Goal: Navigation & Orientation: Find specific page/section

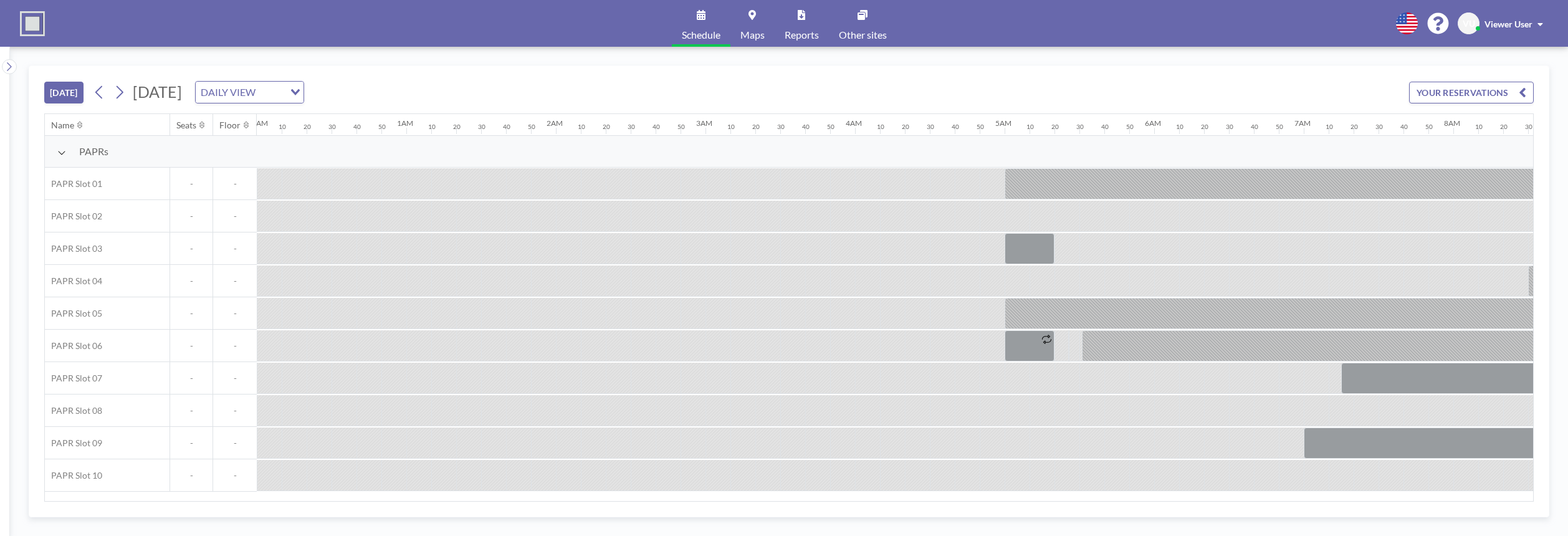
scroll to position [0, 1396]
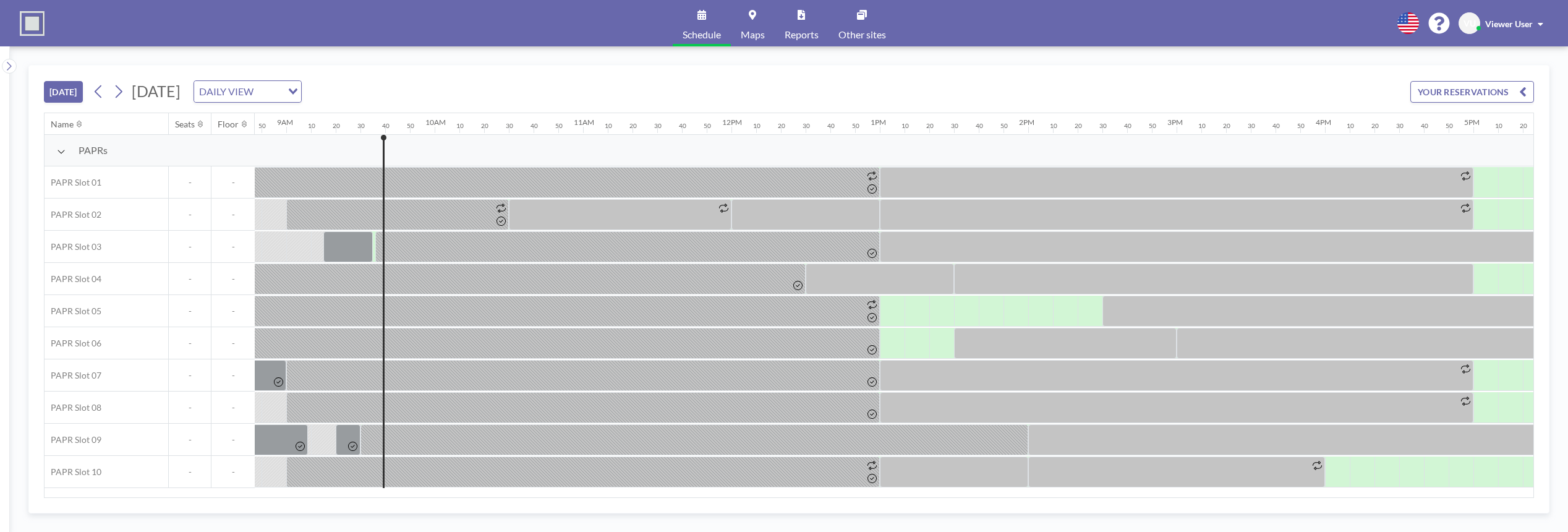
scroll to position [0, 1385]
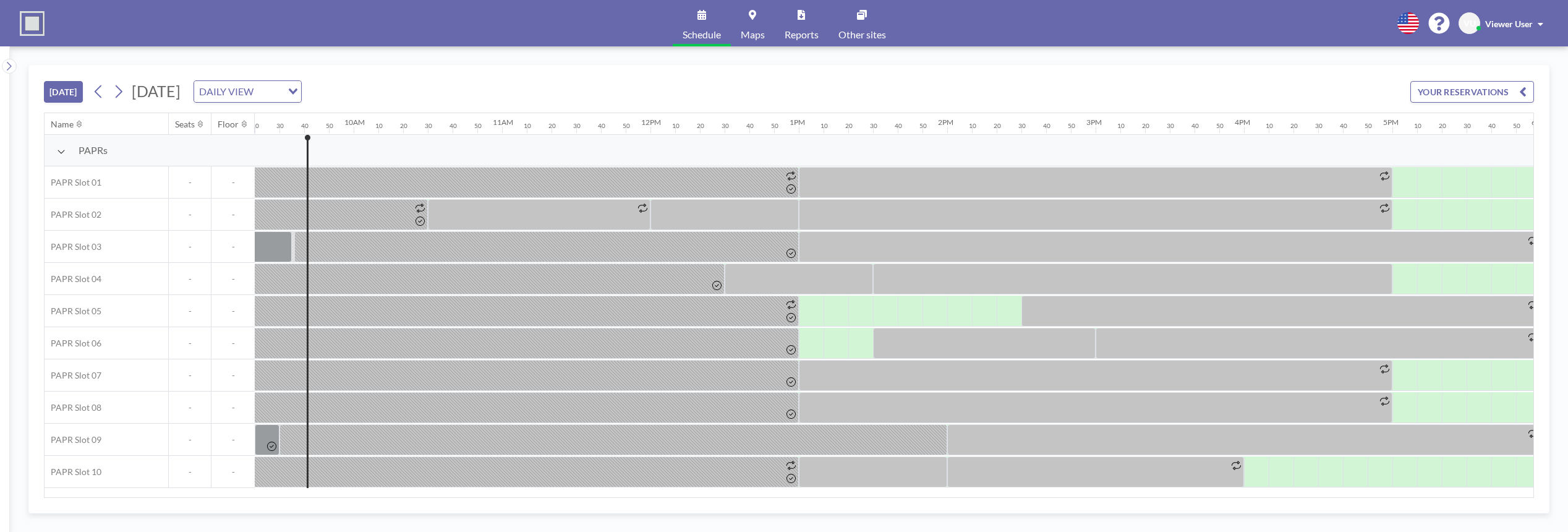
click at [1254, 71] on div "TODAY Tuesday, August 26, 2025 DAILY VIEW Loading... YOUR RESERVATIONS" at bounding box center [790, 89] width 1491 height 47
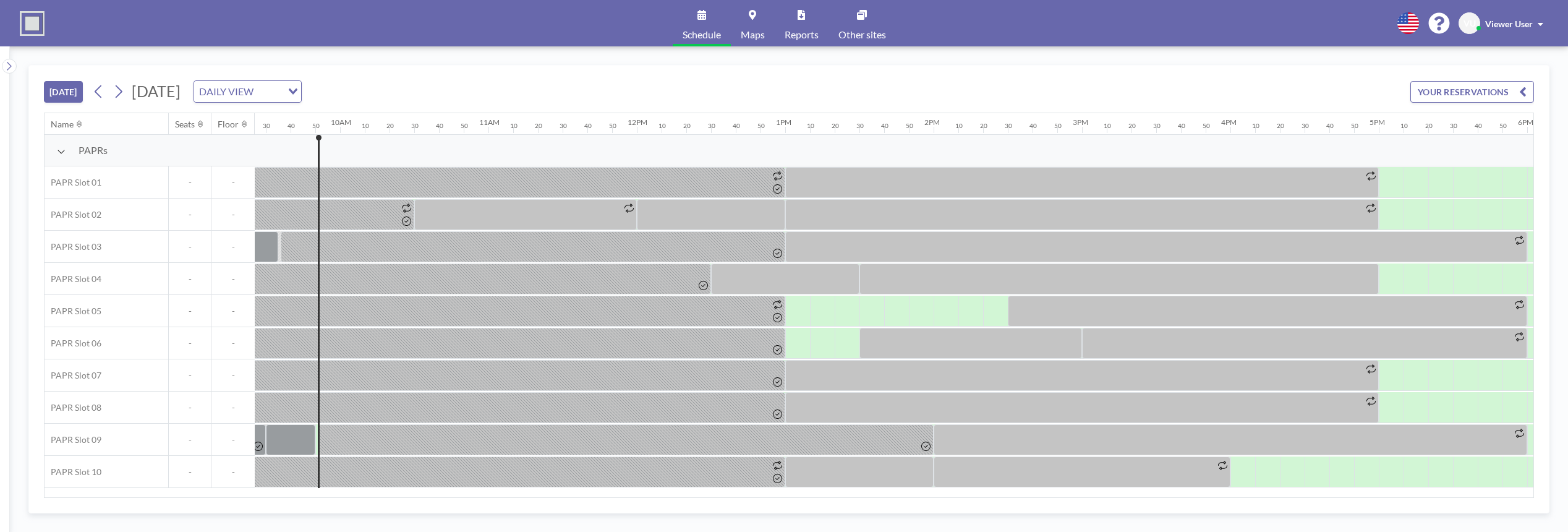
scroll to position [0, 1435]
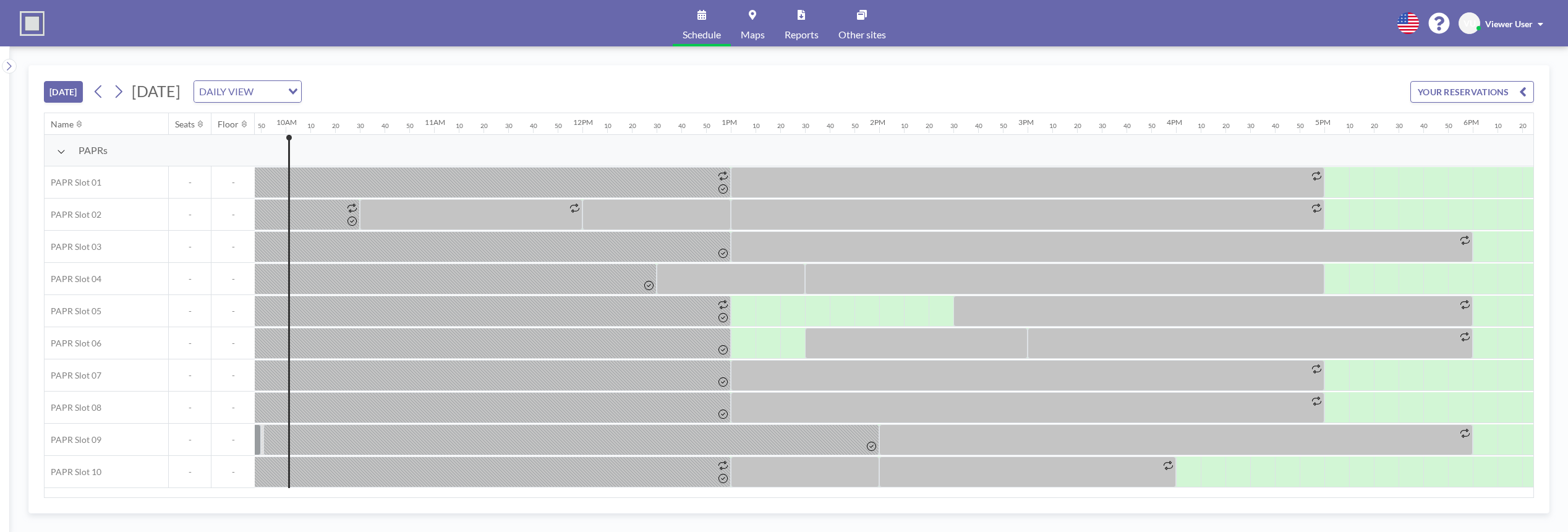
scroll to position [0, 1459]
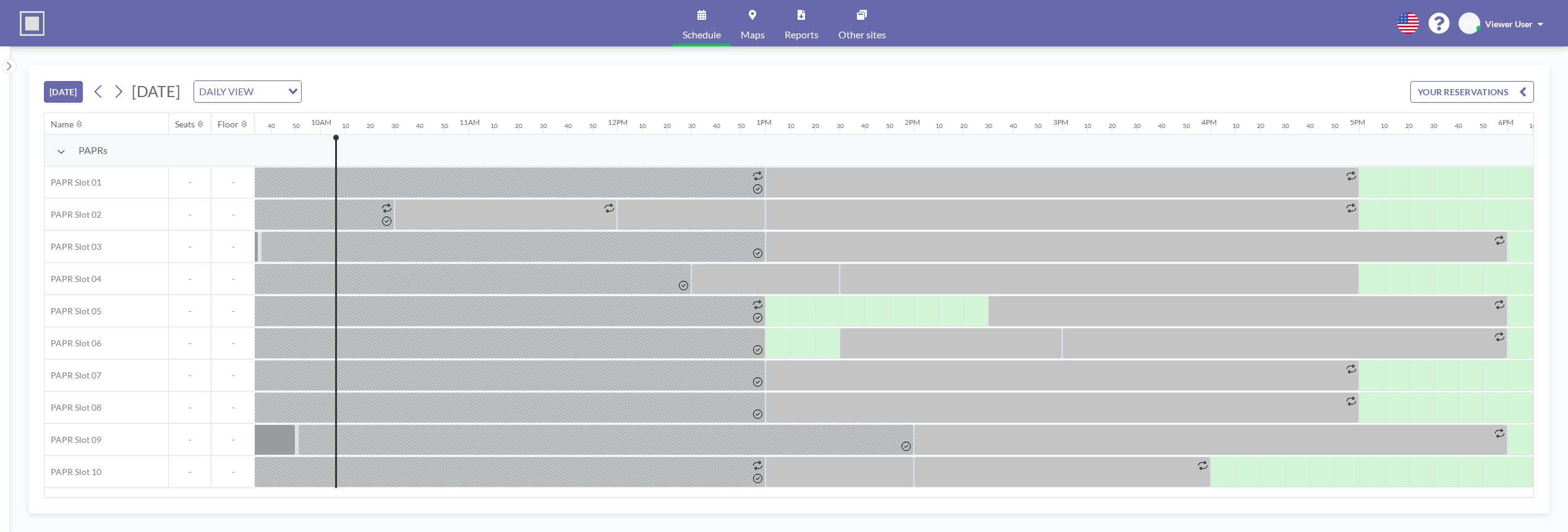
scroll to position [0, 1459]
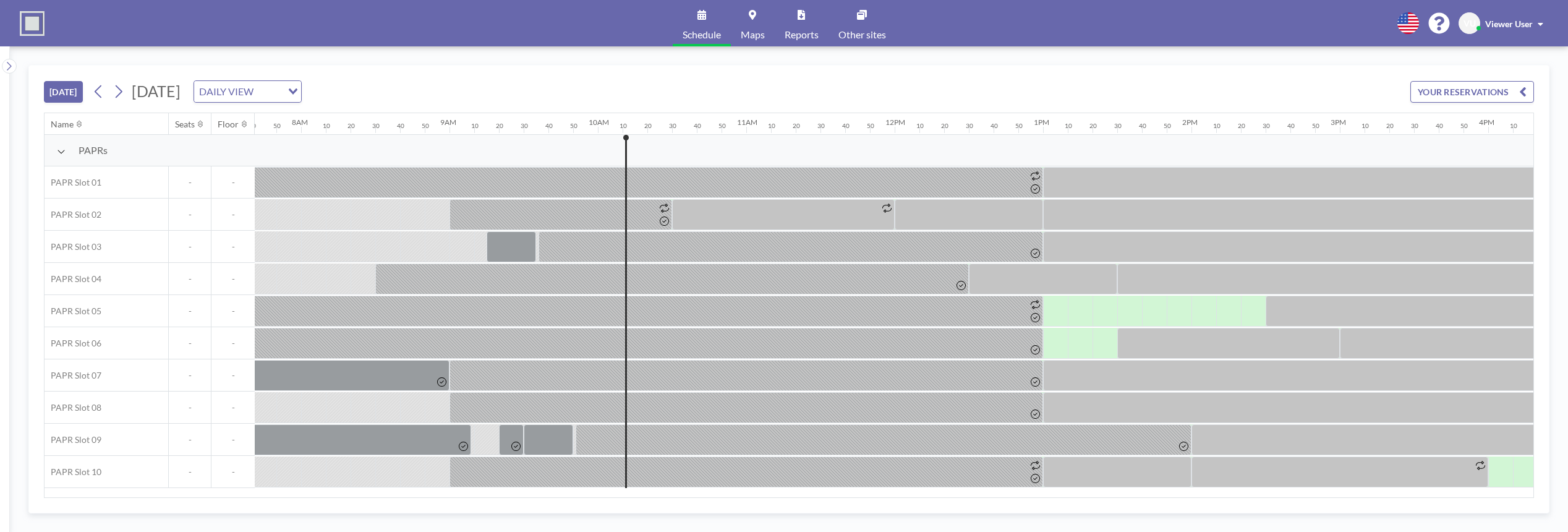
scroll to position [0, 1484]
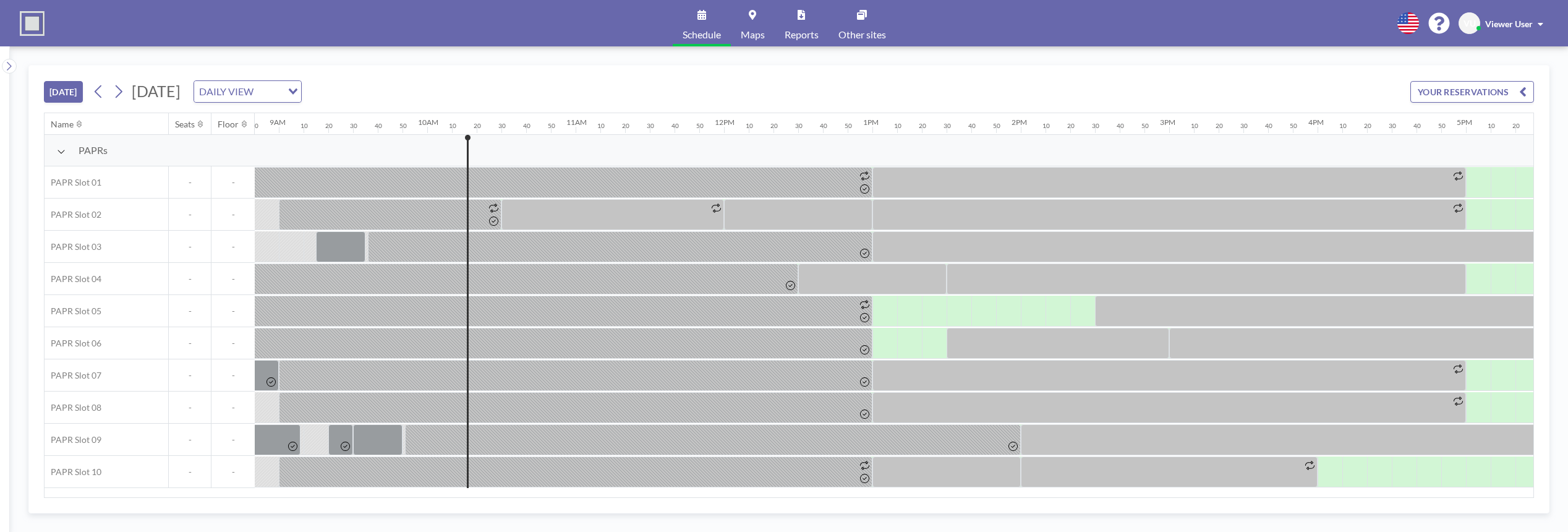
scroll to position [0, 1484]
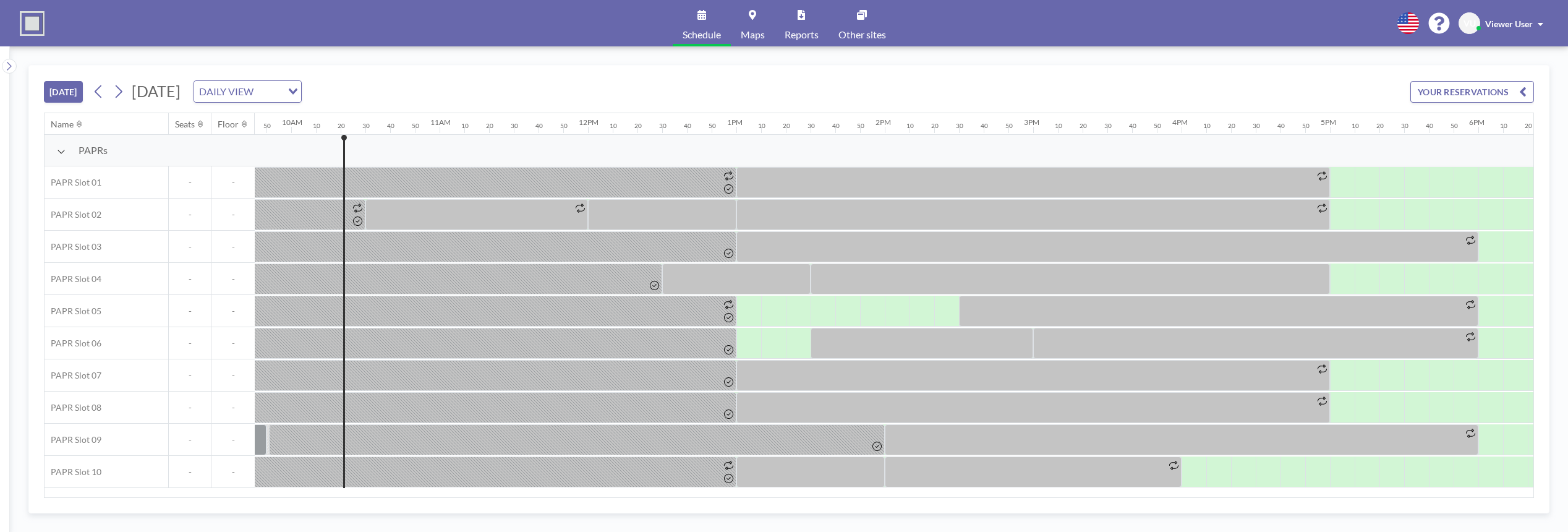
scroll to position [0, 1509]
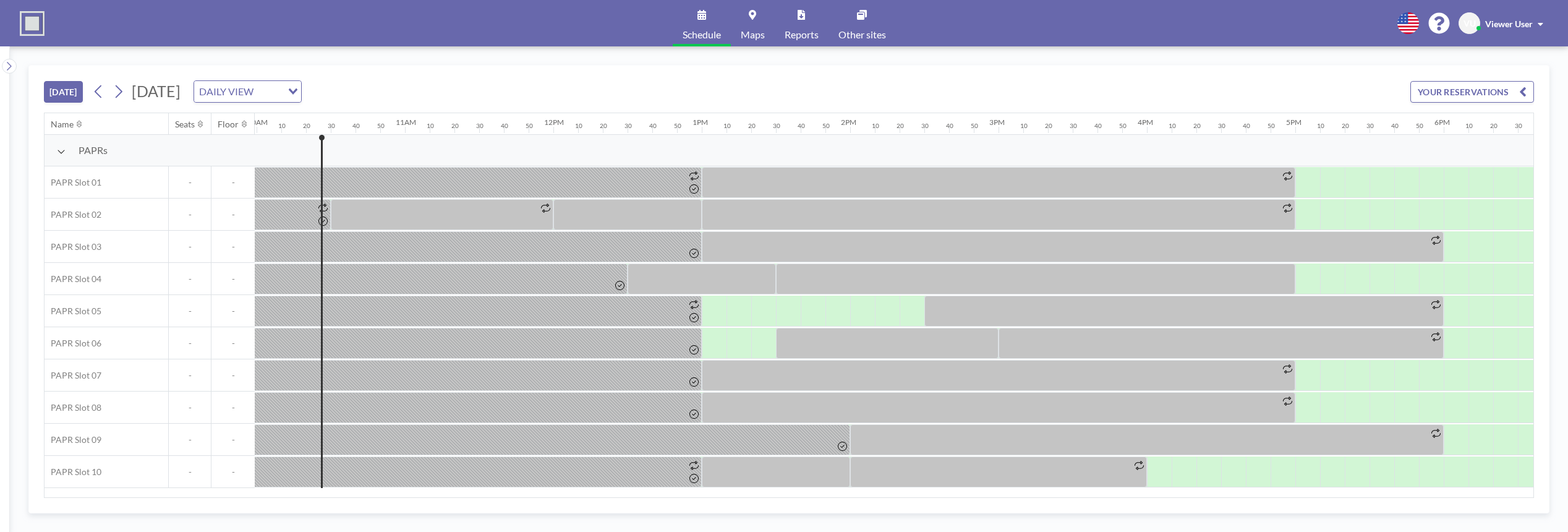
scroll to position [0, 1509]
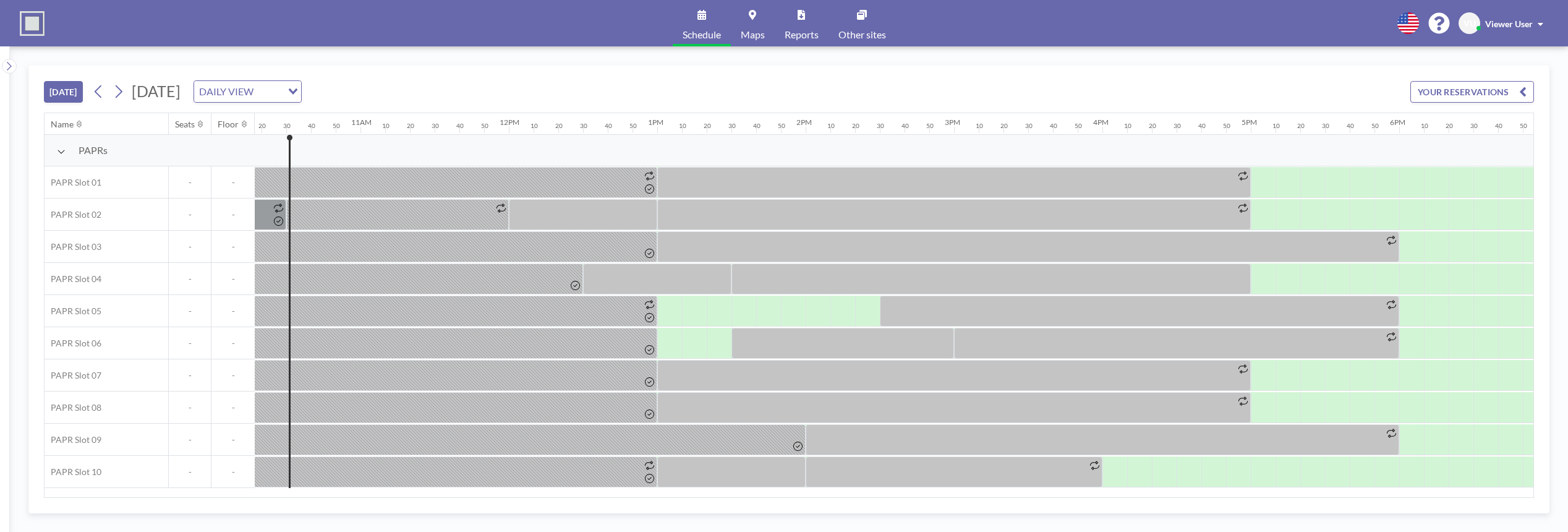
scroll to position [0, 1533]
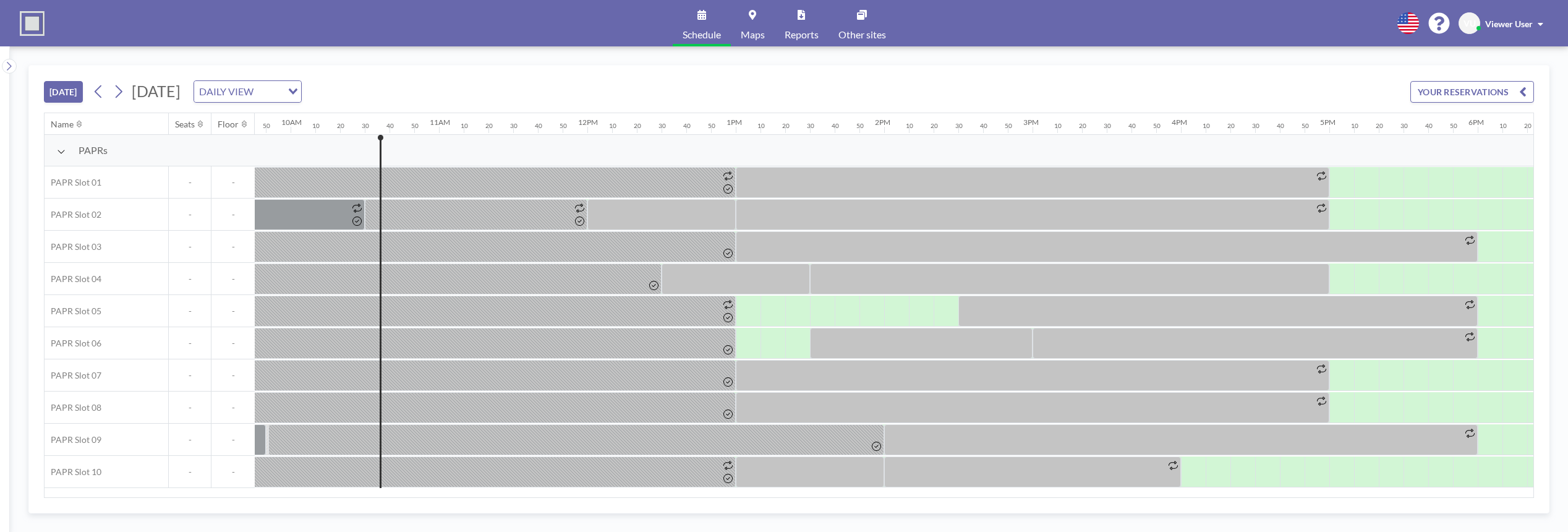
scroll to position [0, 1533]
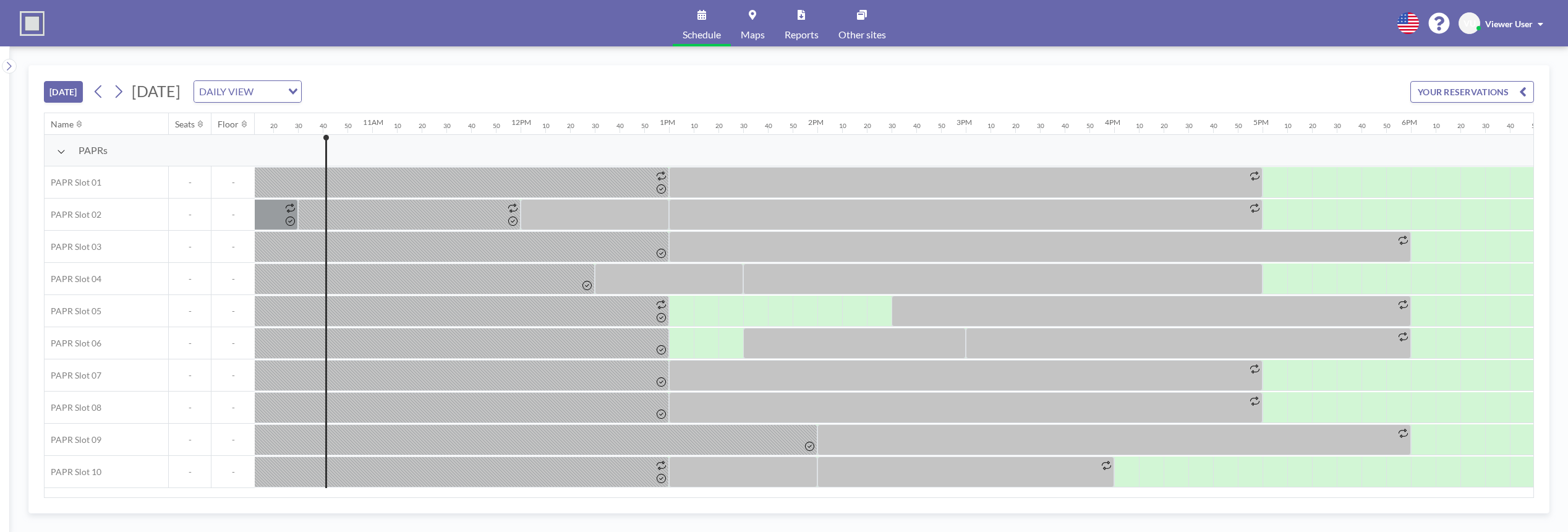
scroll to position [0, 1558]
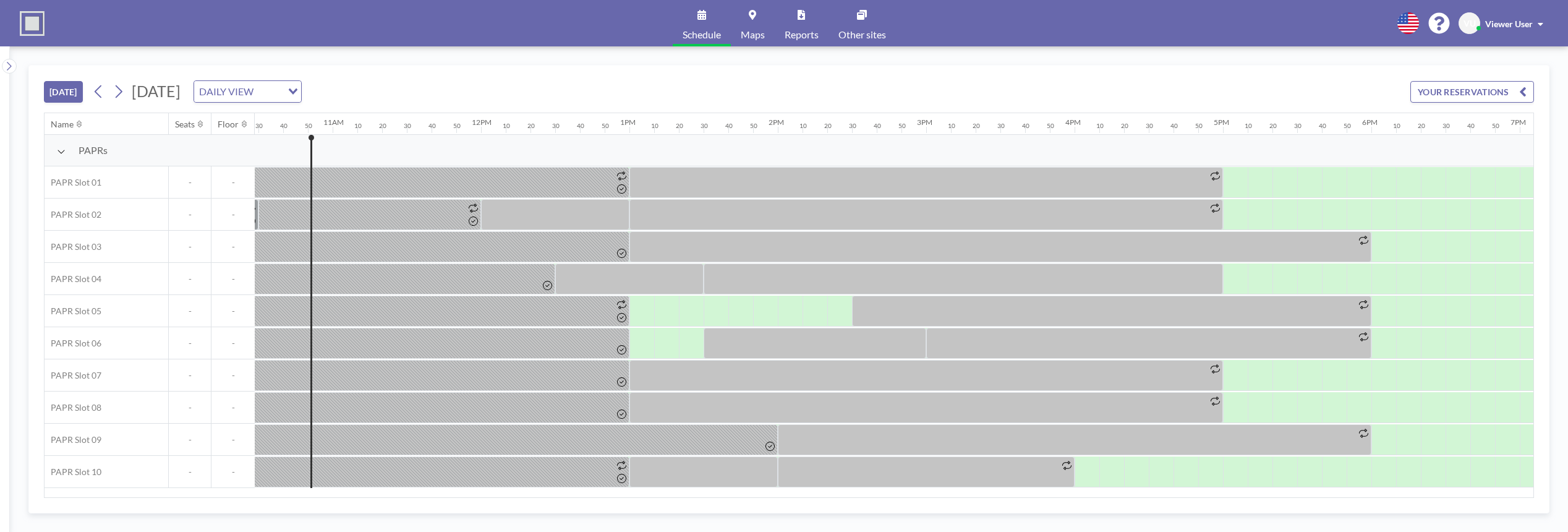
scroll to position [0, 1583]
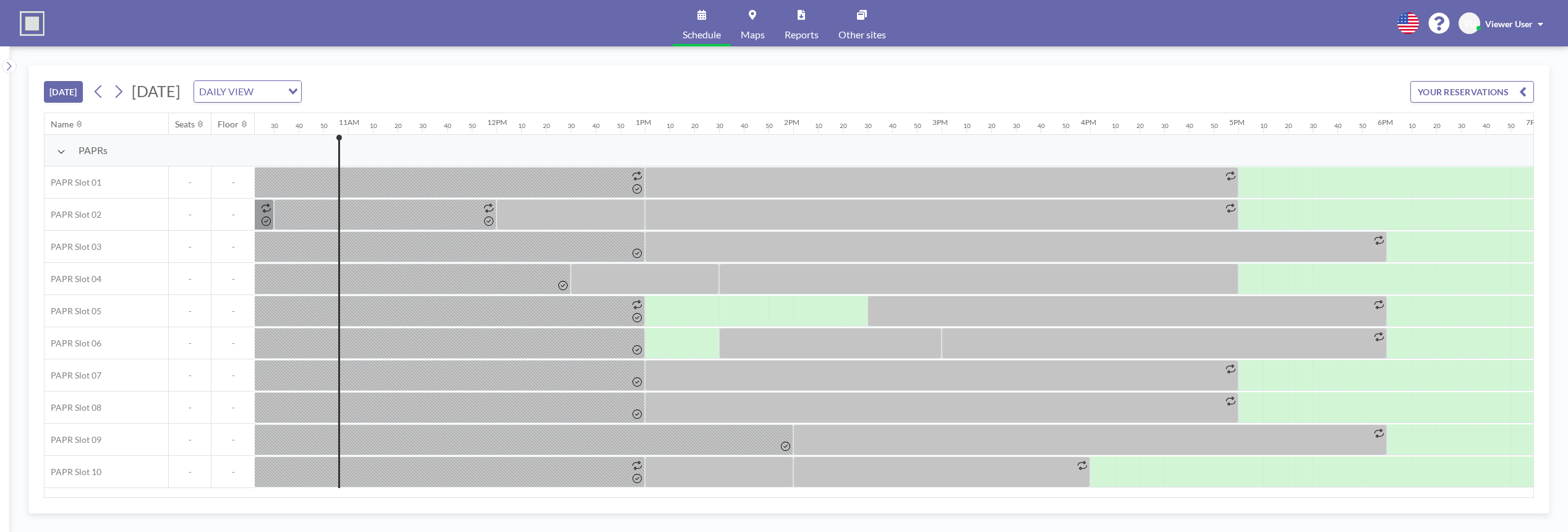
scroll to position [0, 1583]
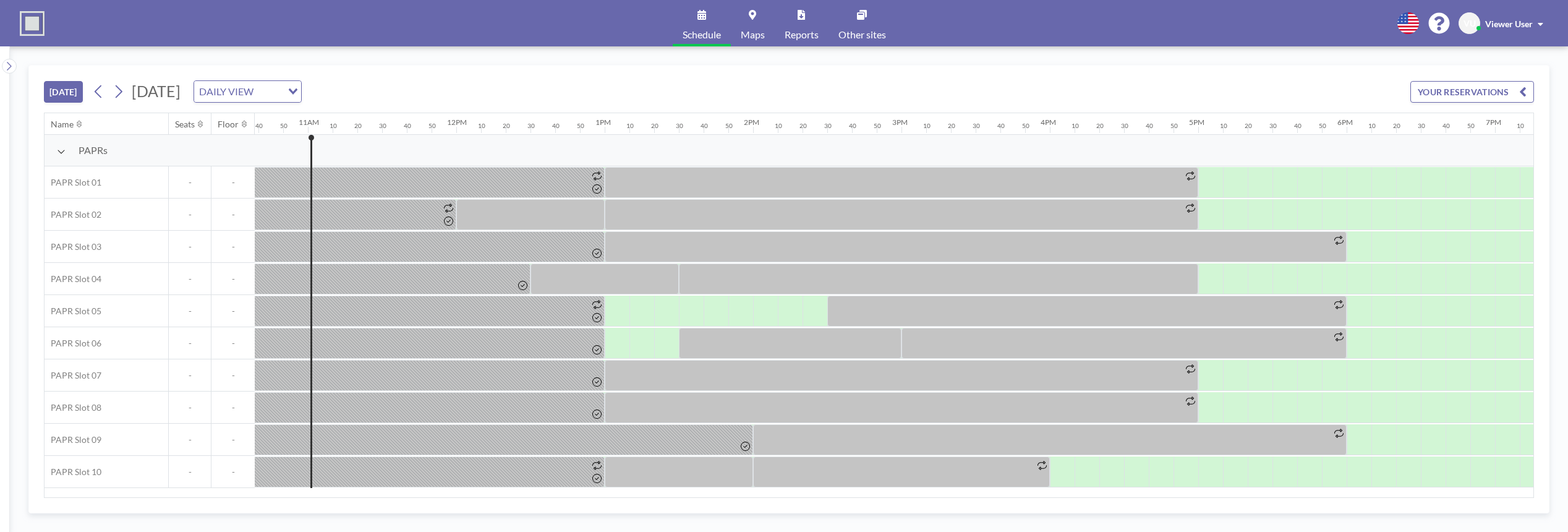
scroll to position [0, 1608]
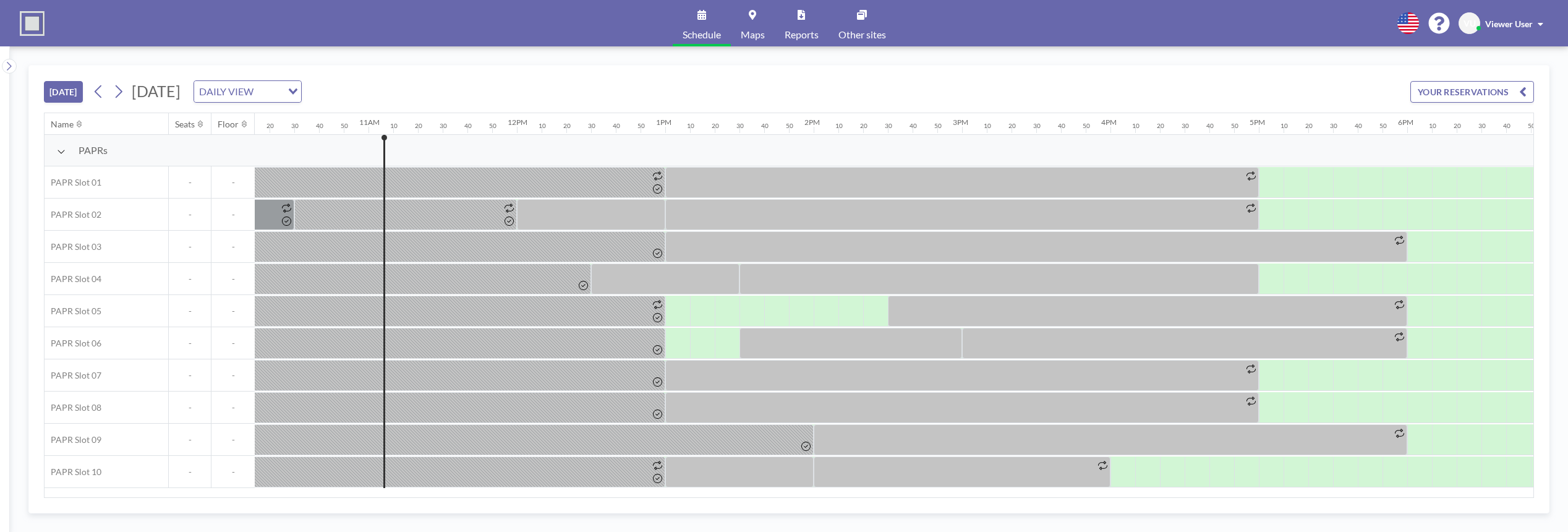
scroll to position [0, 1608]
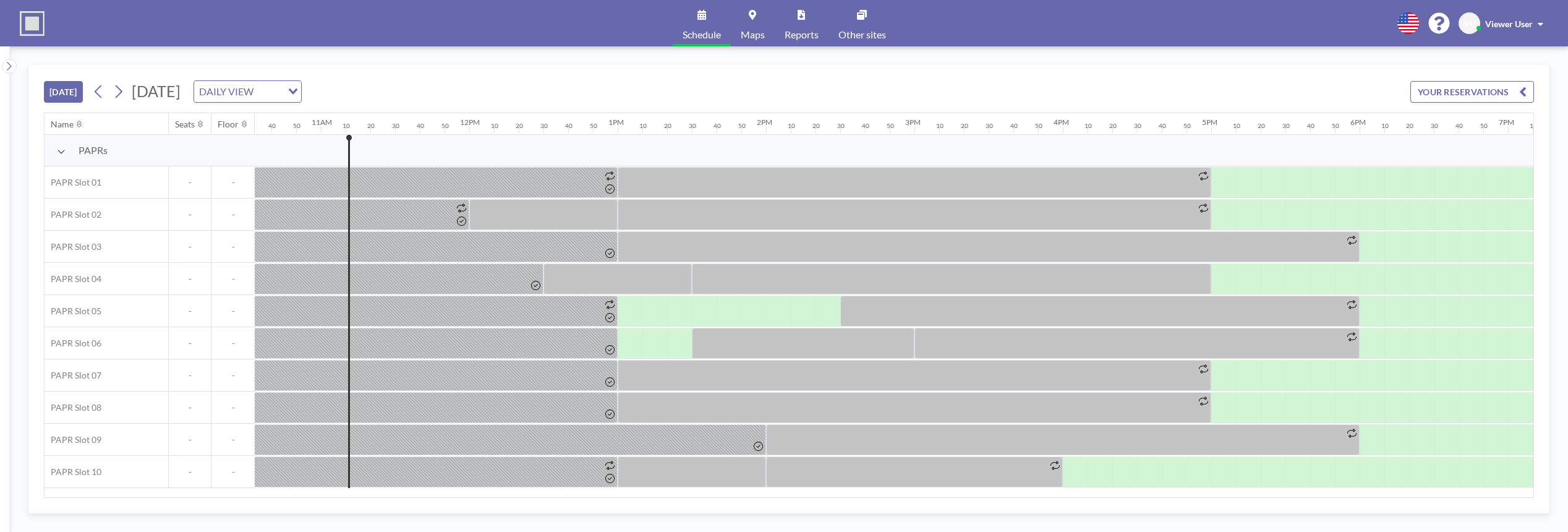
scroll to position [0, 1632]
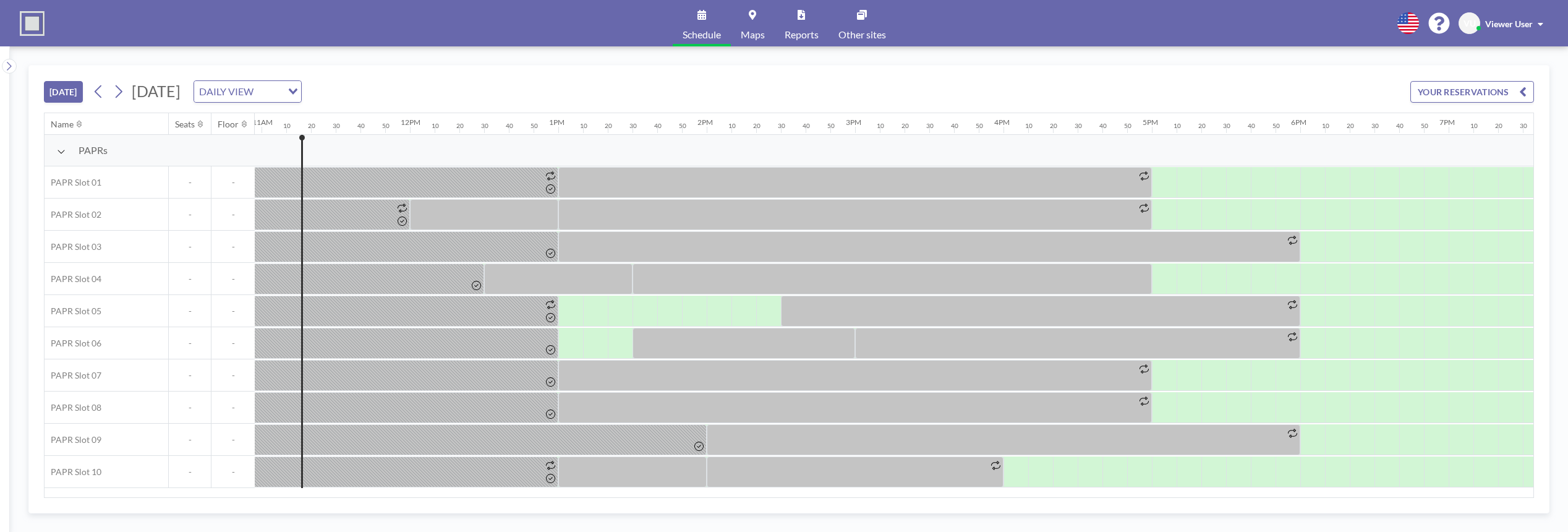
scroll to position [0, 1632]
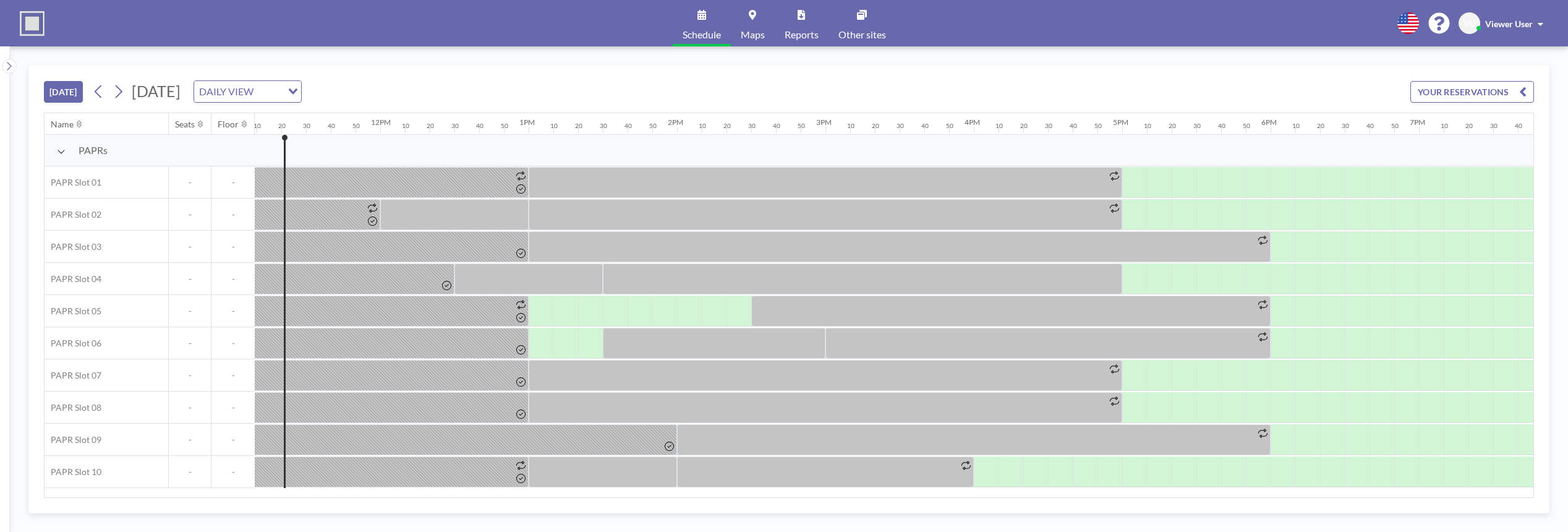
scroll to position [0, 1657]
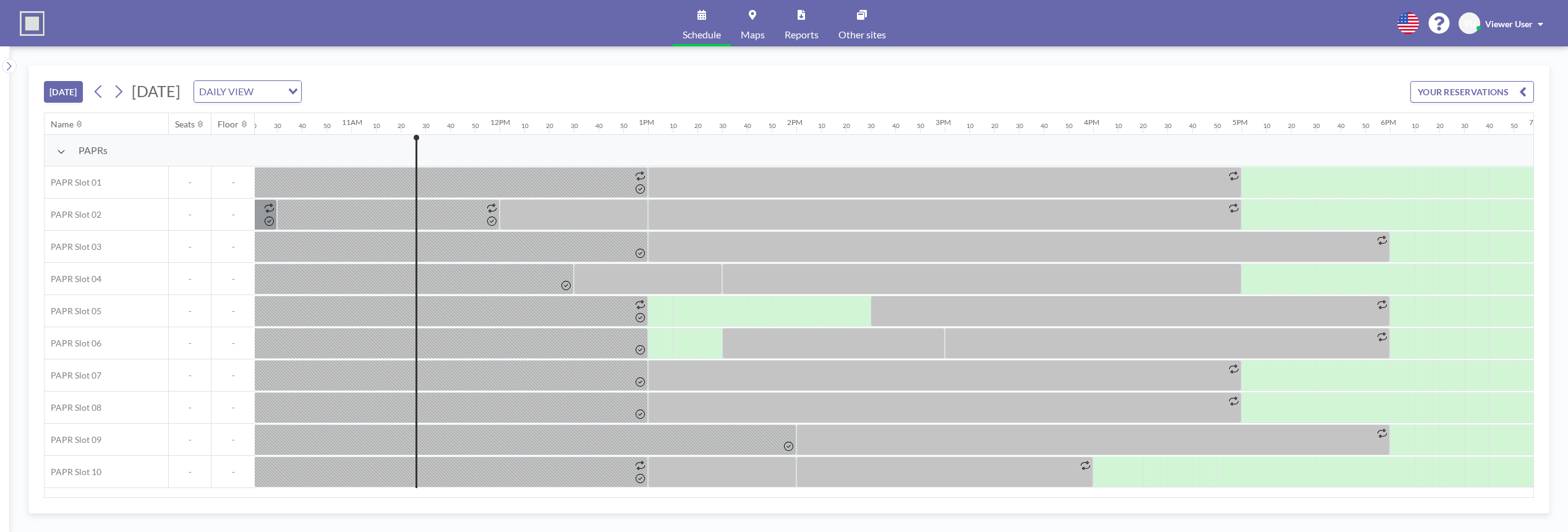
scroll to position [0, 1657]
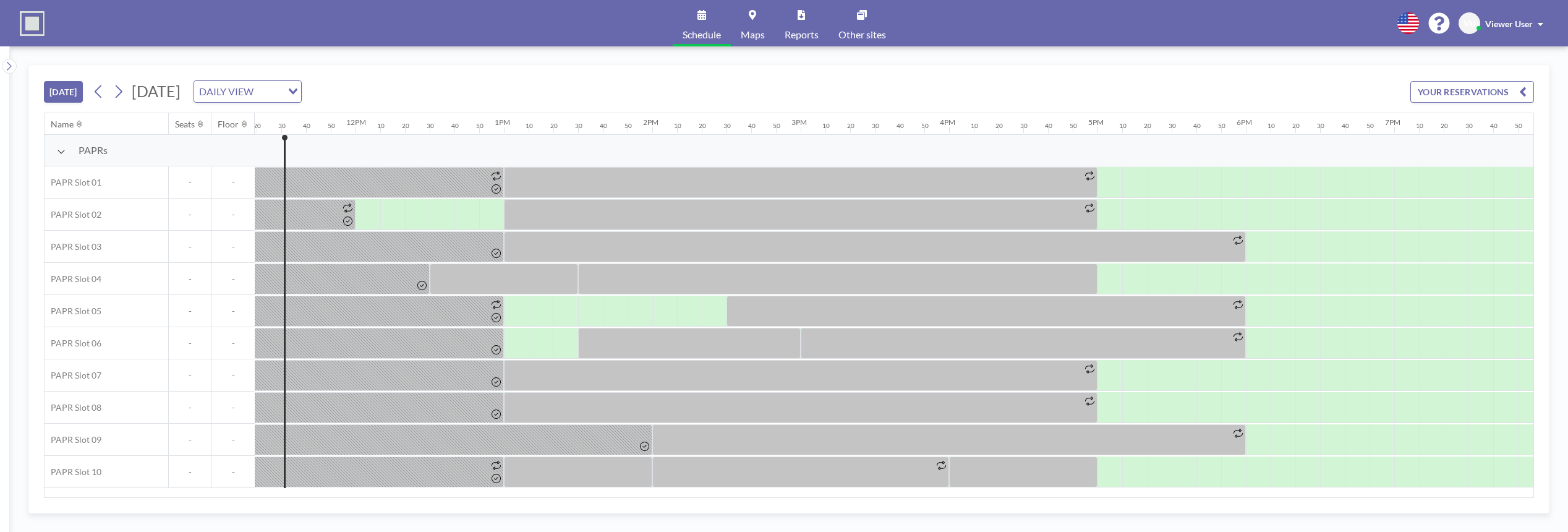
scroll to position [0, 1682]
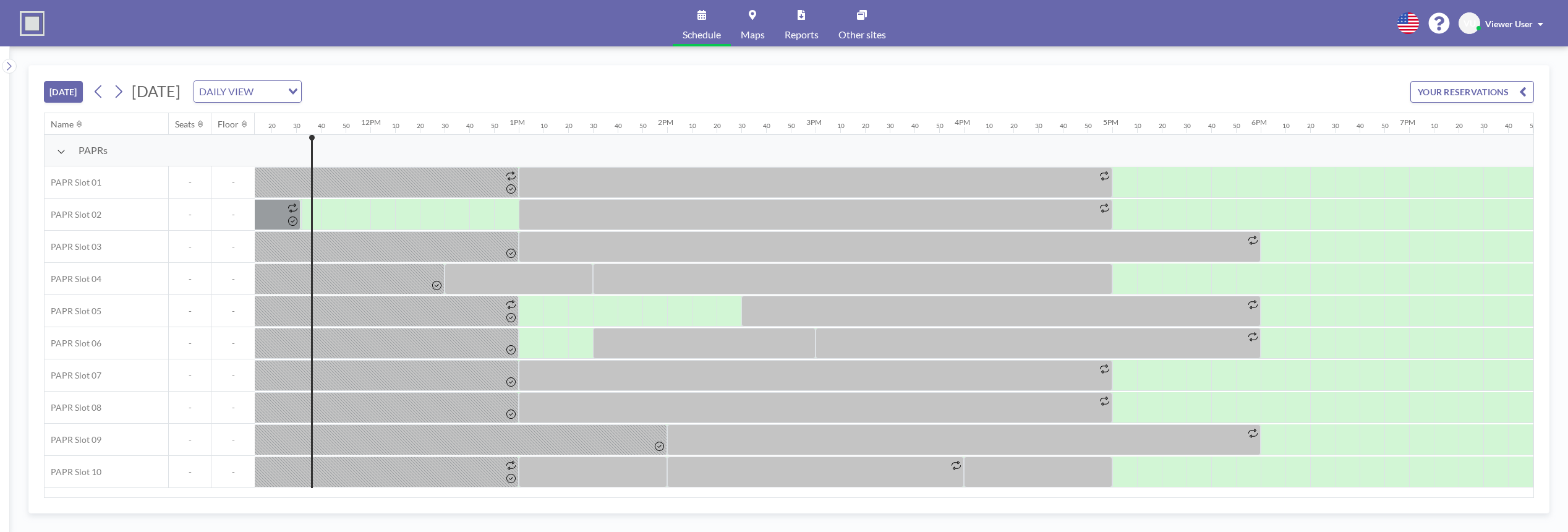
scroll to position [0, 1682]
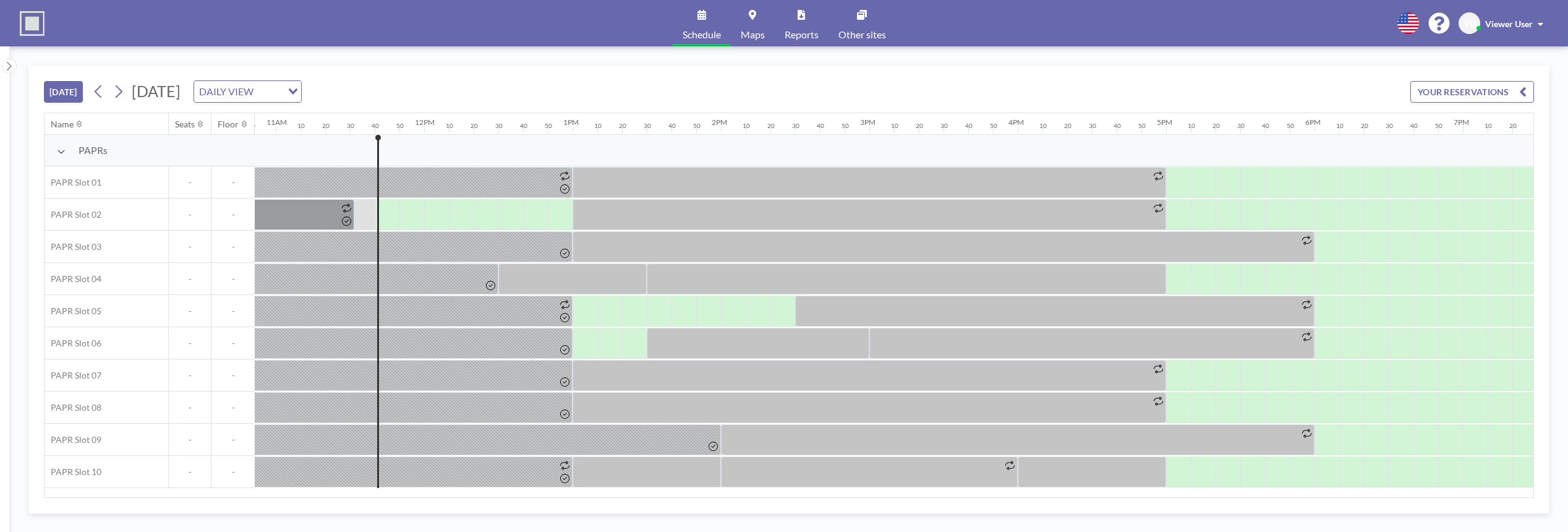
scroll to position [0, 1707]
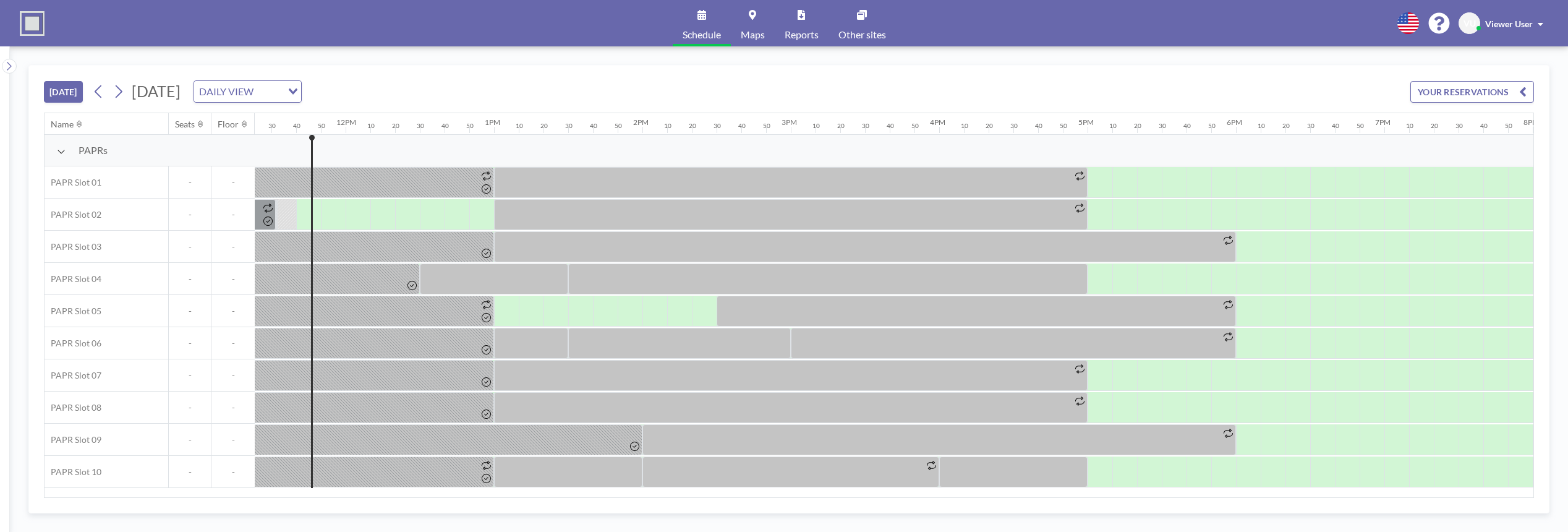
scroll to position [0, 1707]
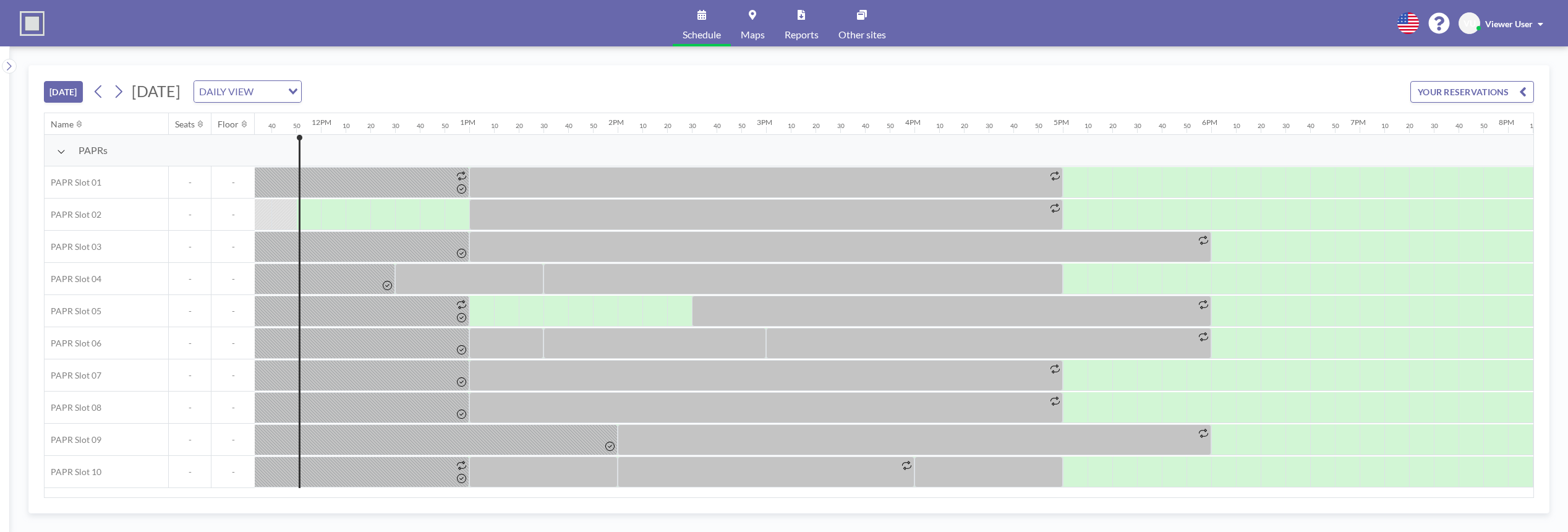
scroll to position [0, 1732]
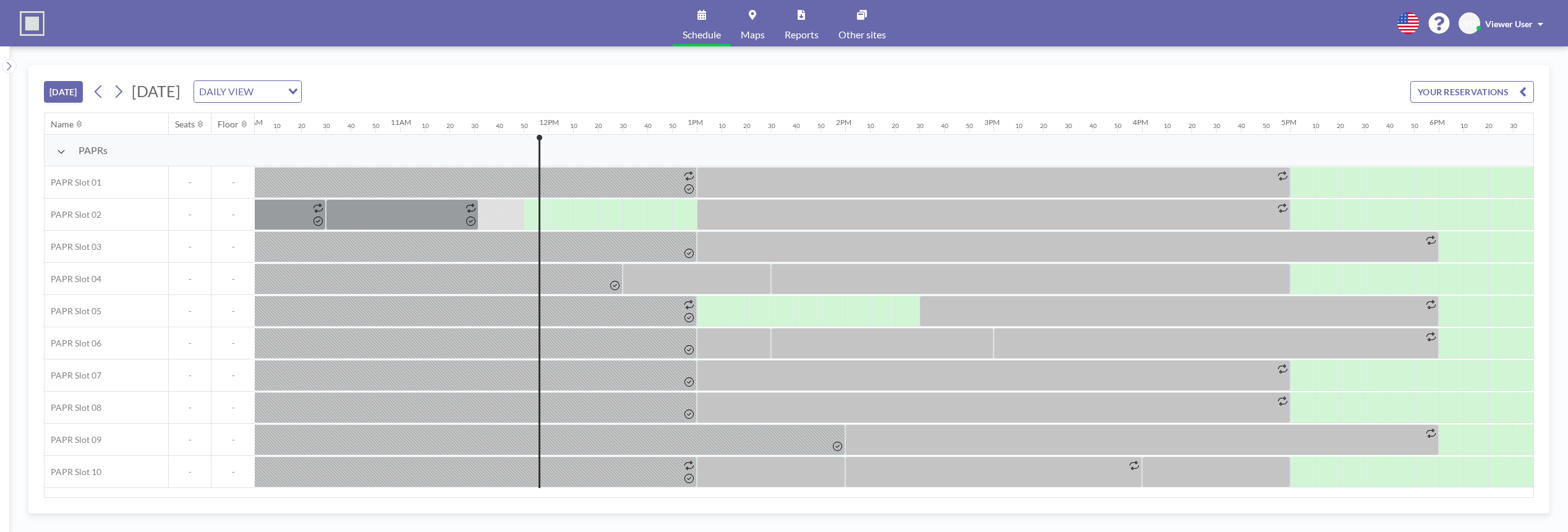
scroll to position [0, 1732]
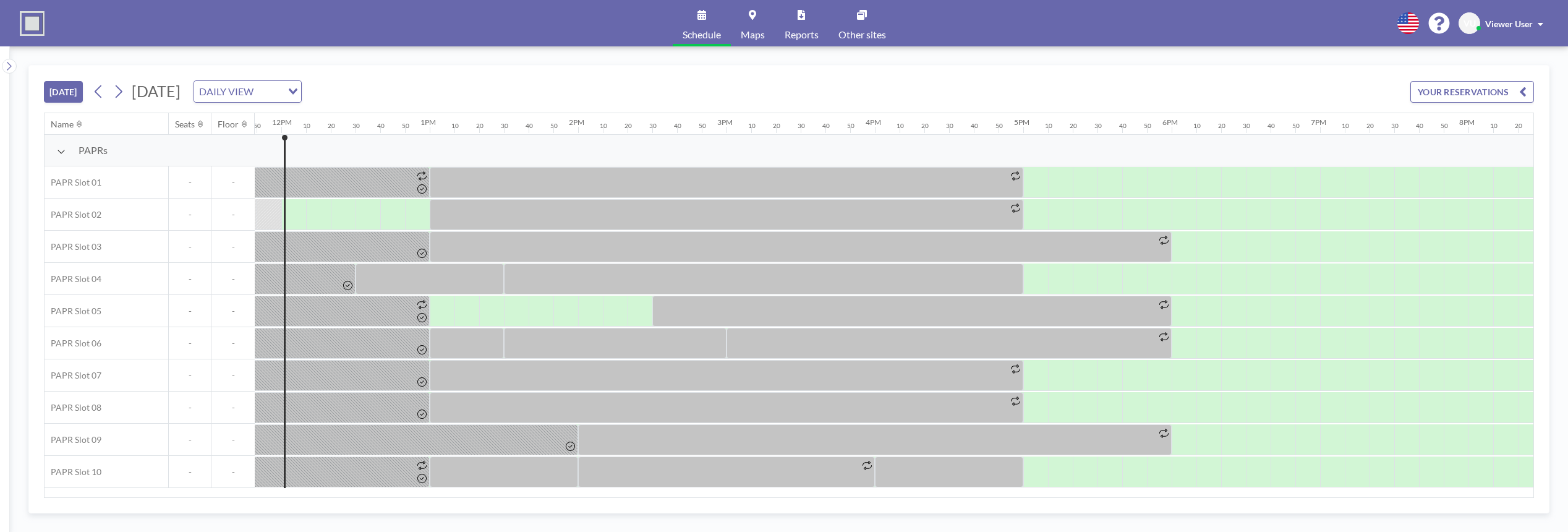
scroll to position [0, 1756]
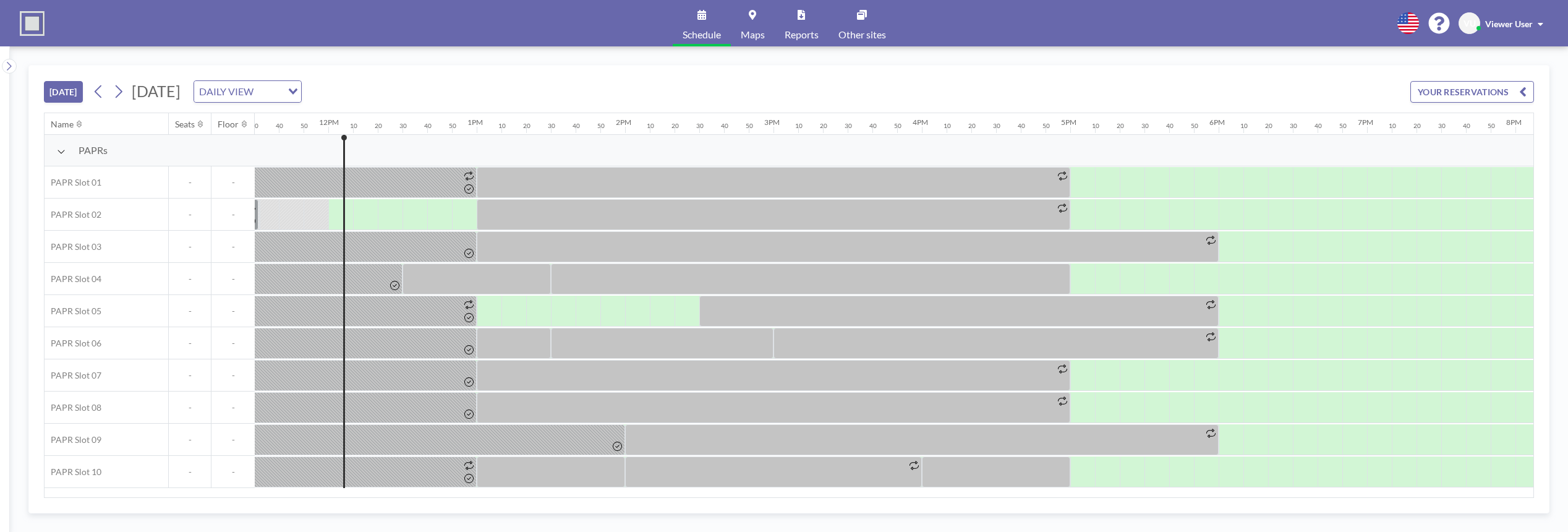
scroll to position [0, 1756]
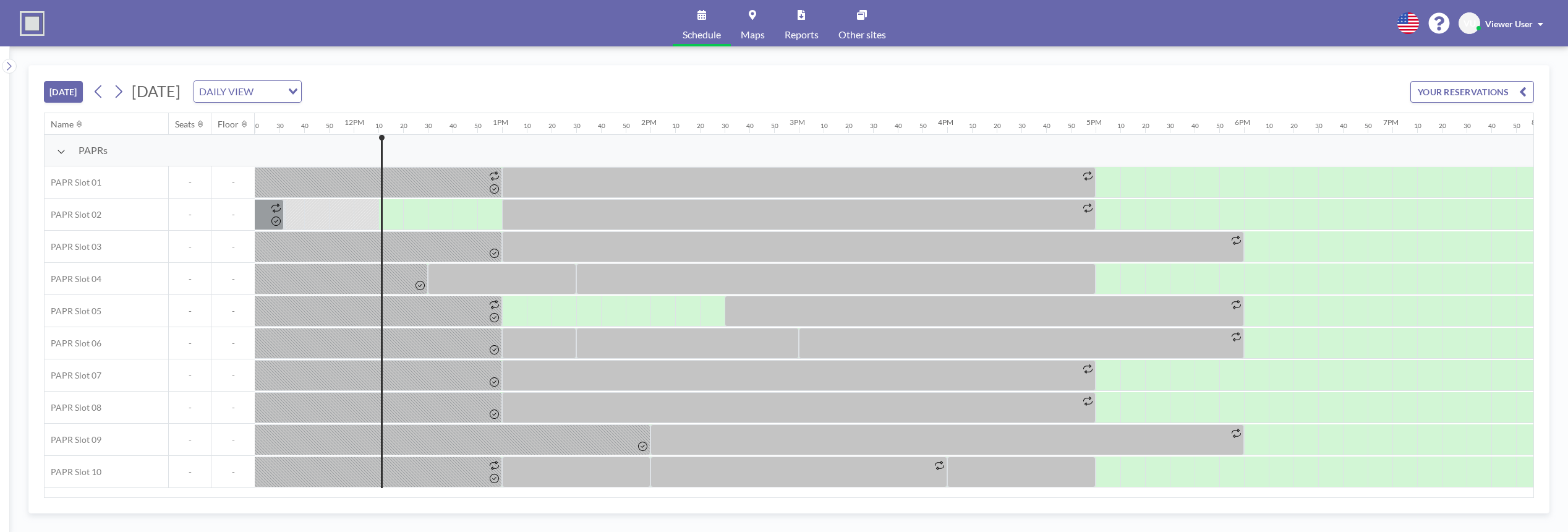
scroll to position [0, 1781]
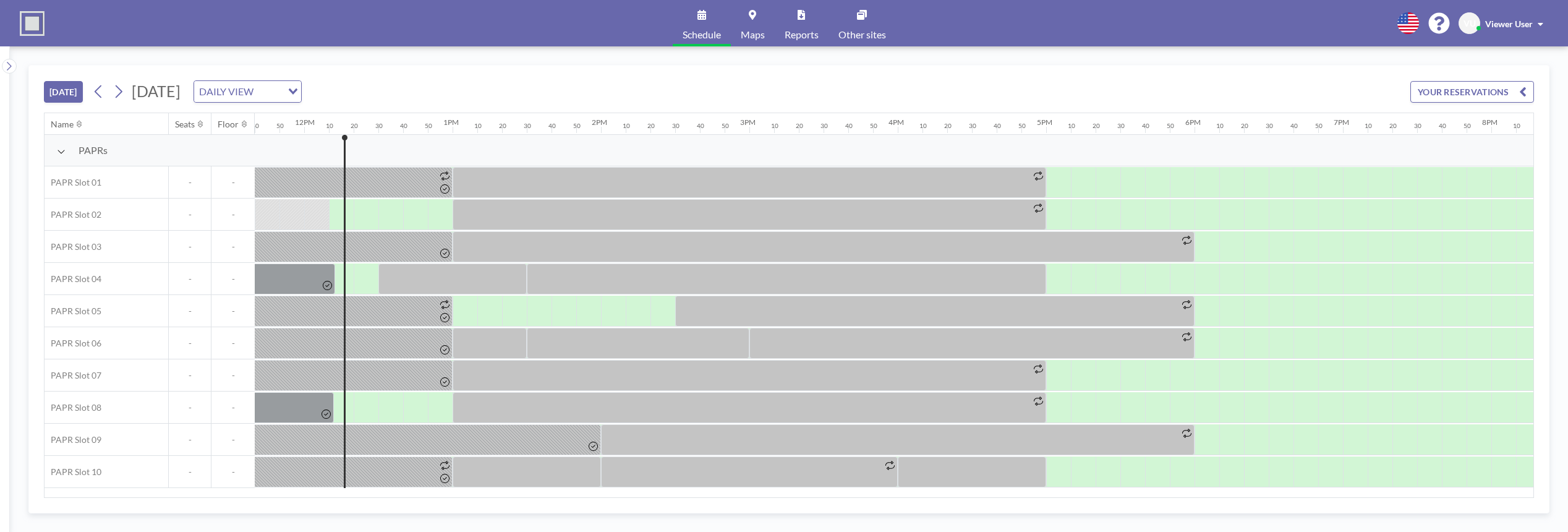
scroll to position [0, 1781]
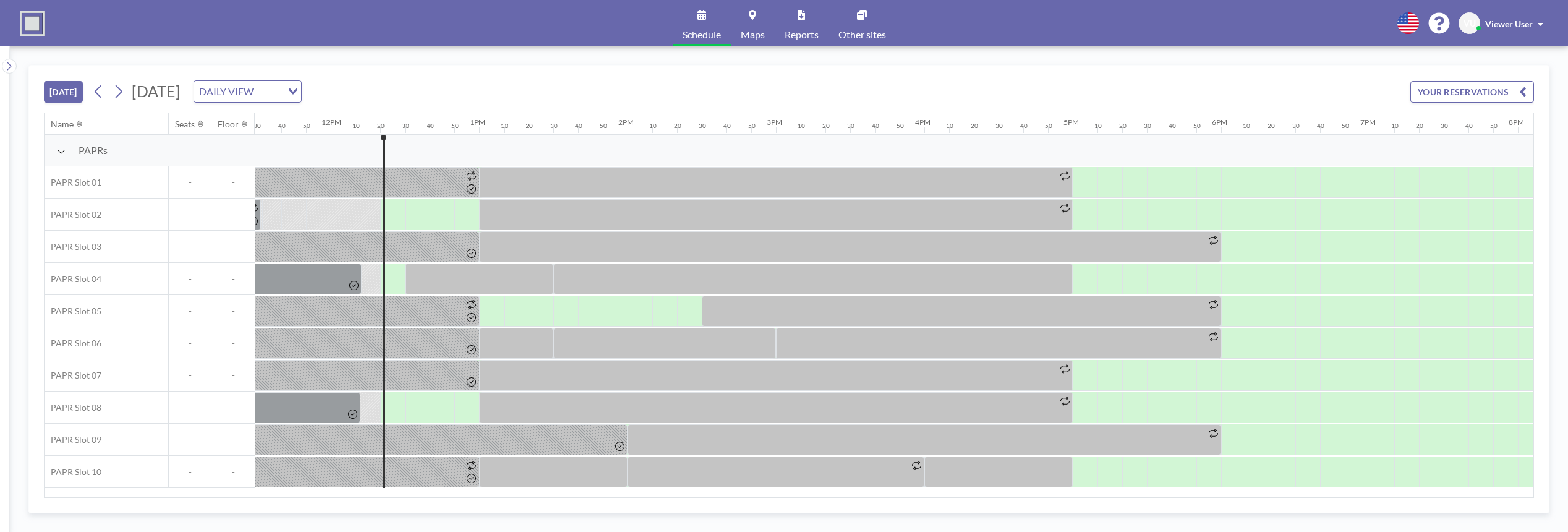
scroll to position [0, 1806]
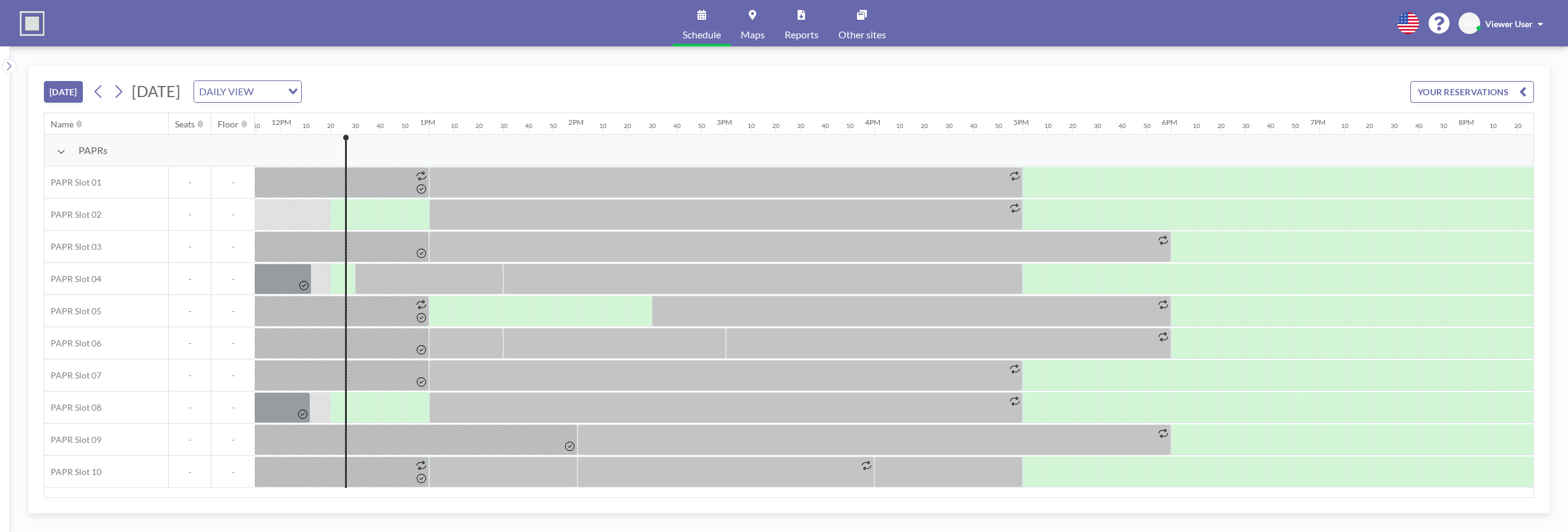
scroll to position [0, 1806]
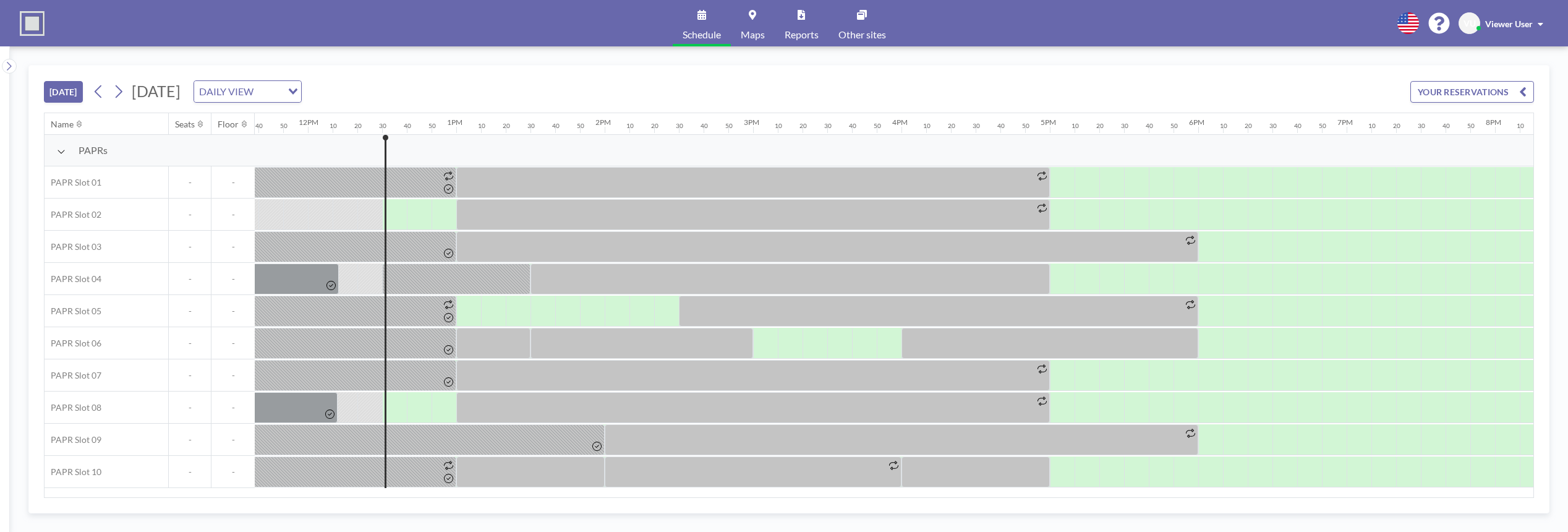
scroll to position [0, 1831]
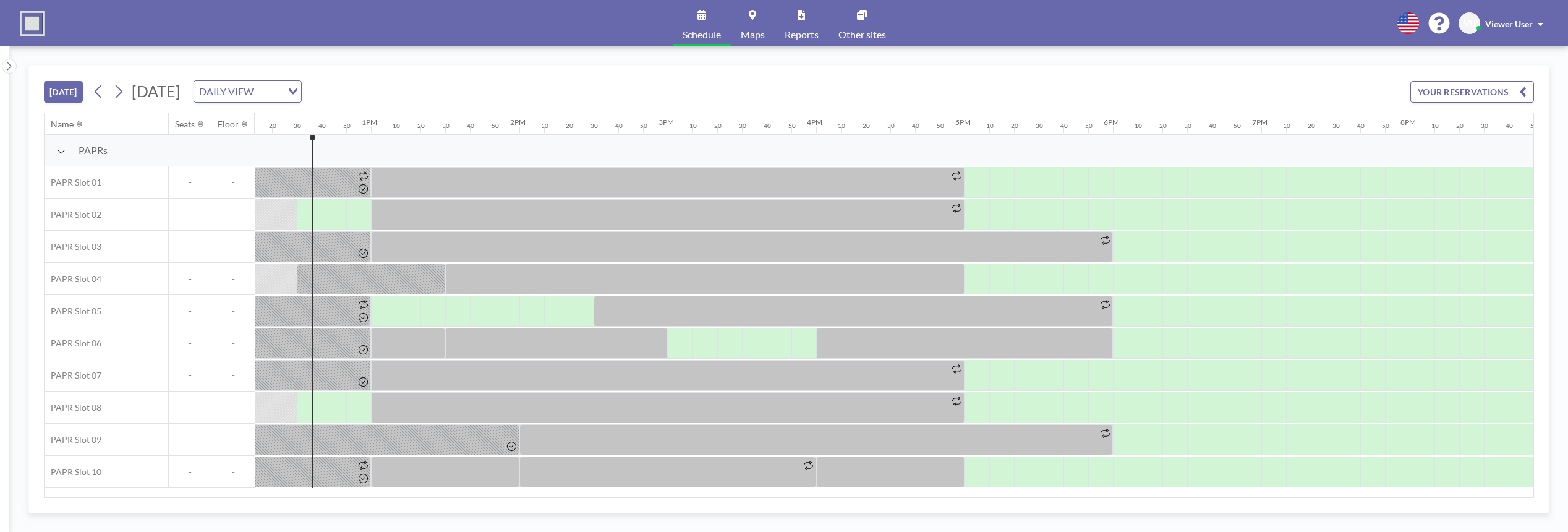
scroll to position [0, 1831]
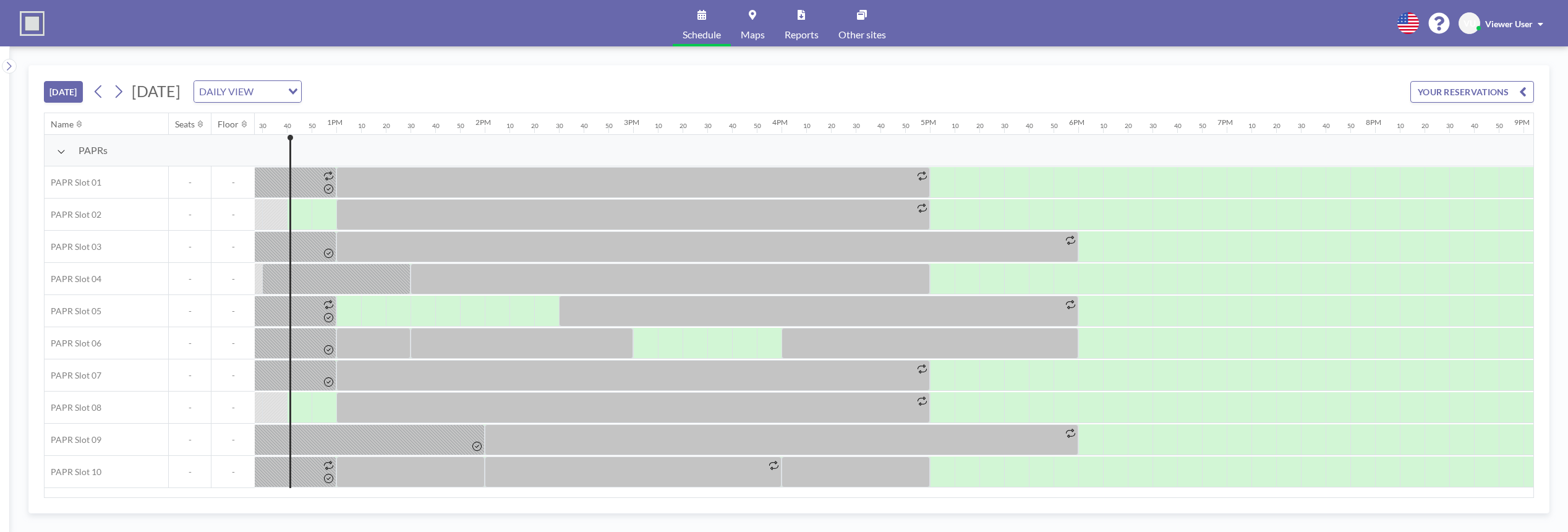
scroll to position [0, 1855]
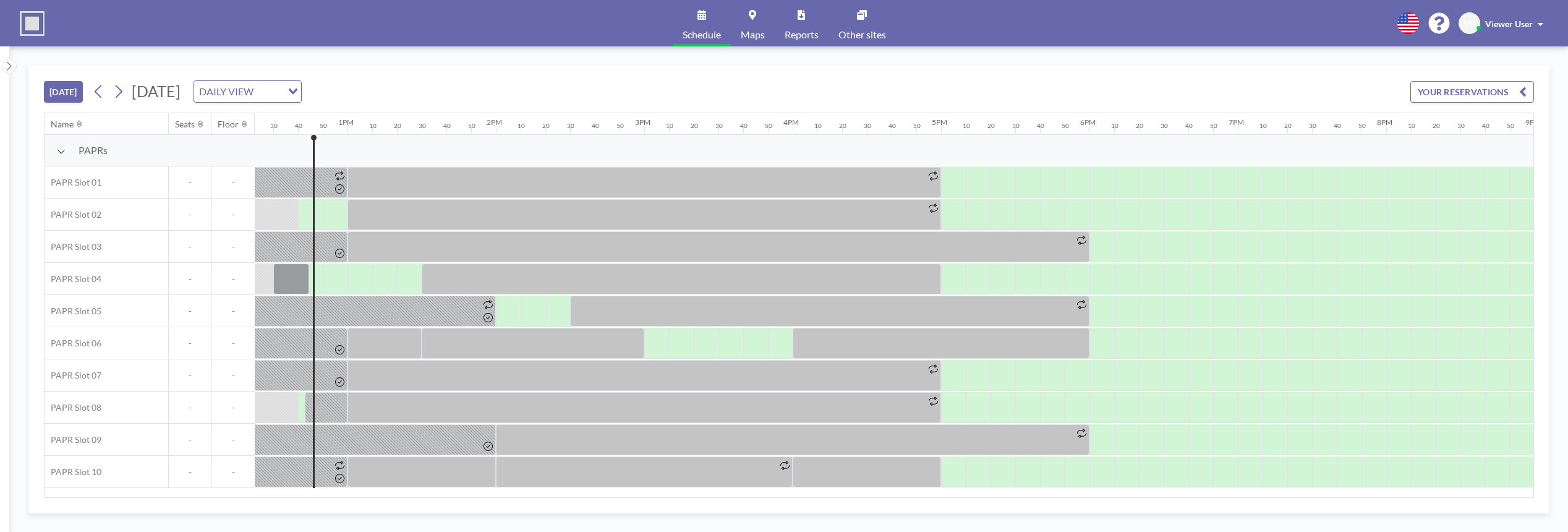
scroll to position [0, 1855]
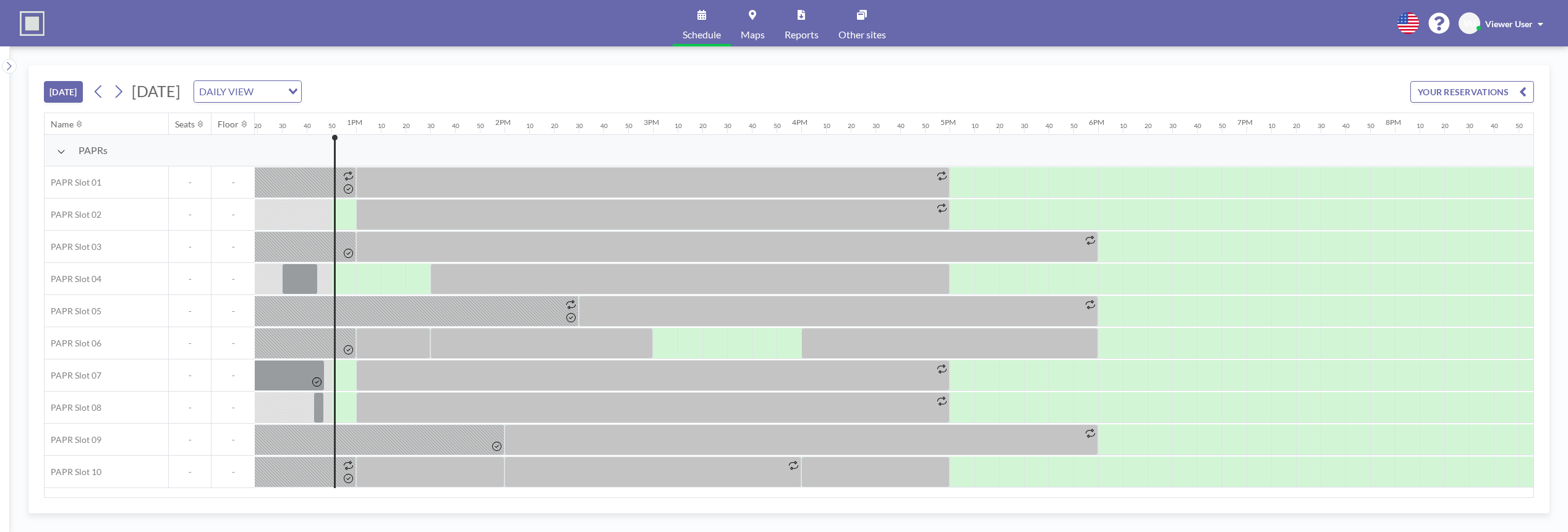
scroll to position [0, 1880]
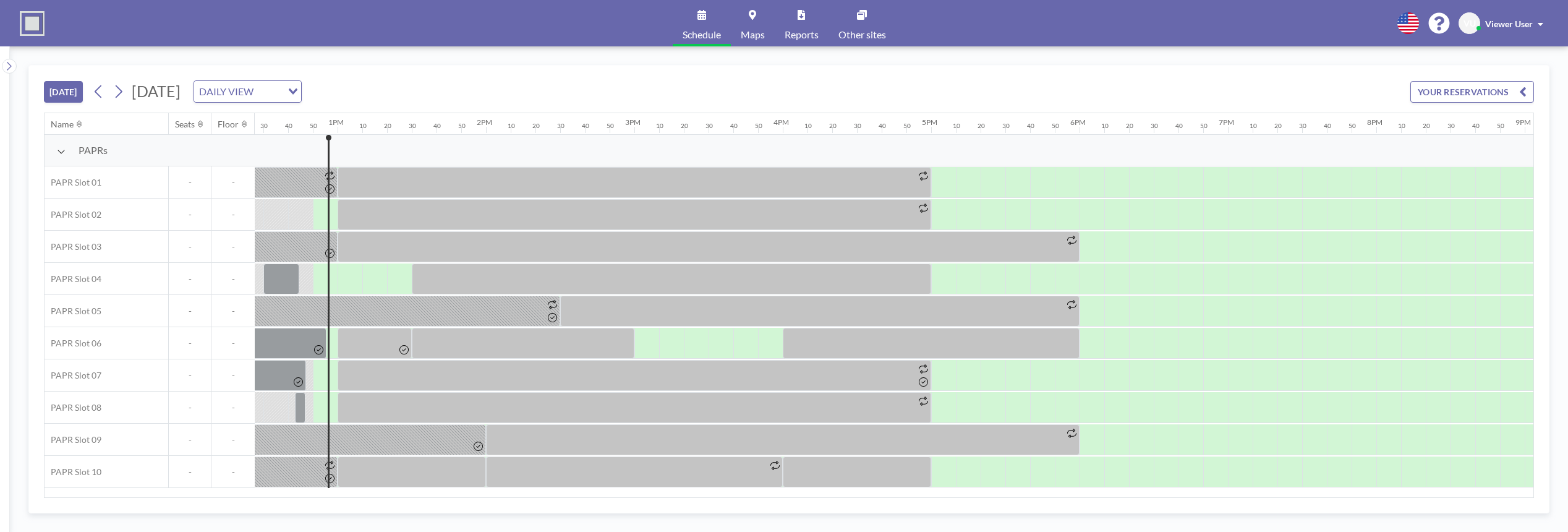
scroll to position [0, 1880]
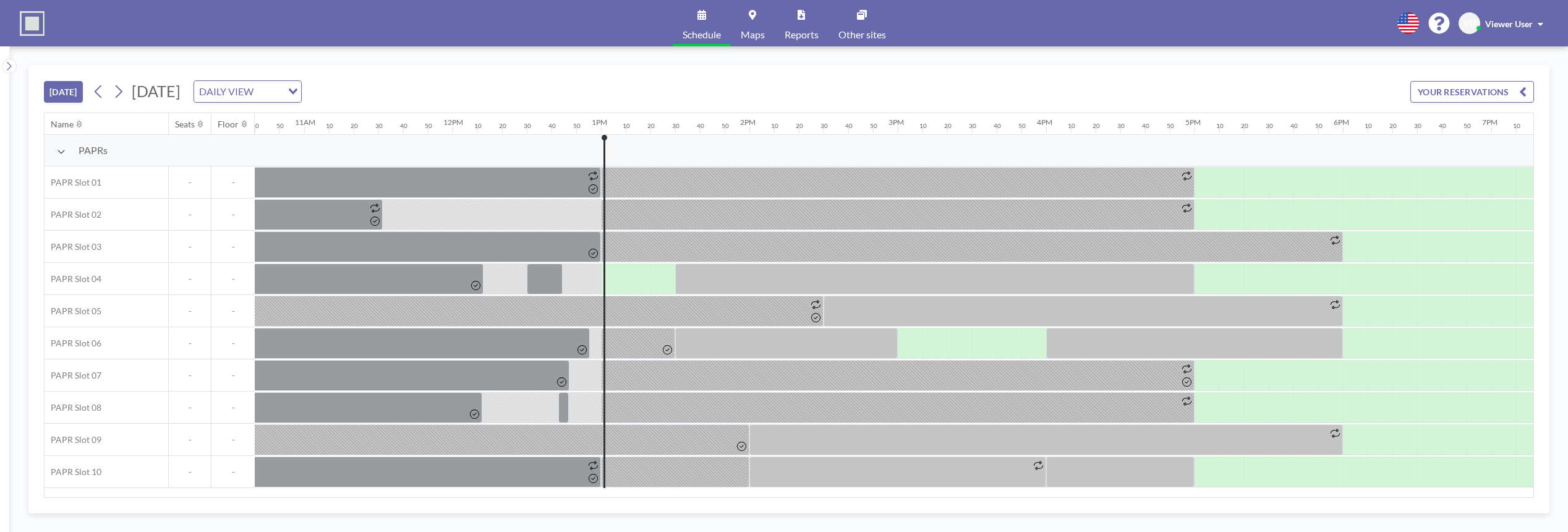
scroll to position [0, 1905]
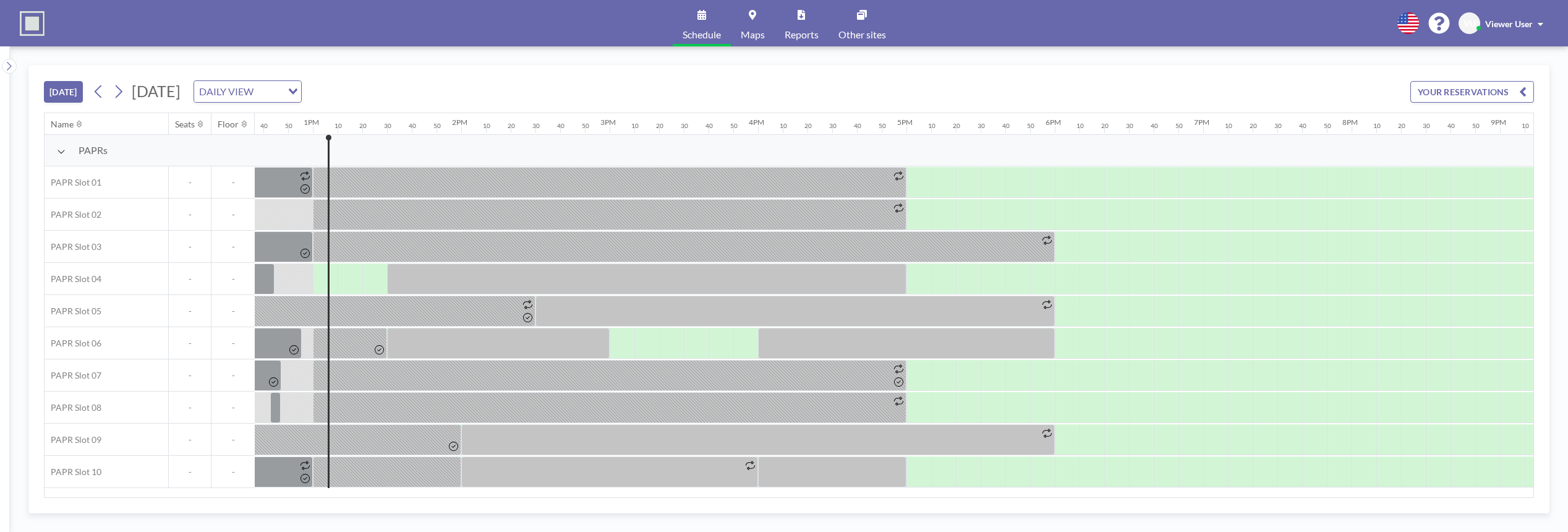
scroll to position [0, 1905]
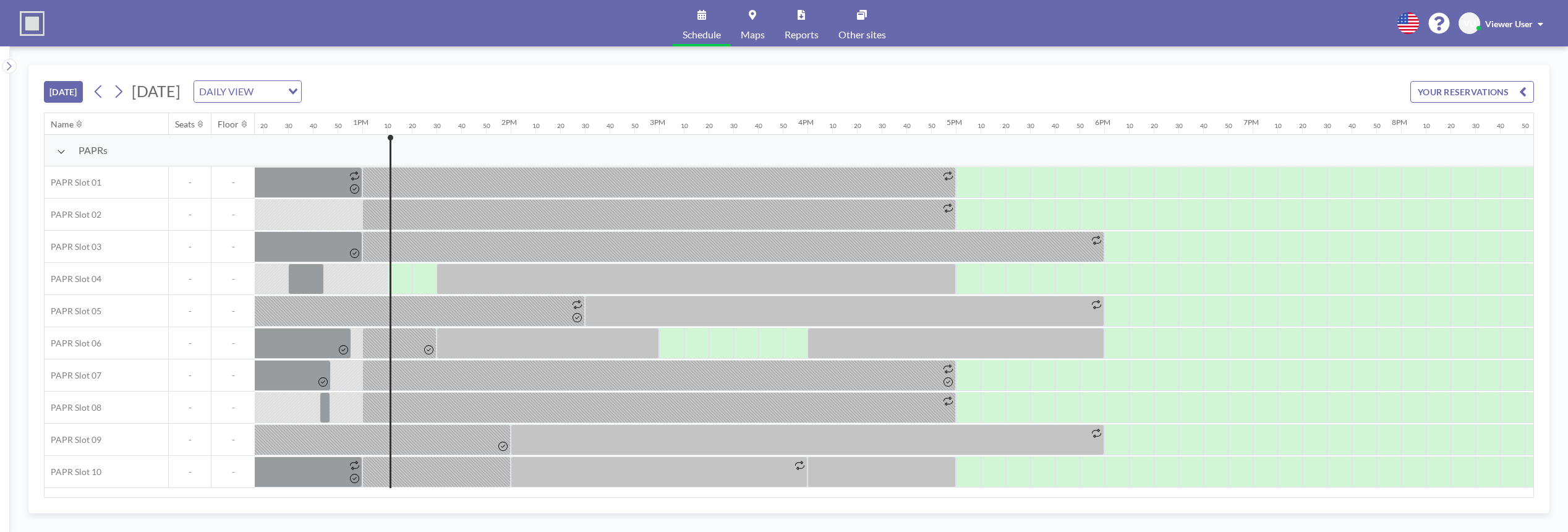
scroll to position [0, 1930]
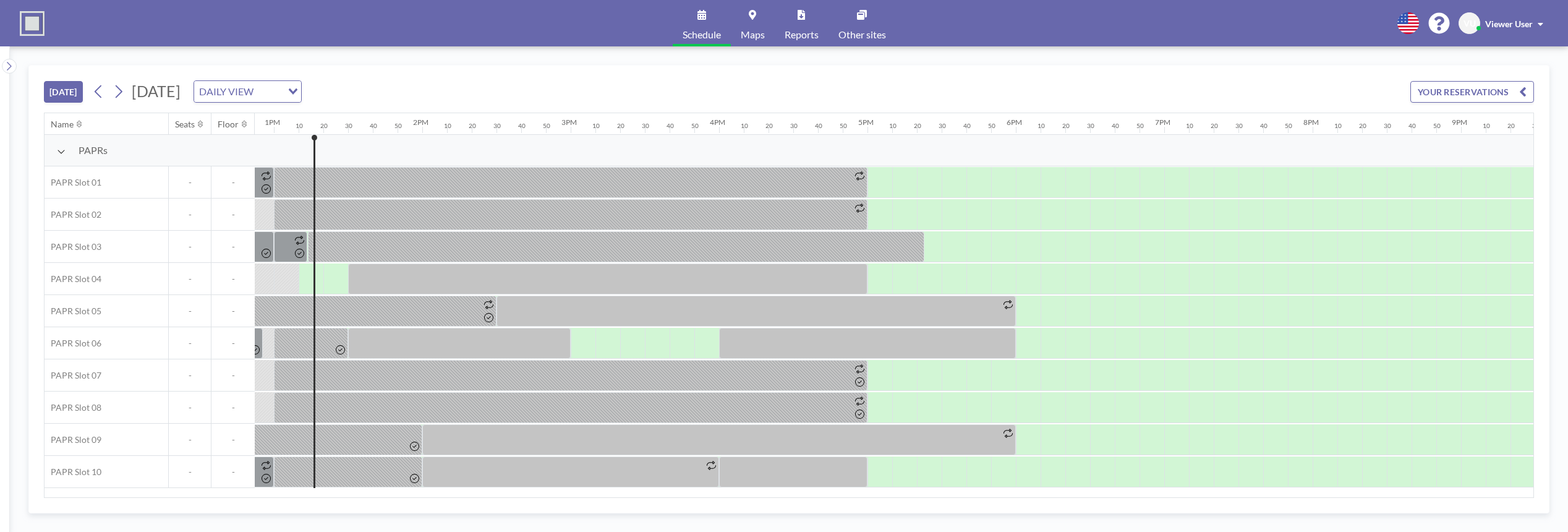
scroll to position [0, 1930]
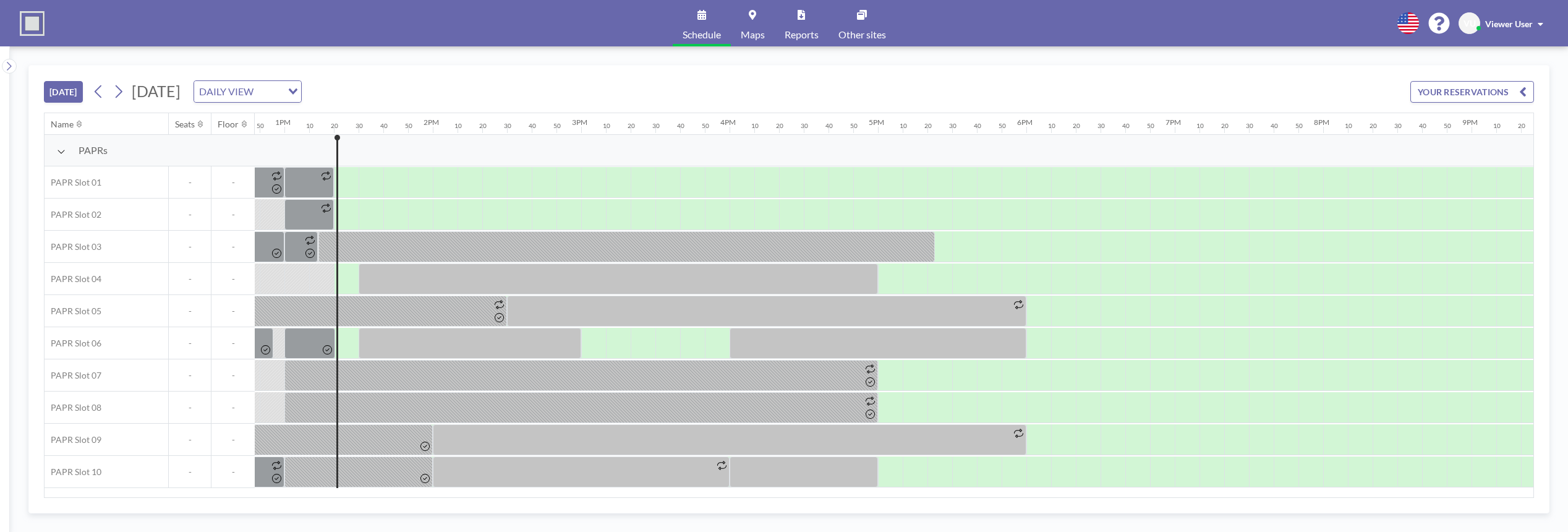
scroll to position [0, 1954]
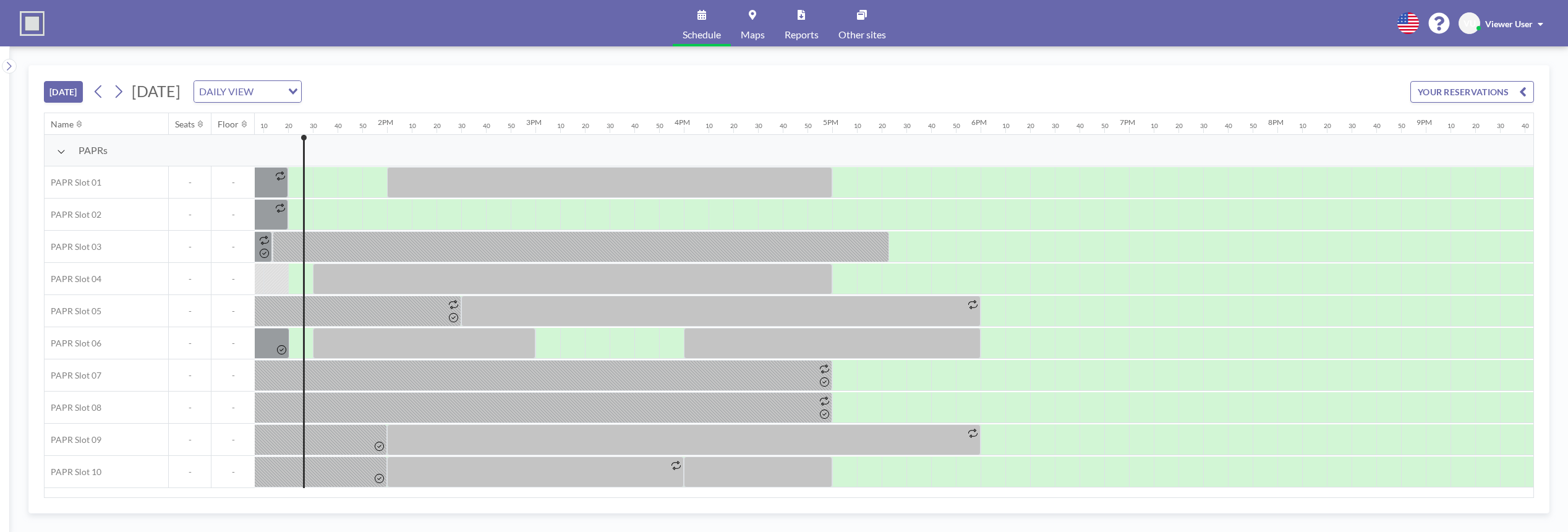
scroll to position [0, 1954]
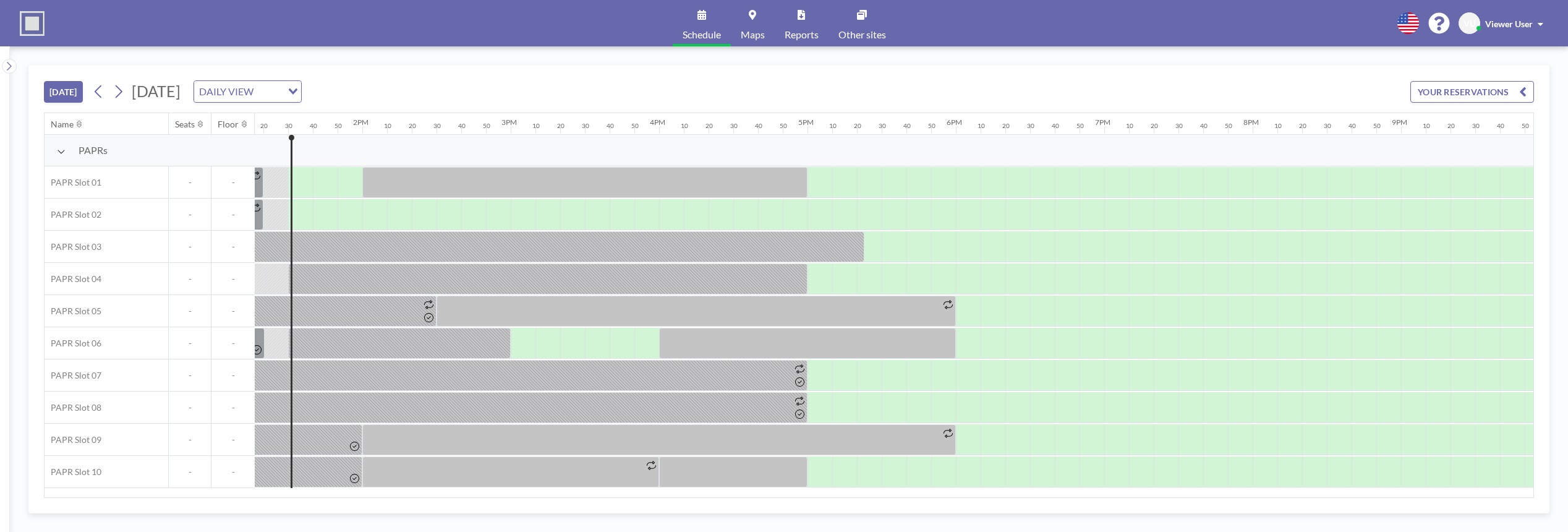
scroll to position [0, 1979]
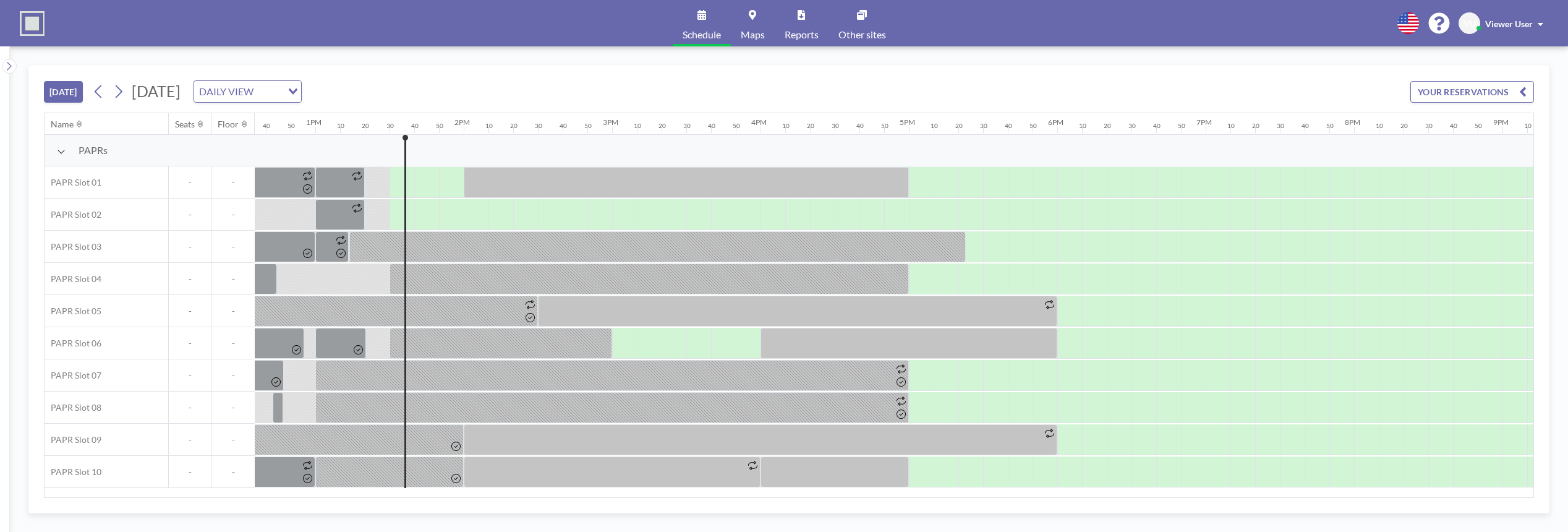
scroll to position [0, 1979]
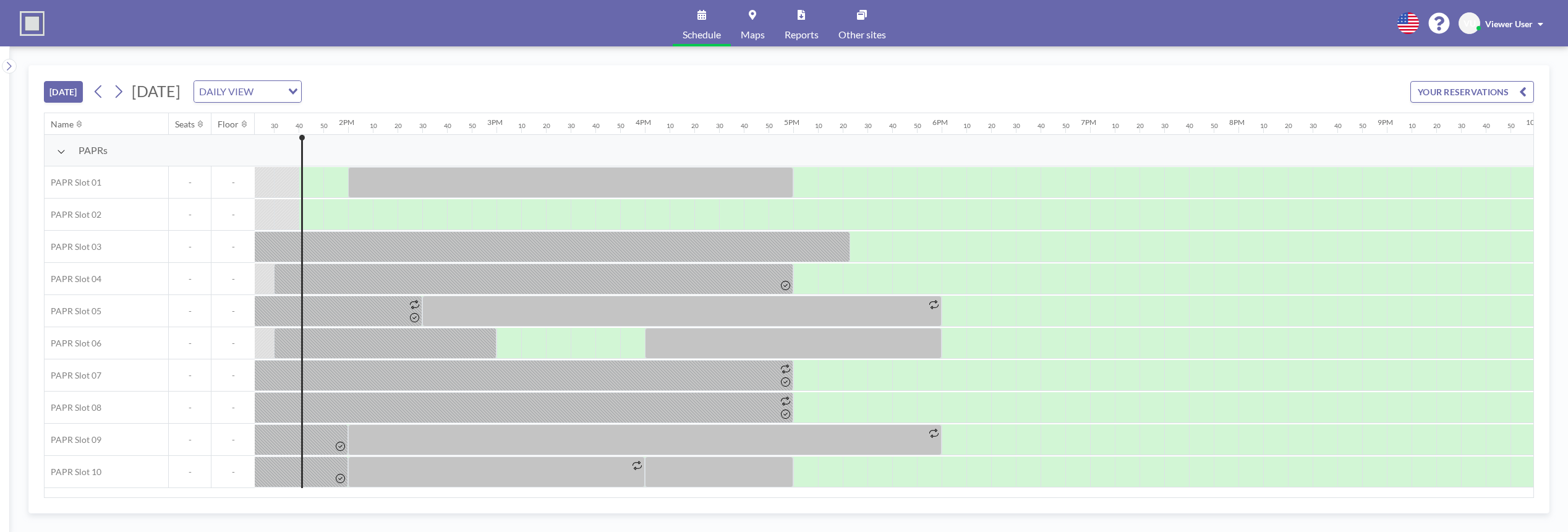
scroll to position [0, 2004]
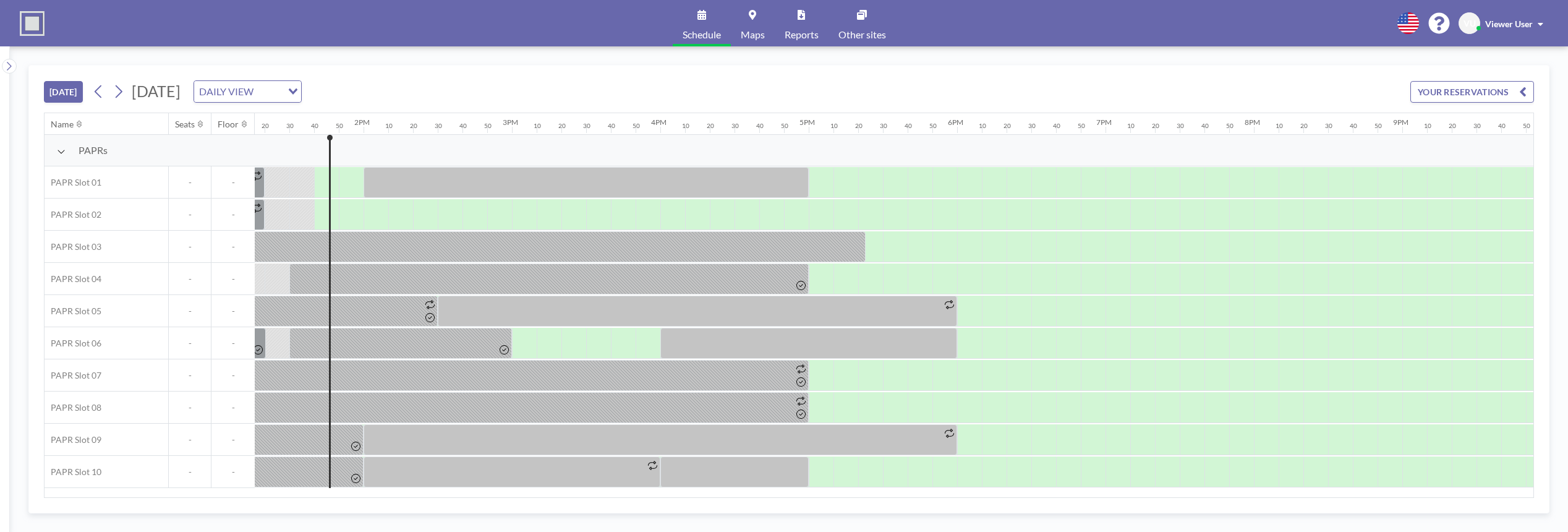
scroll to position [0, 2004]
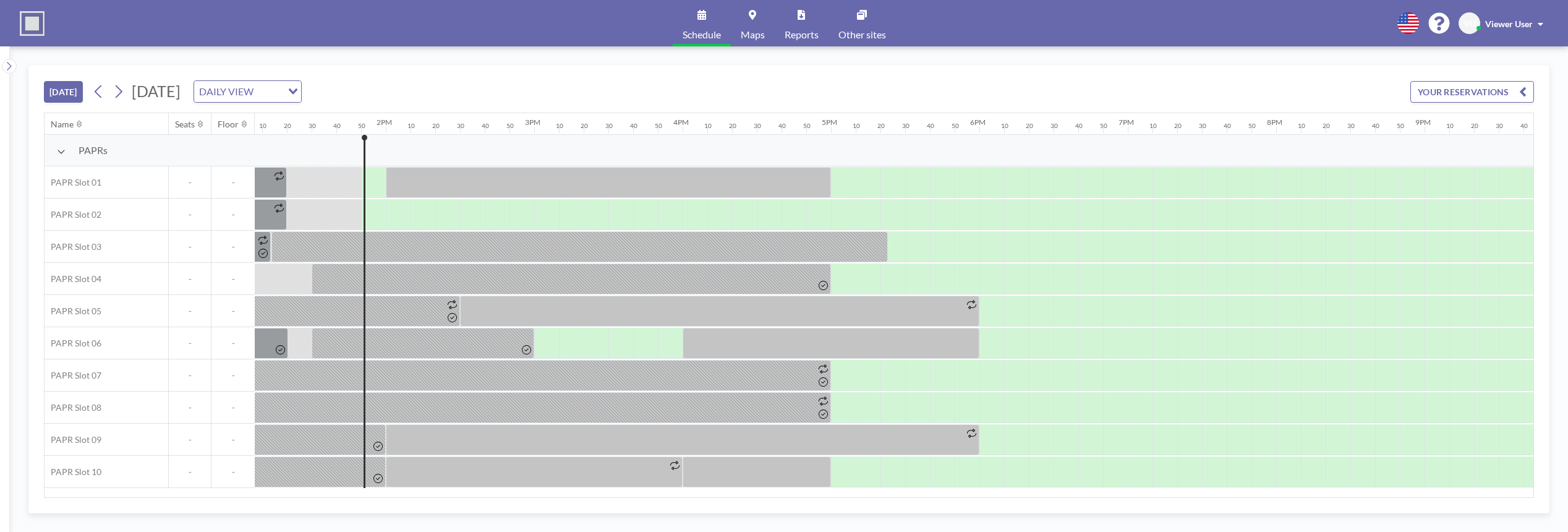
scroll to position [0, 2029]
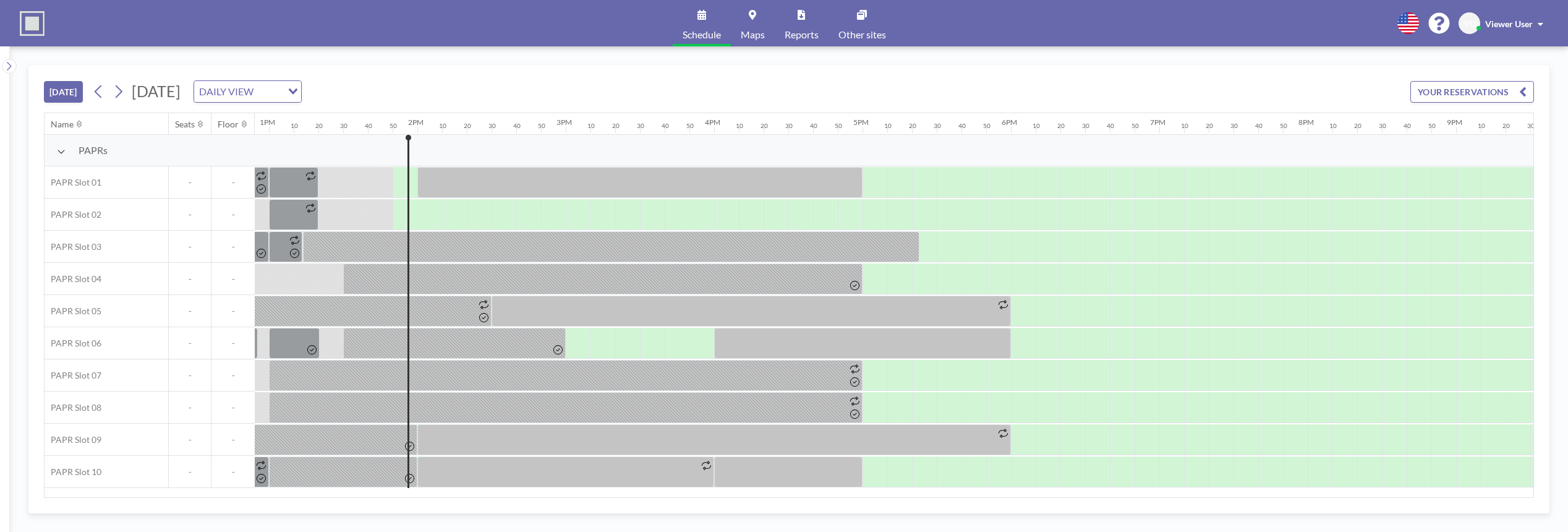
scroll to position [0, 2029]
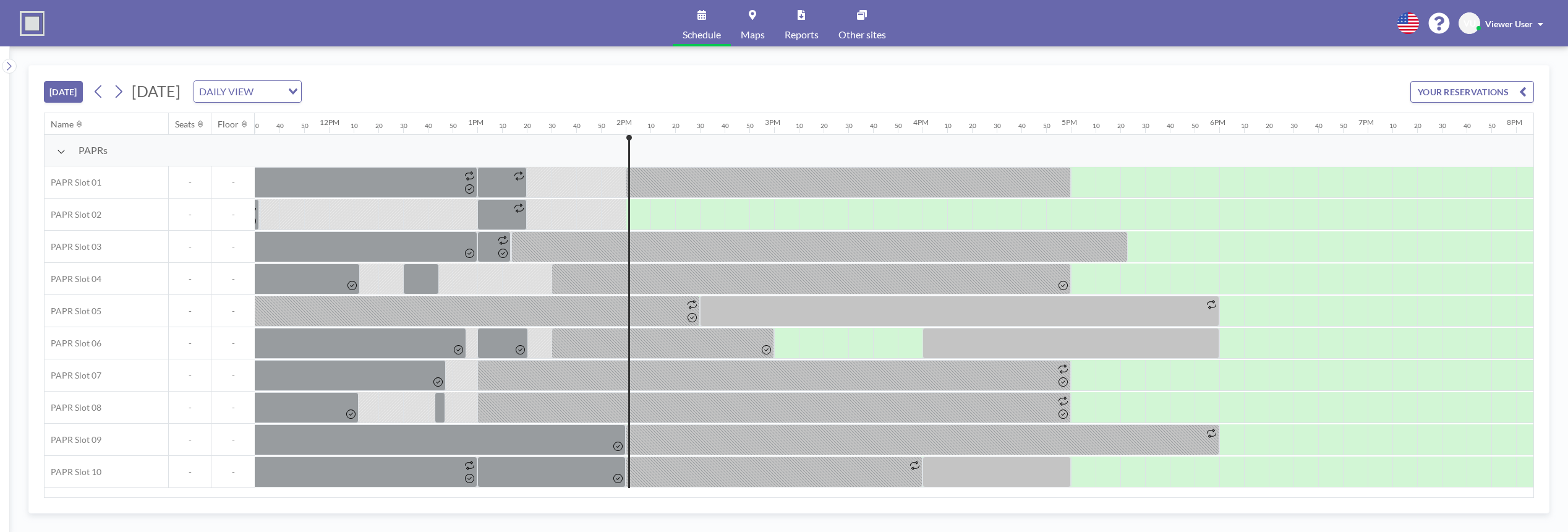
scroll to position [0, 2053]
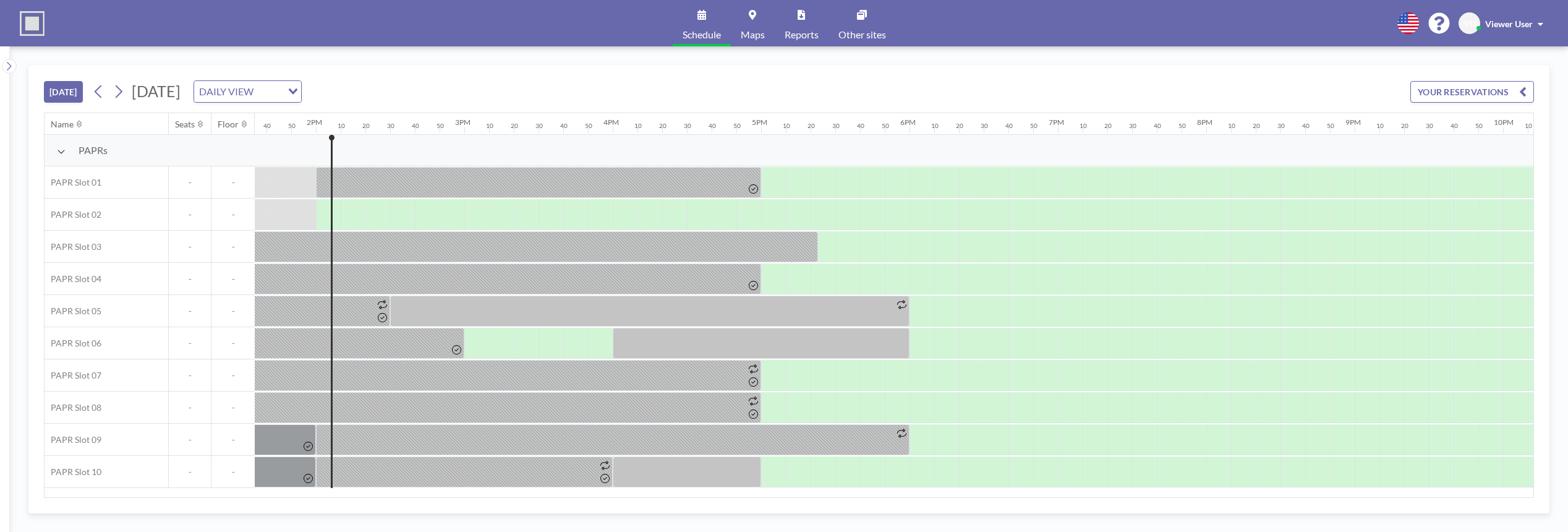
scroll to position [0, 2053]
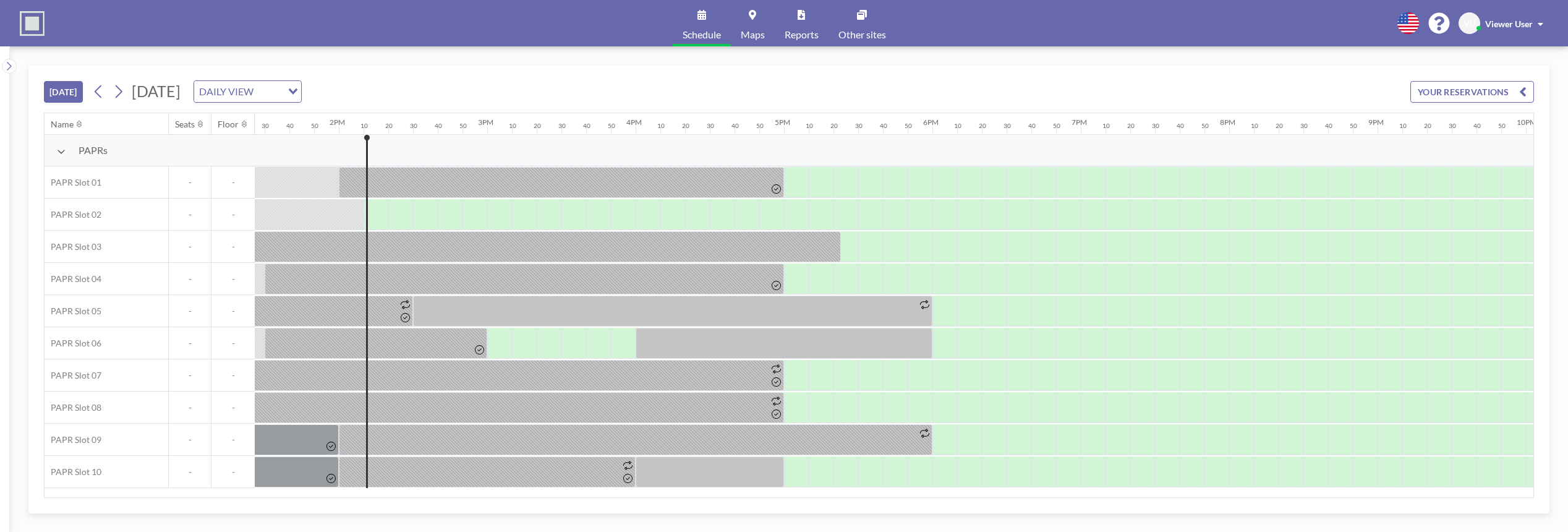
scroll to position [0, 2078]
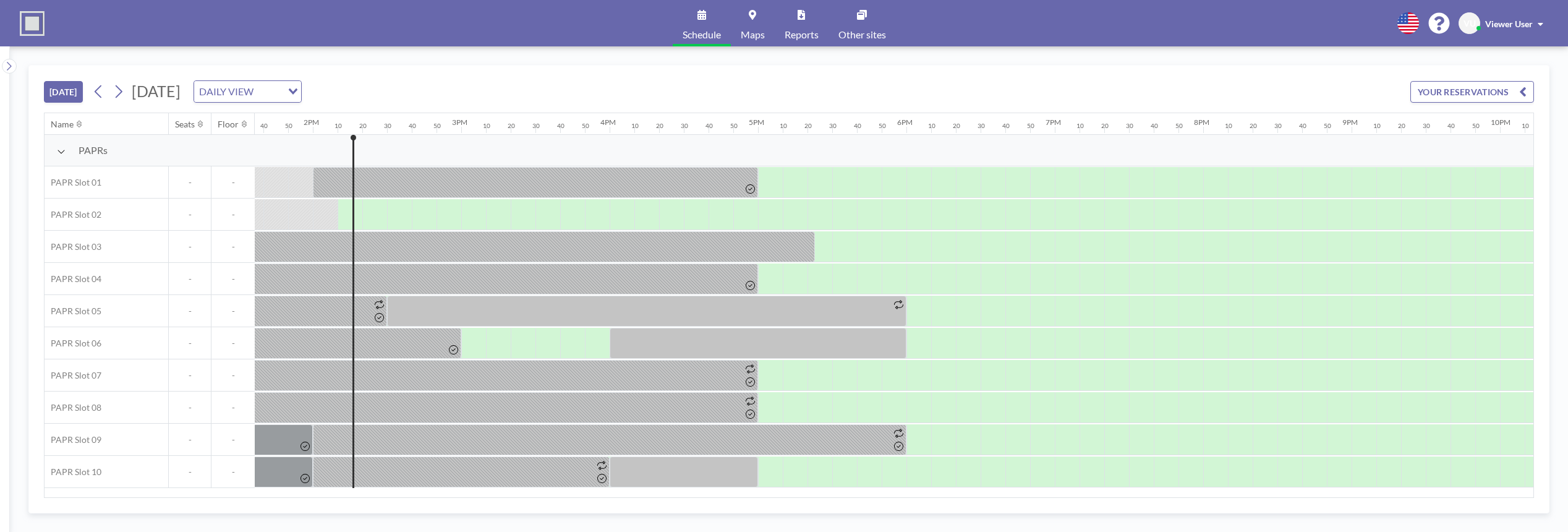
scroll to position [0, 2078]
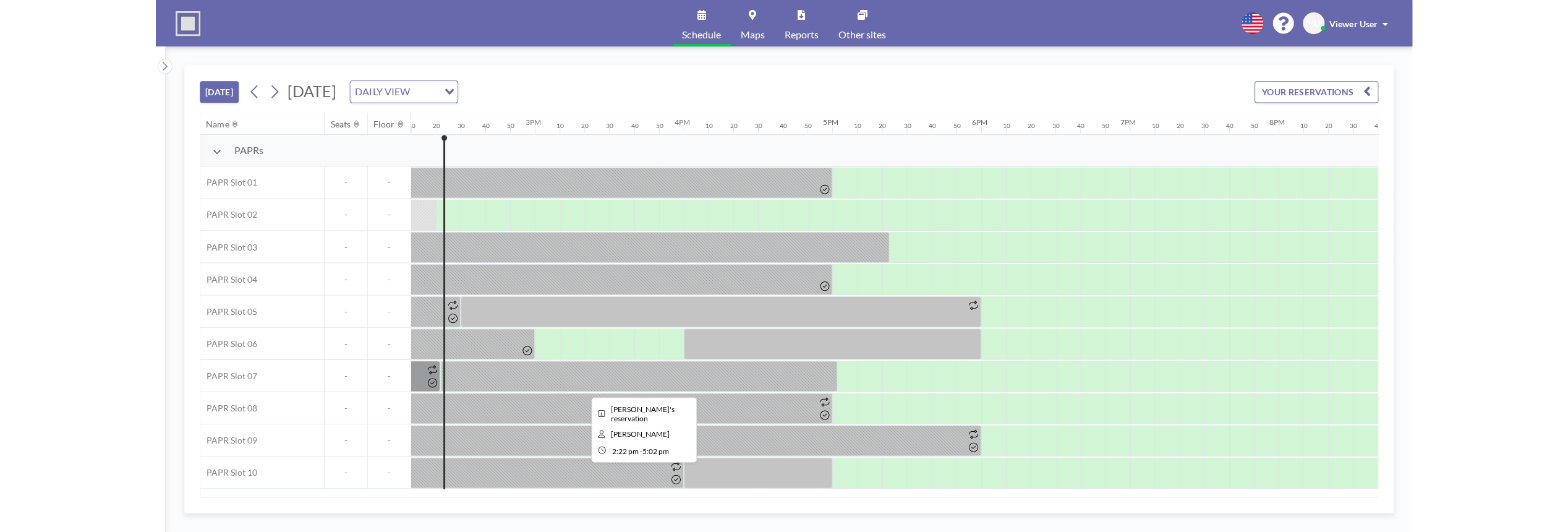
scroll to position [0, 2103]
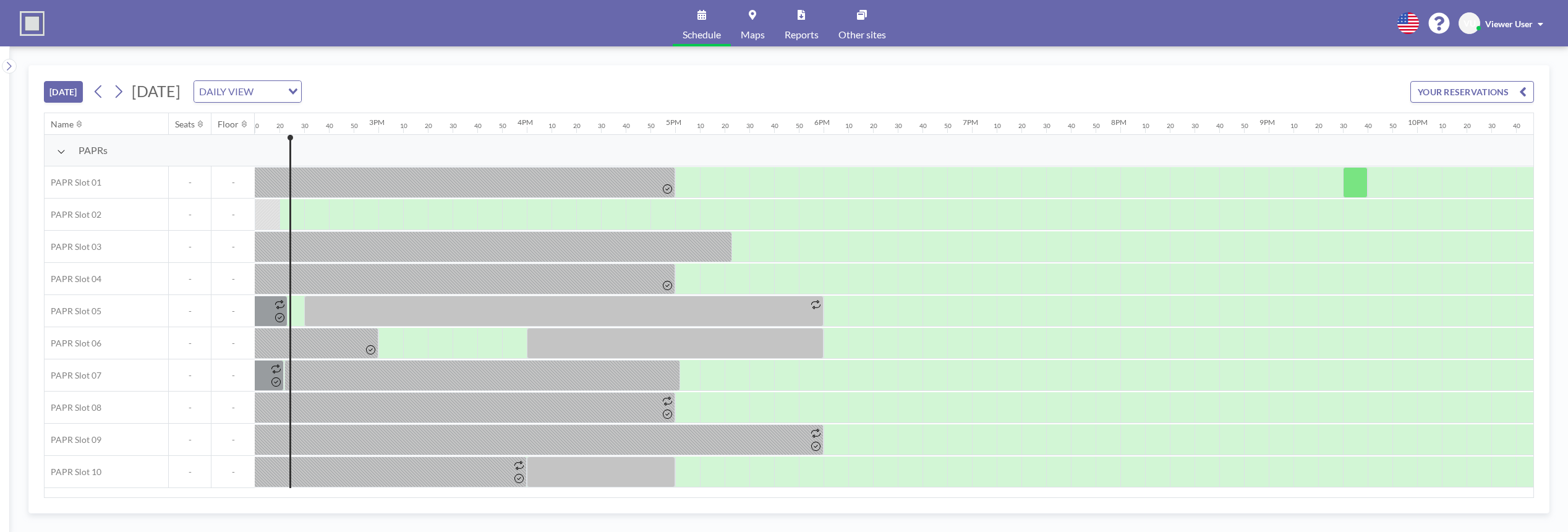
click at [1244, 23] on div "Schedule Maps Reports Other sites English Polski 日本語 Española VU Viewer User" at bounding box center [784, 23] width 1568 height 47
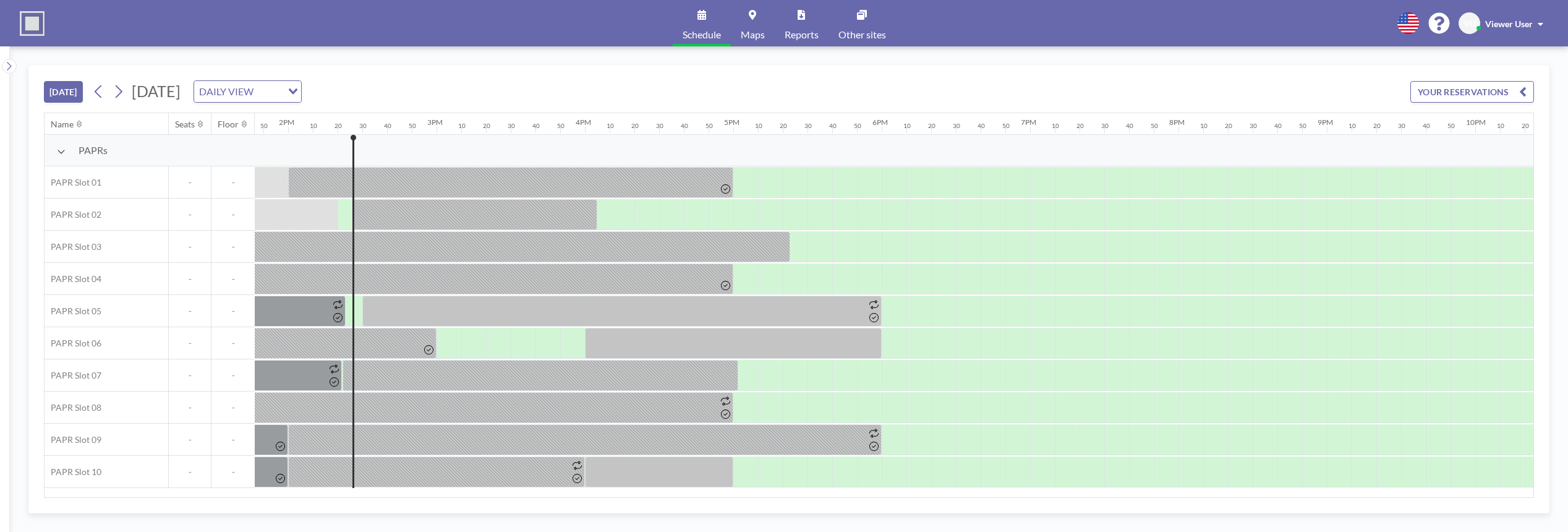
scroll to position [0, 2103]
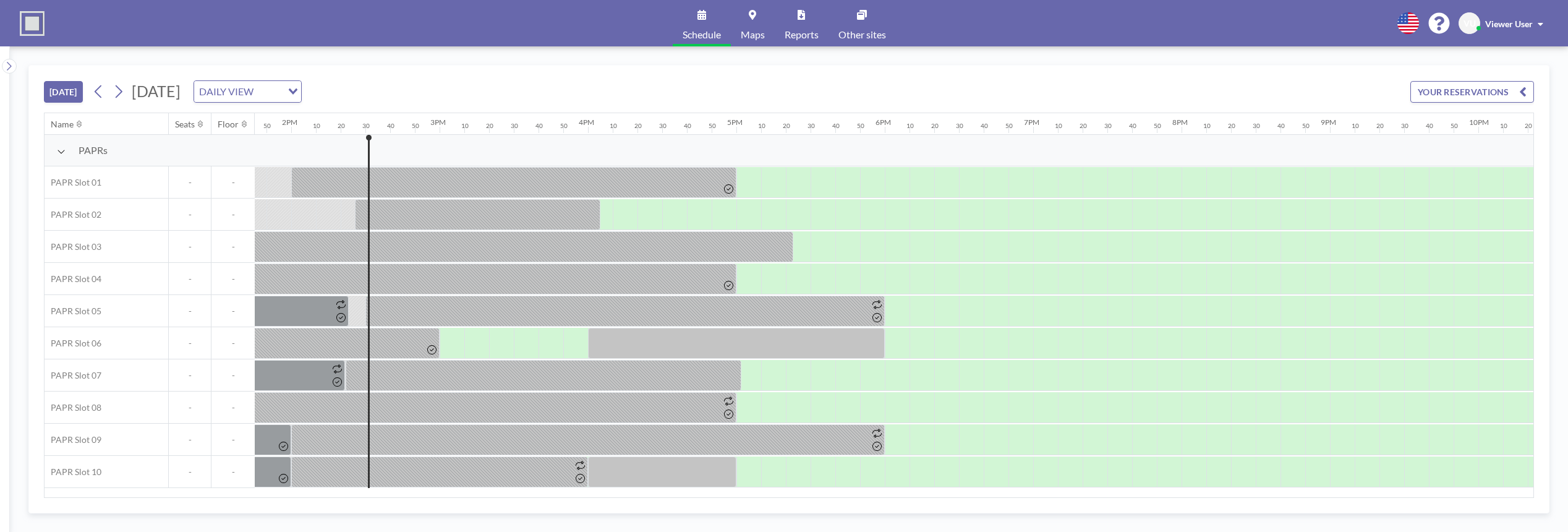
scroll to position [0, 2128]
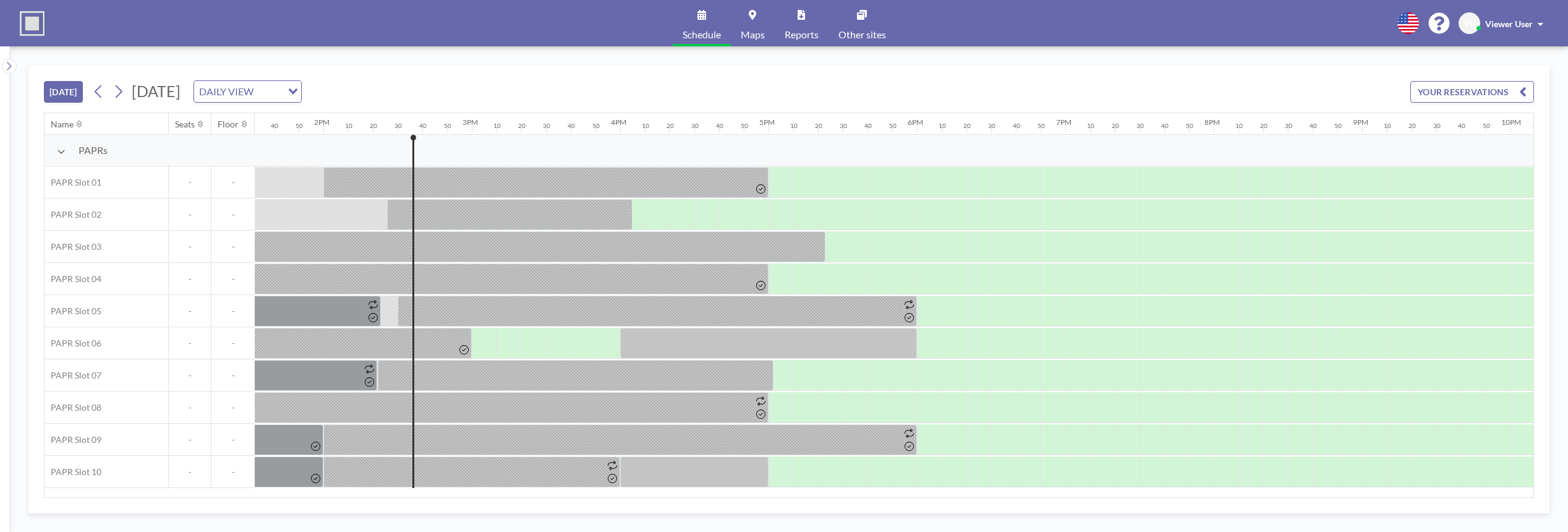
scroll to position [0, 2128]
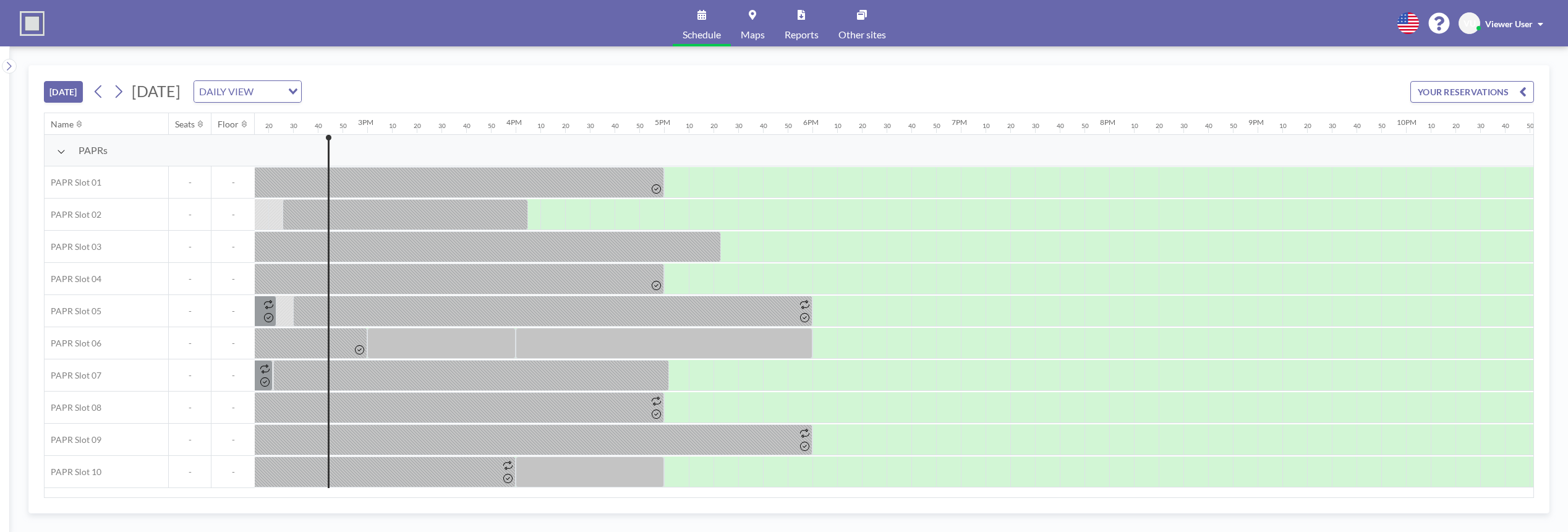
scroll to position [0, 2152]
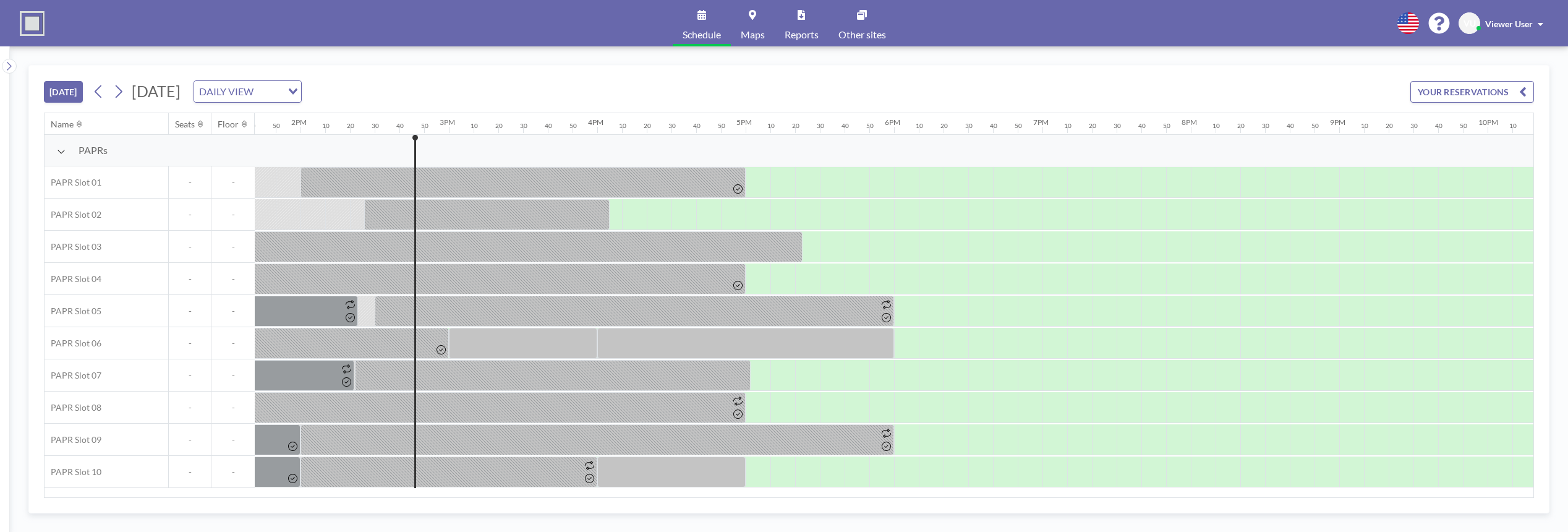
scroll to position [0, 2152]
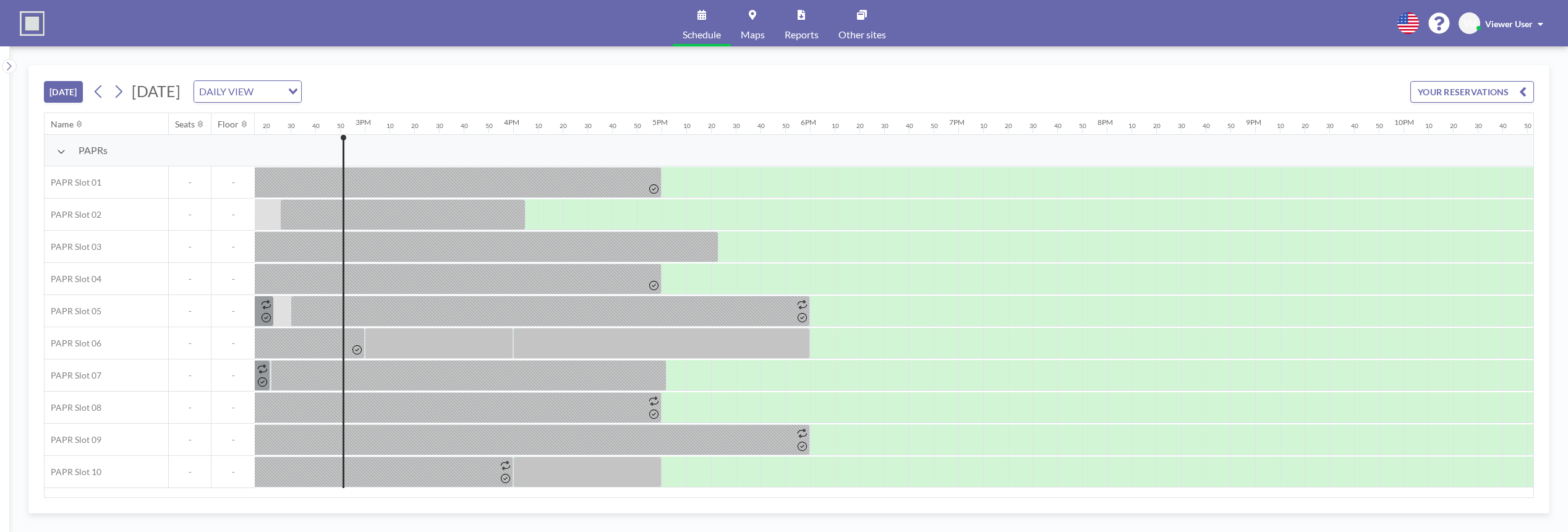
scroll to position [0, 2177]
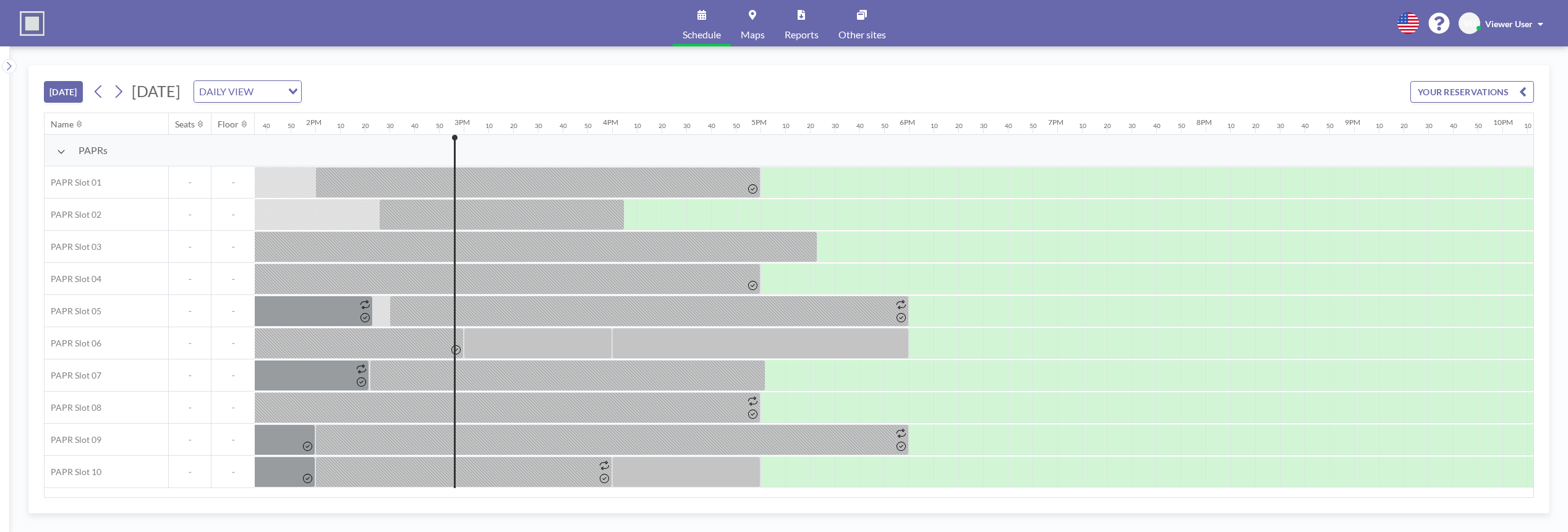
scroll to position [0, 2177]
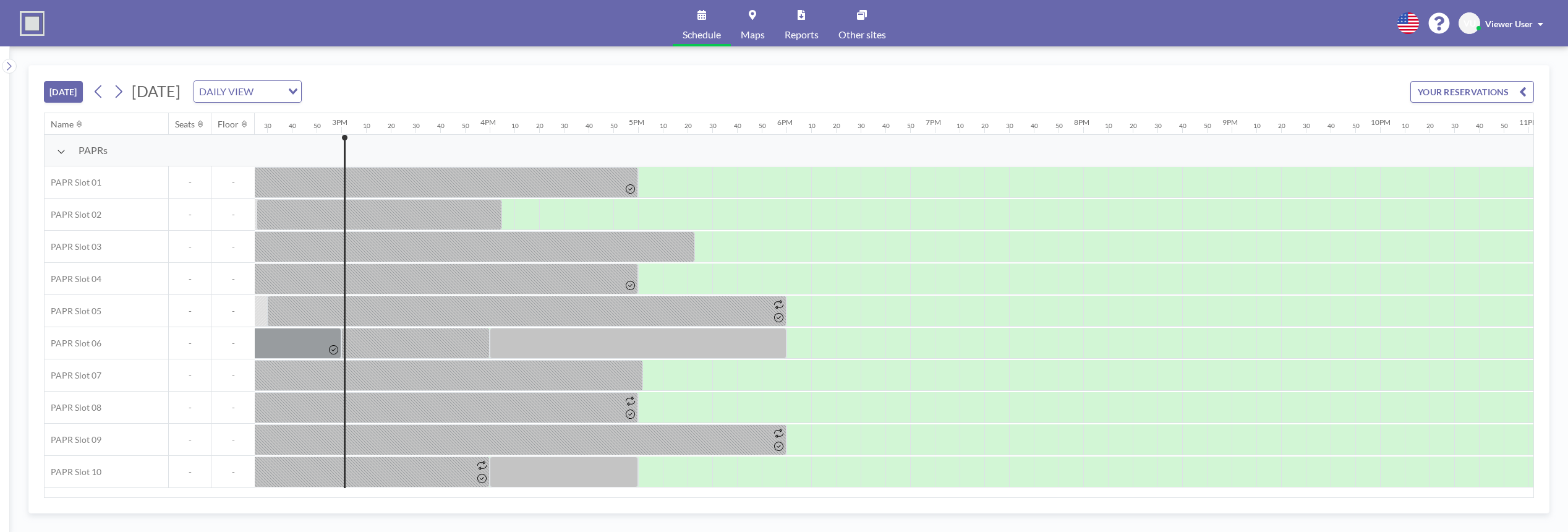
scroll to position [0, 2202]
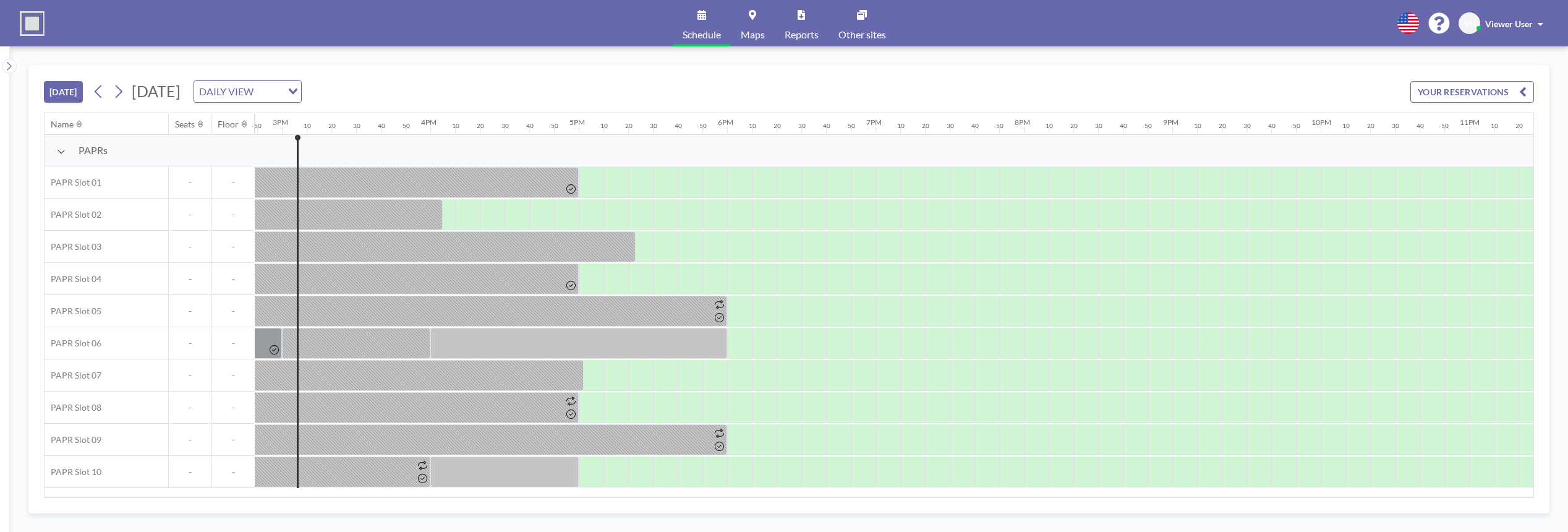
scroll to position [0, 2202]
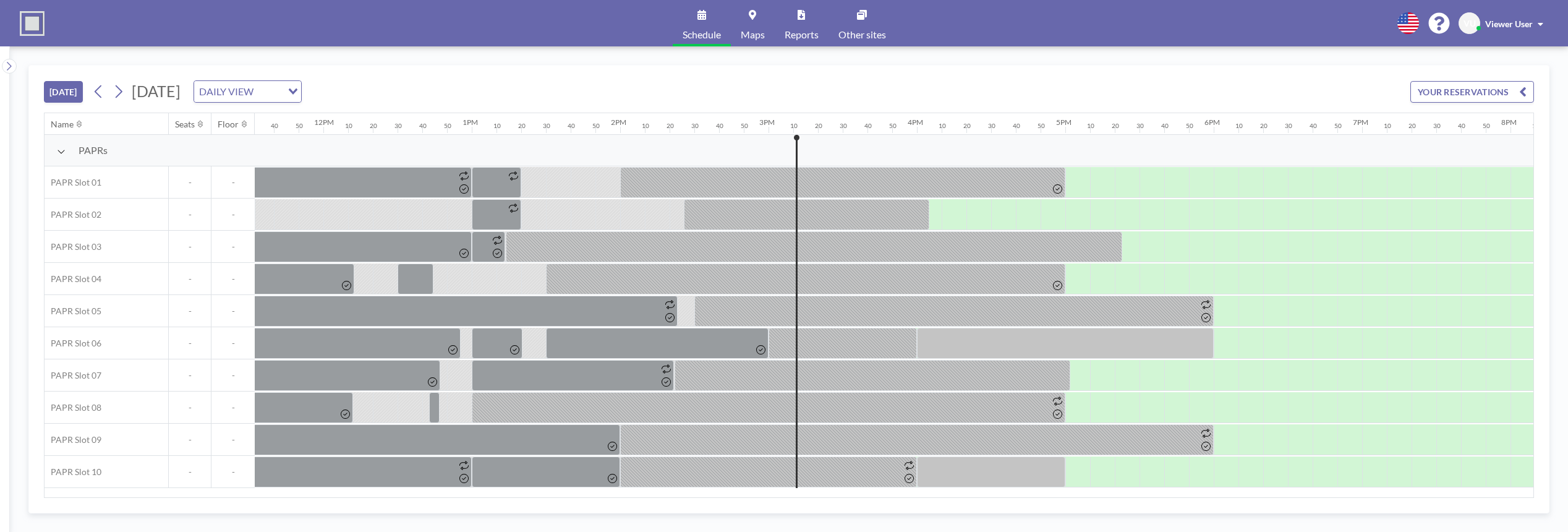
scroll to position [0, 2227]
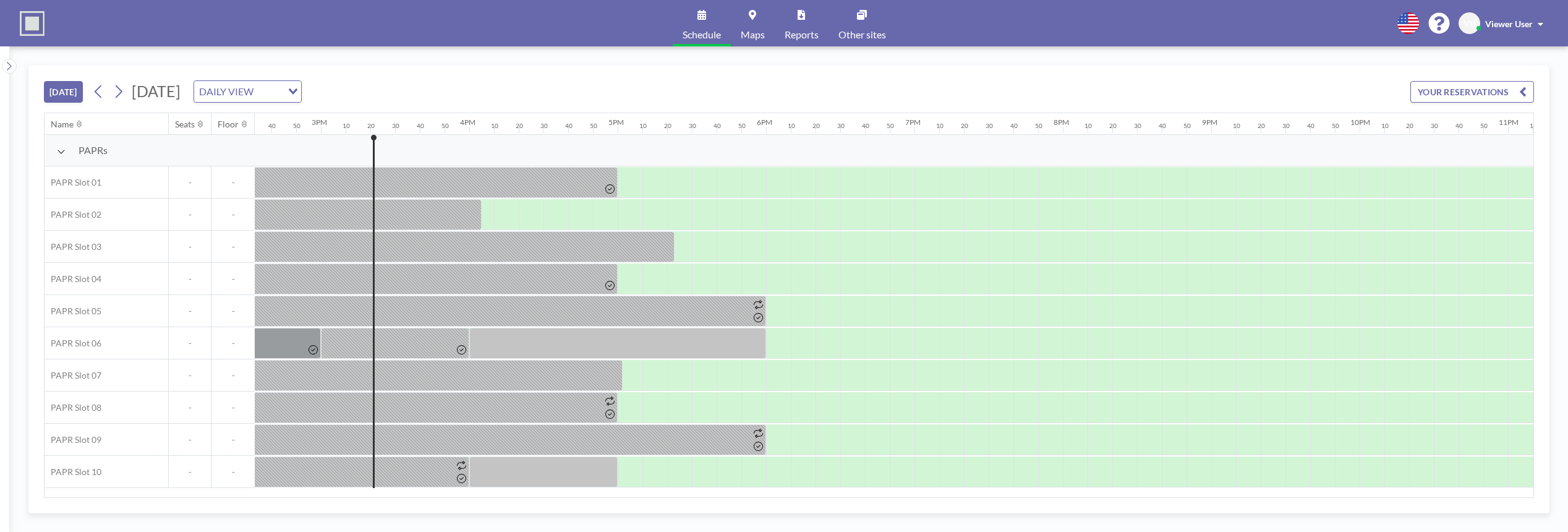
scroll to position [0, 2251]
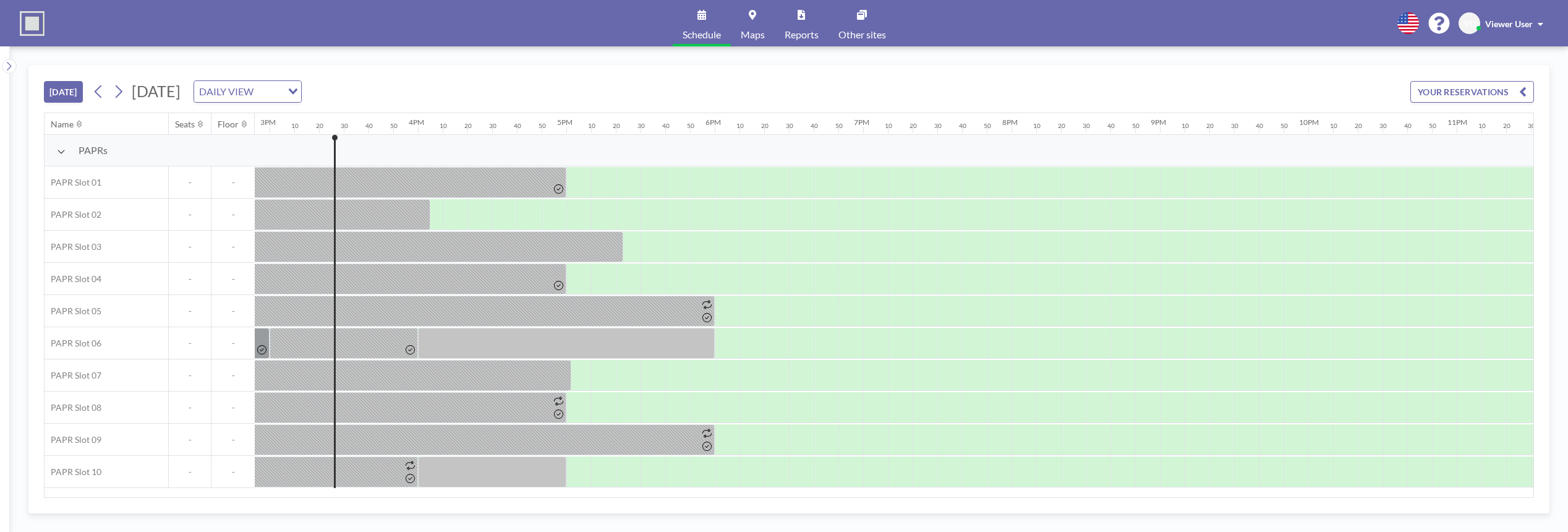
scroll to position [0, 2251]
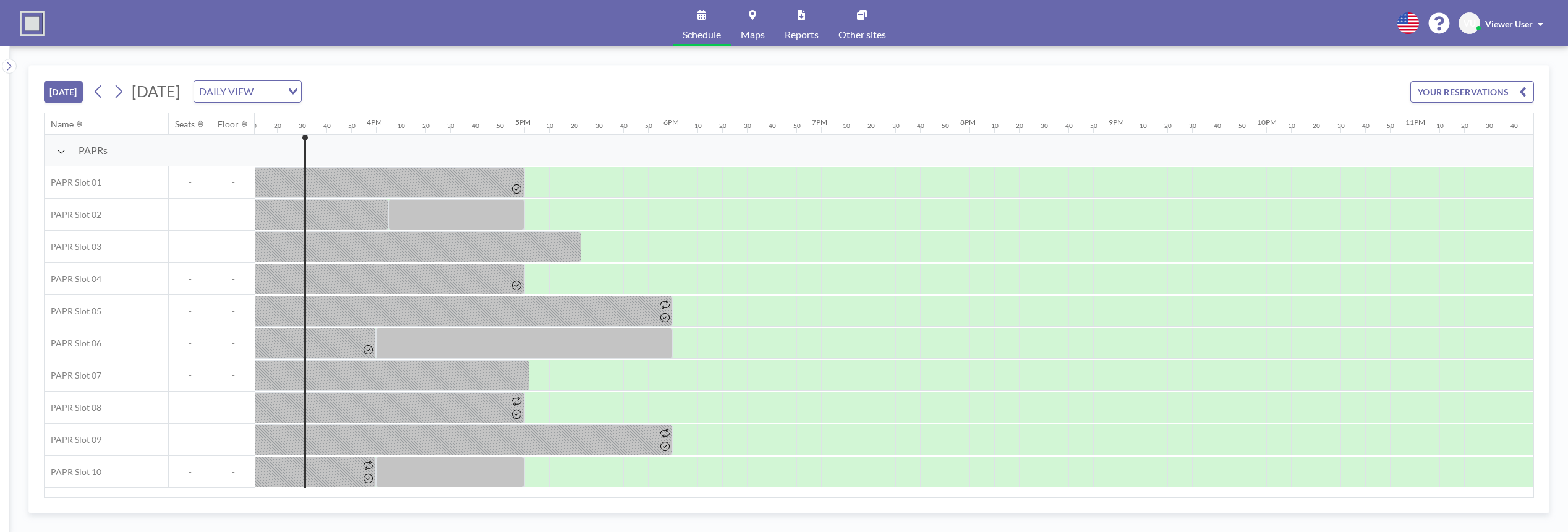
scroll to position [0, 2276]
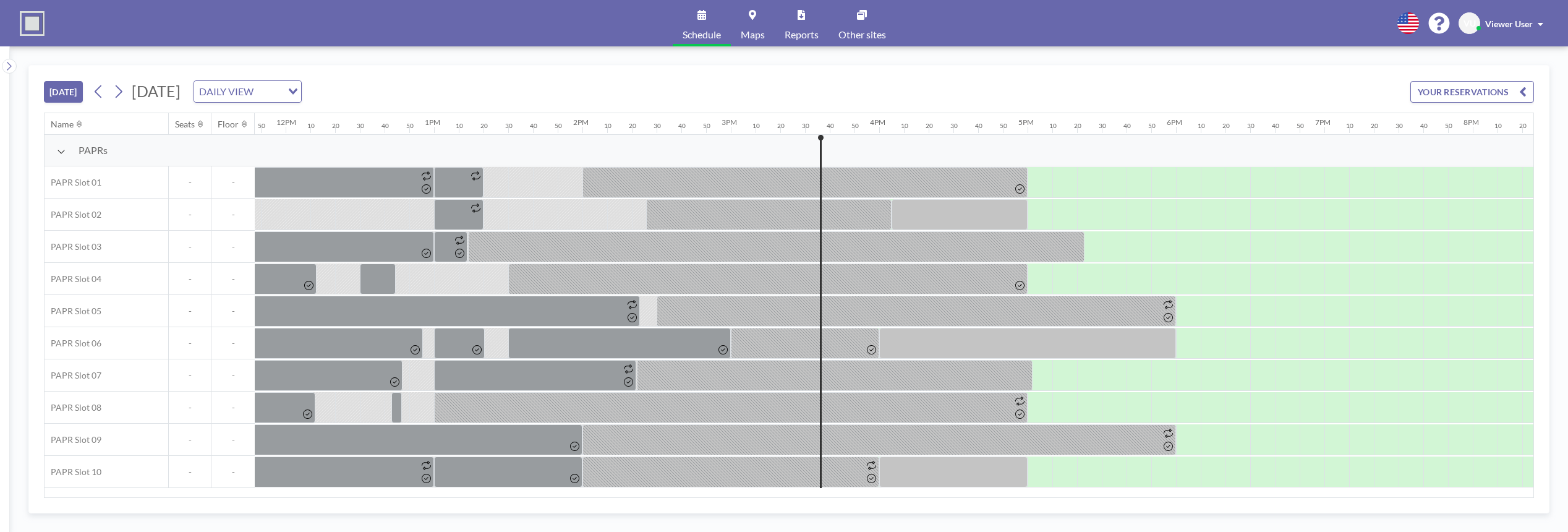
scroll to position [0, 2276]
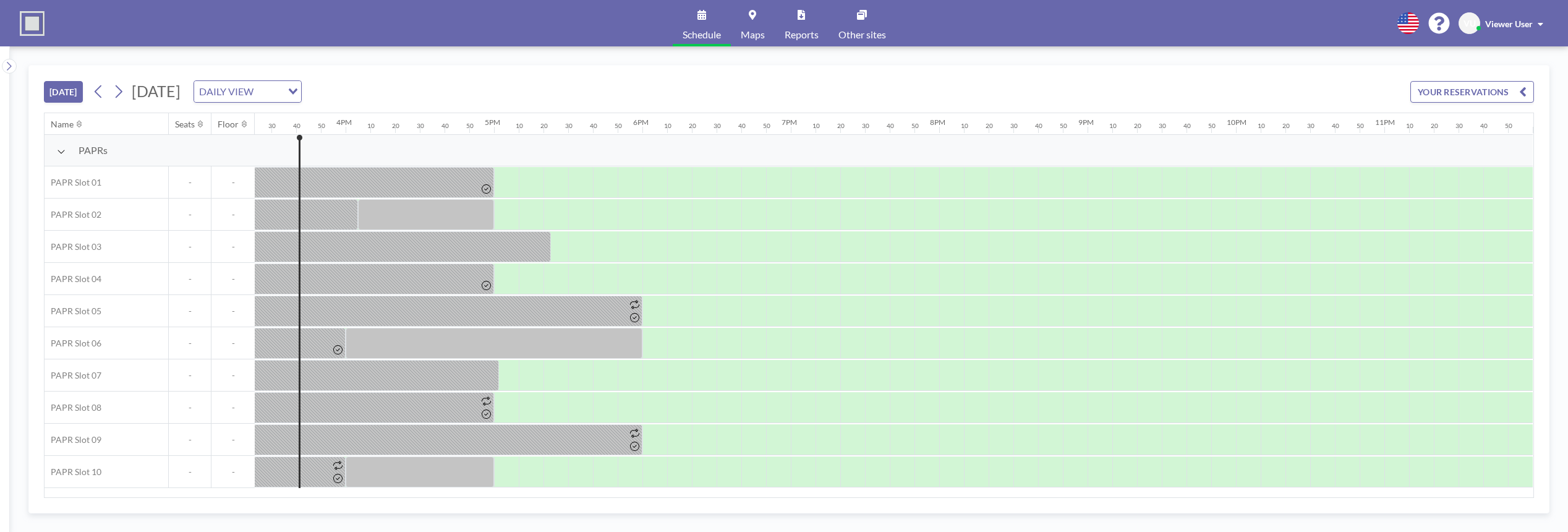
scroll to position [0, 2297]
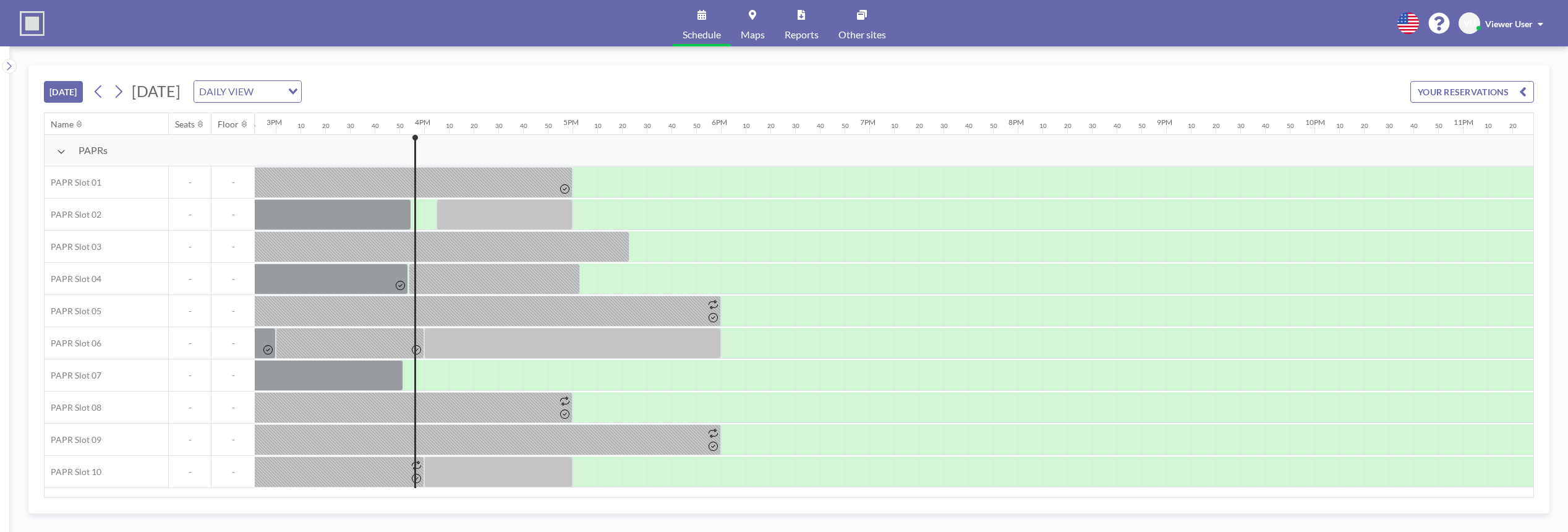
scroll to position [0, 2297]
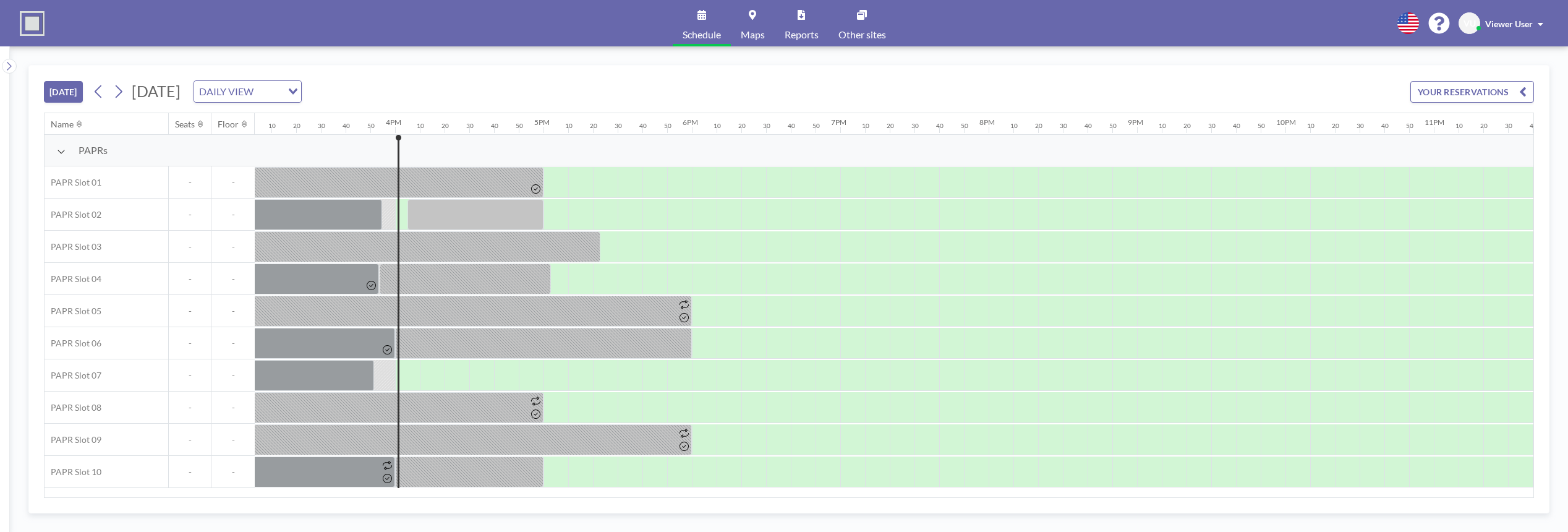
scroll to position [0, 2297]
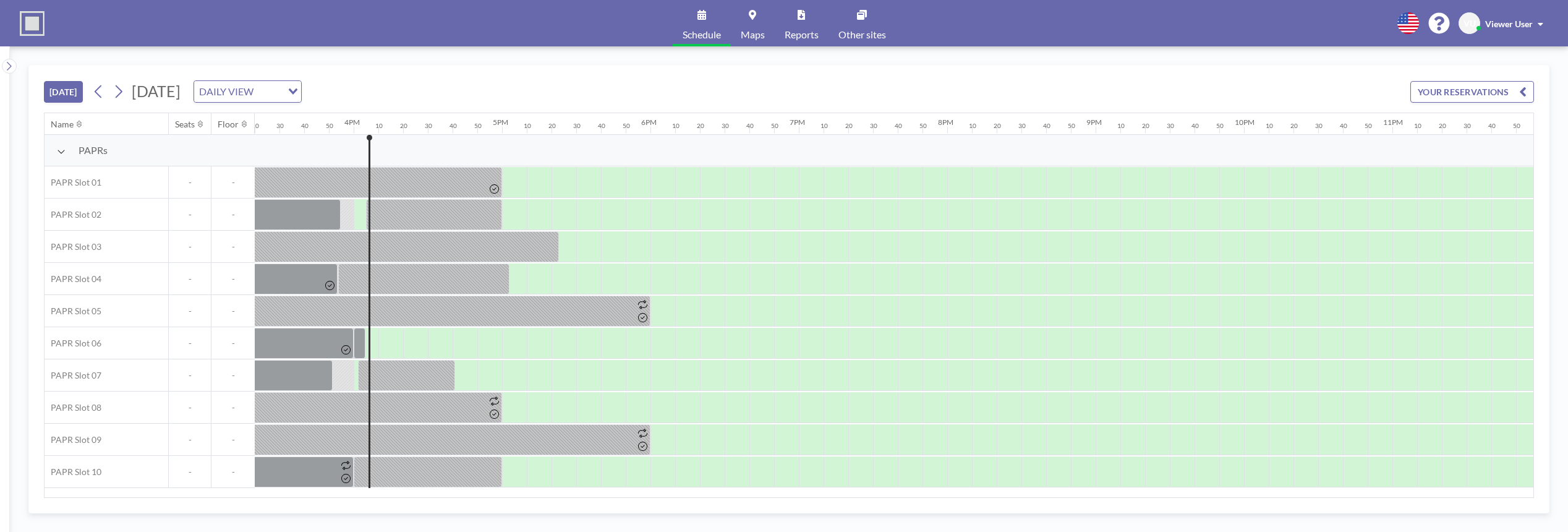
scroll to position [0, 2297]
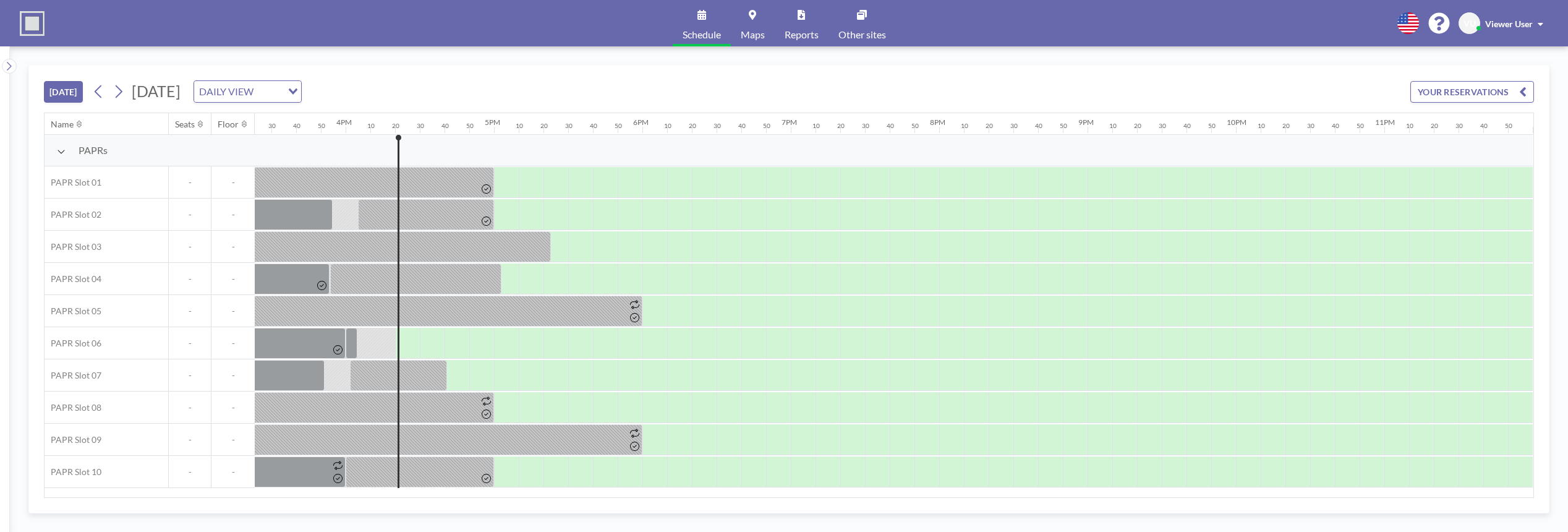
scroll to position [0, 2297]
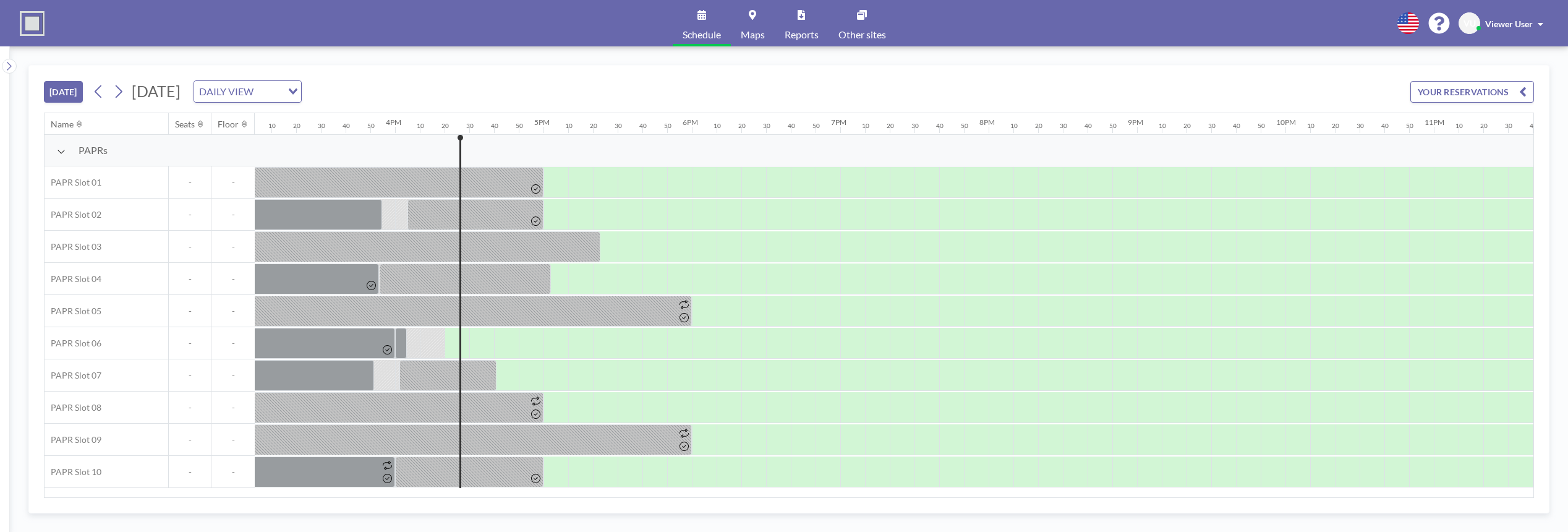
scroll to position [0, 2297]
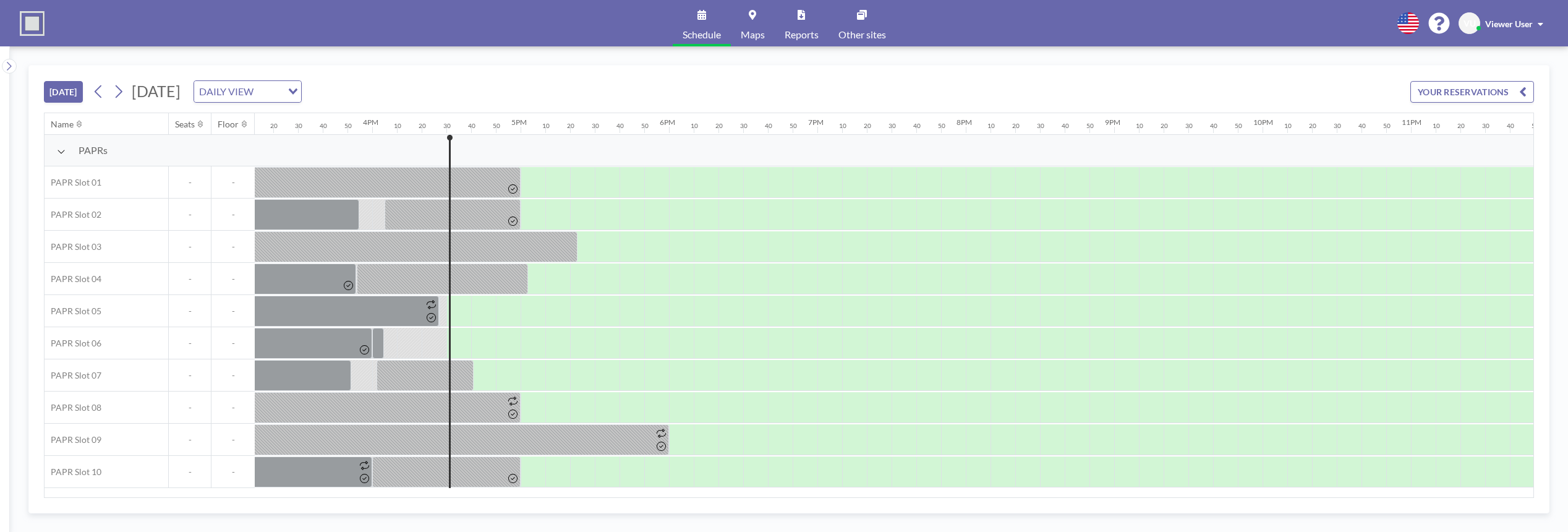
scroll to position [0, 2297]
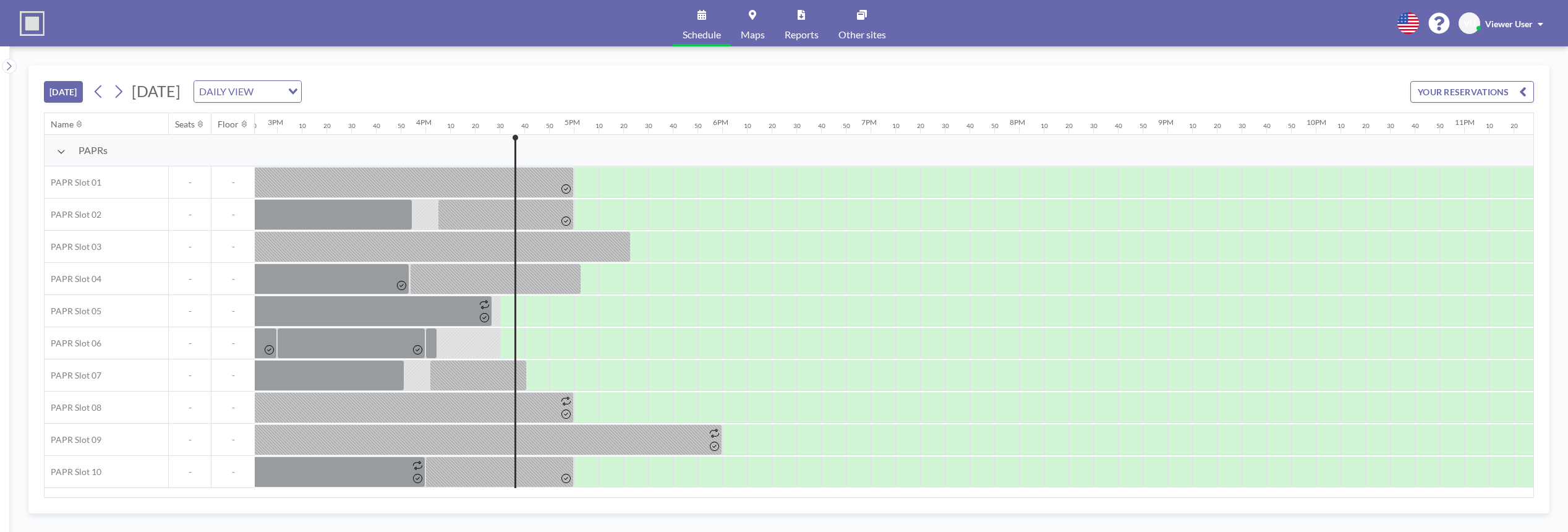
scroll to position [0, 2297]
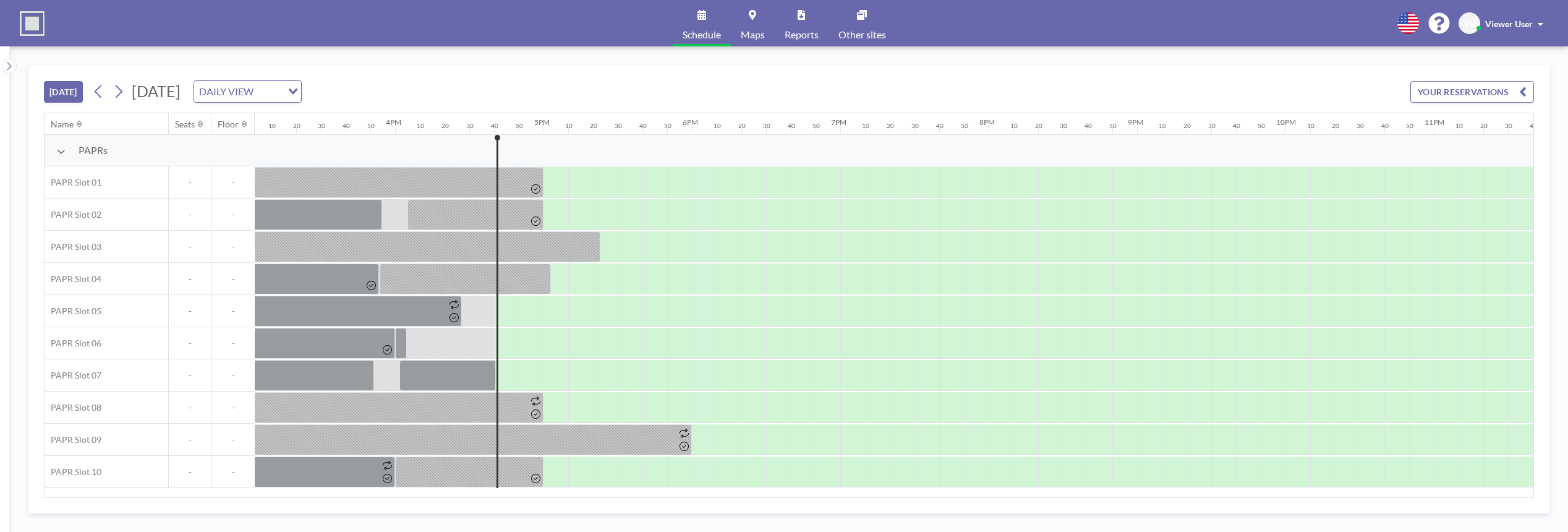
scroll to position [0, 2297]
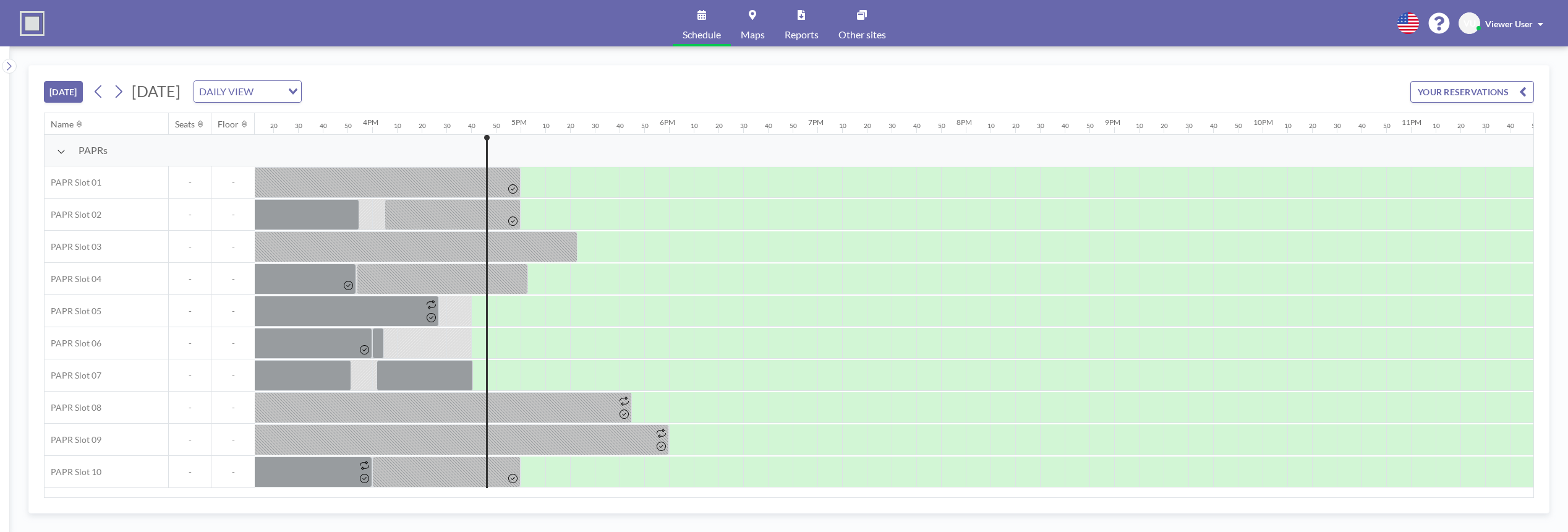
scroll to position [0, 2297]
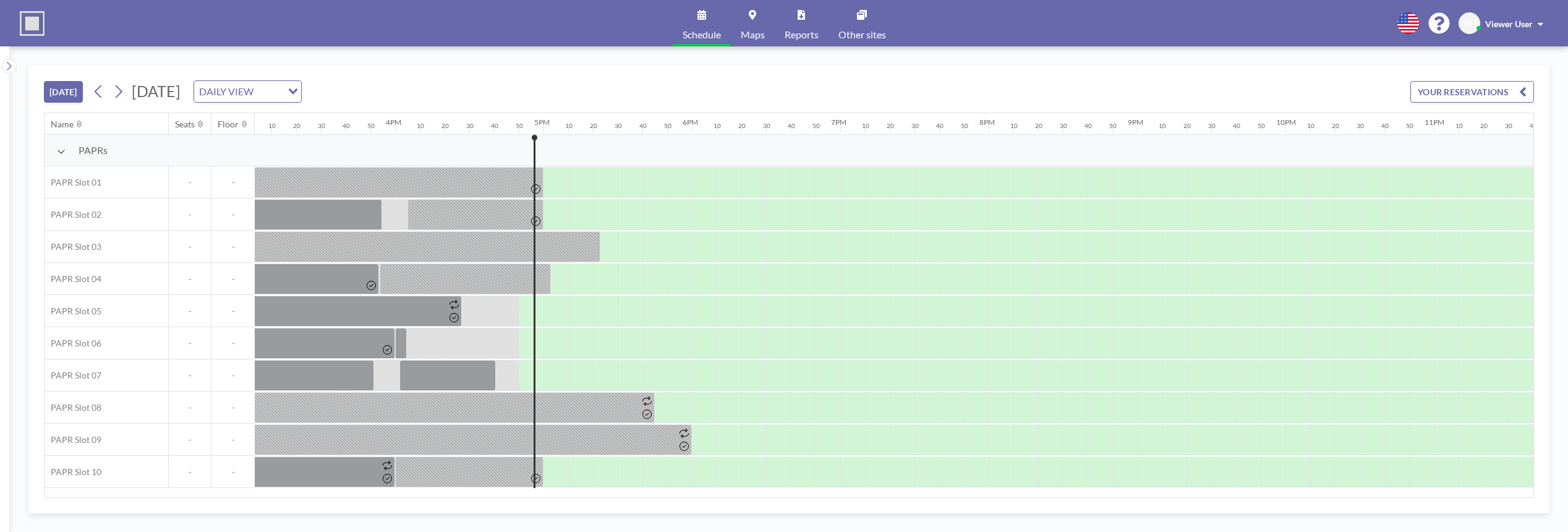
scroll to position [0, 2297]
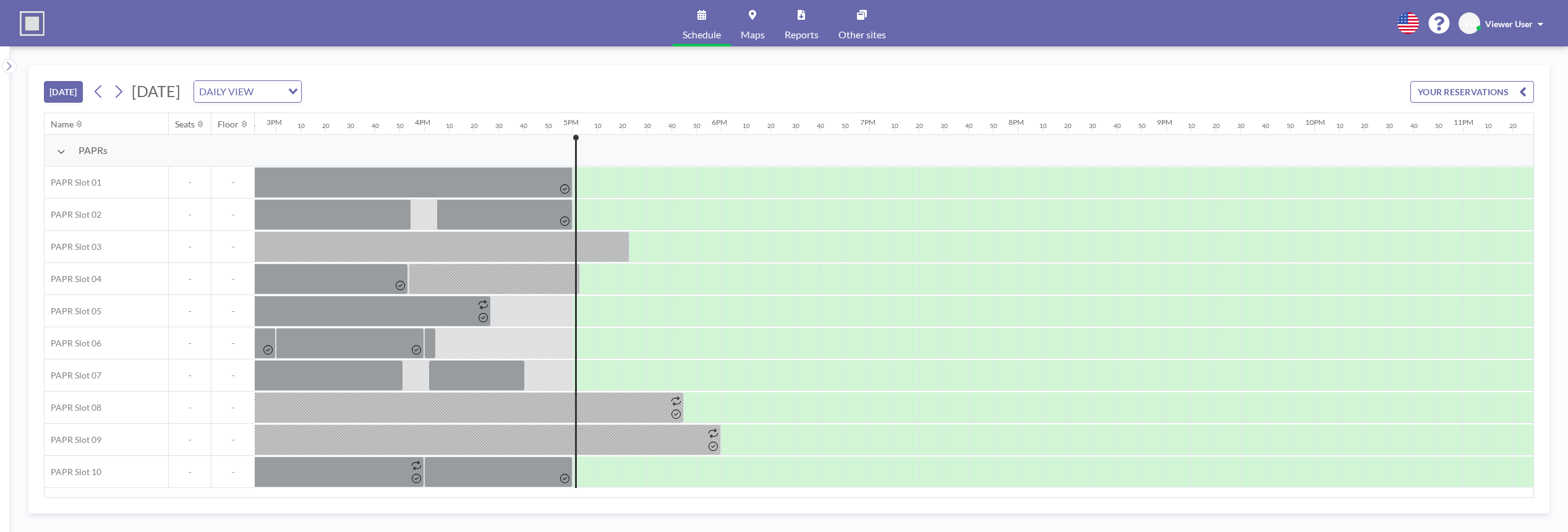
scroll to position [0, 2297]
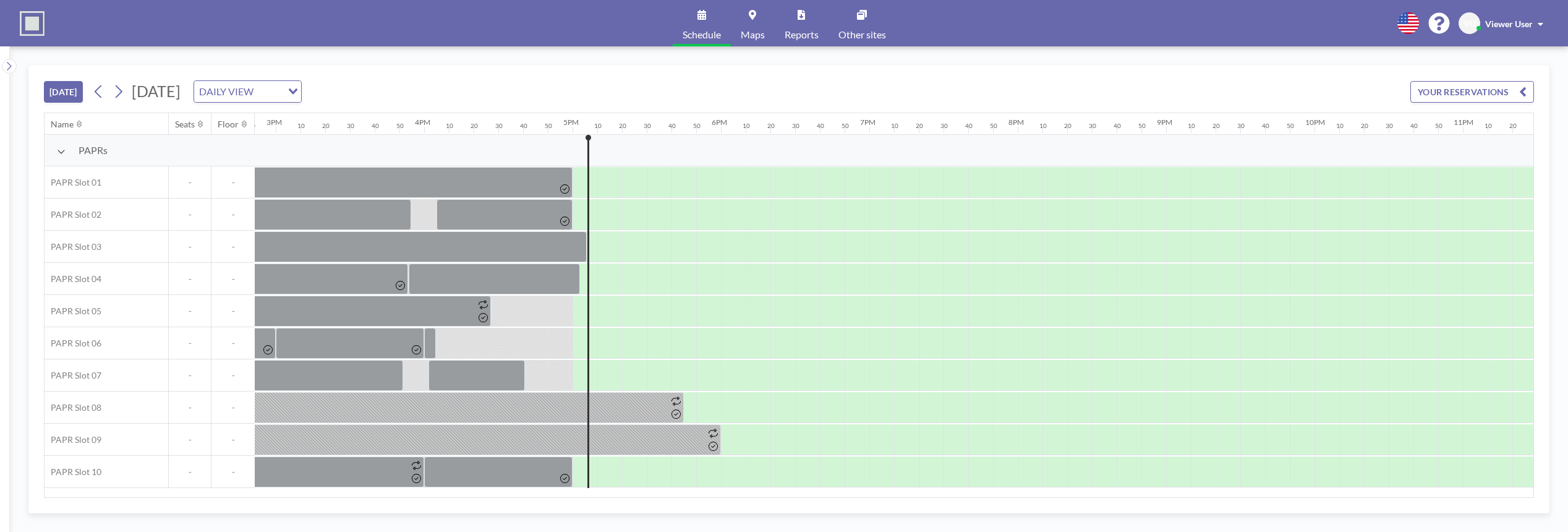
scroll to position [0, 2297]
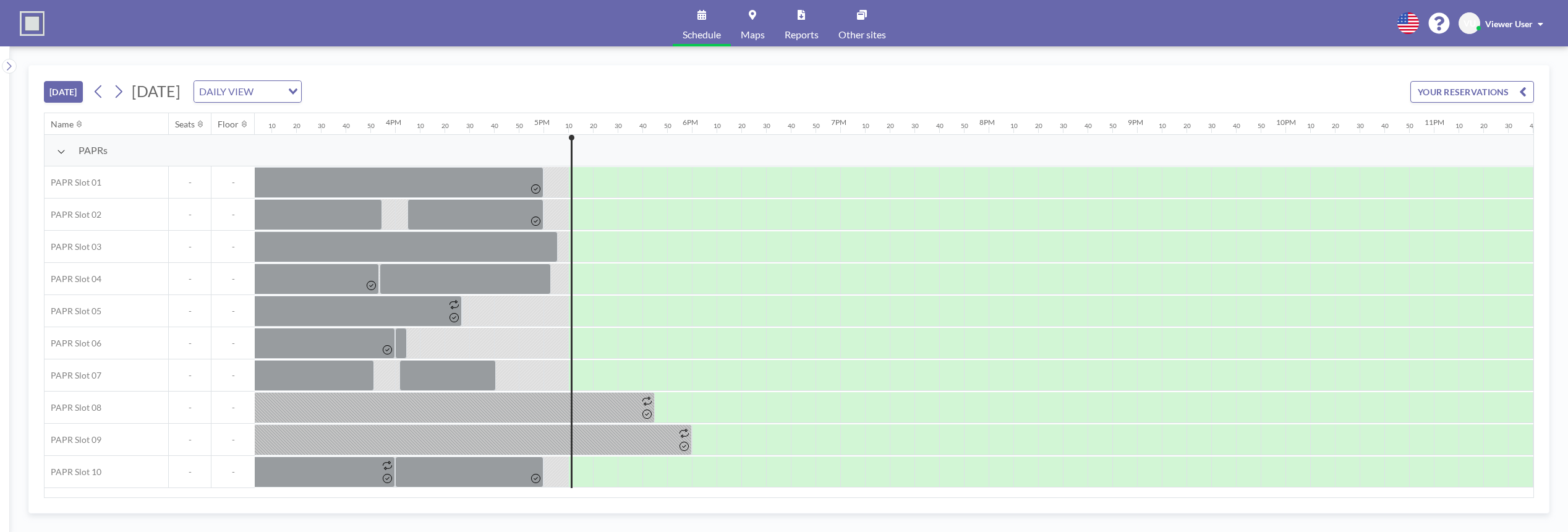
scroll to position [0, 2297]
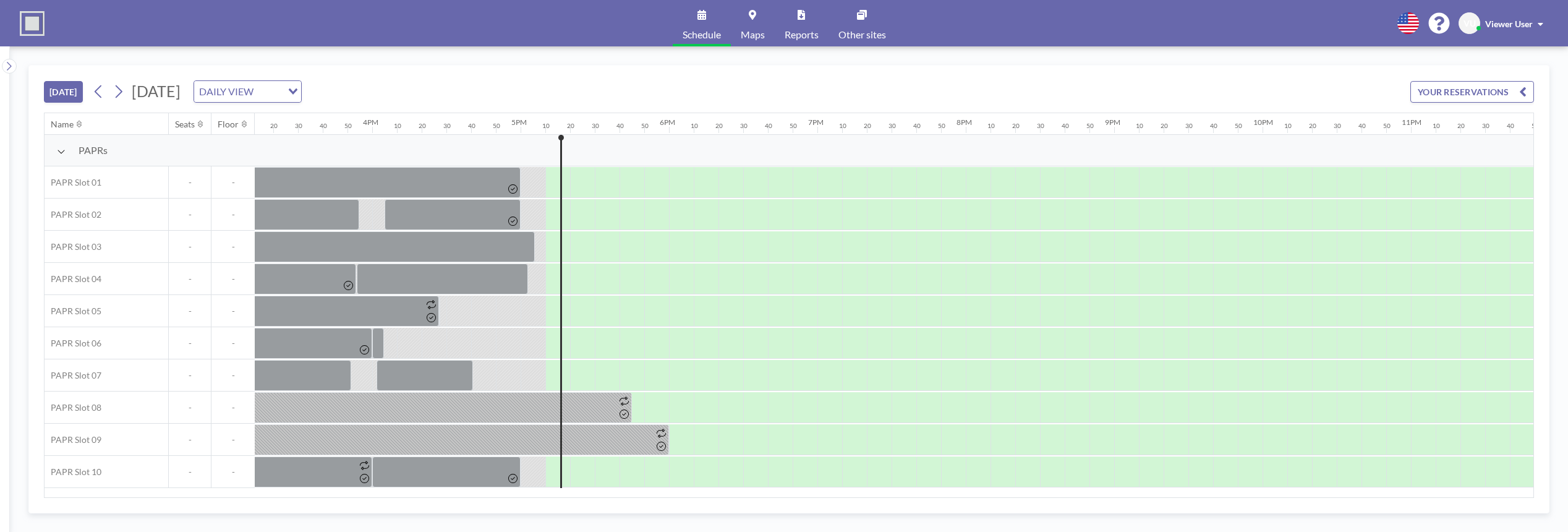
scroll to position [0, 2297]
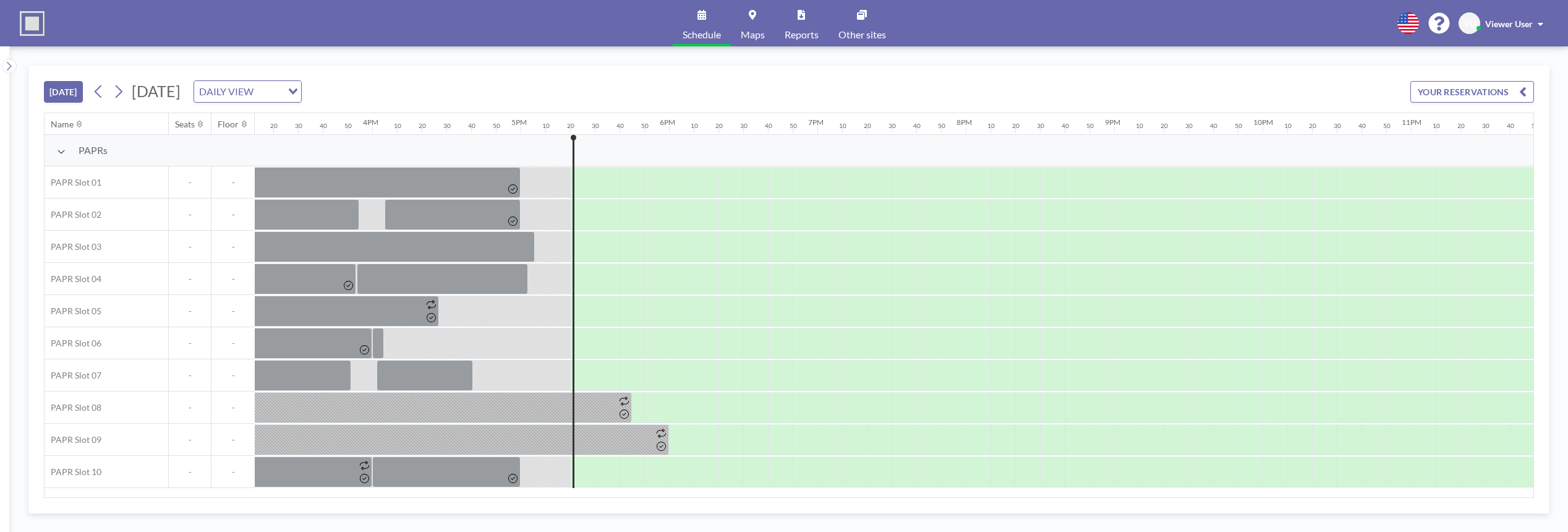
scroll to position [0, 2297]
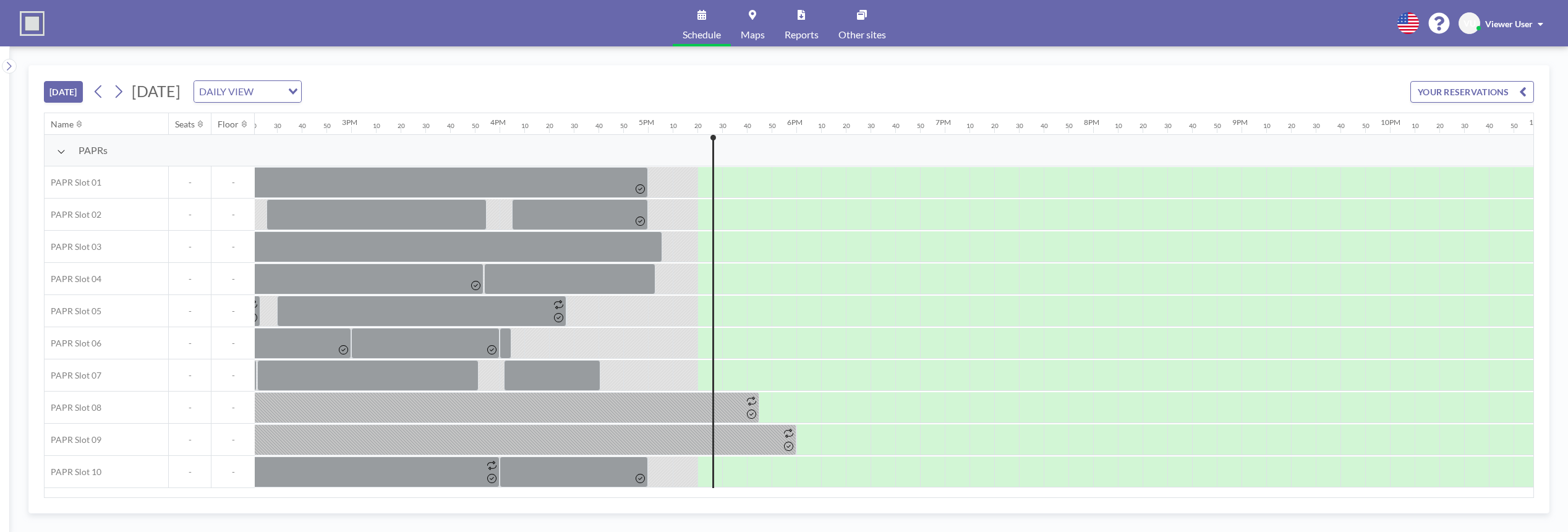
scroll to position [0, 2297]
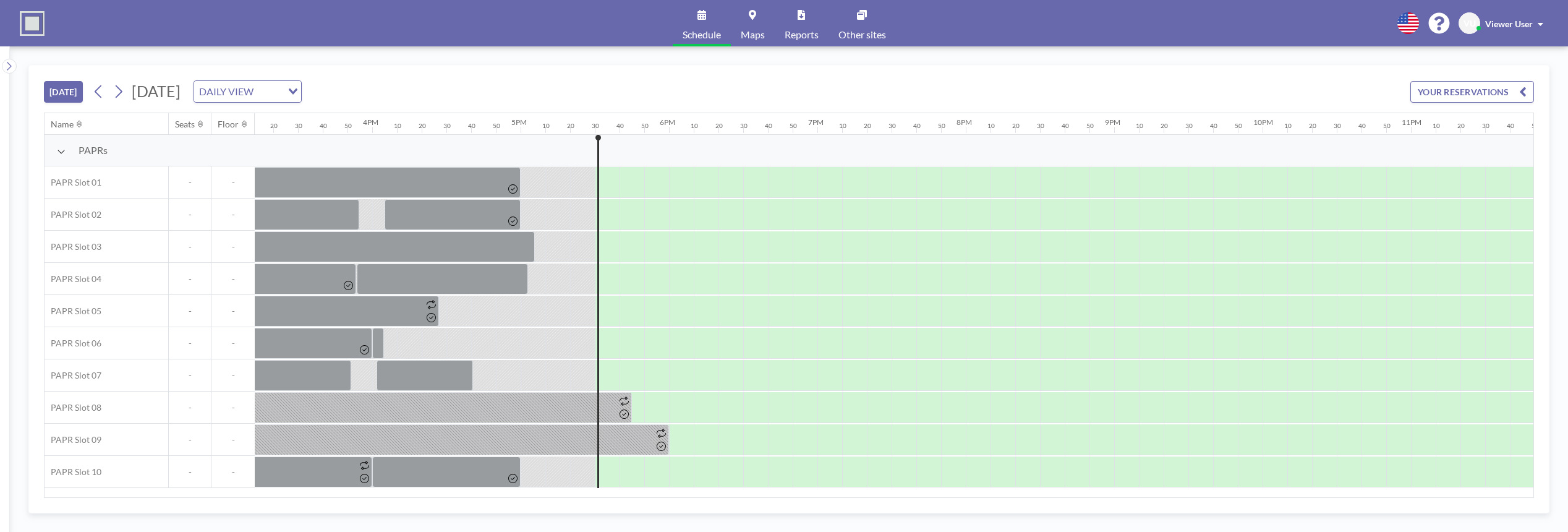
scroll to position [0, 2297]
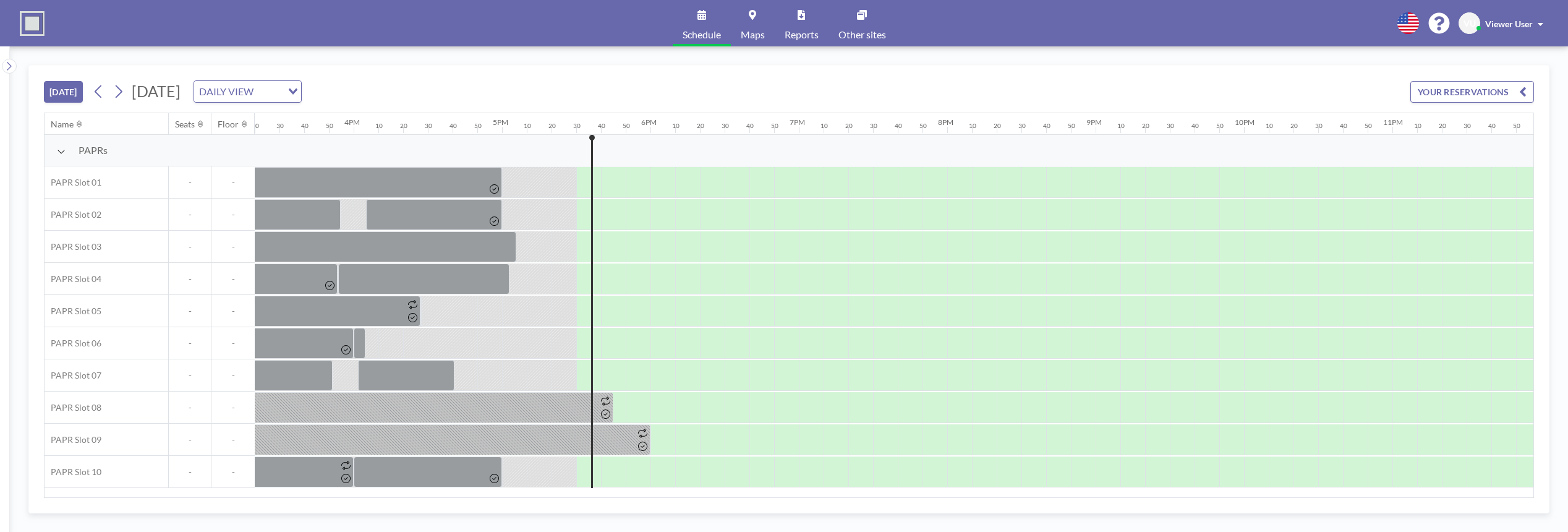
scroll to position [0, 2297]
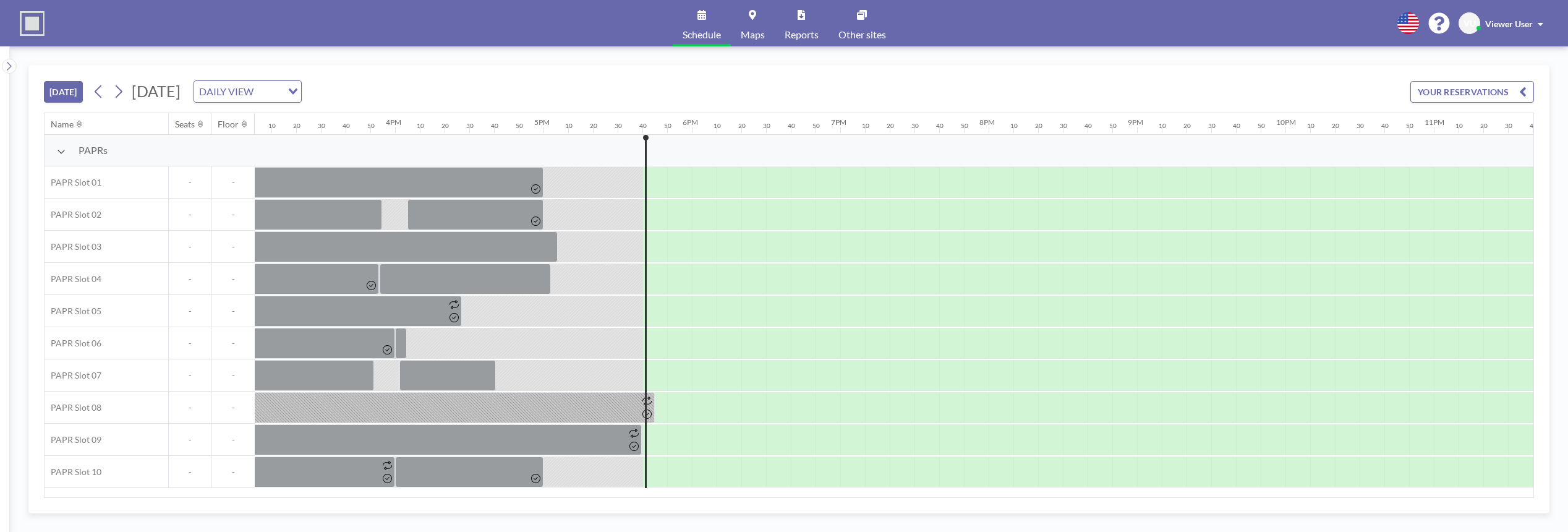
scroll to position [0, 2297]
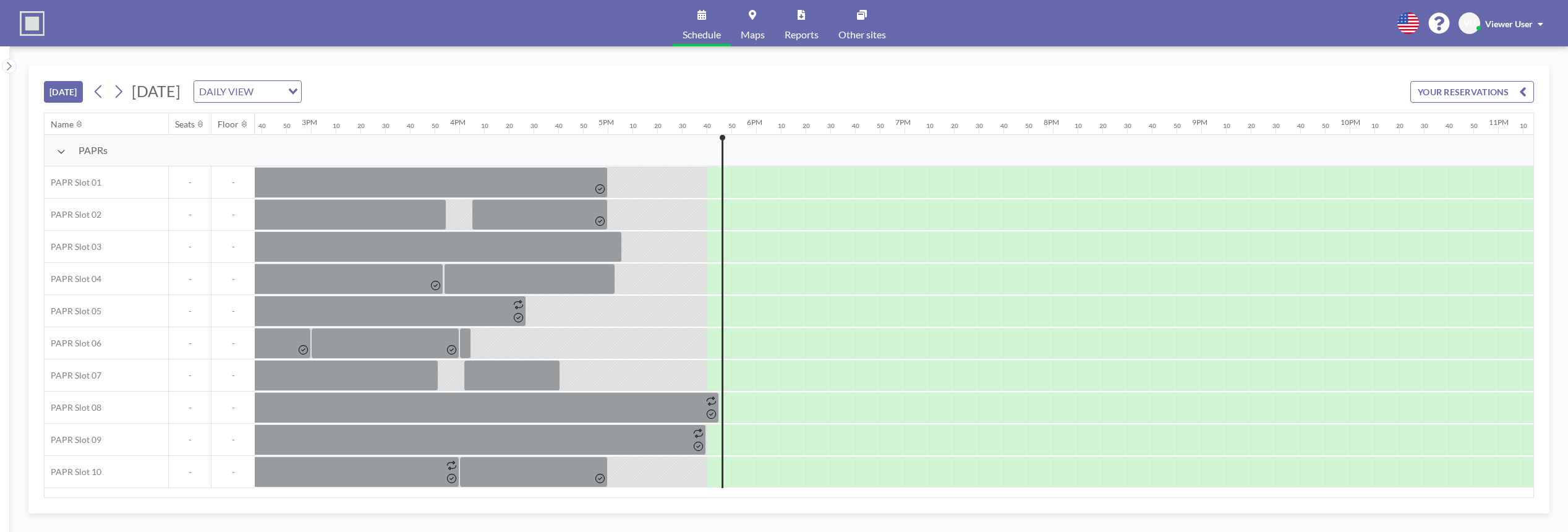
scroll to position [0, 2297]
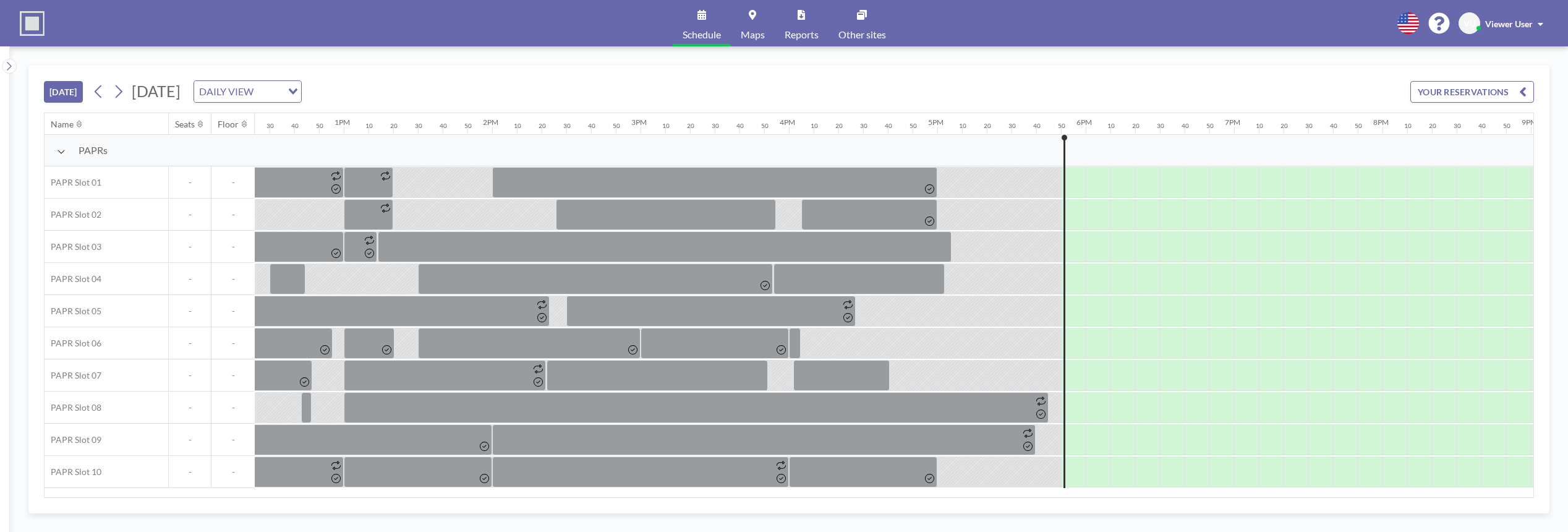
scroll to position [0, 2297]
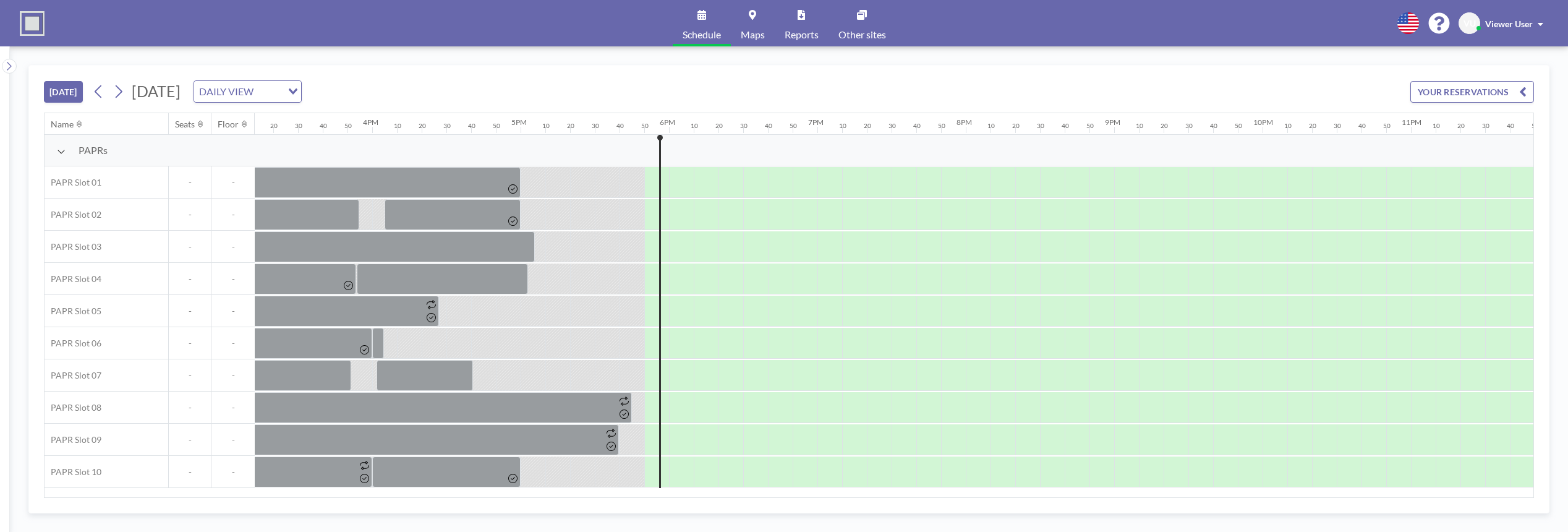
scroll to position [0, 2297]
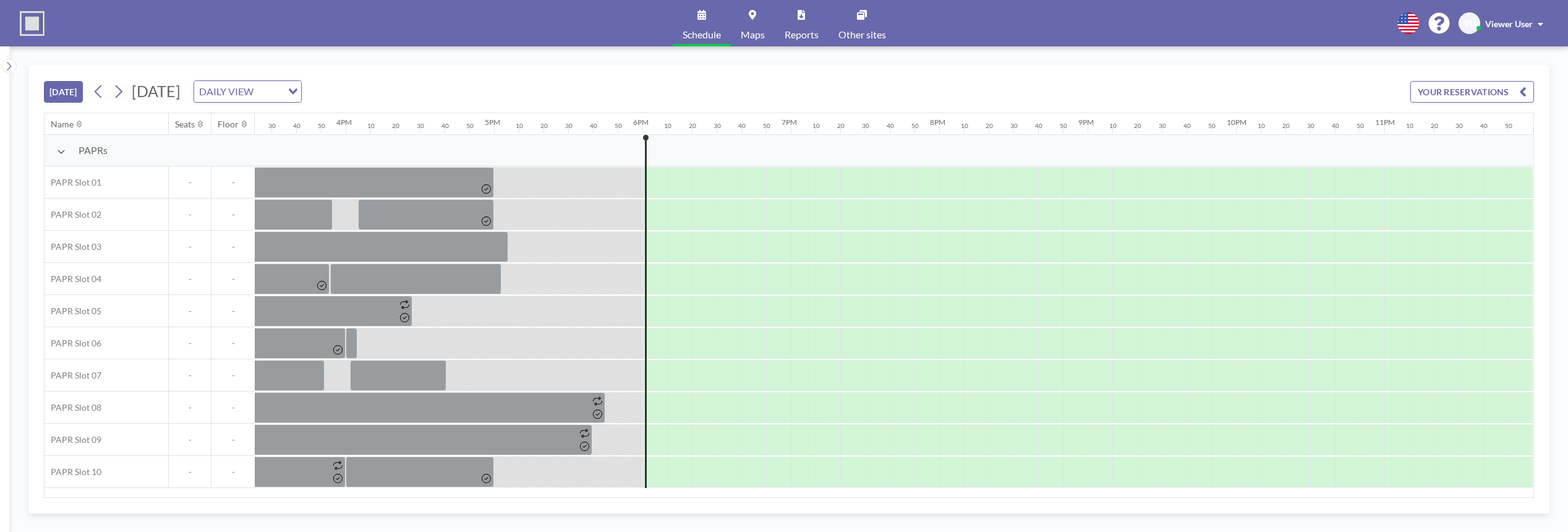
scroll to position [0, 2297]
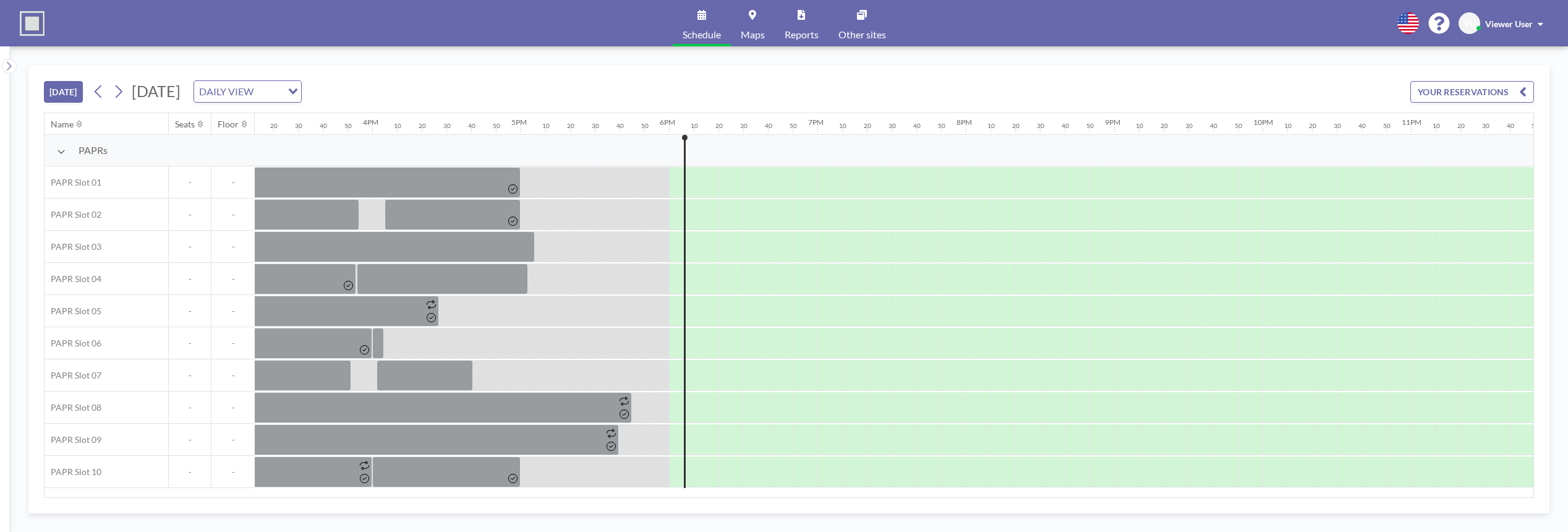
scroll to position [0, 2297]
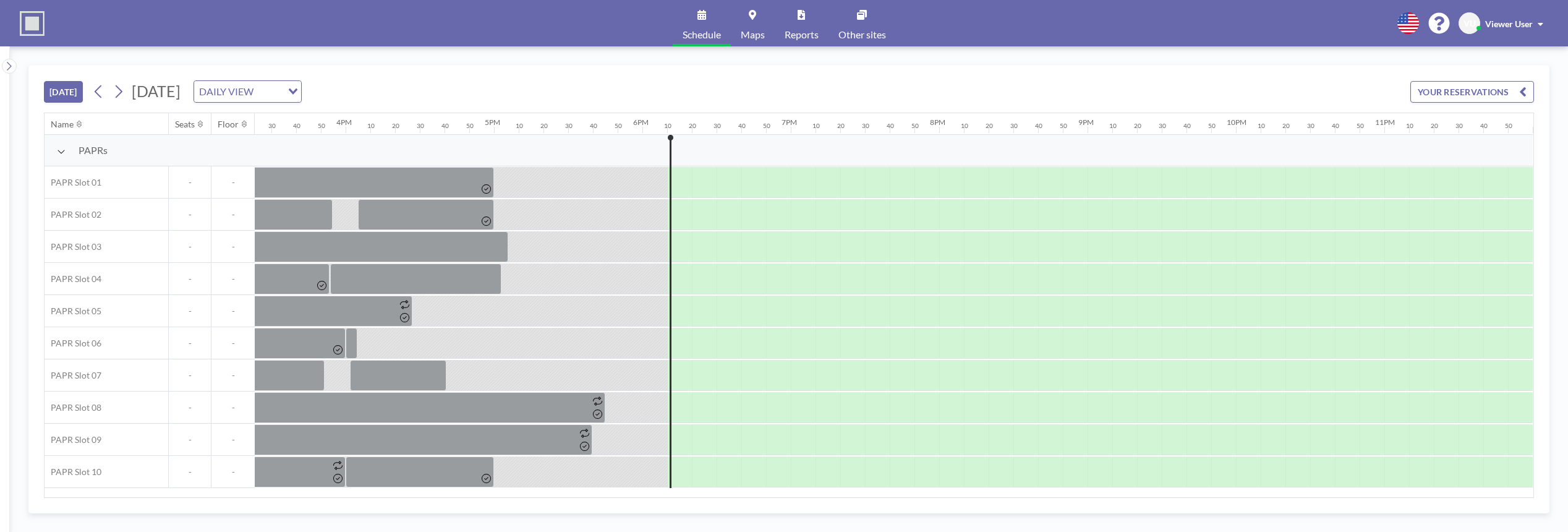
scroll to position [0, 2297]
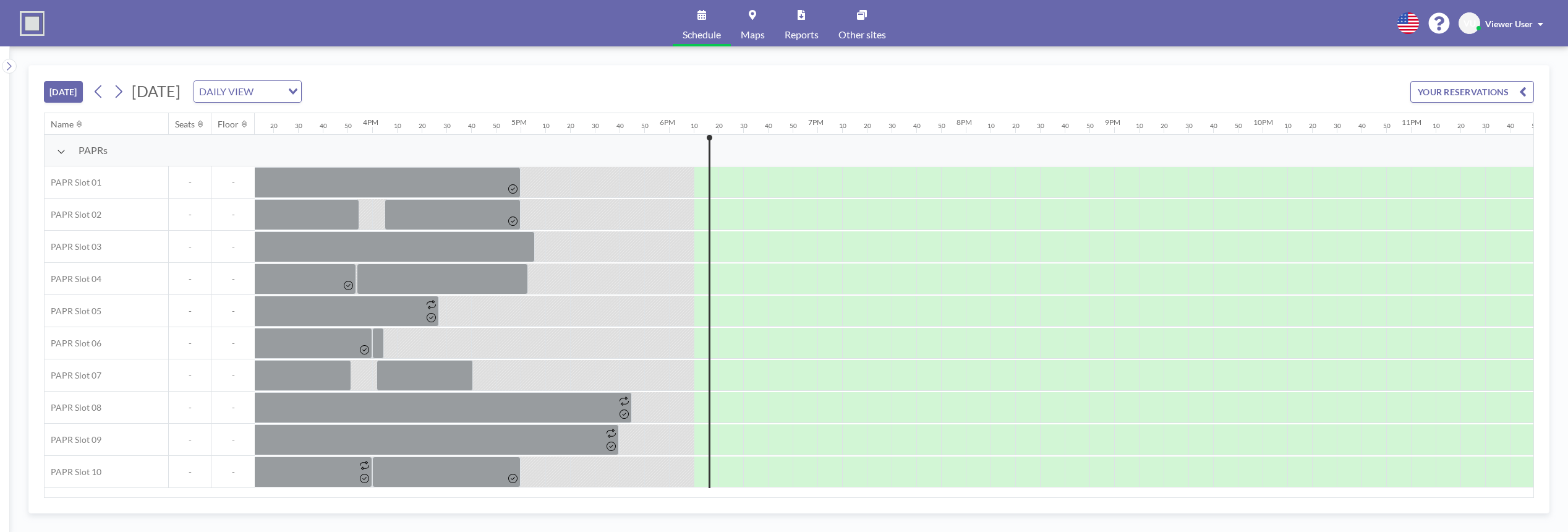
scroll to position [0, 2297]
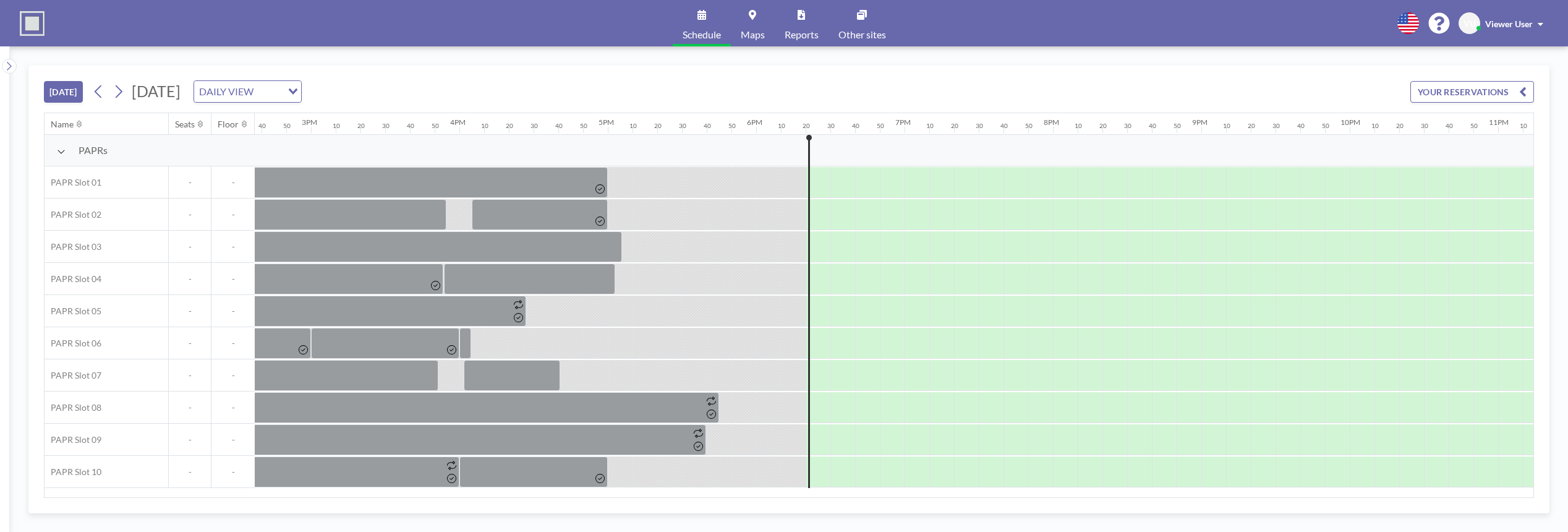
scroll to position [0, 2297]
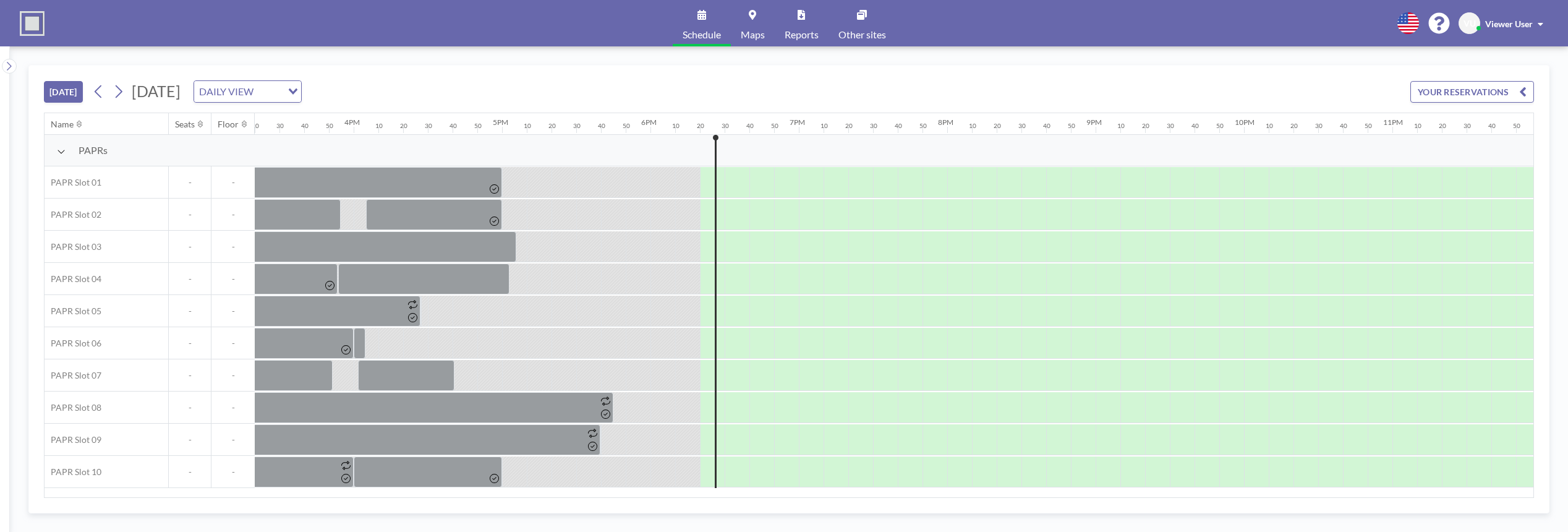
scroll to position [0, 2297]
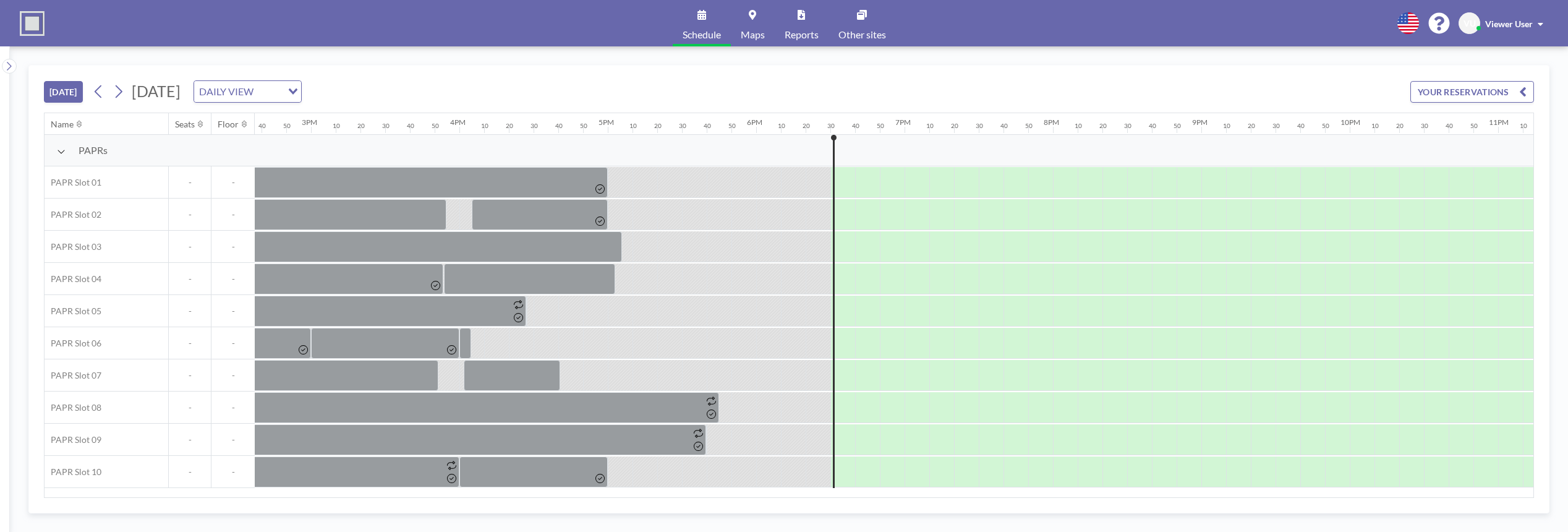
scroll to position [0, 2297]
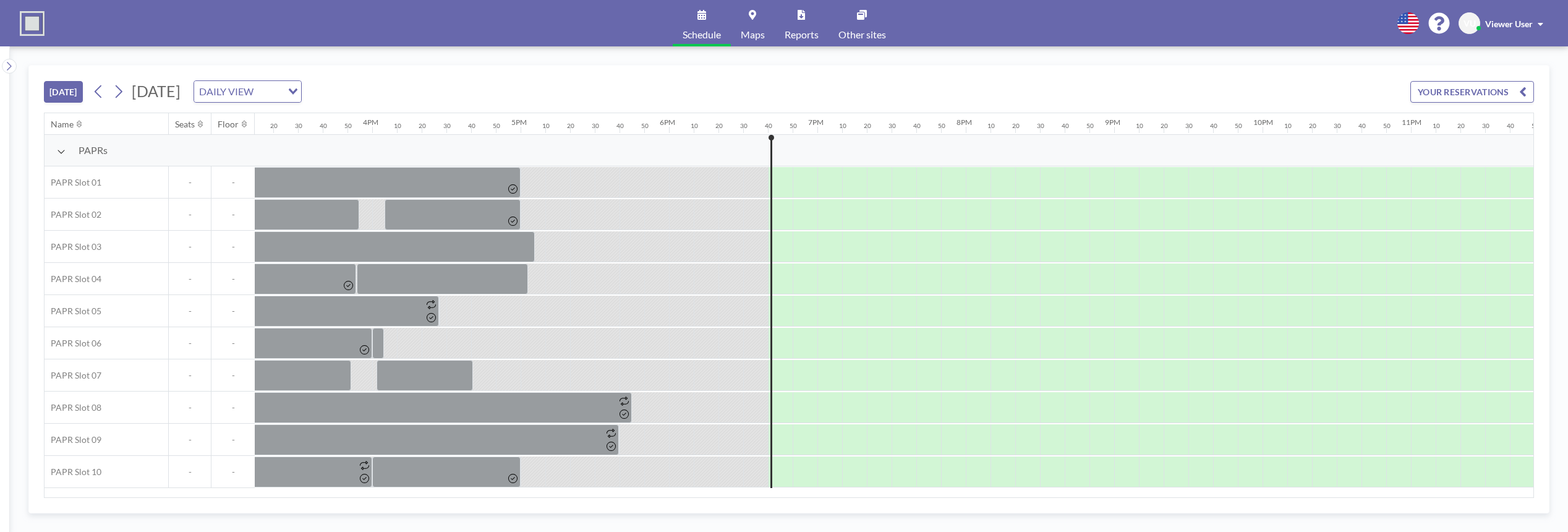
scroll to position [0, 2297]
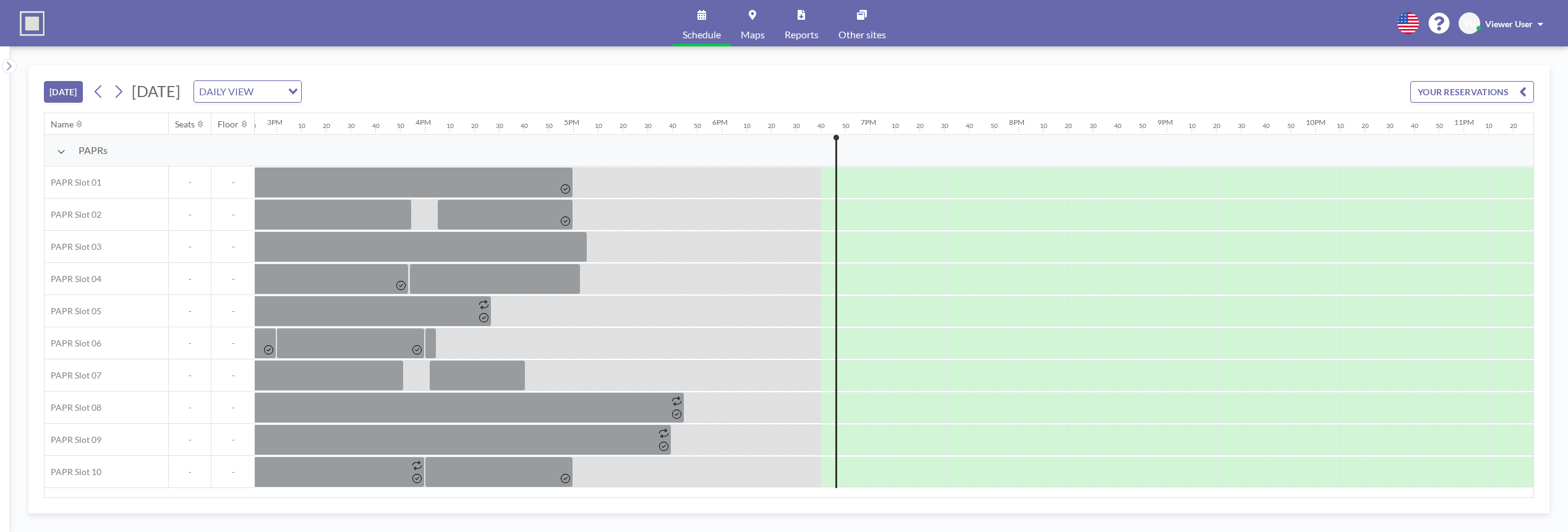
scroll to position [0, 2297]
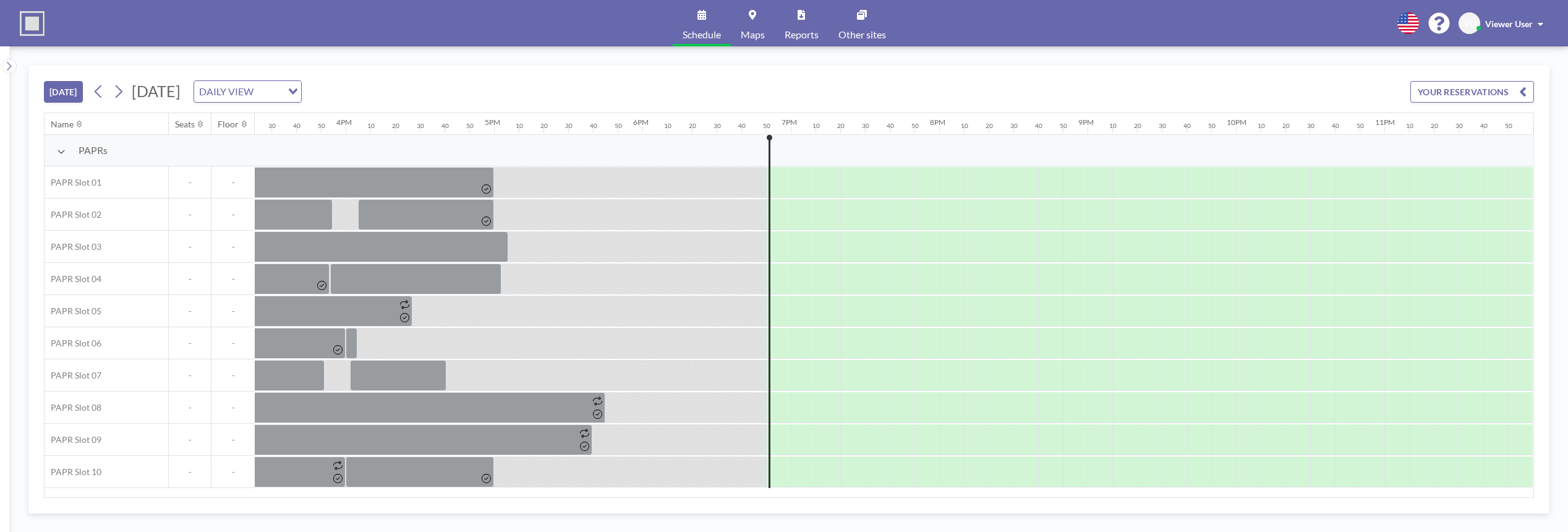
scroll to position [0, 2297]
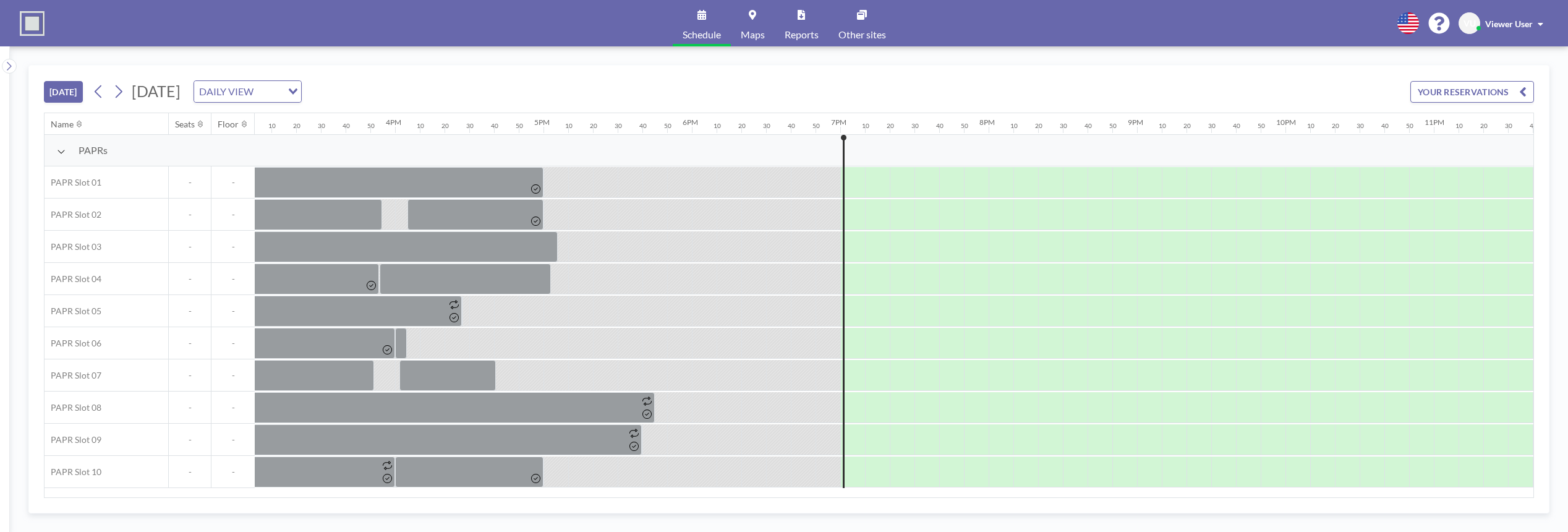
scroll to position [0, 2297]
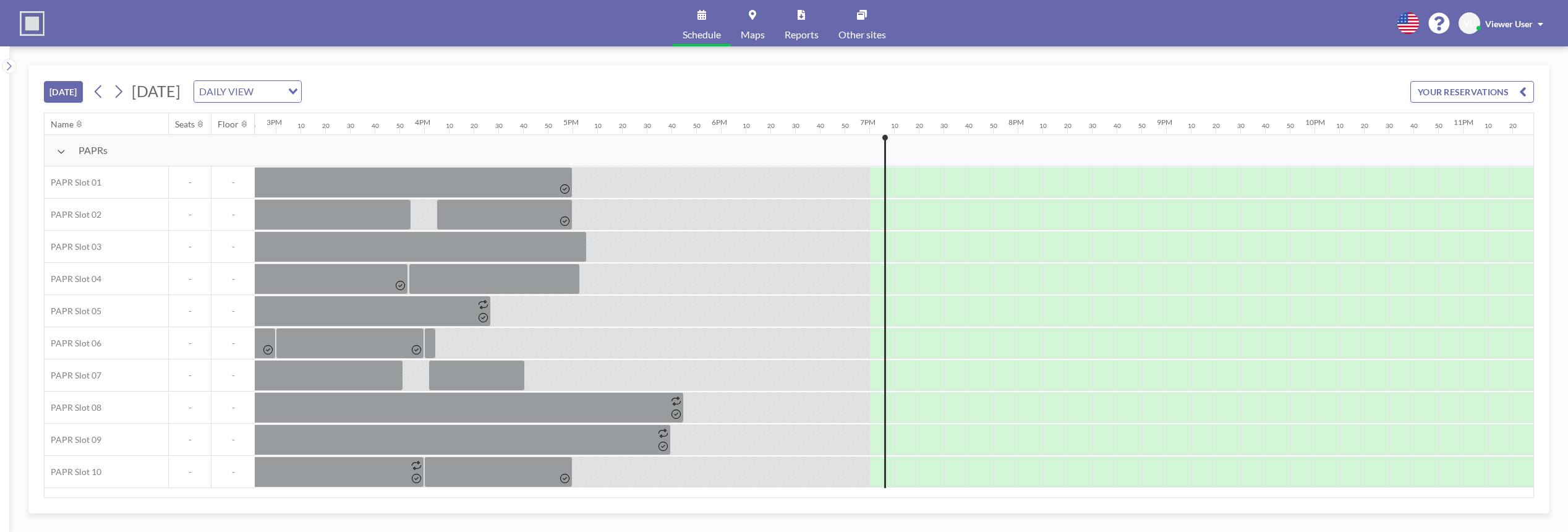
scroll to position [0, 2297]
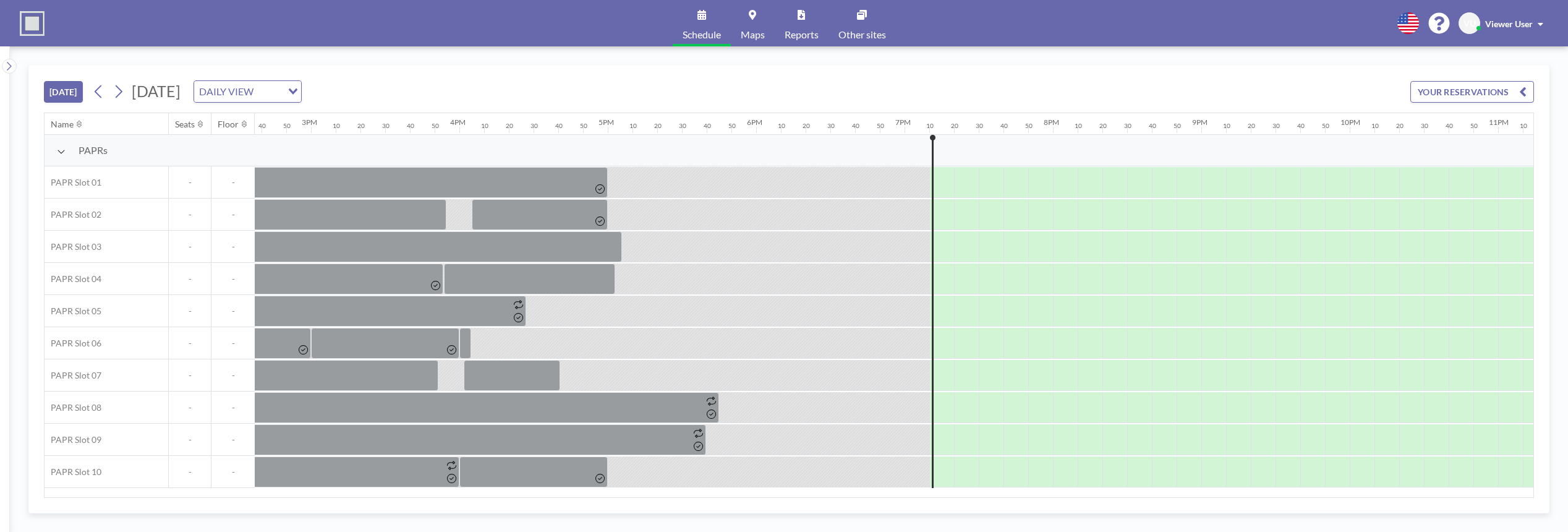
scroll to position [0, 2297]
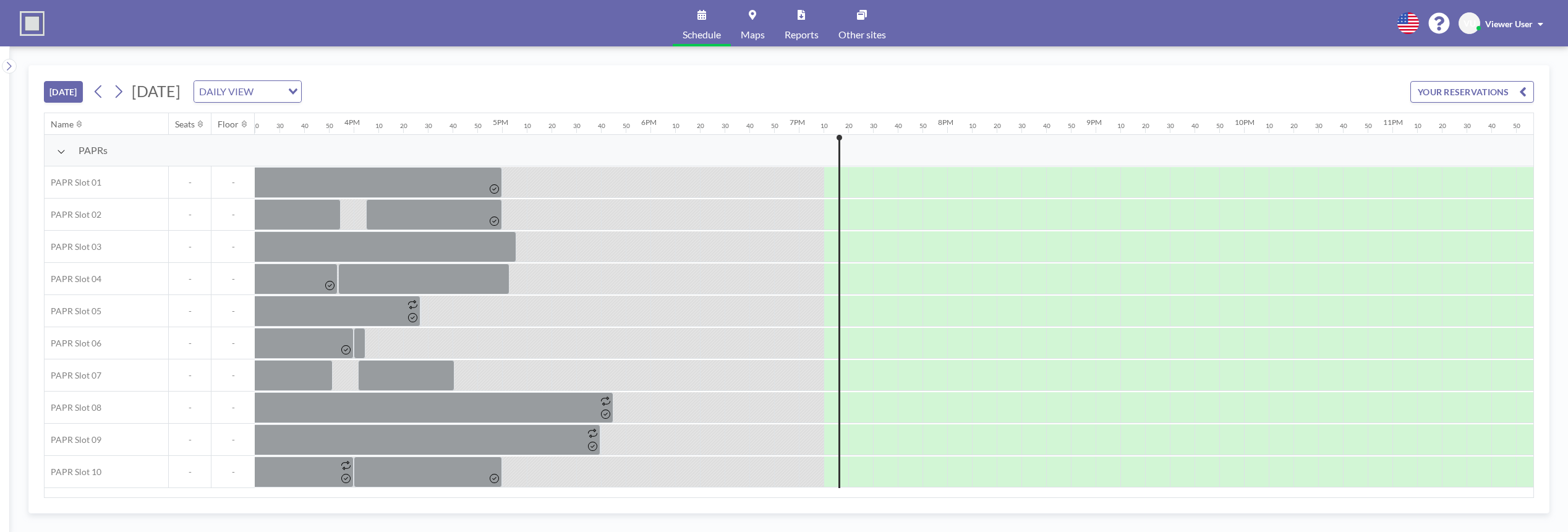
scroll to position [0, 2297]
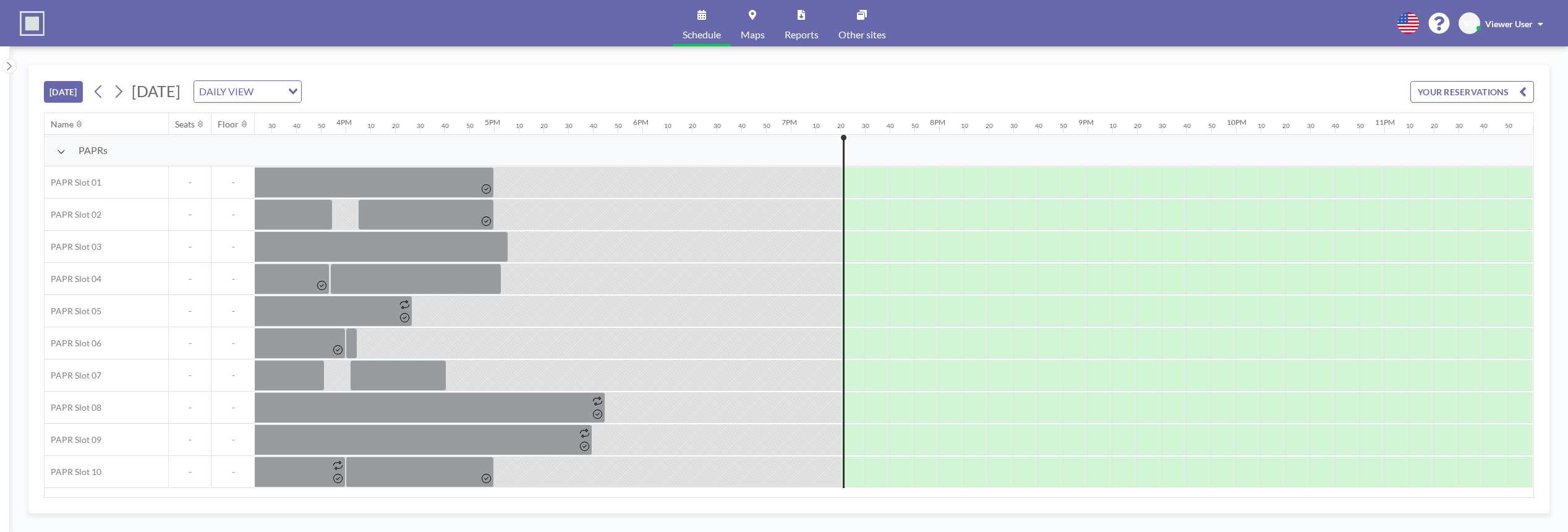
scroll to position [0, 2297]
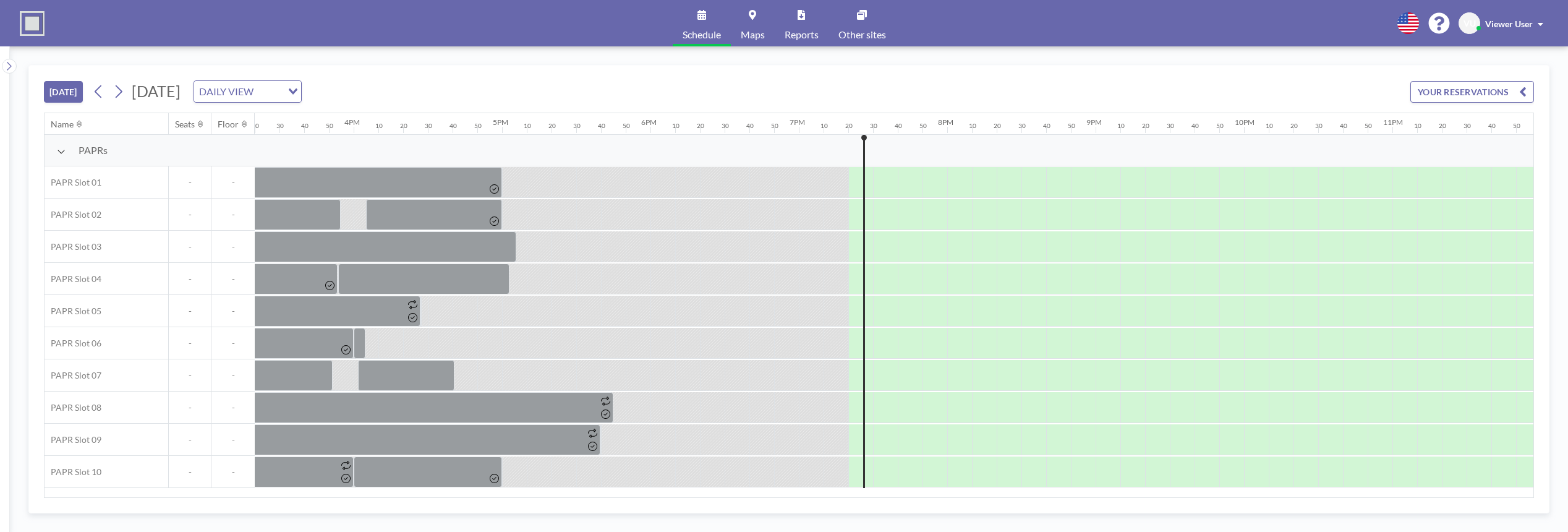
scroll to position [0, 2297]
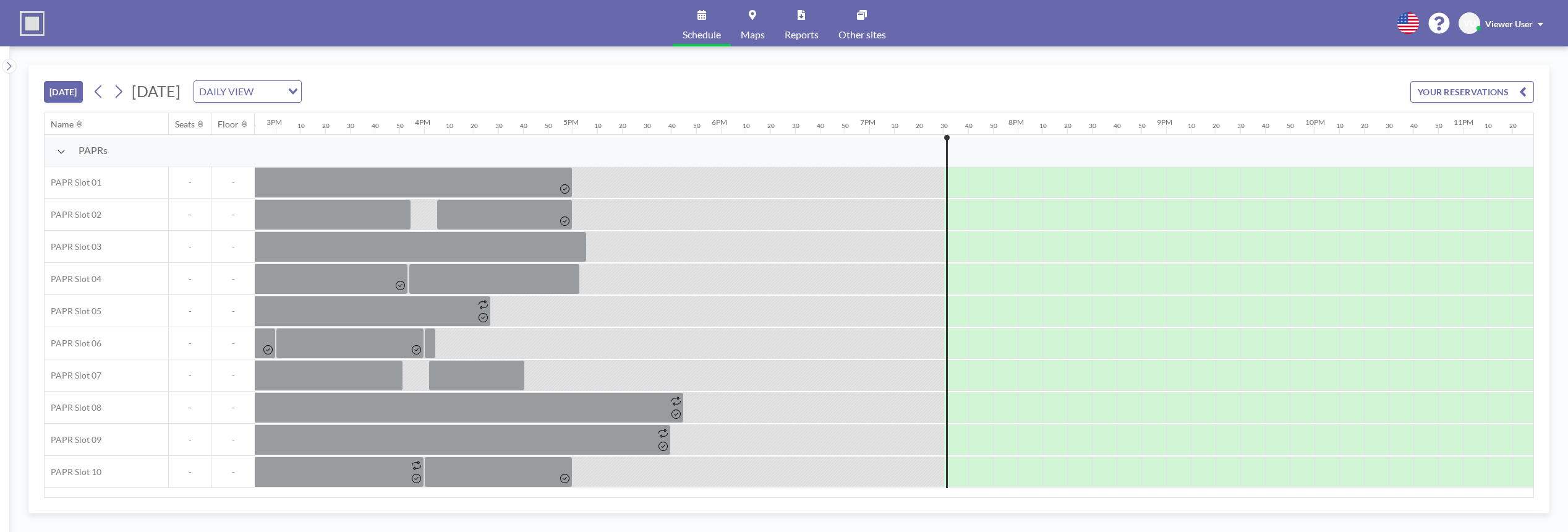
scroll to position [0, 2297]
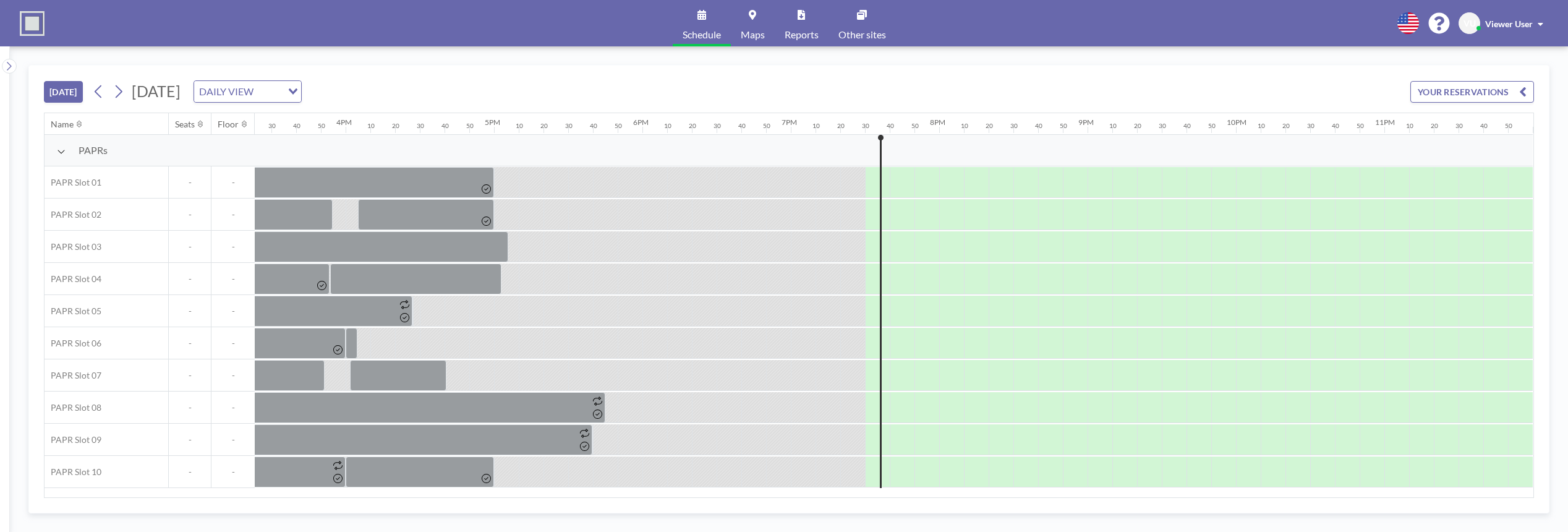
scroll to position [0, 2297]
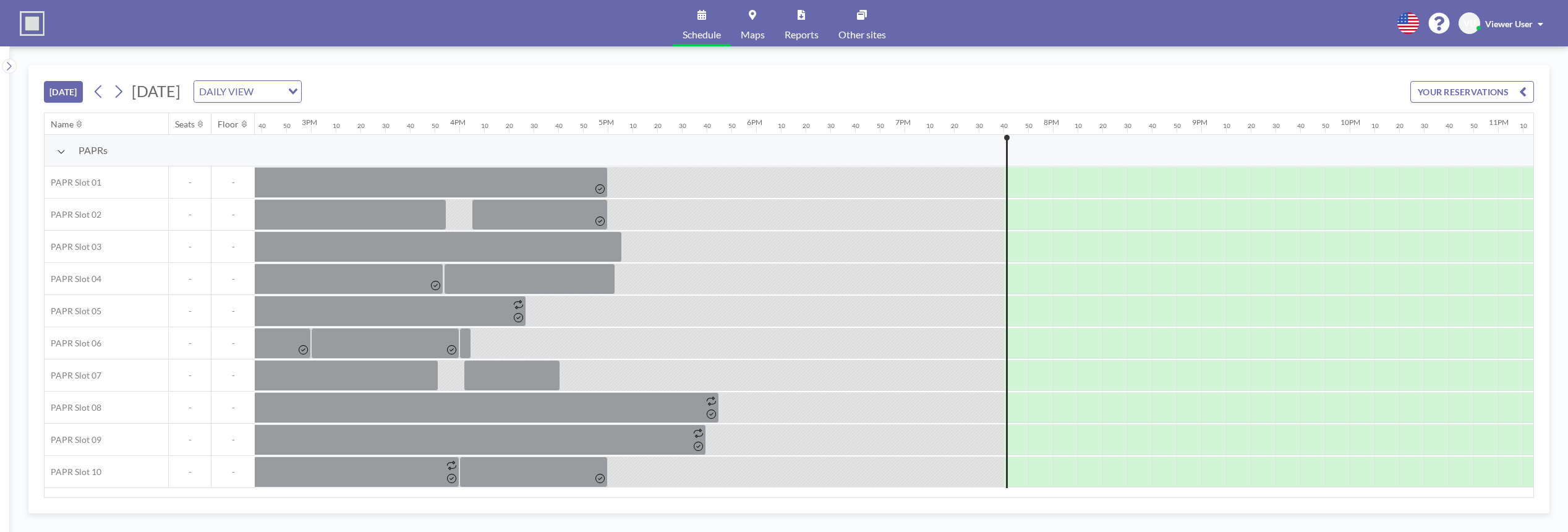
scroll to position [0, 2297]
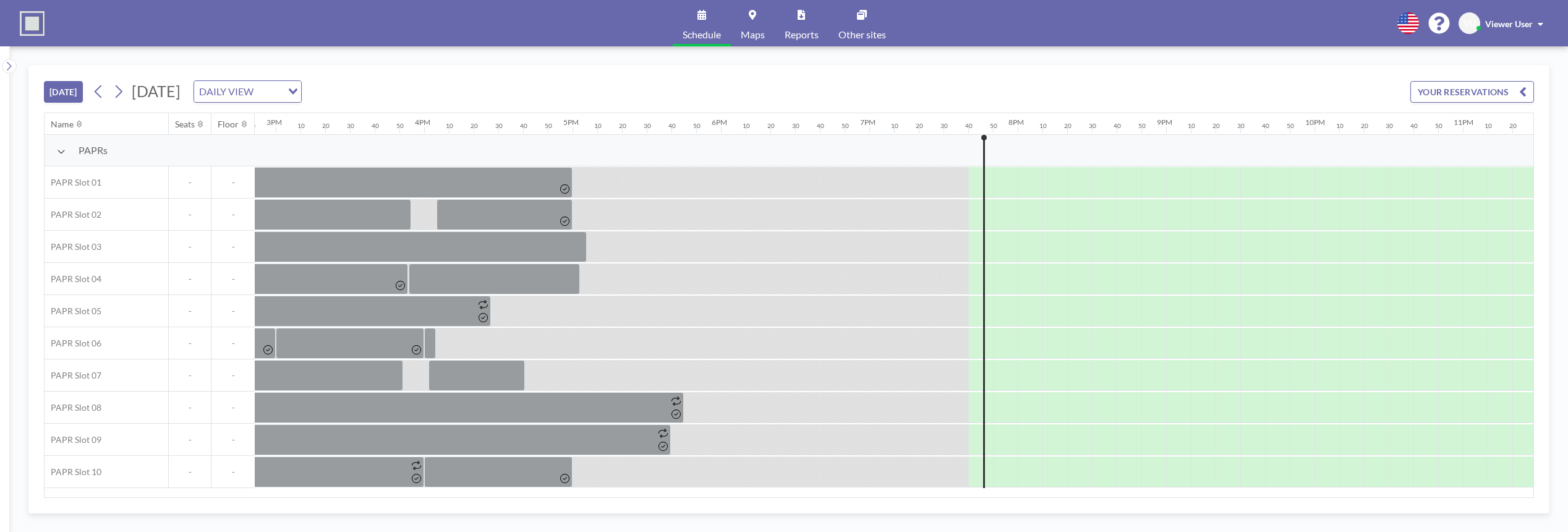
scroll to position [0, 2297]
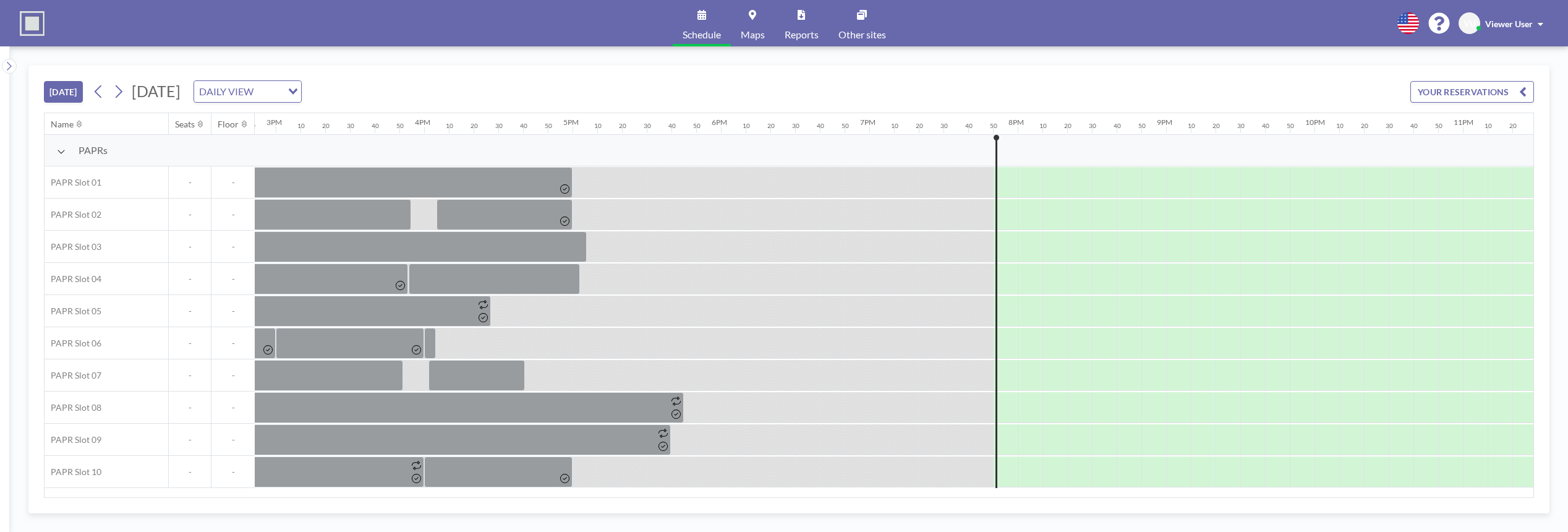
scroll to position [0, 2297]
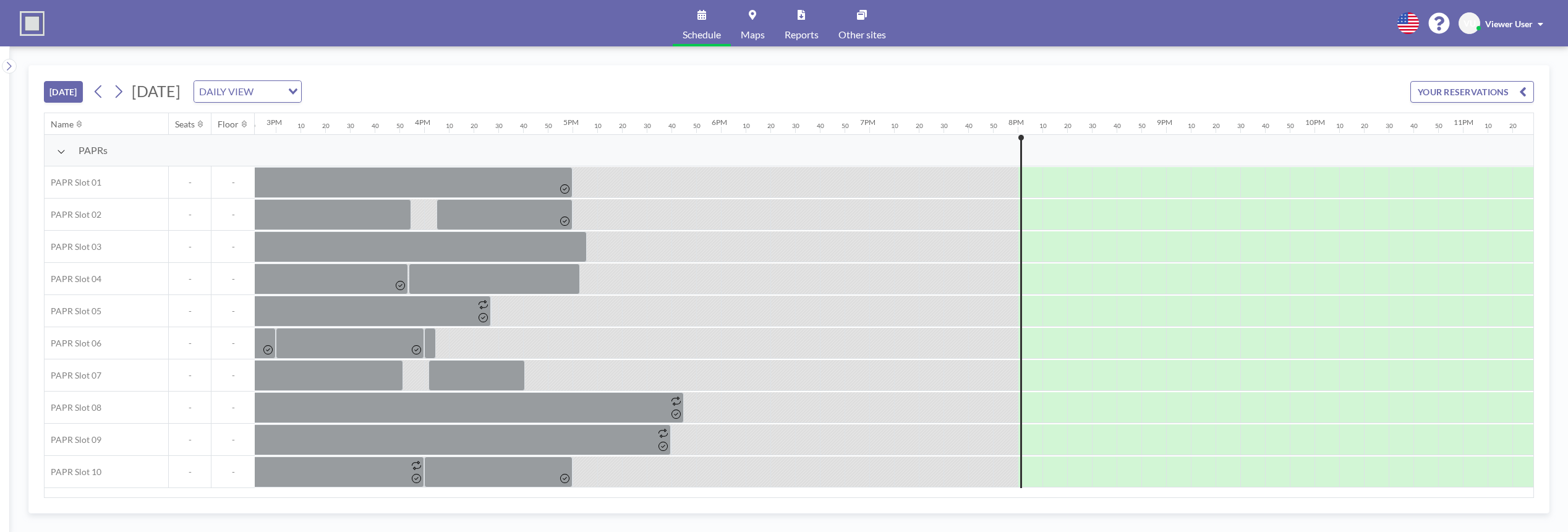
scroll to position [0, 2297]
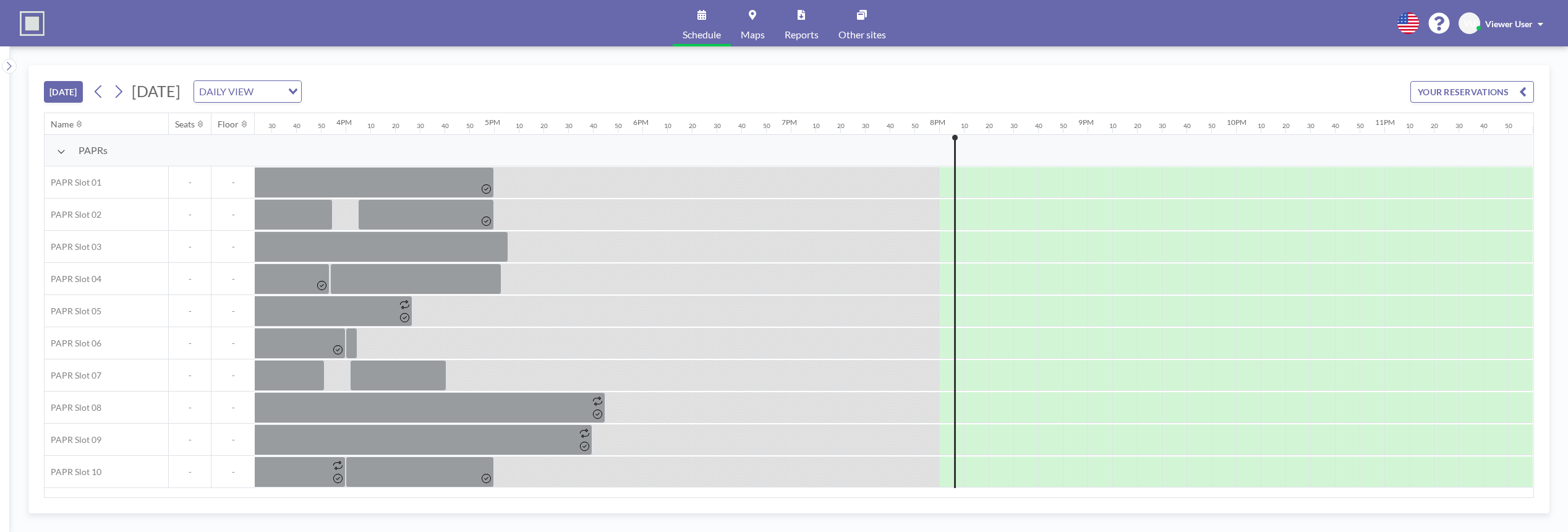
scroll to position [0, 2297]
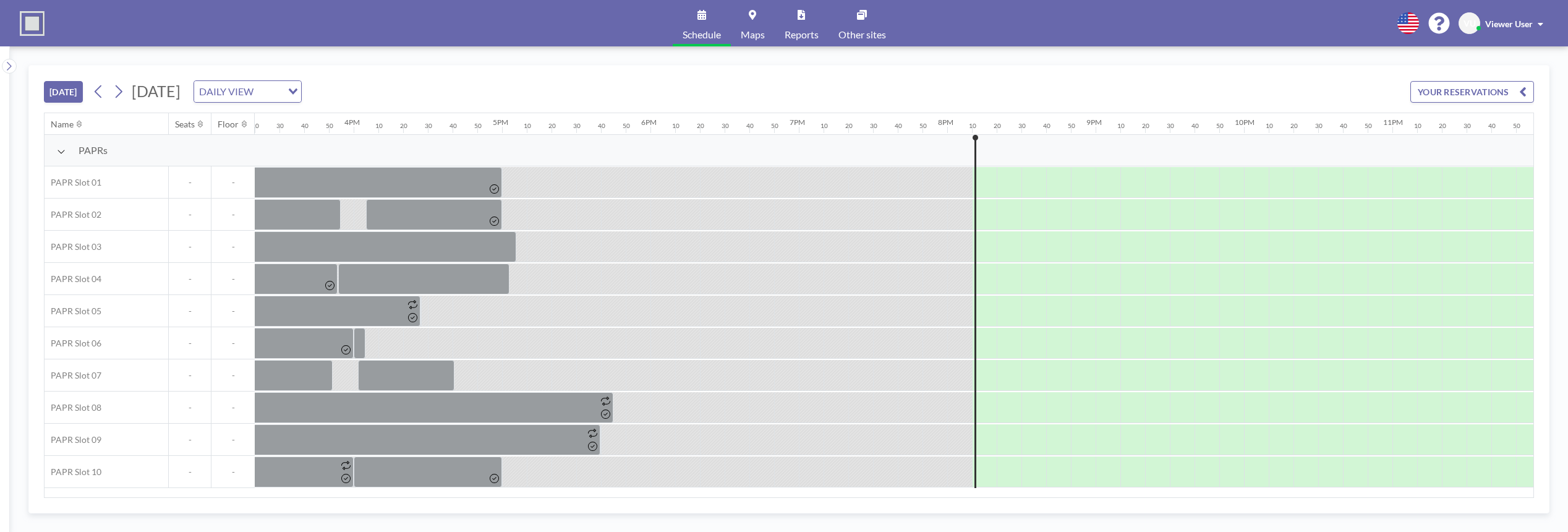
scroll to position [0, 2297]
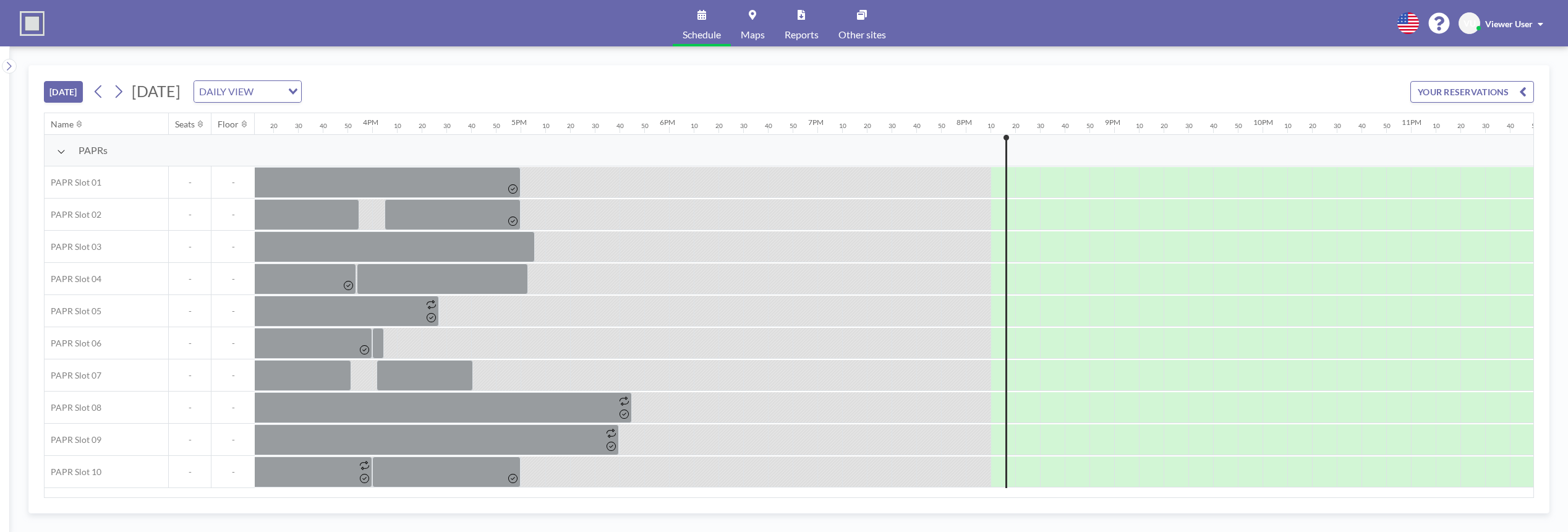
scroll to position [0, 2297]
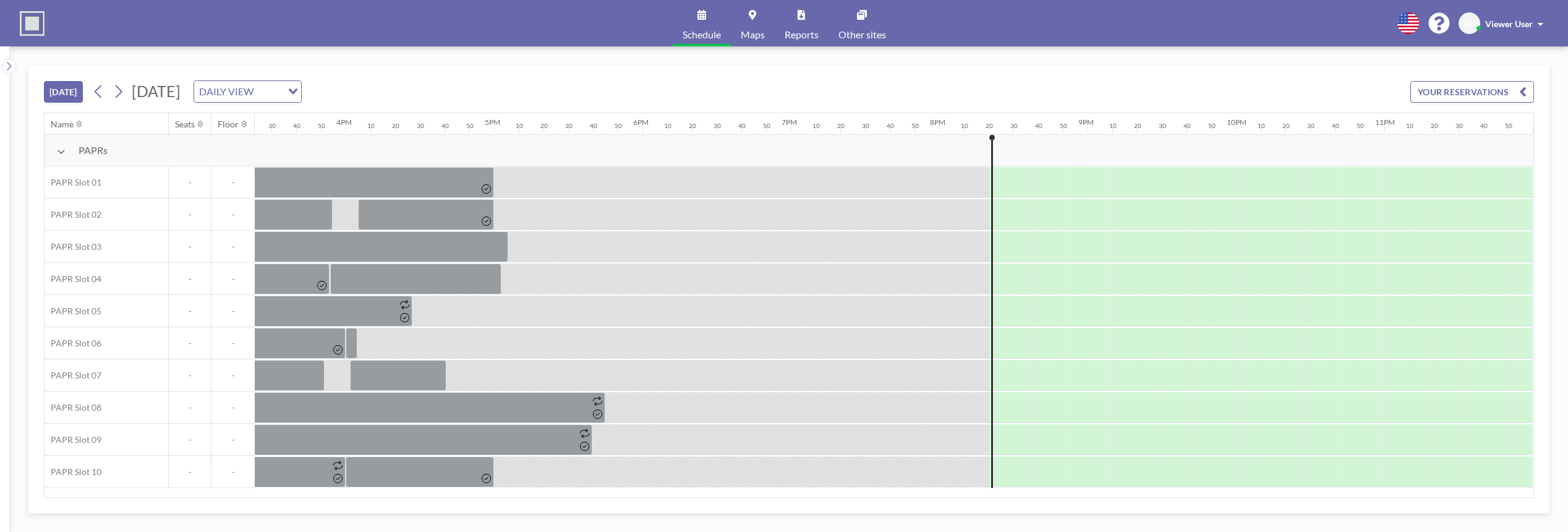
scroll to position [0, 2297]
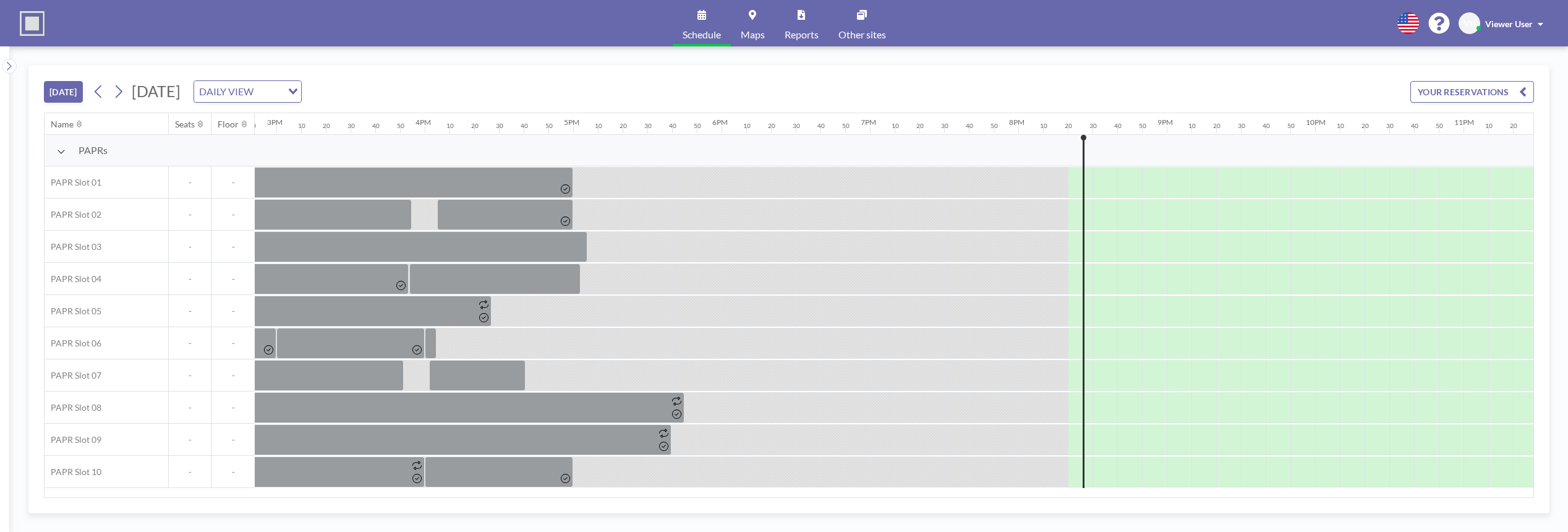
scroll to position [0, 2297]
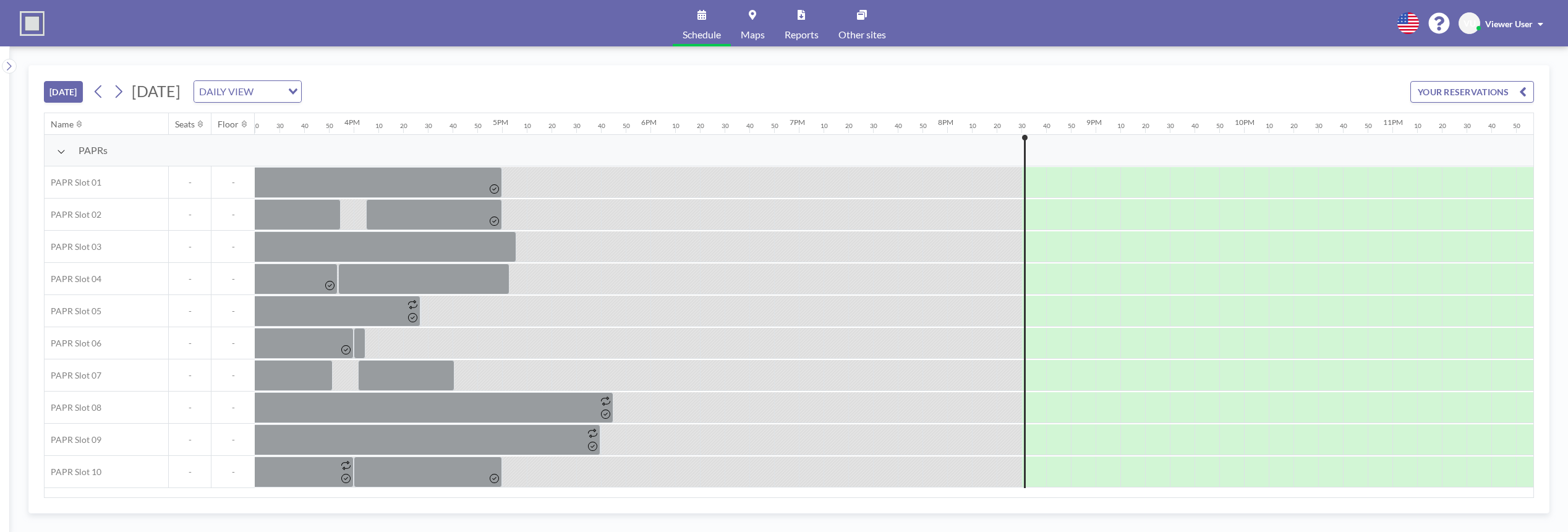
scroll to position [0, 2297]
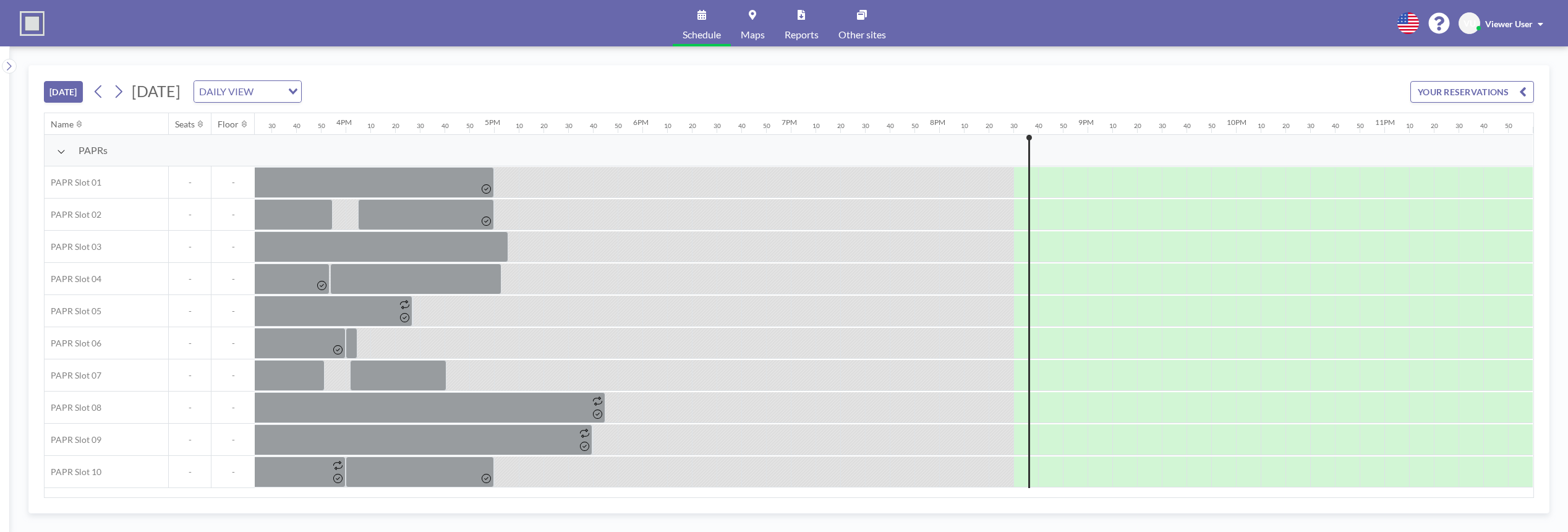
scroll to position [0, 2297]
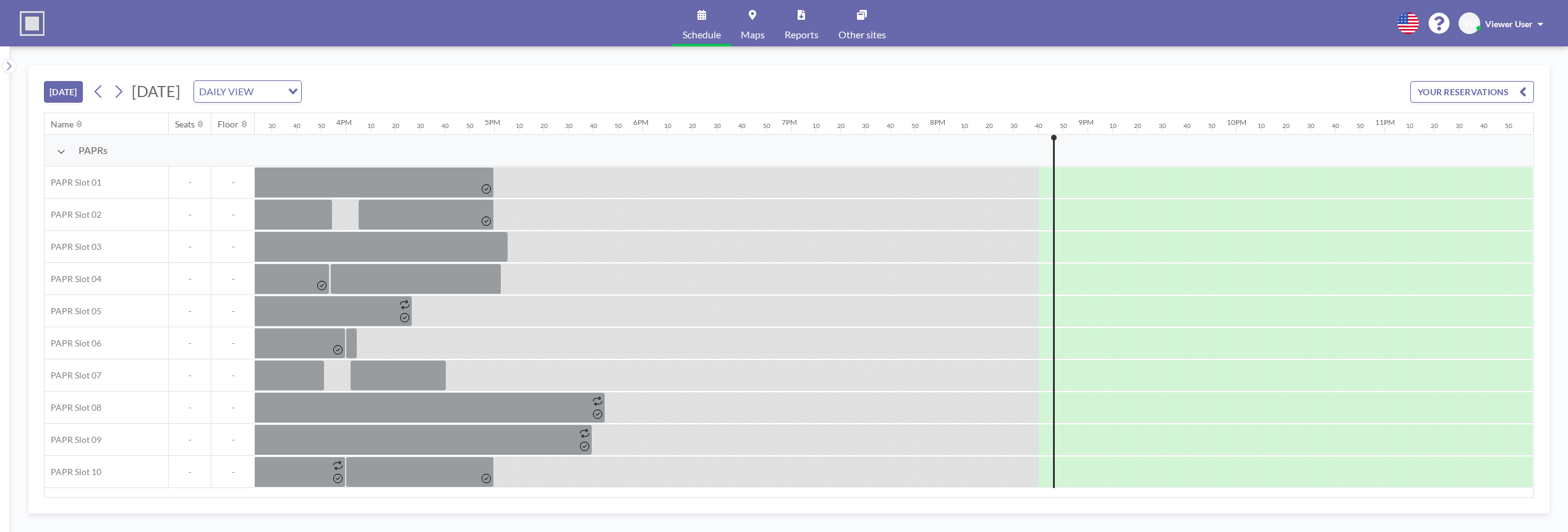
scroll to position [0, 2297]
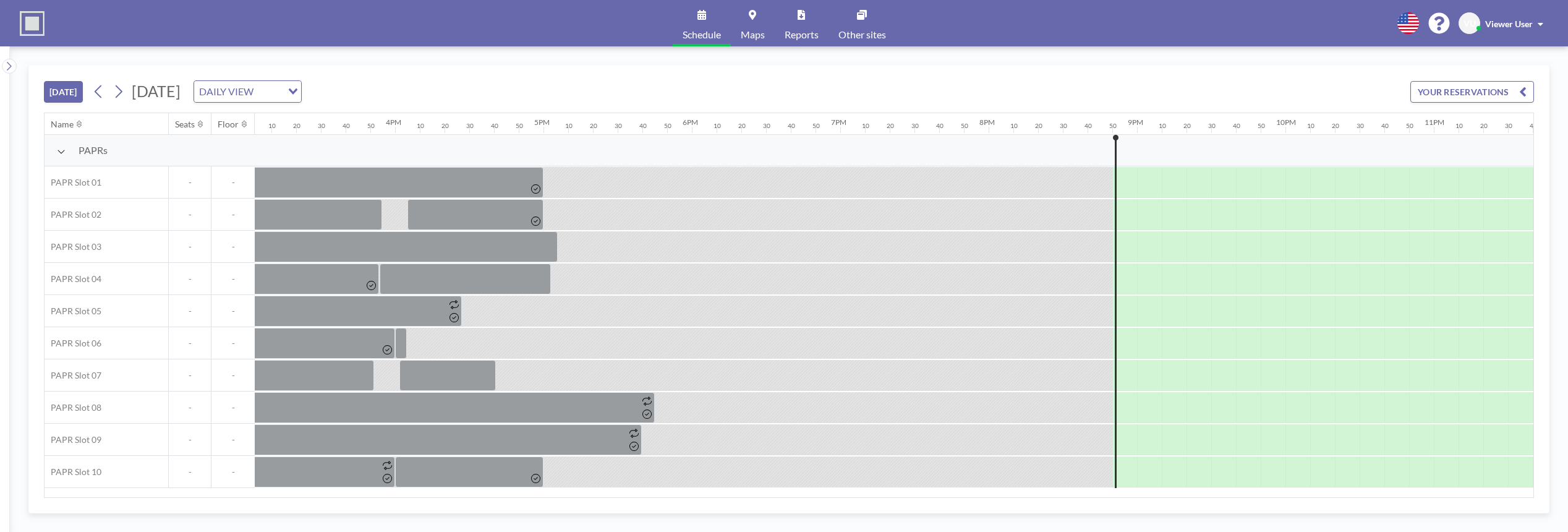
scroll to position [0, 2297]
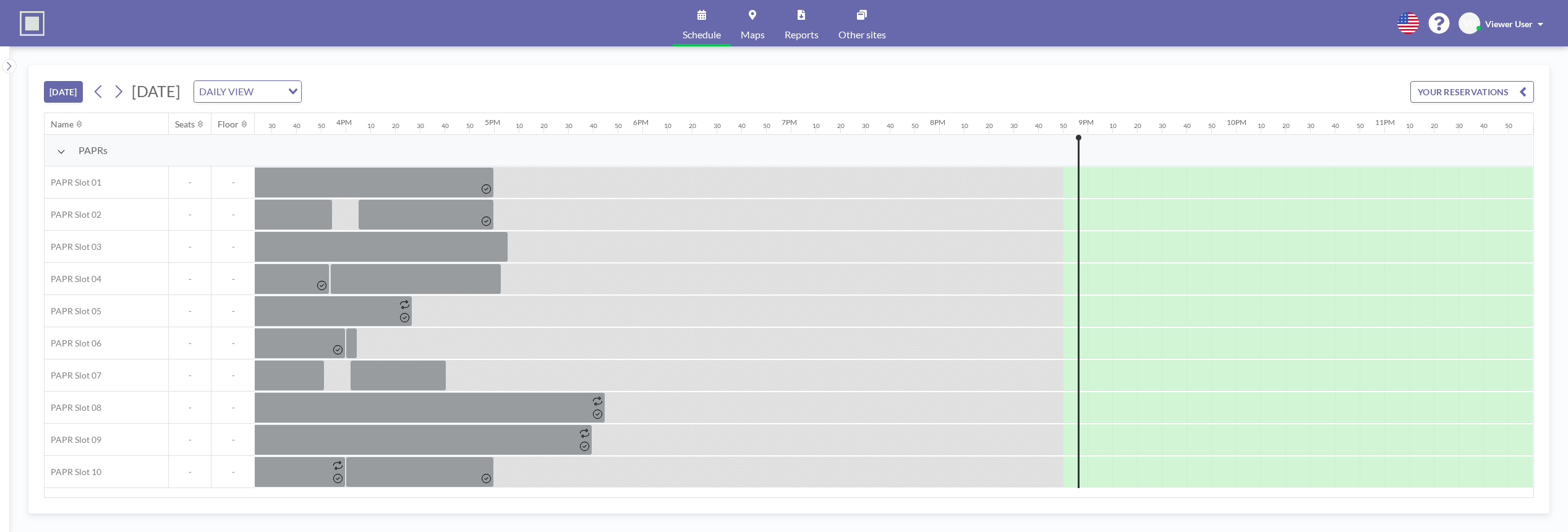
scroll to position [0, 2297]
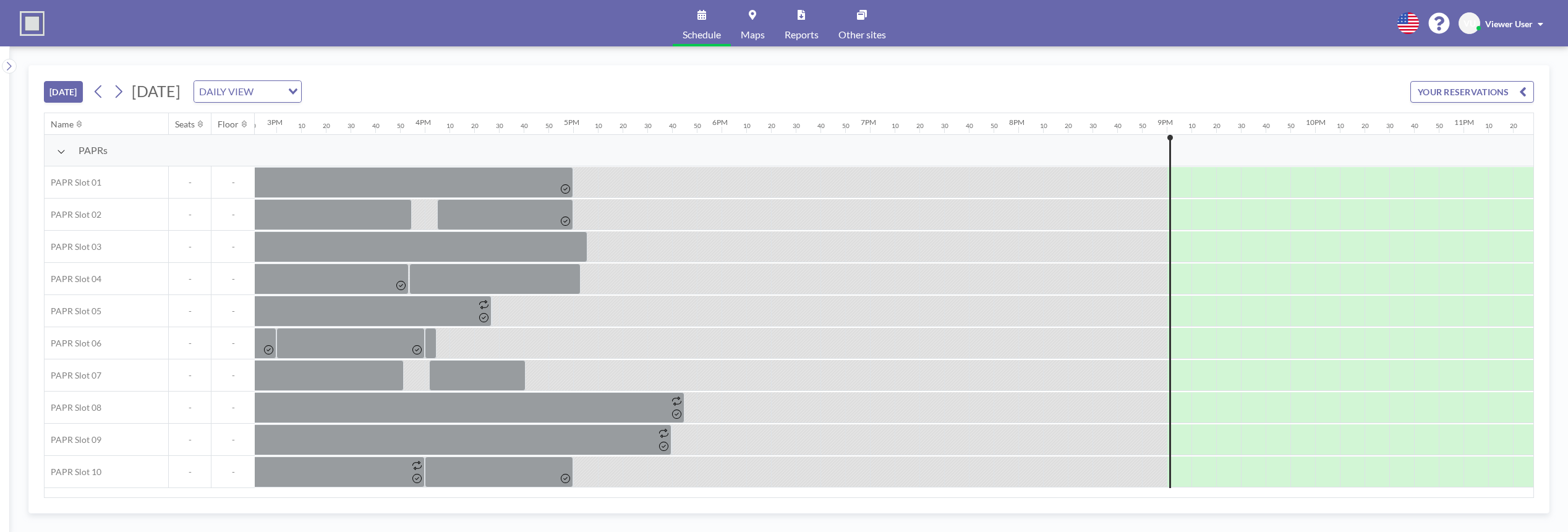
scroll to position [0, 2297]
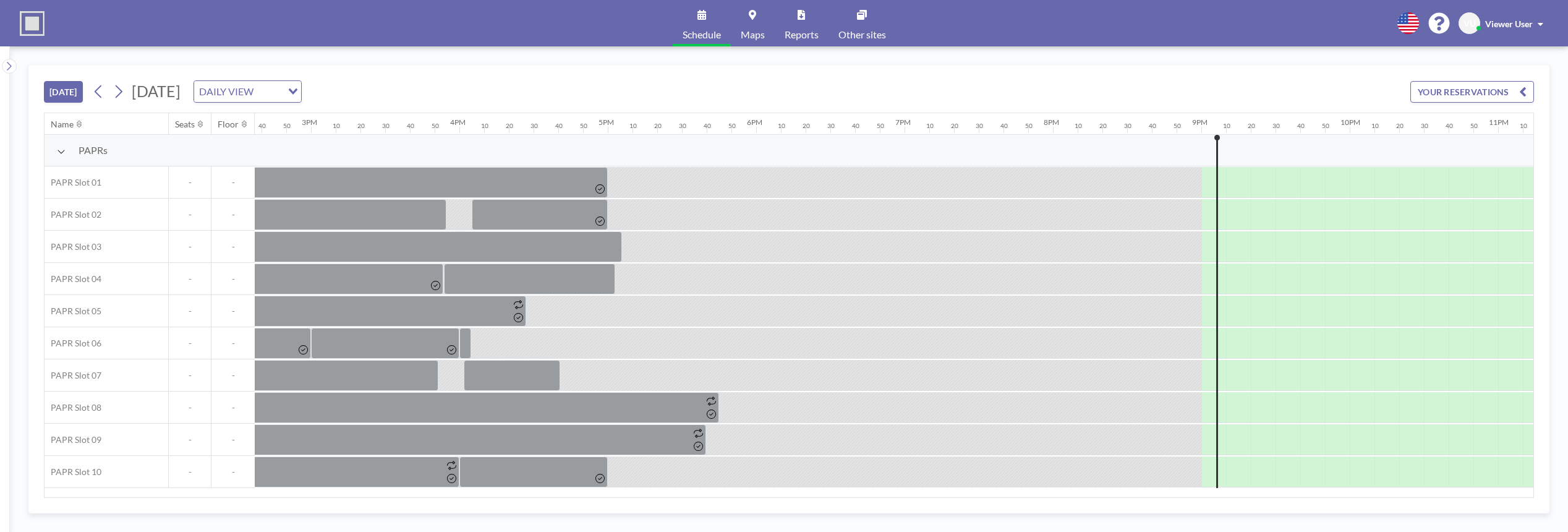
scroll to position [0, 2297]
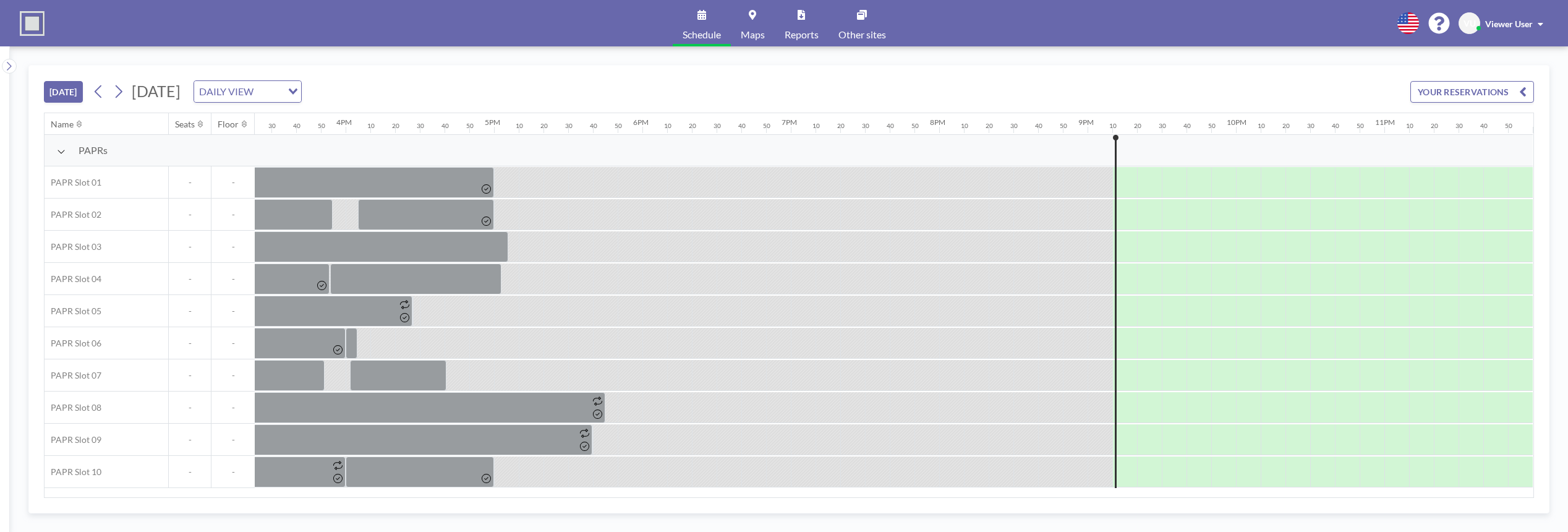
scroll to position [0, 2297]
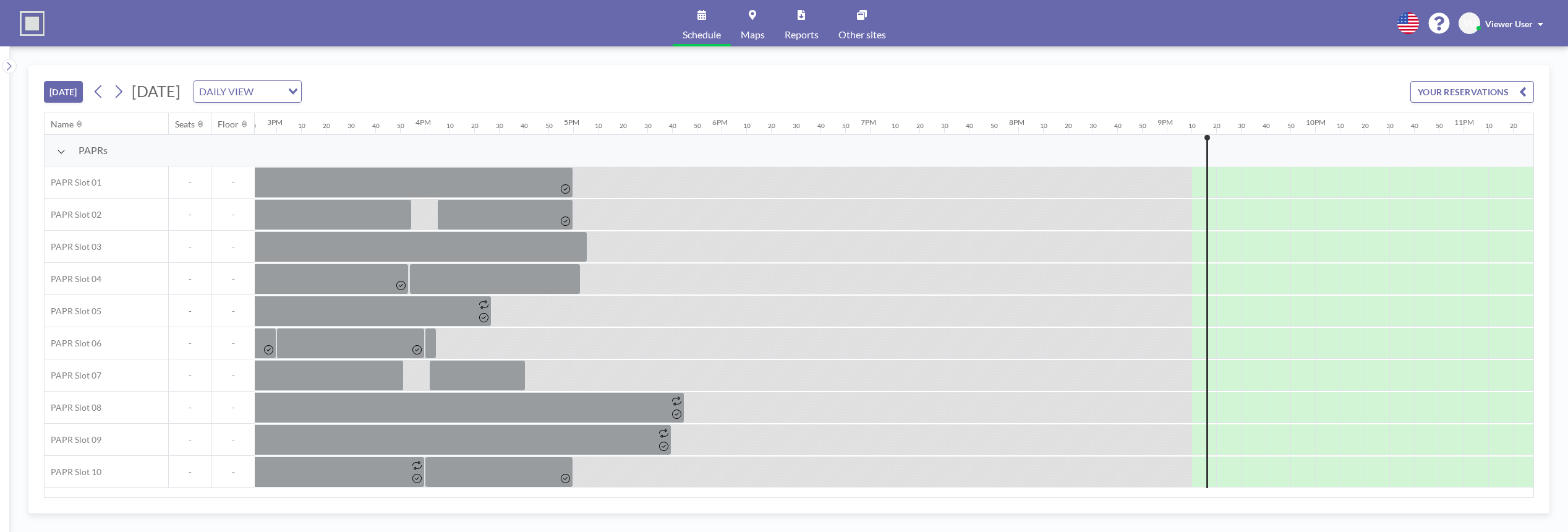
scroll to position [0, 2297]
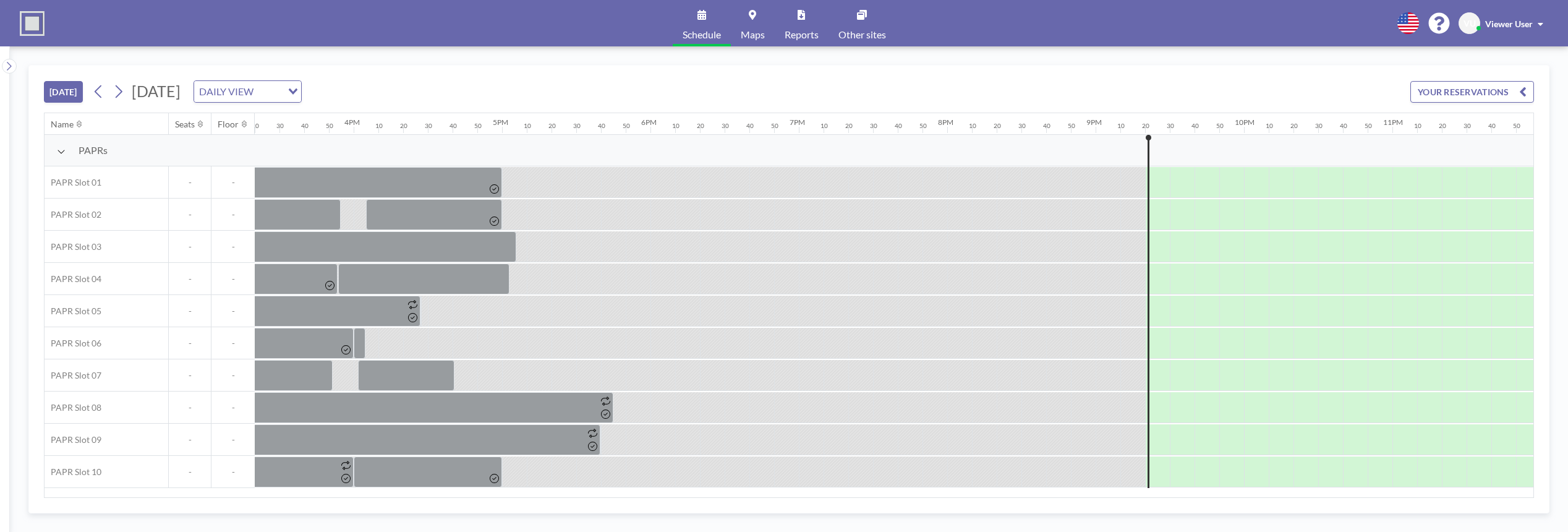
scroll to position [0, 2297]
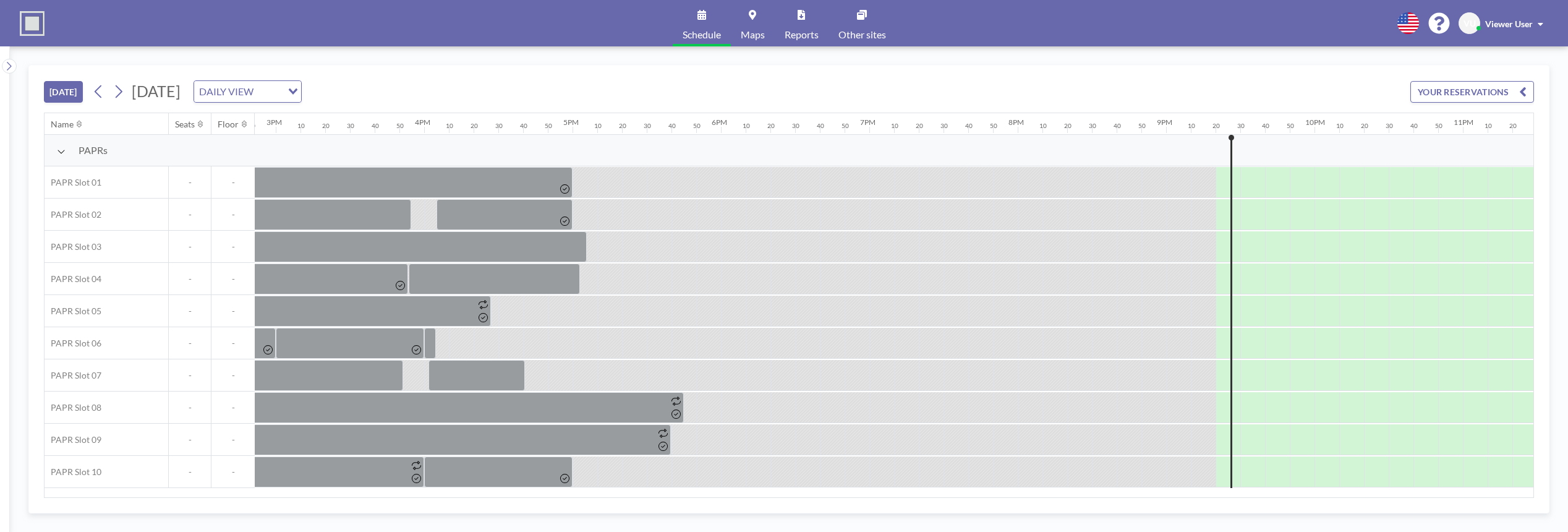
scroll to position [0, 2297]
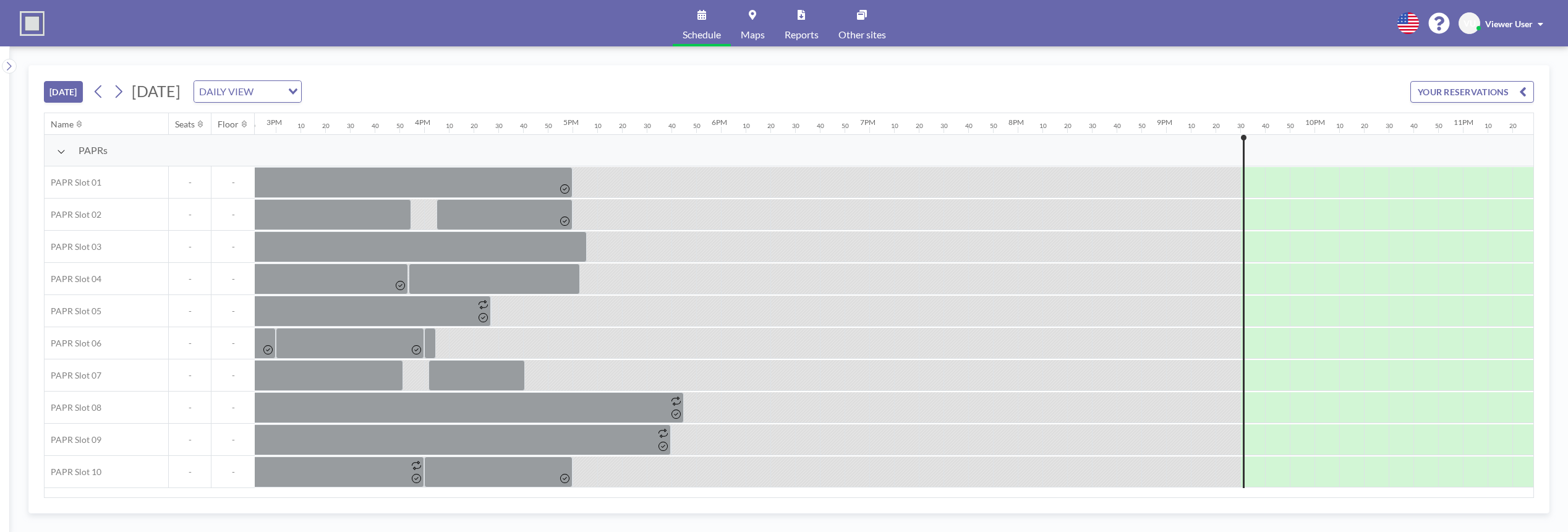
scroll to position [0, 2297]
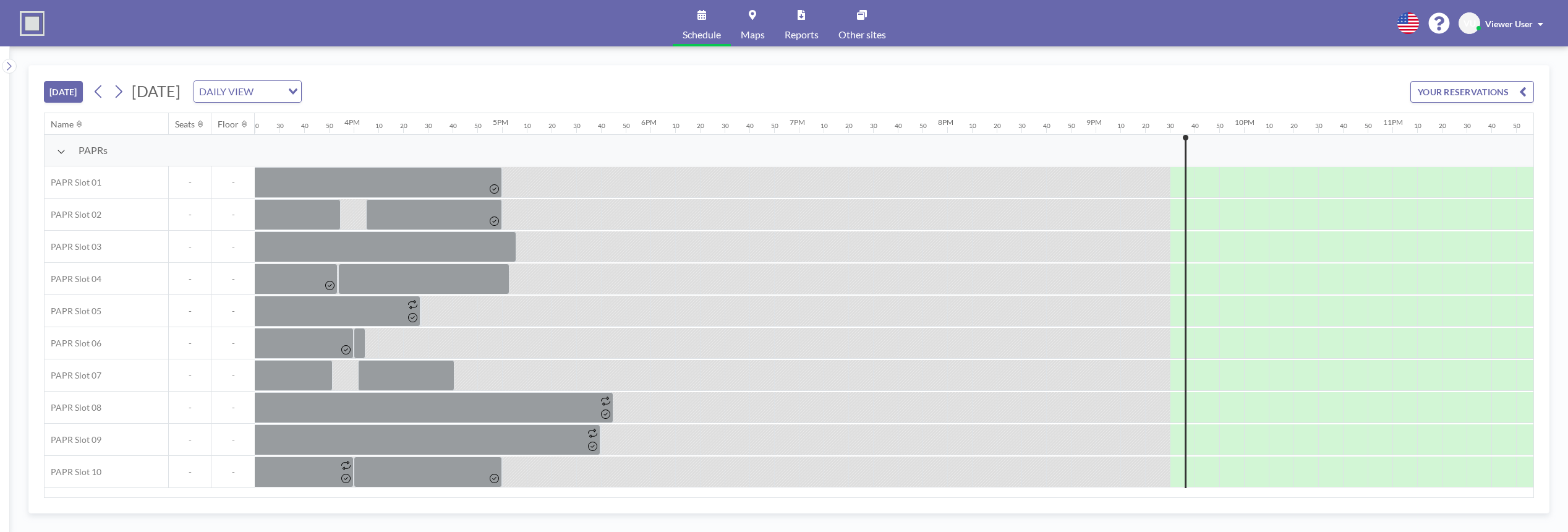
scroll to position [0, 2297]
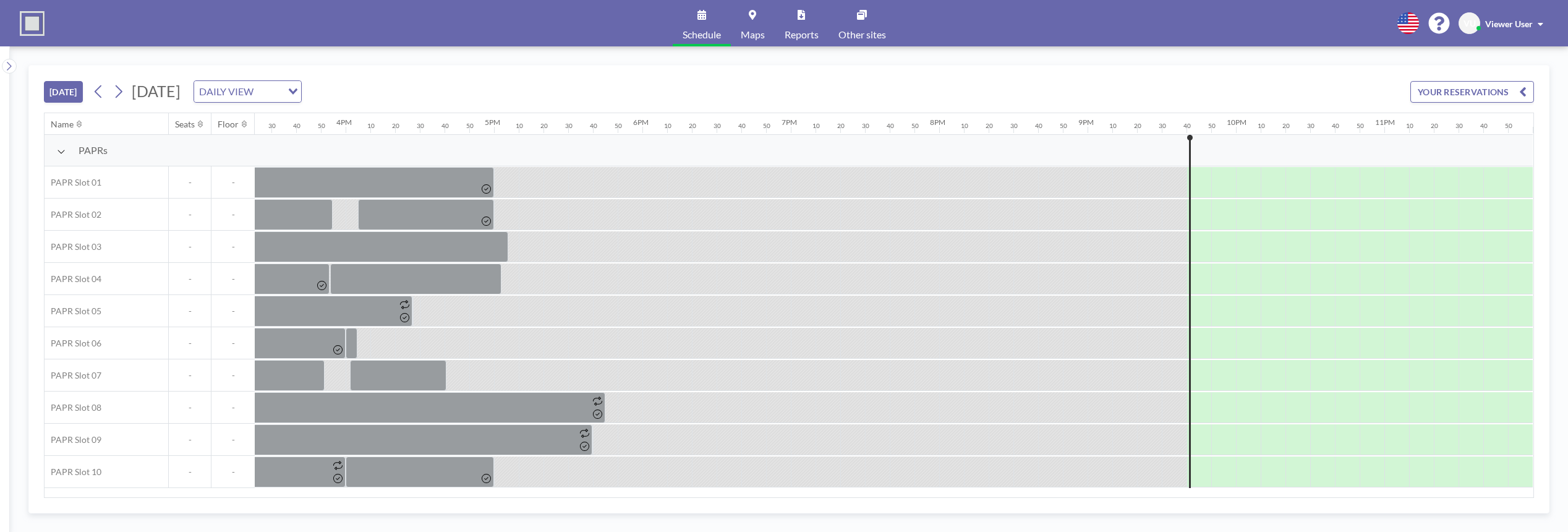
scroll to position [0, 2297]
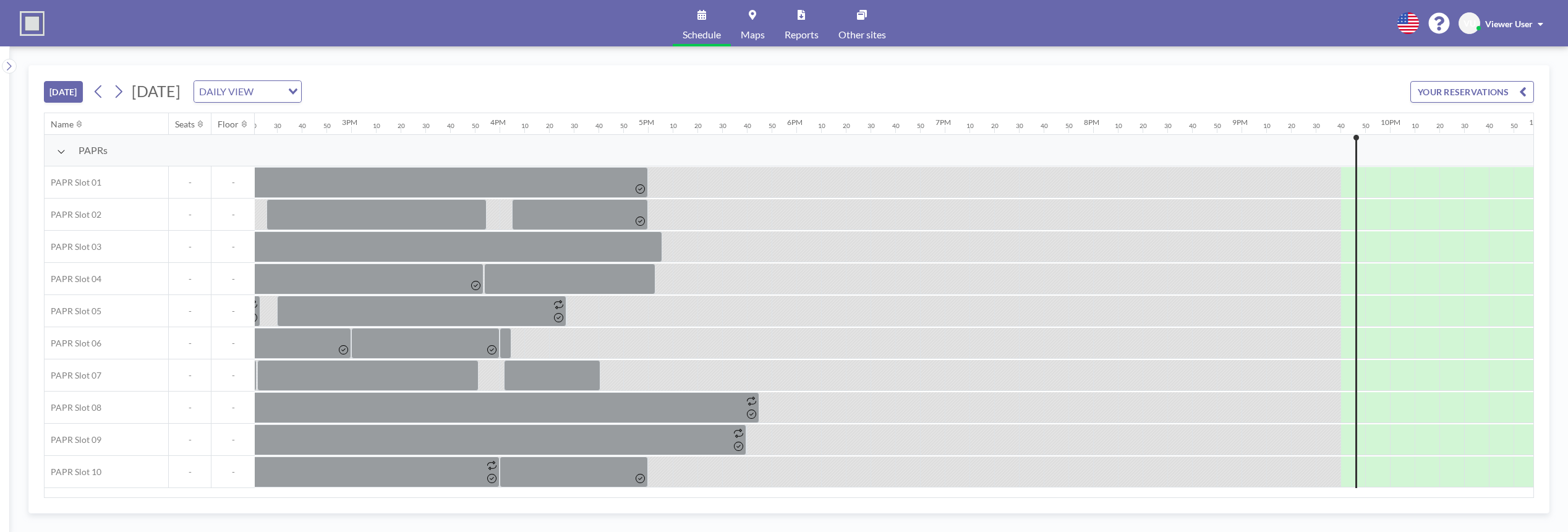
scroll to position [0, 2297]
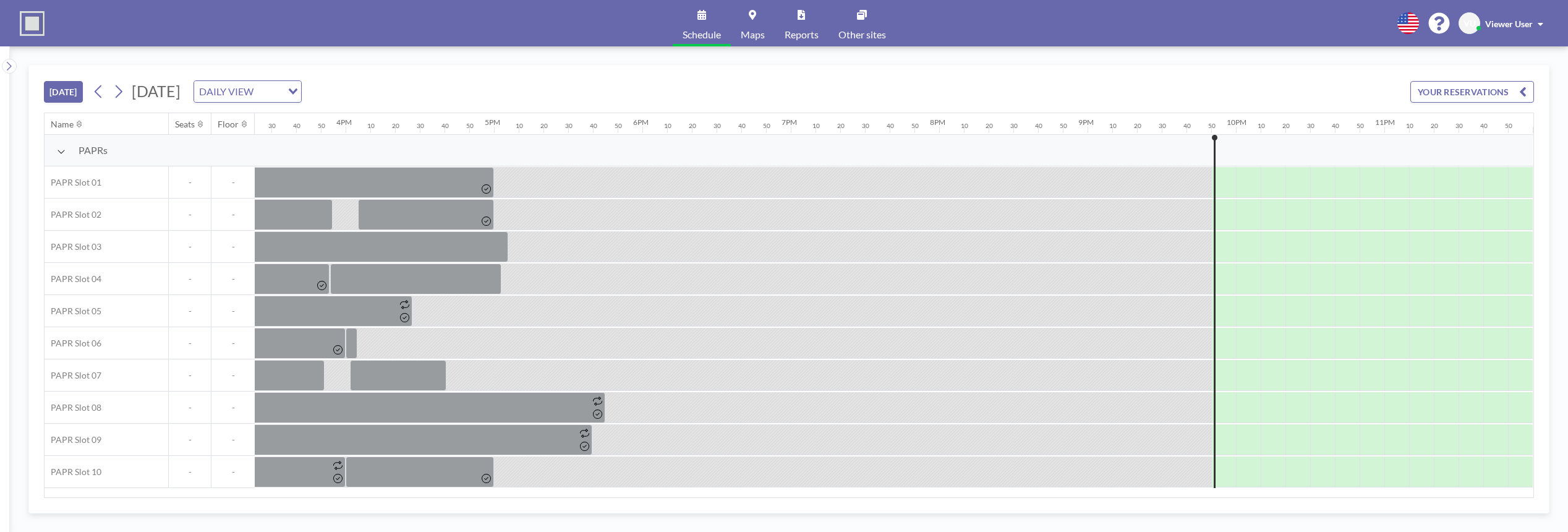
scroll to position [0, 2297]
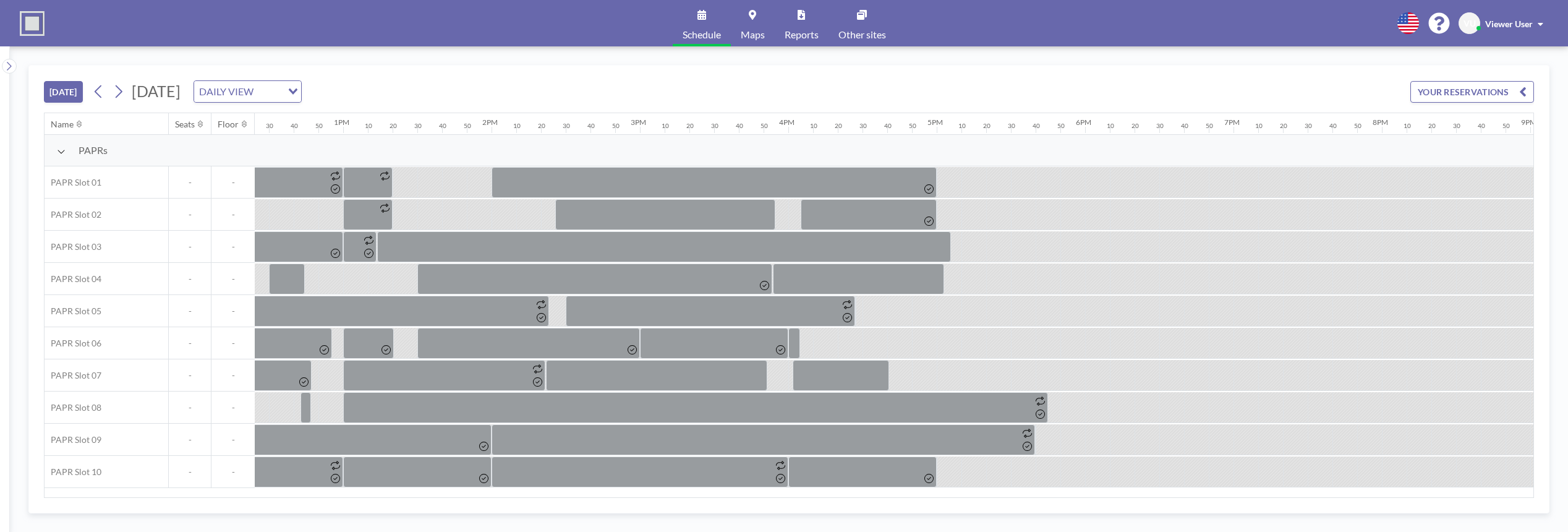
scroll to position [0, 2297]
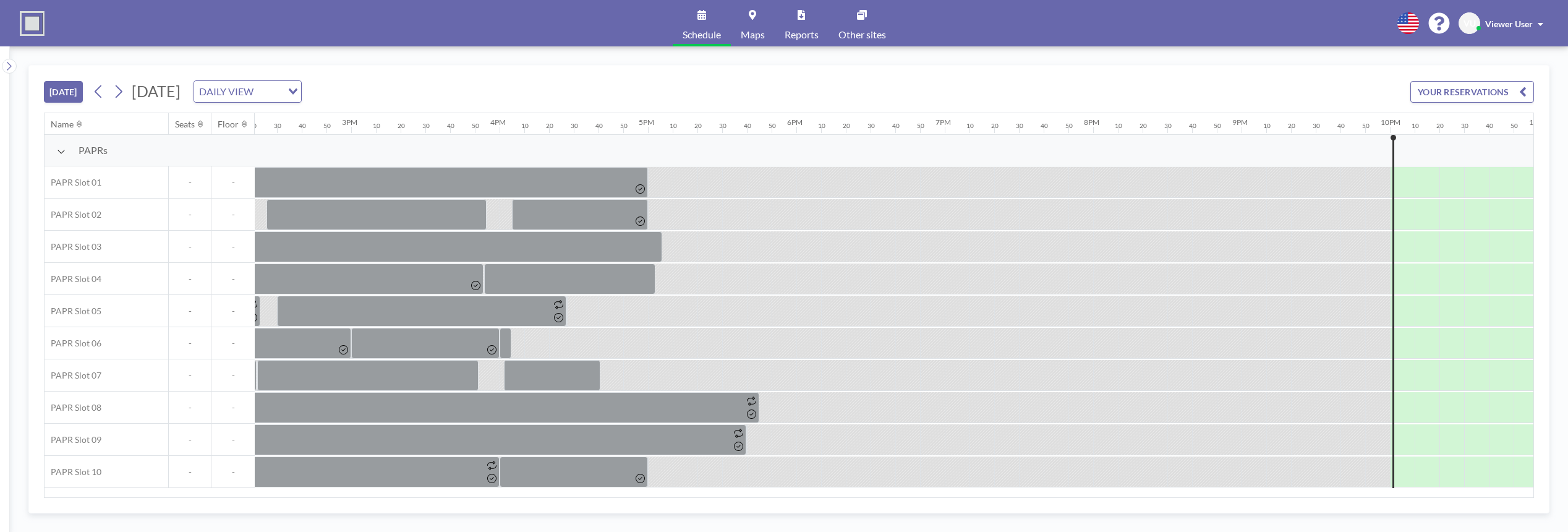
scroll to position [0, 2297]
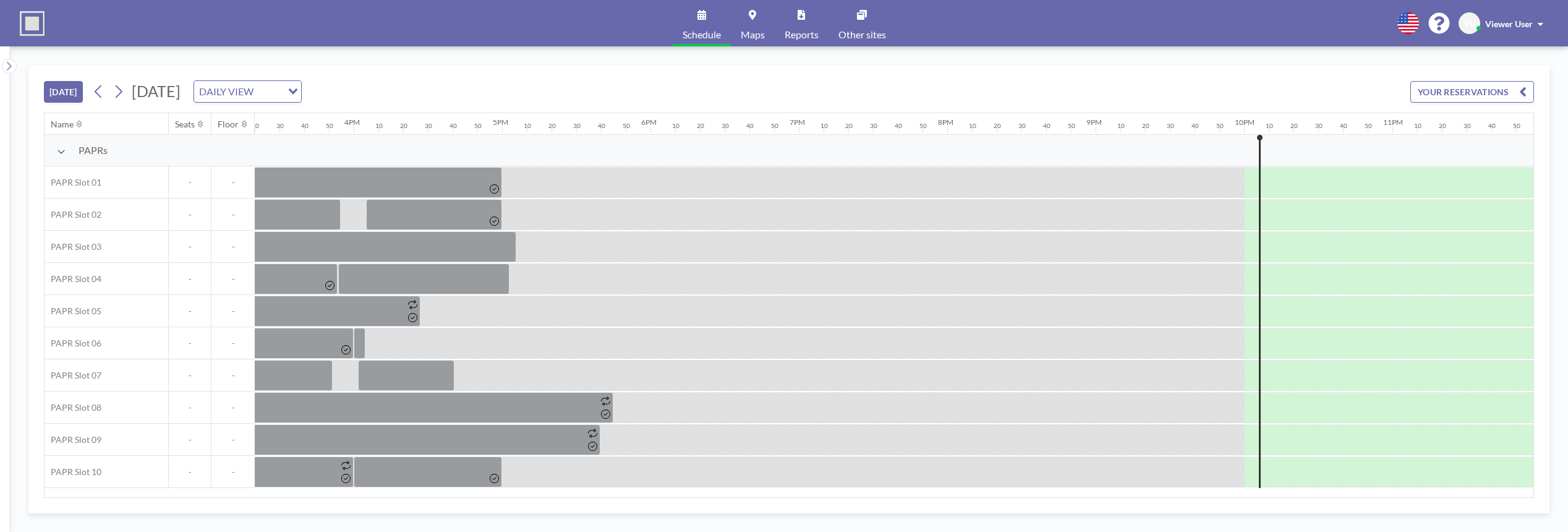
scroll to position [0, 2297]
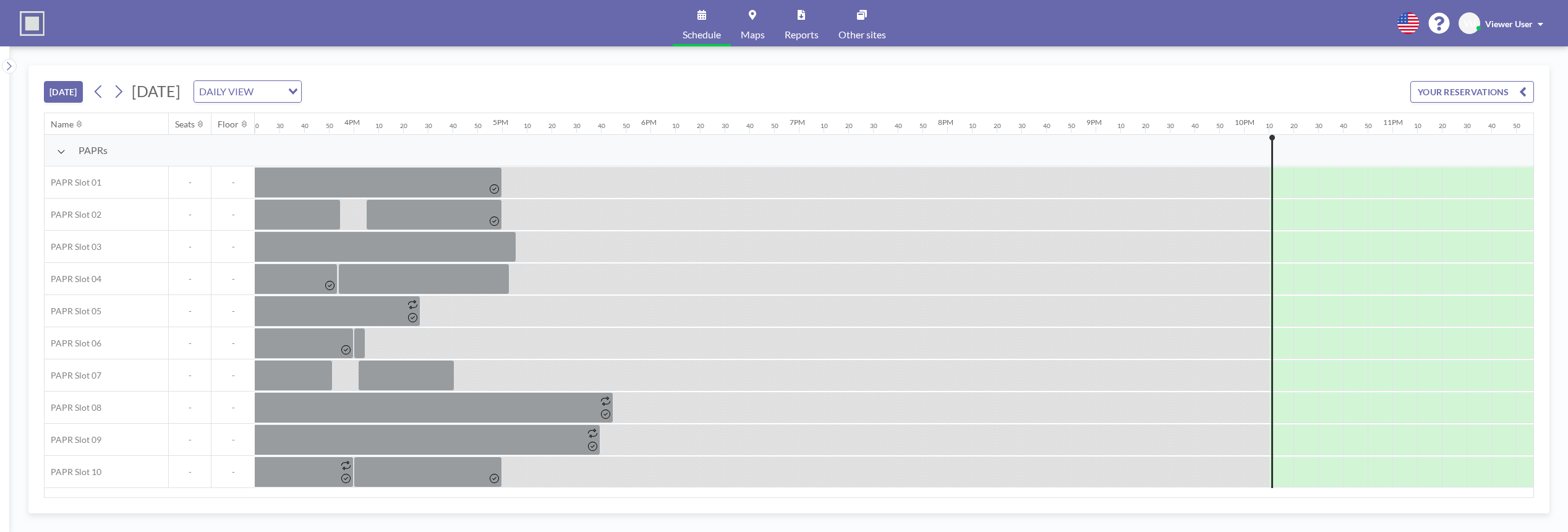
scroll to position [0, 2297]
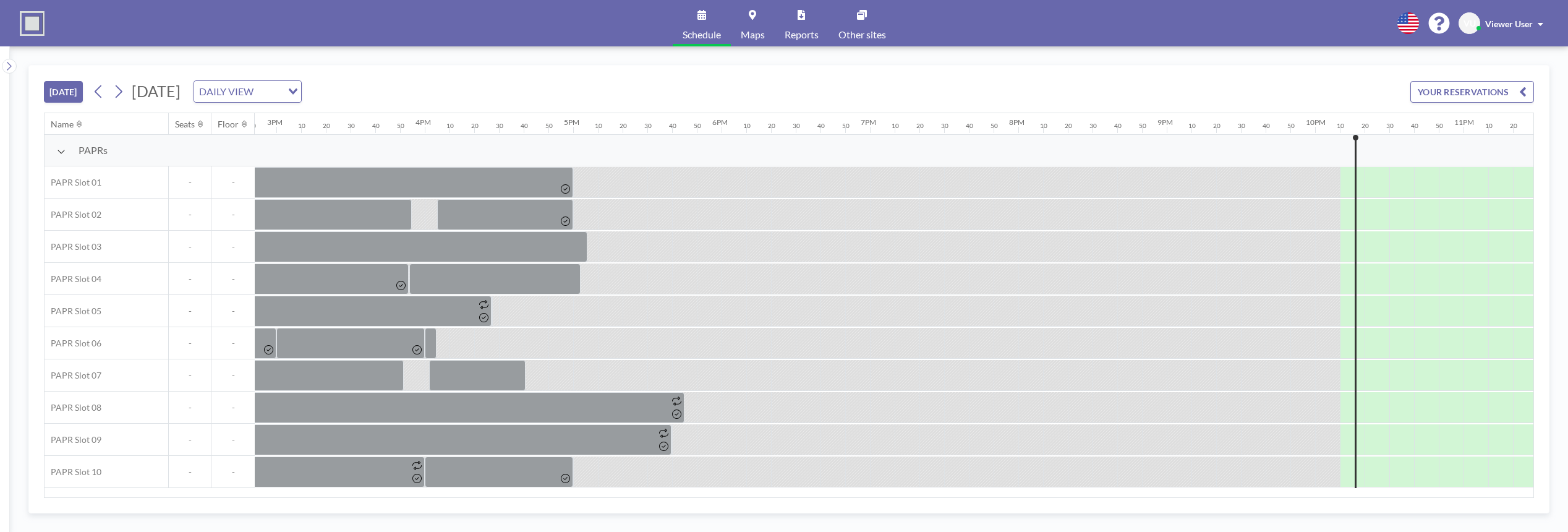
scroll to position [0, 2297]
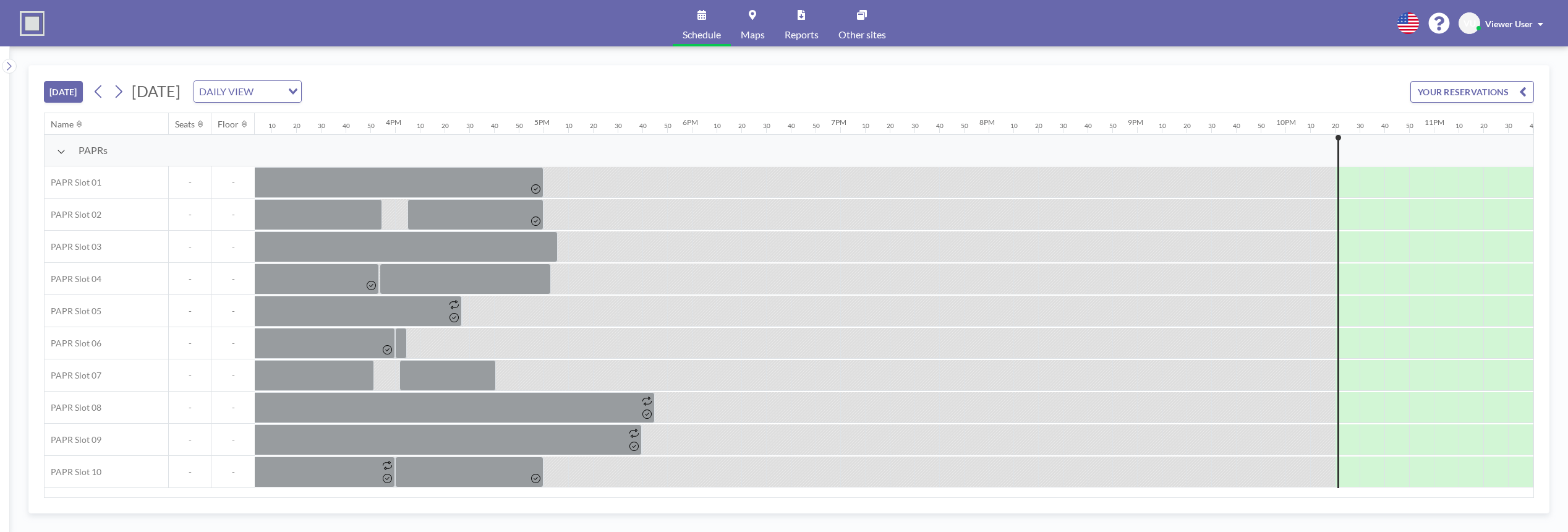
scroll to position [0, 2297]
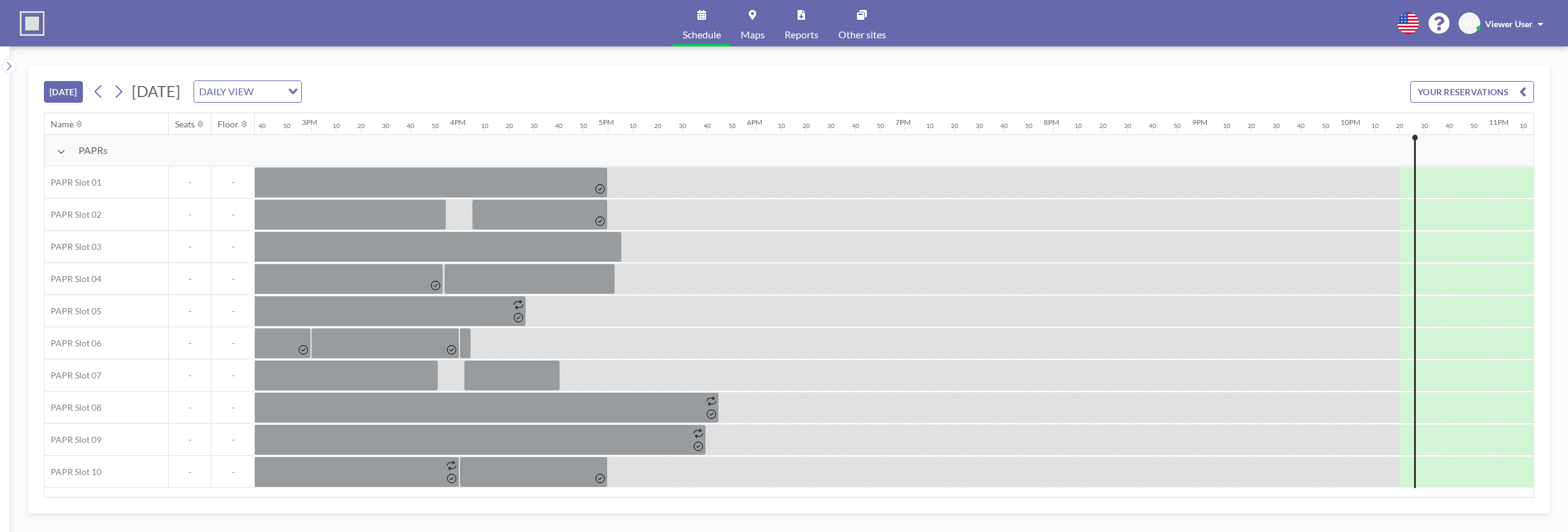
scroll to position [0, 2297]
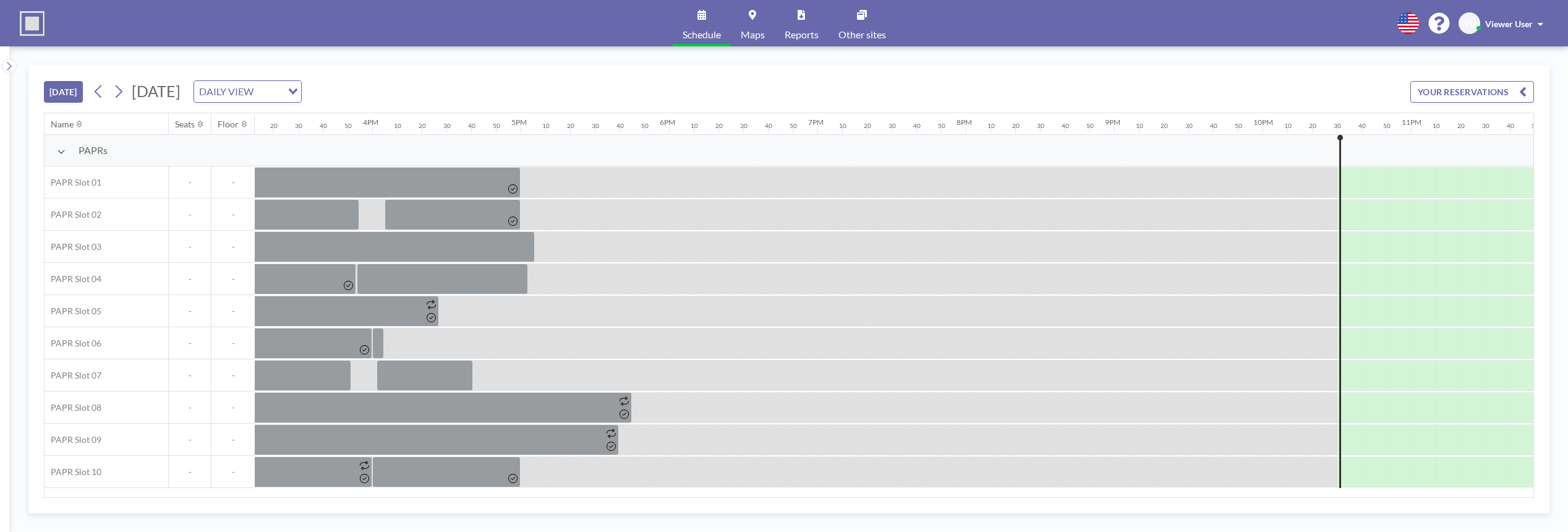
scroll to position [0, 2297]
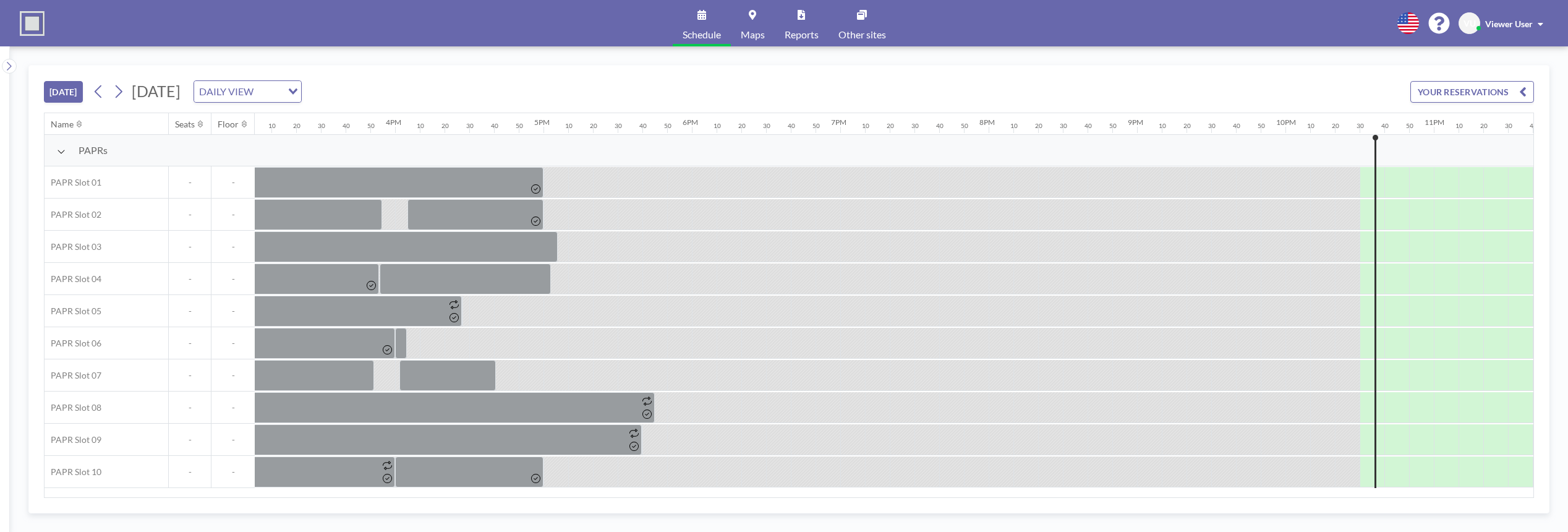
scroll to position [0, 2297]
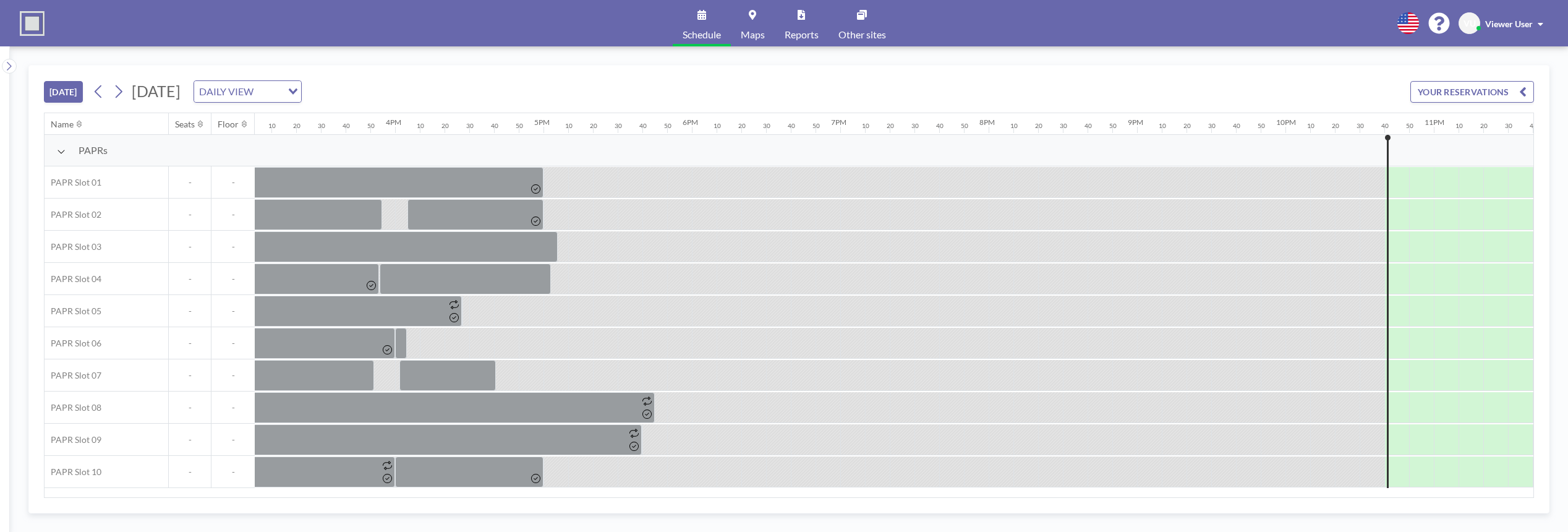
scroll to position [0, 2297]
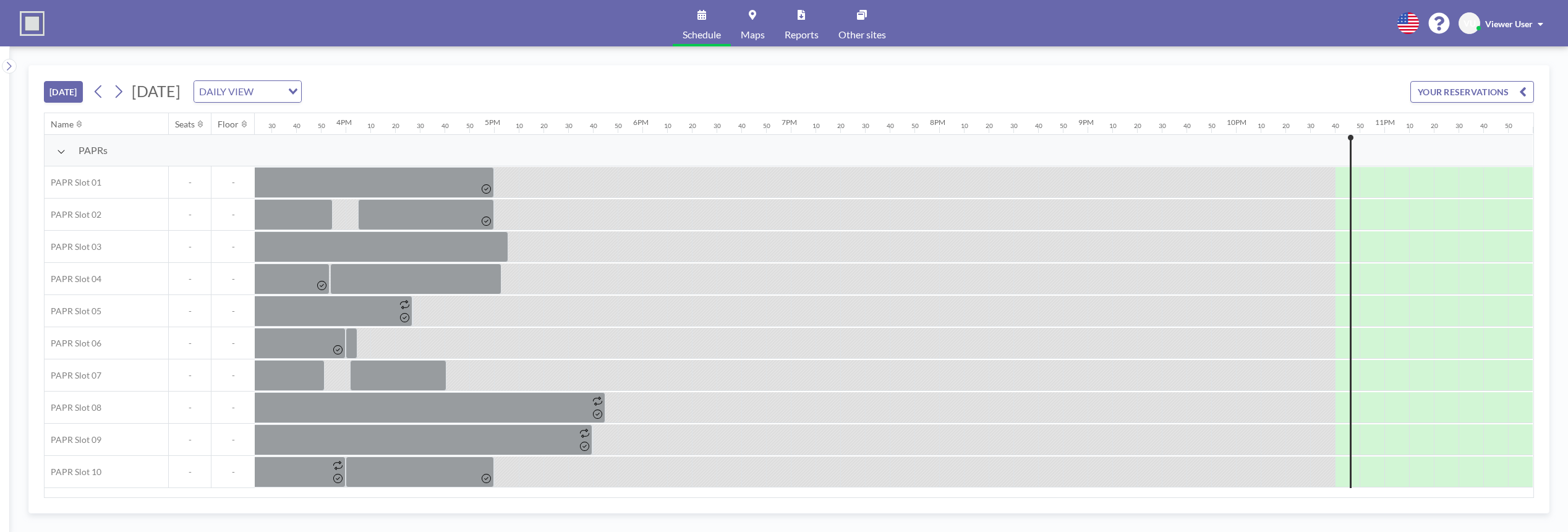
scroll to position [0, 2297]
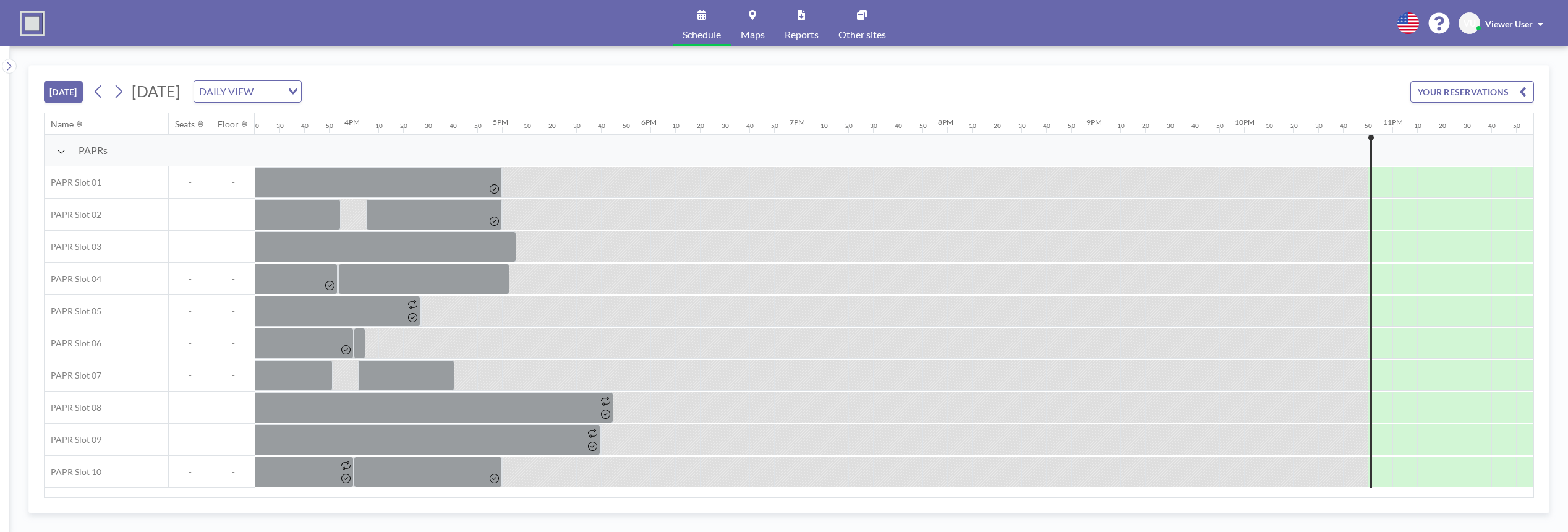
scroll to position [0, 2297]
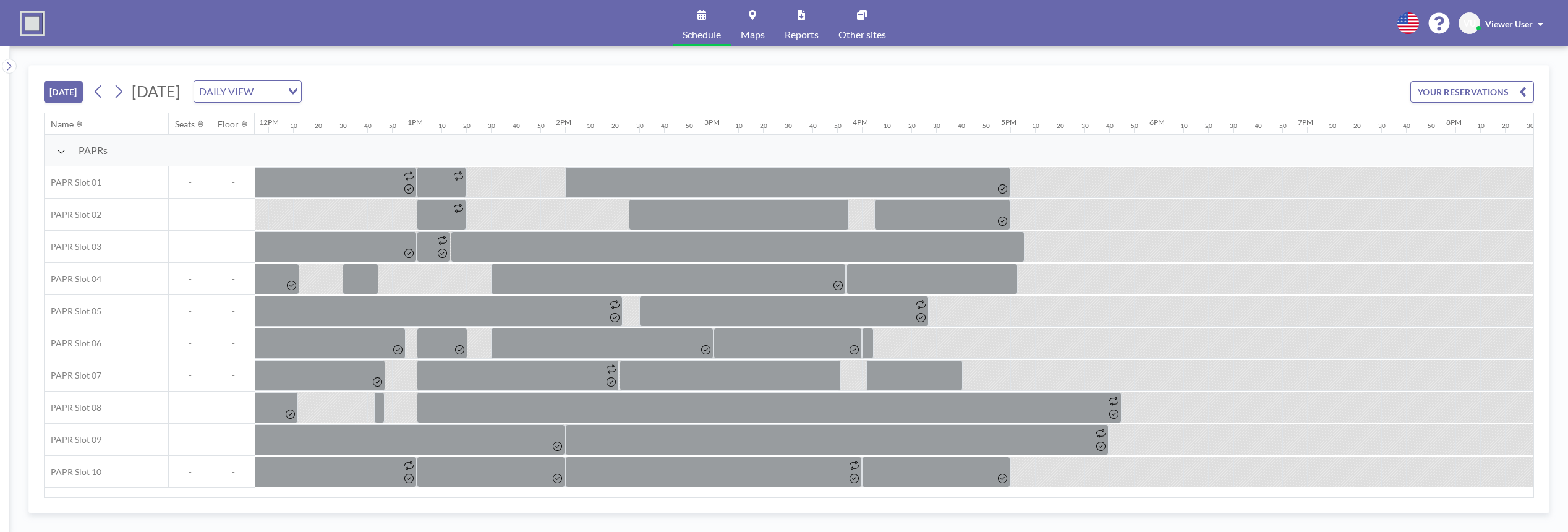
scroll to position [0, 2297]
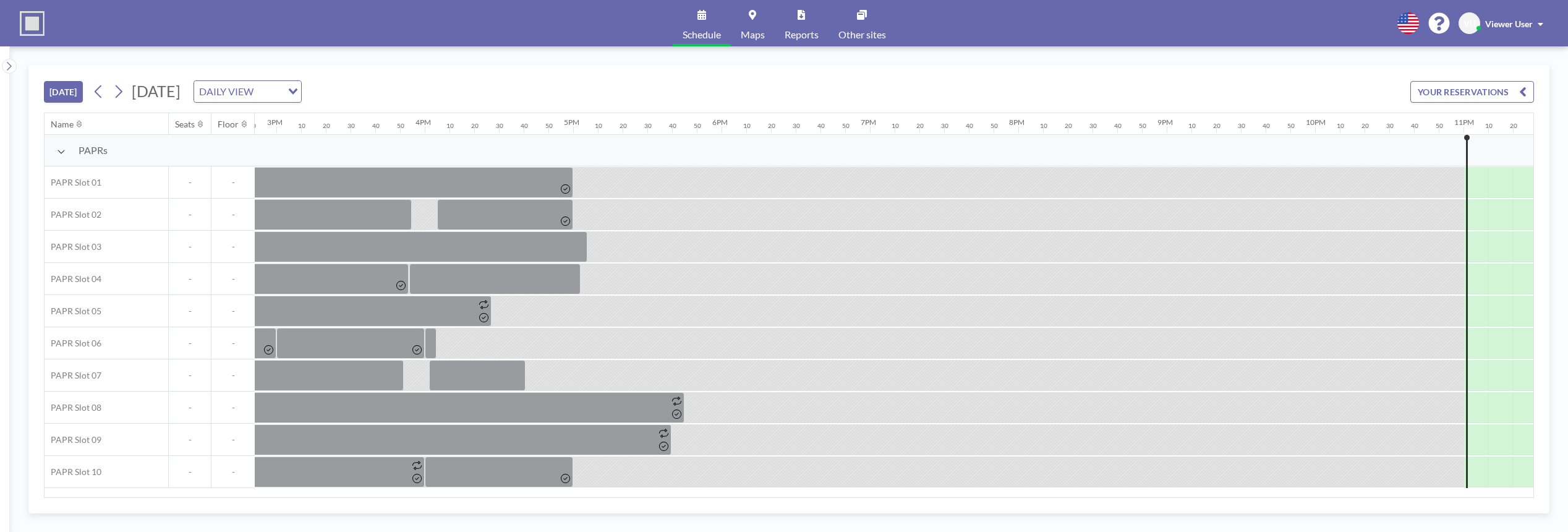
scroll to position [0, 2297]
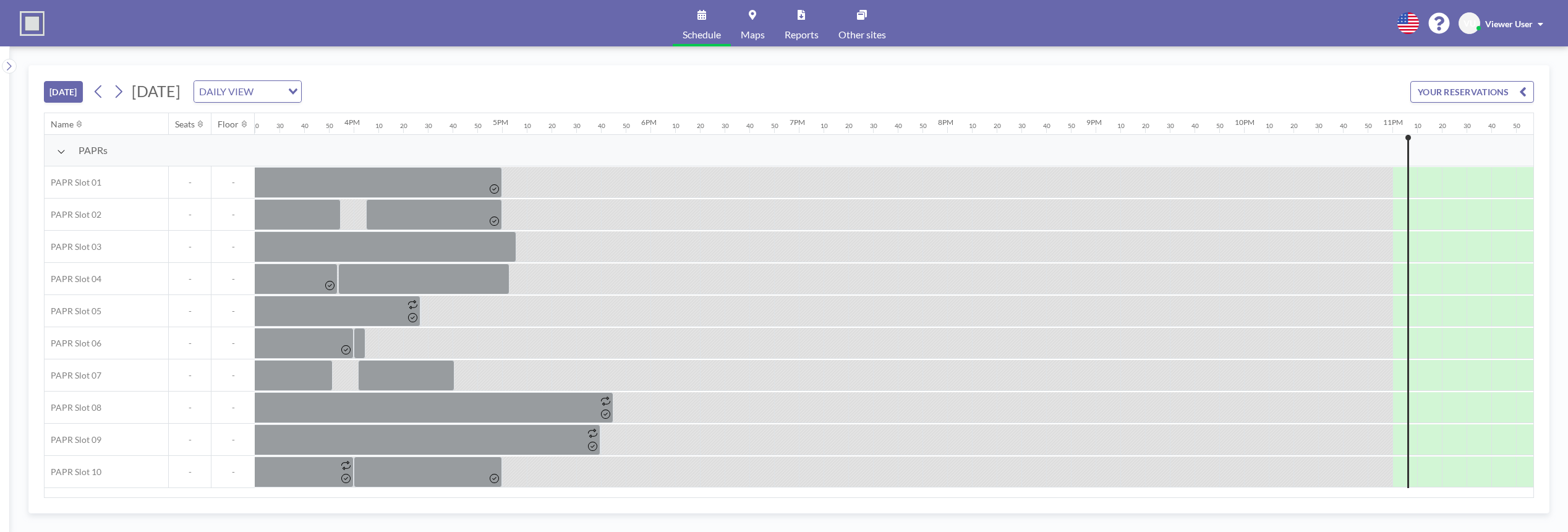
scroll to position [0, 2297]
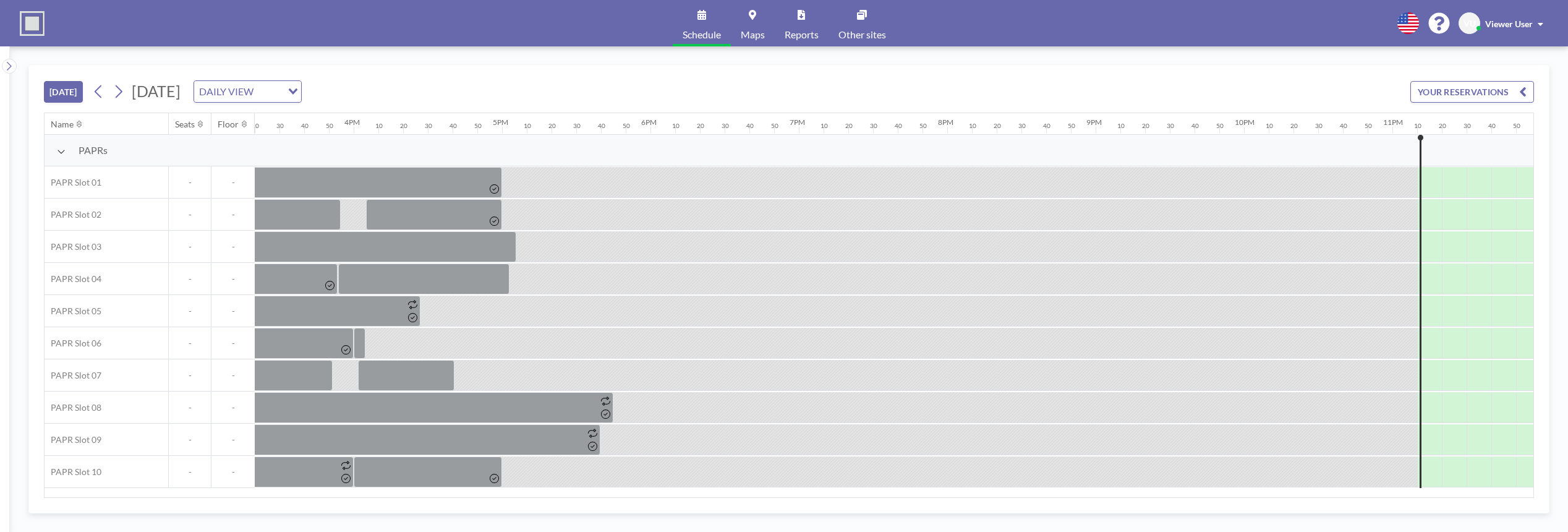
scroll to position [0, 2297]
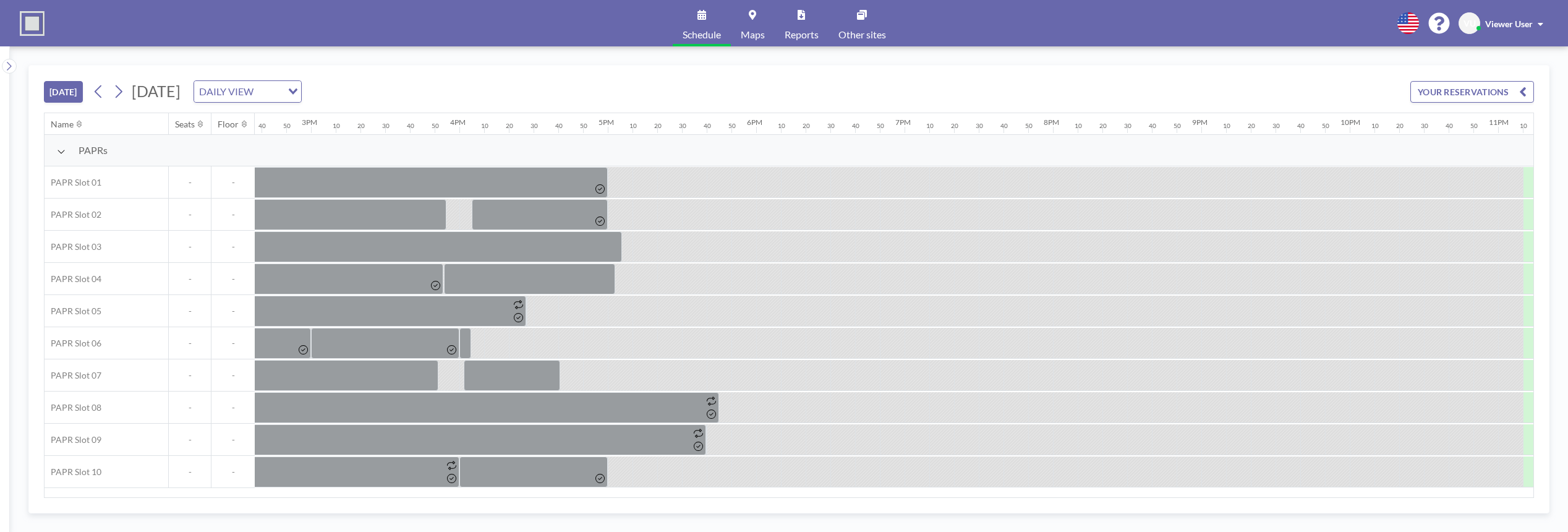
scroll to position [0, 2297]
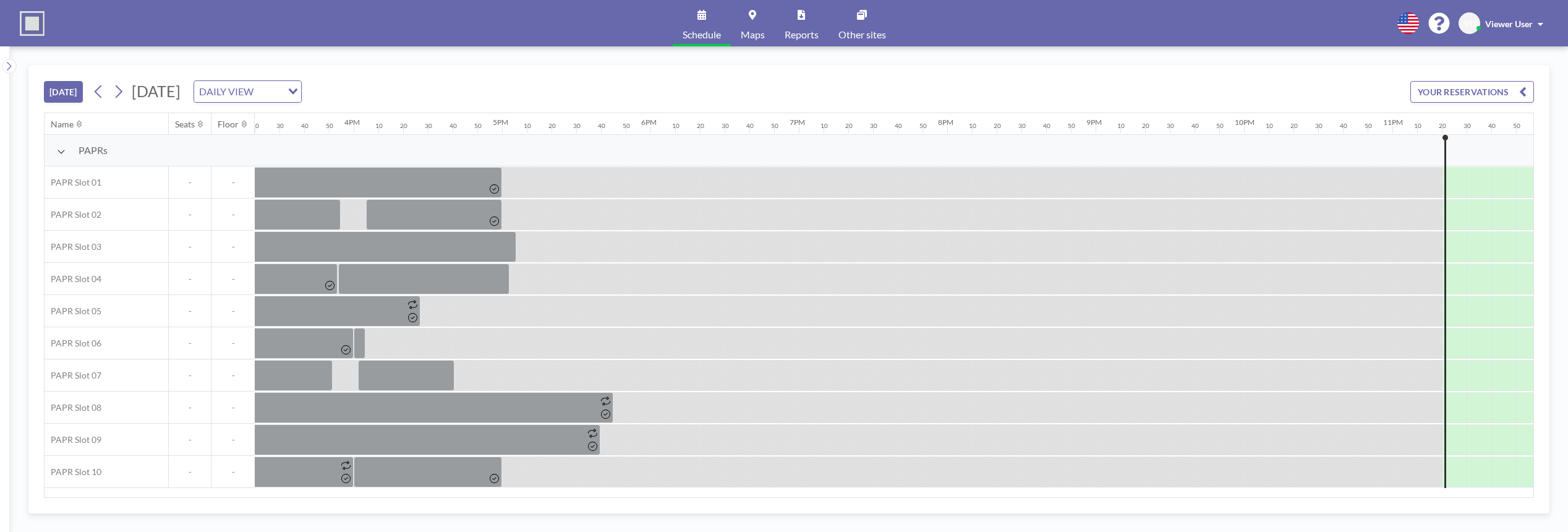
scroll to position [0, 2297]
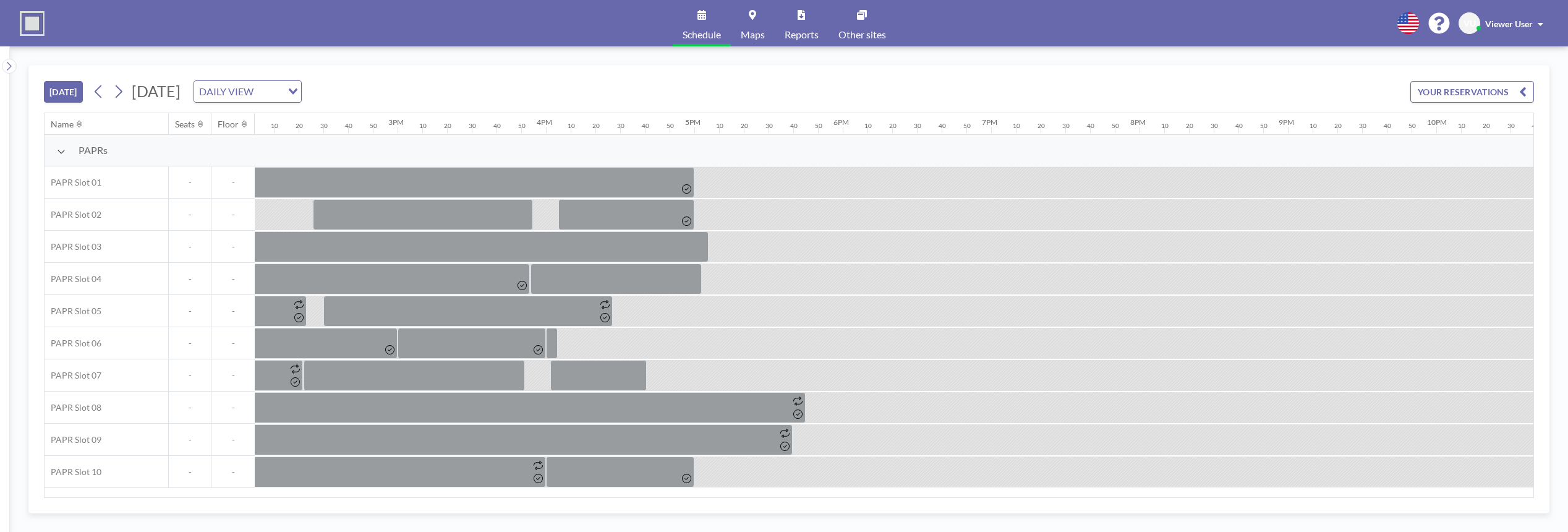
scroll to position [0, 2297]
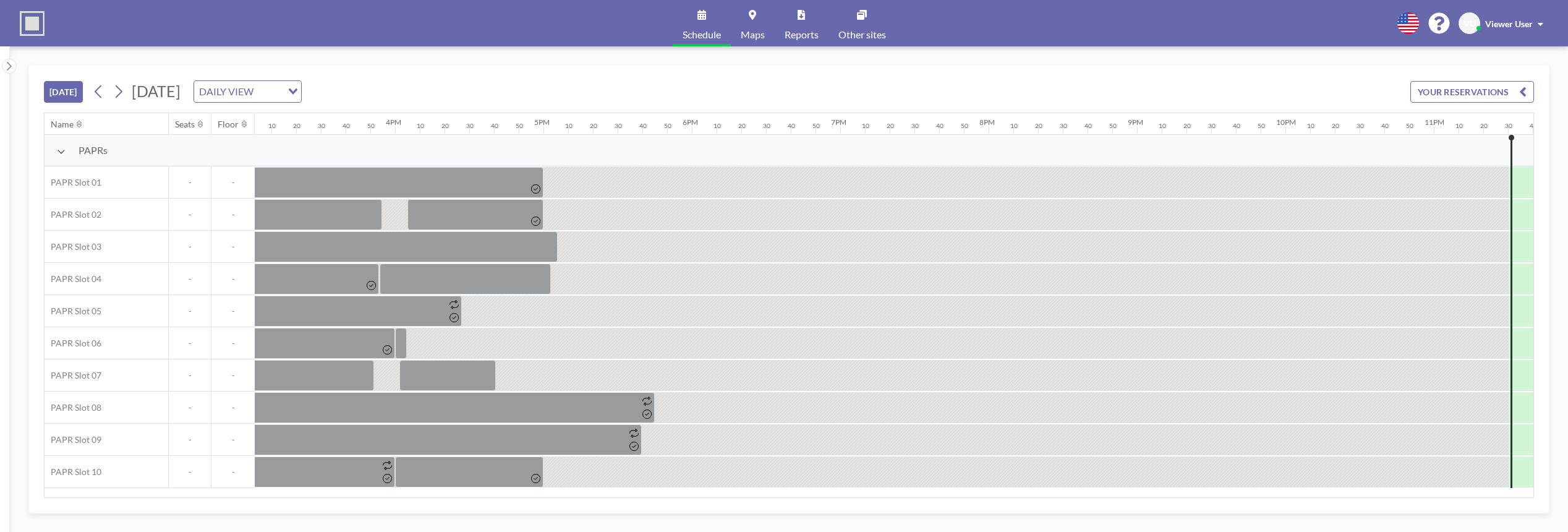
scroll to position [0, 2297]
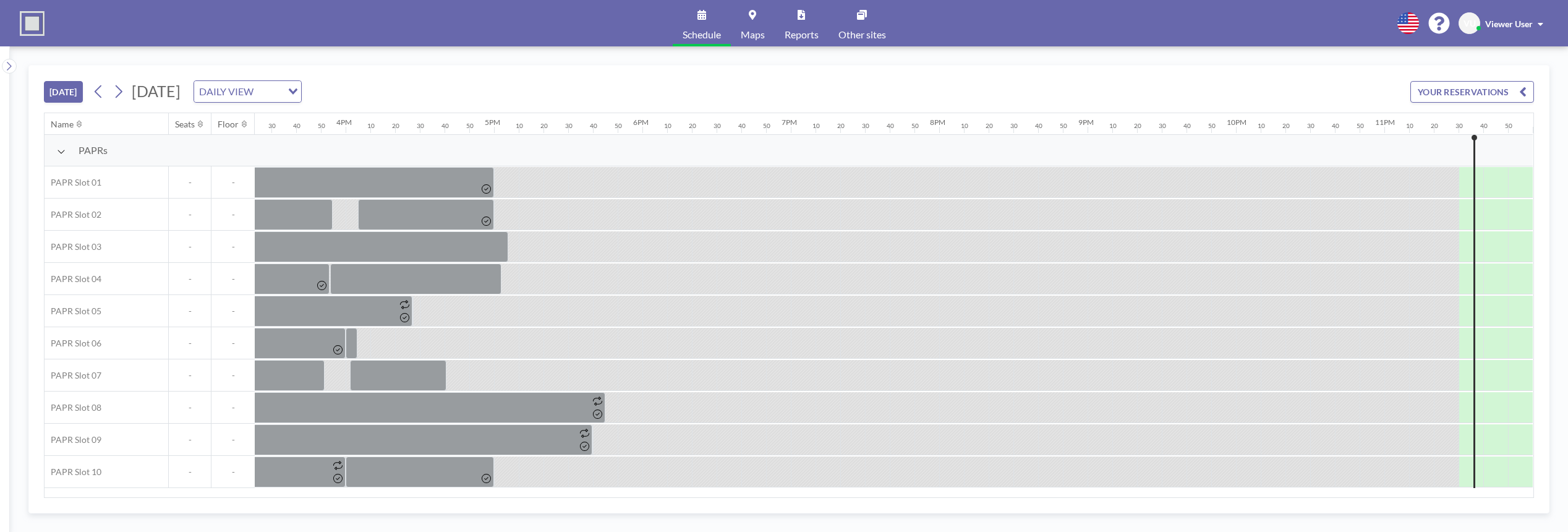
scroll to position [0, 2297]
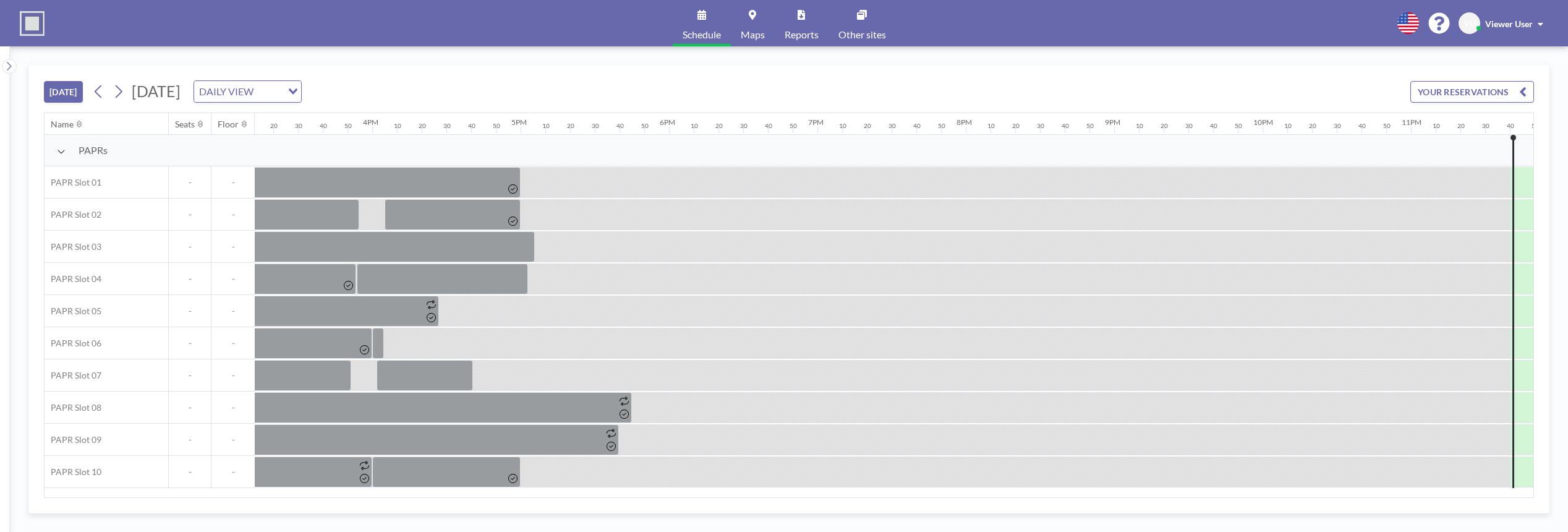
scroll to position [0, 2297]
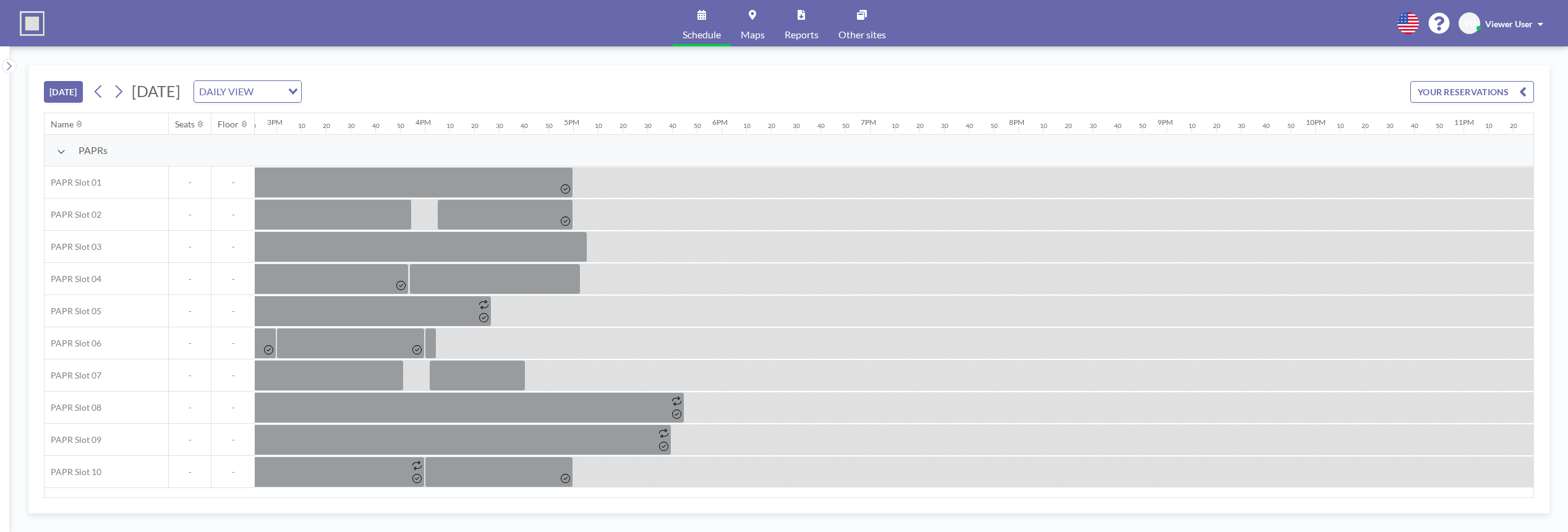
scroll to position [0, 2297]
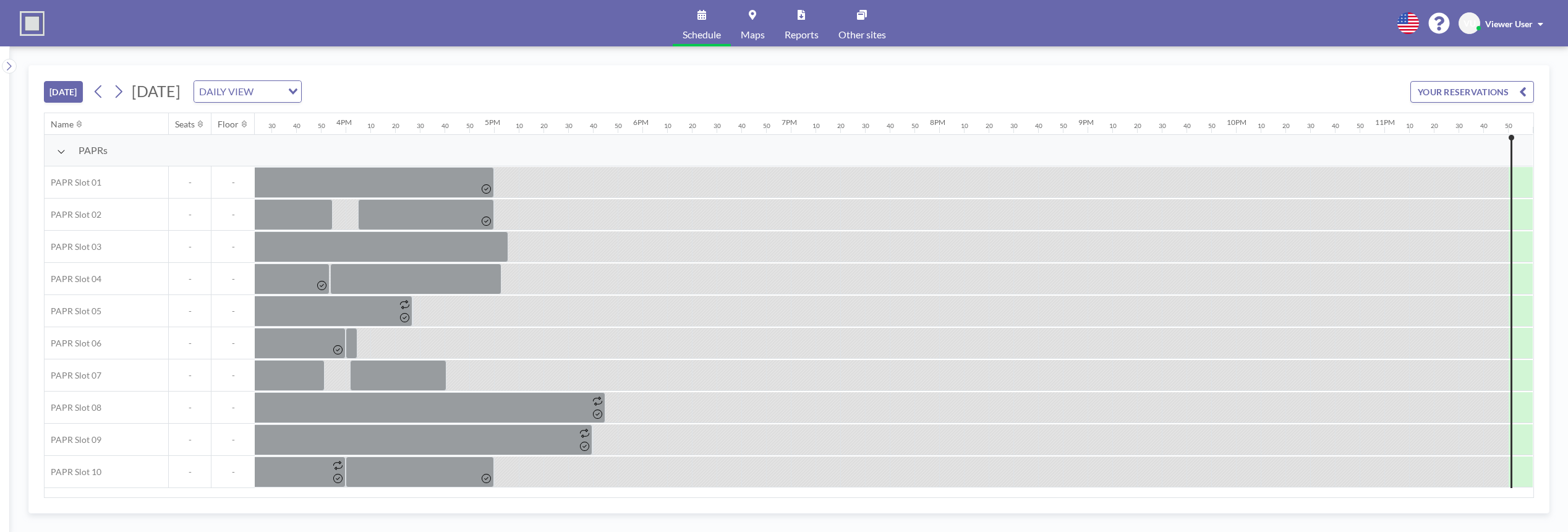
scroll to position [0, 2297]
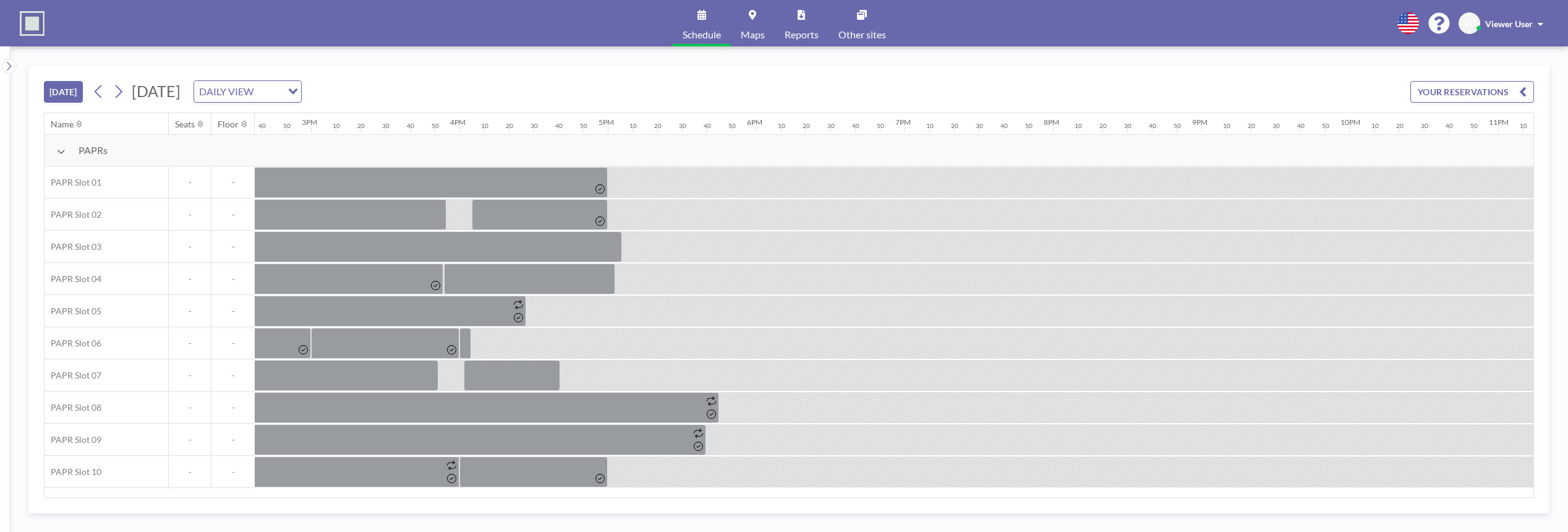
scroll to position [0, 2297]
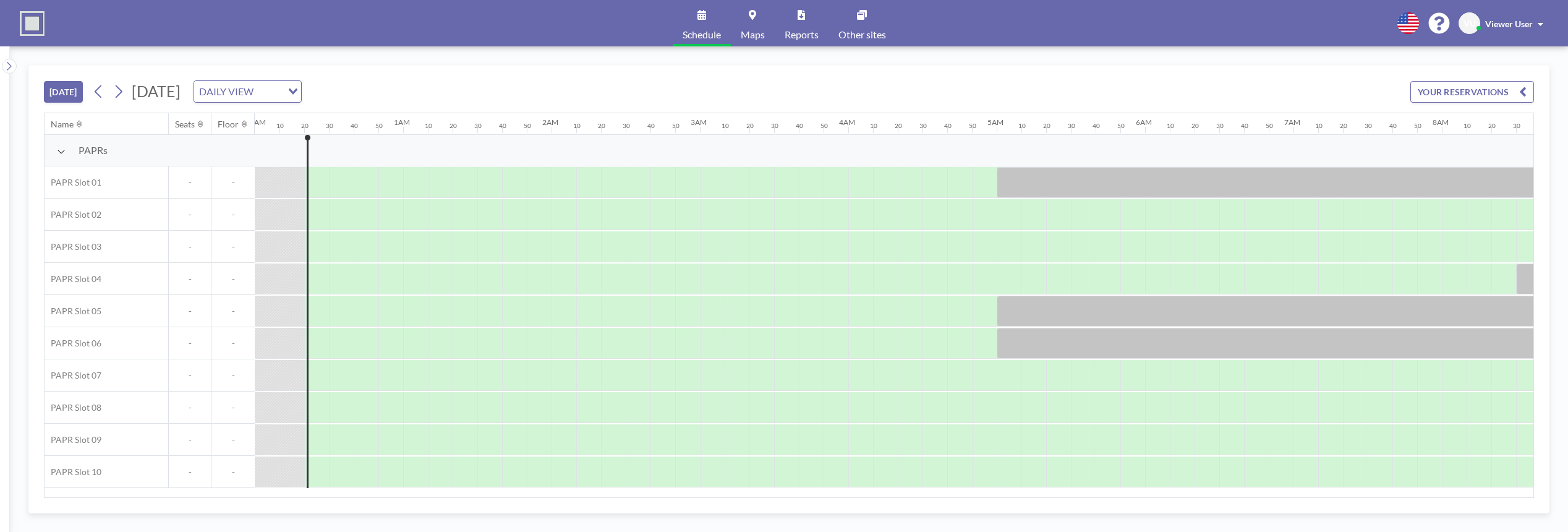
scroll to position [0, 25]
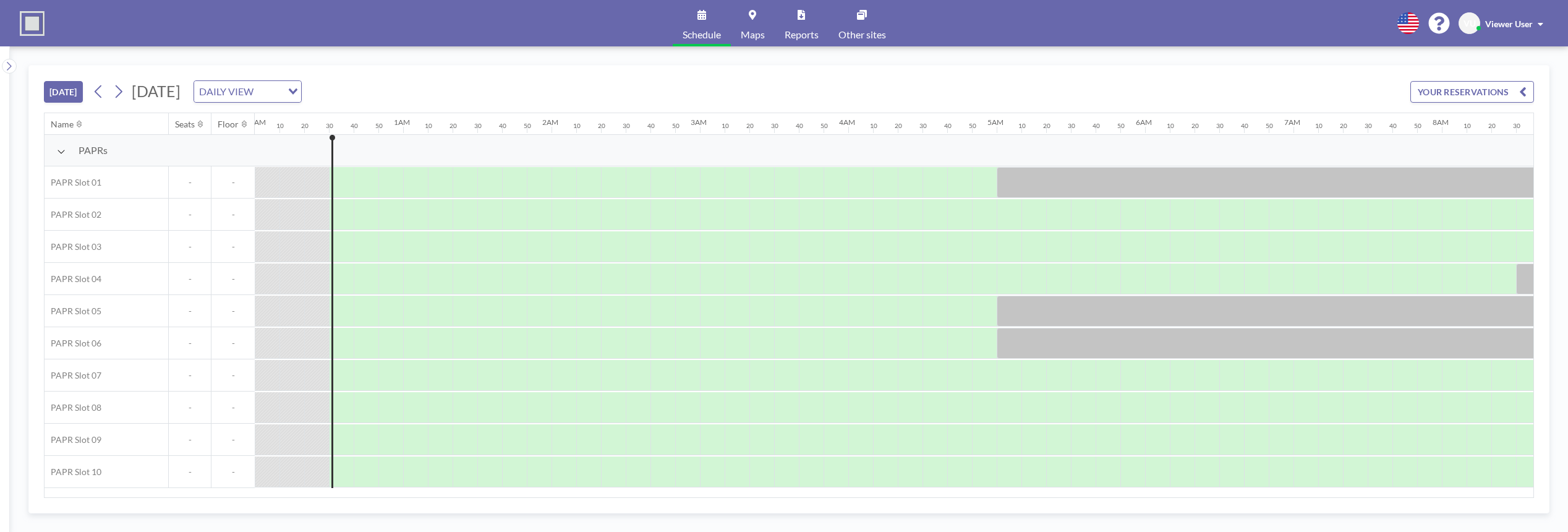
scroll to position [0, 50]
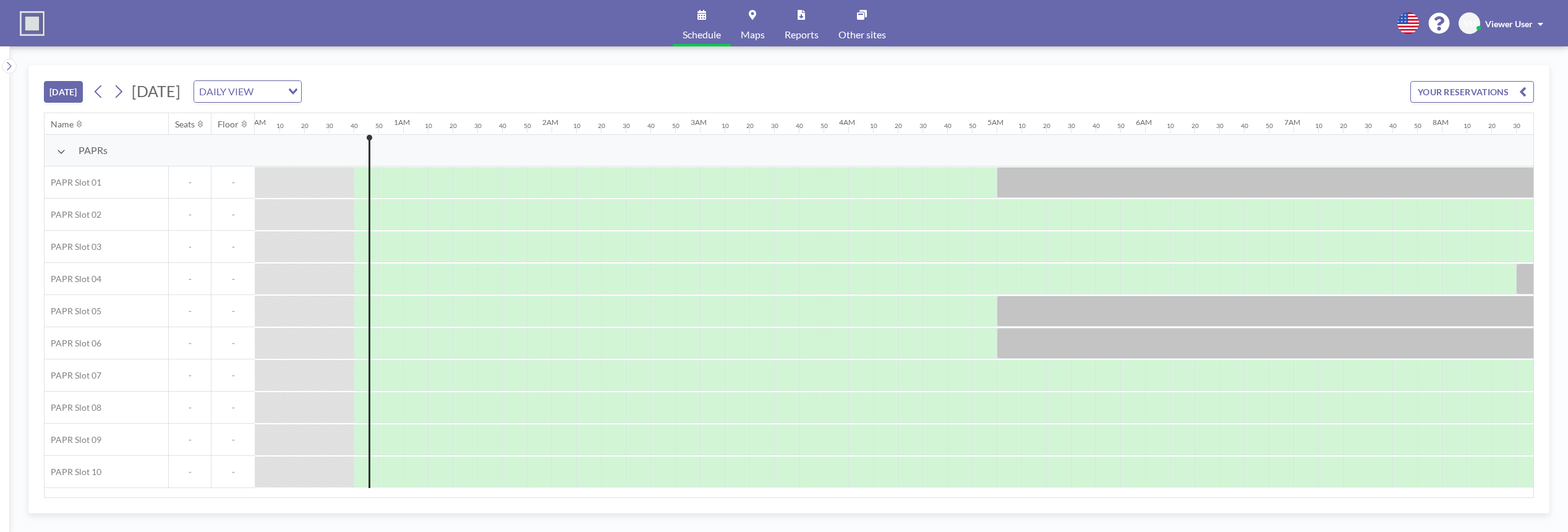
scroll to position [0, 74]
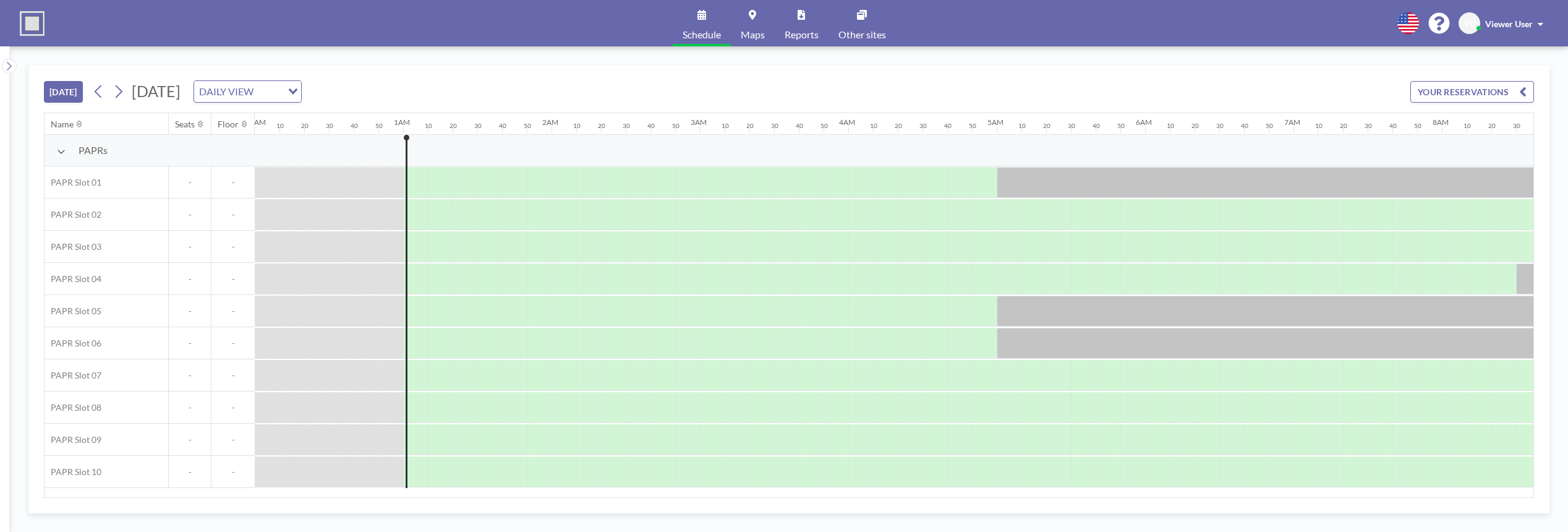
scroll to position [0, 124]
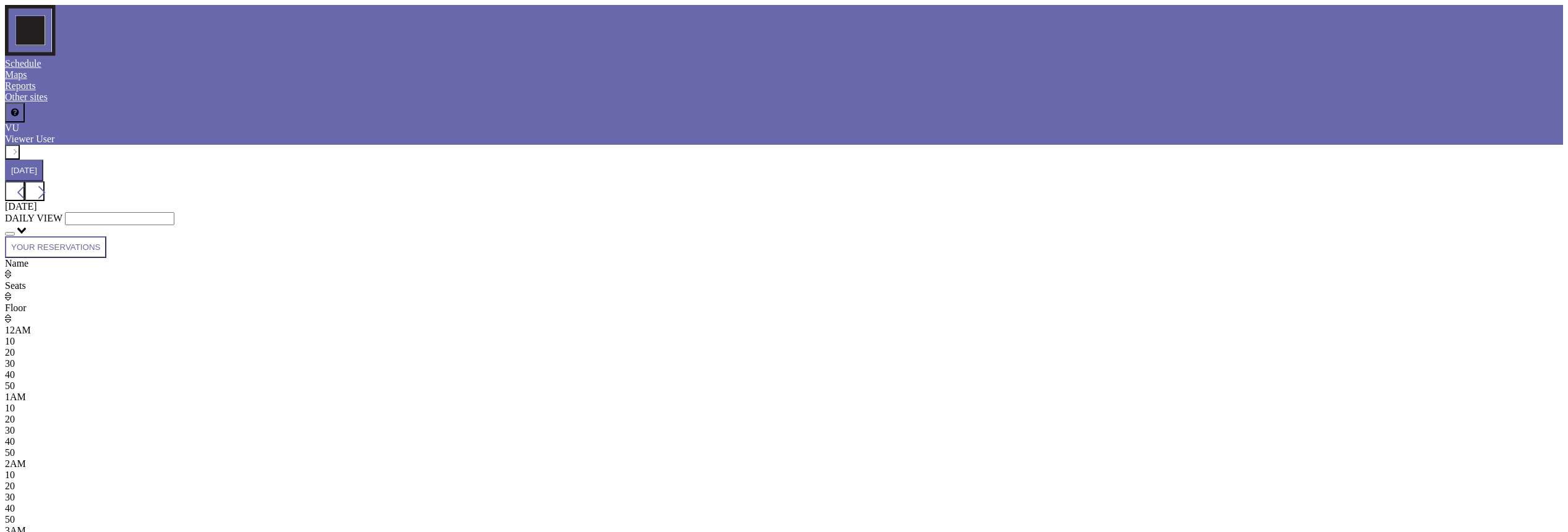
scroll to position [0, 149]
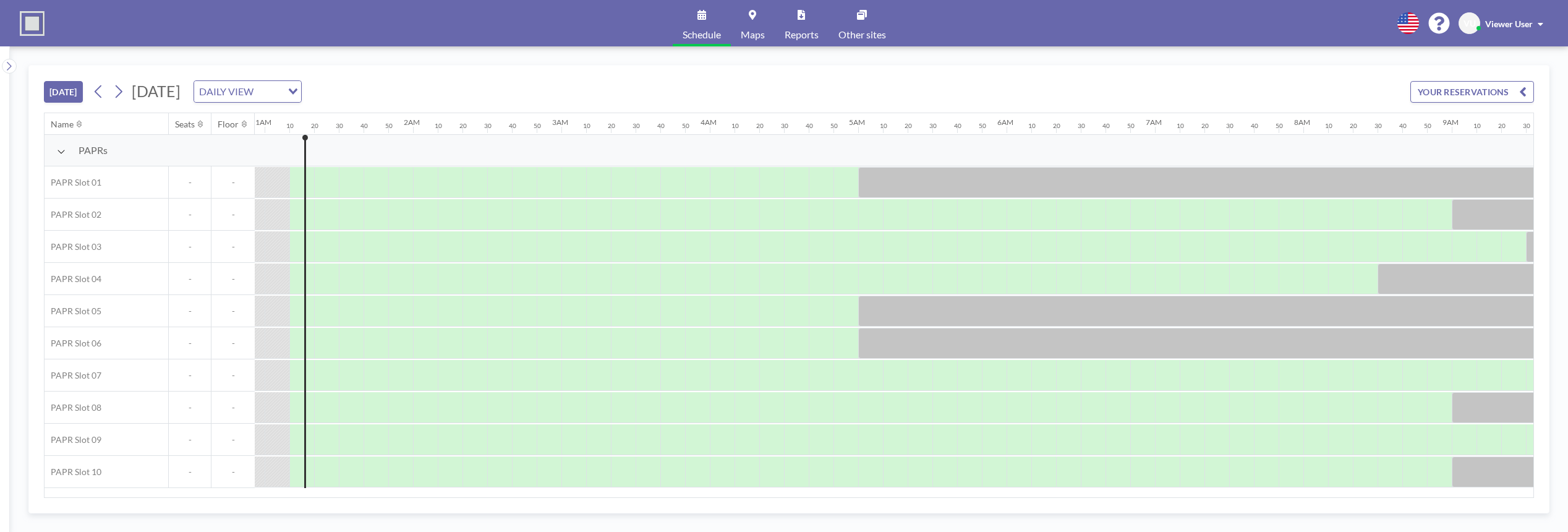
scroll to position [0, 149]
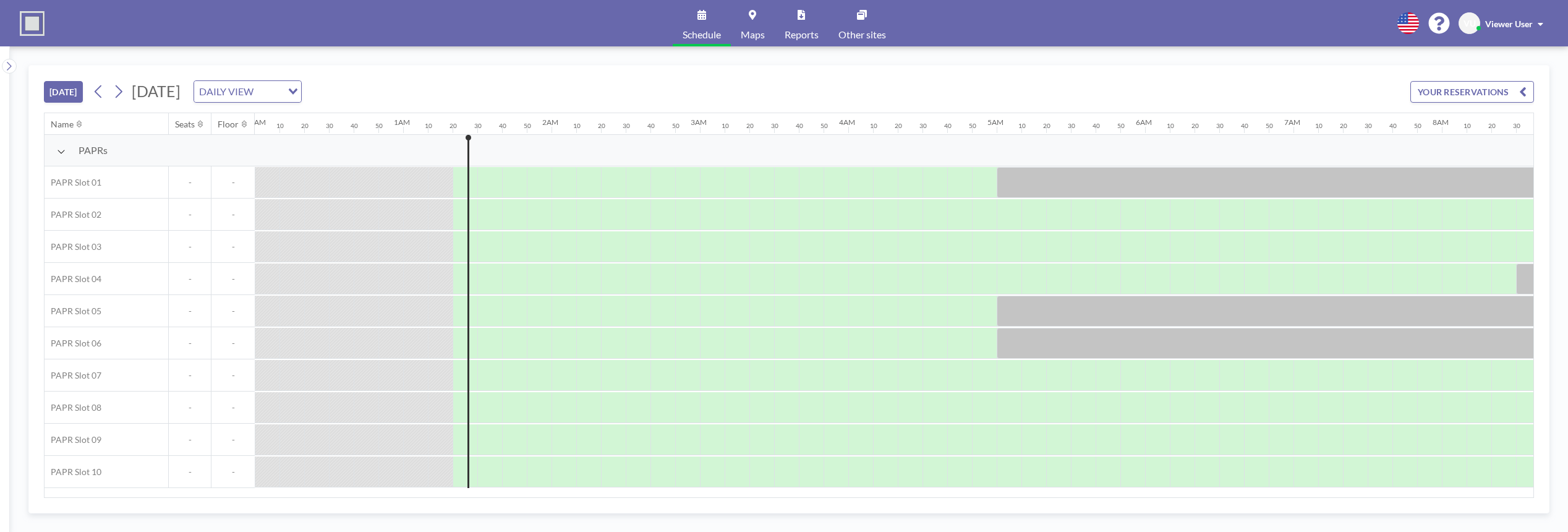
scroll to position [0, 173]
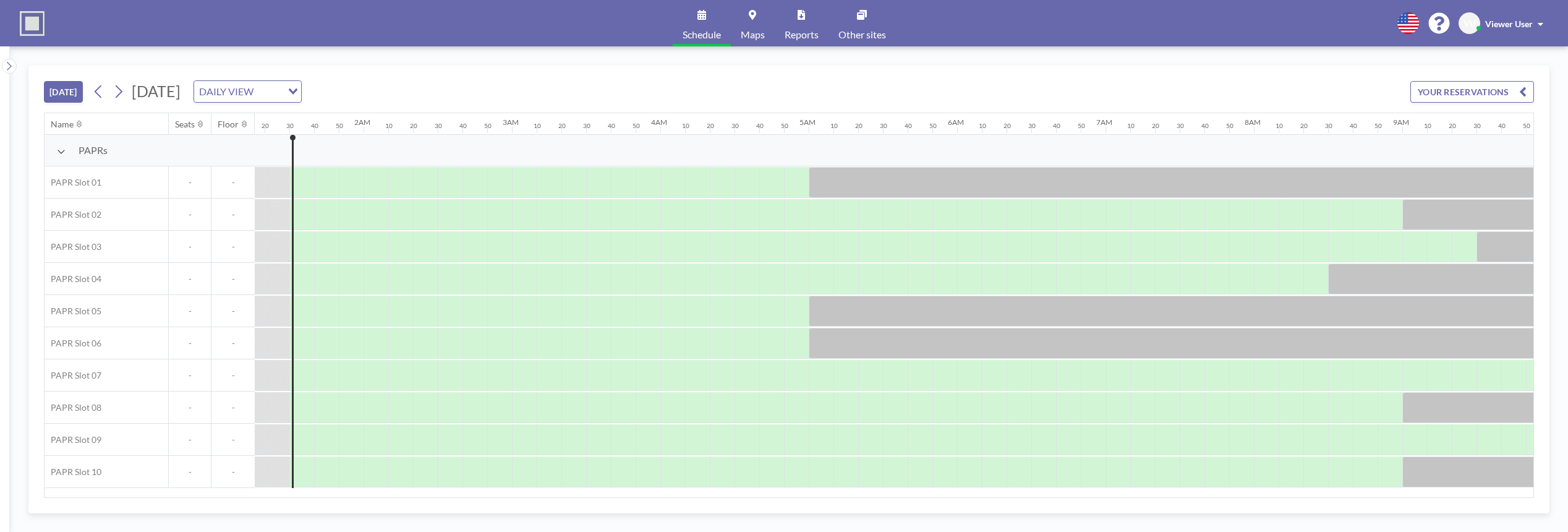
scroll to position [0, 198]
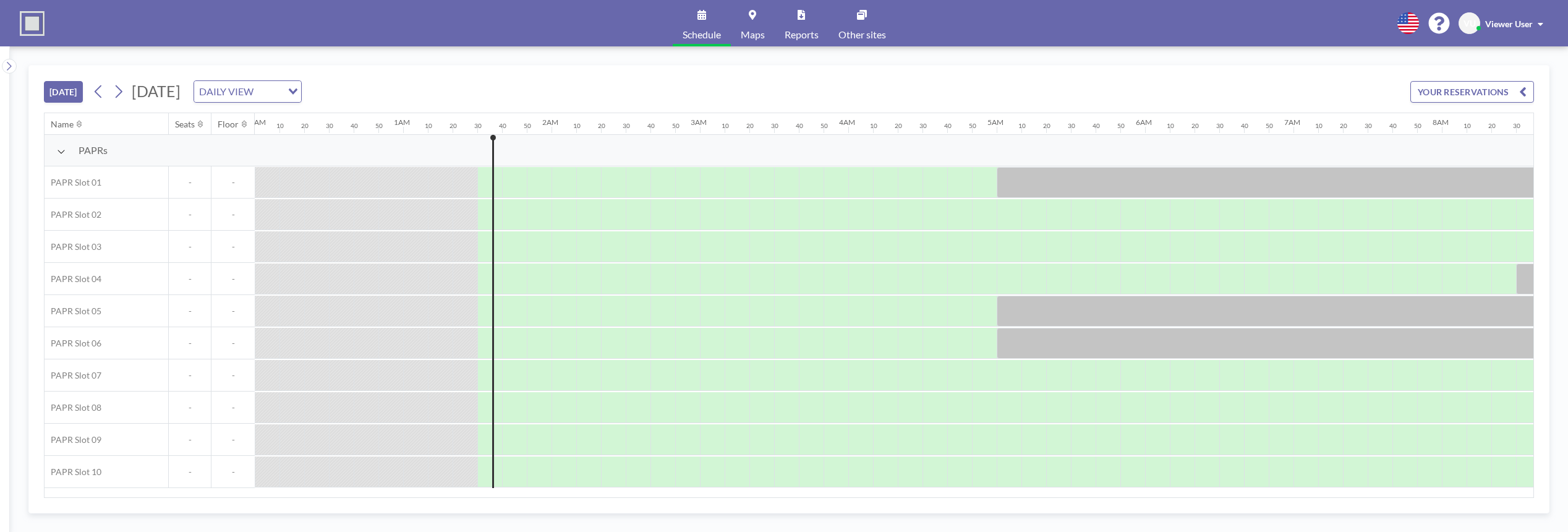
scroll to position [0, 198]
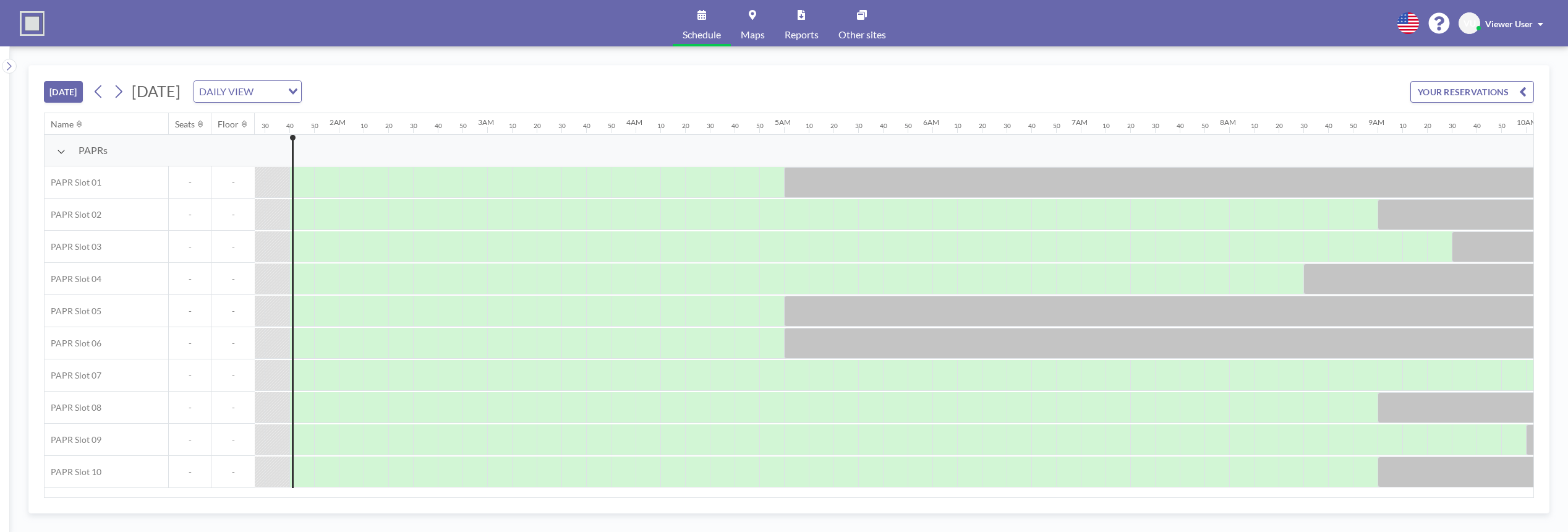
scroll to position [0, 223]
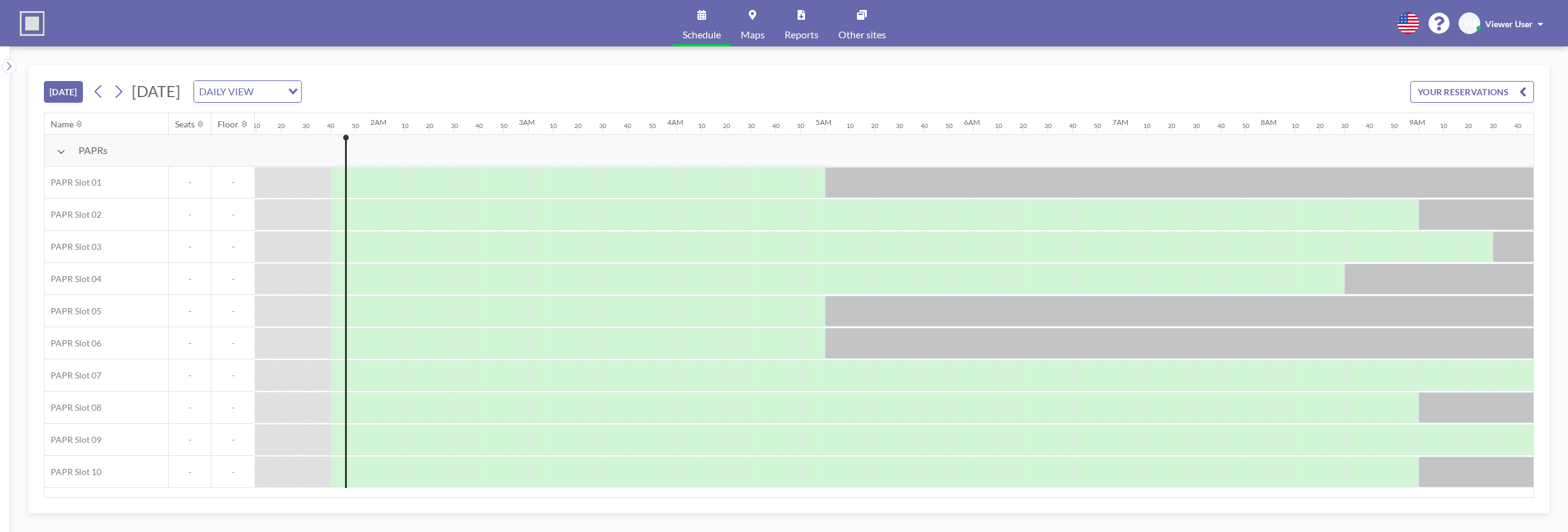
scroll to position [0, 223]
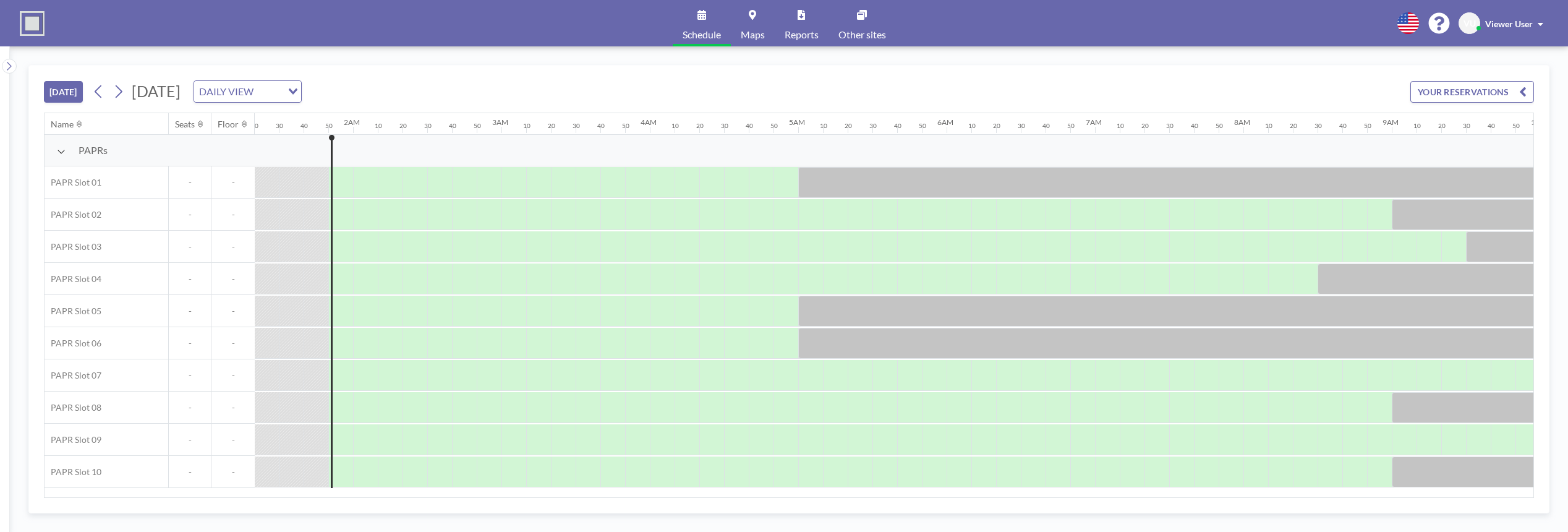
scroll to position [0, 248]
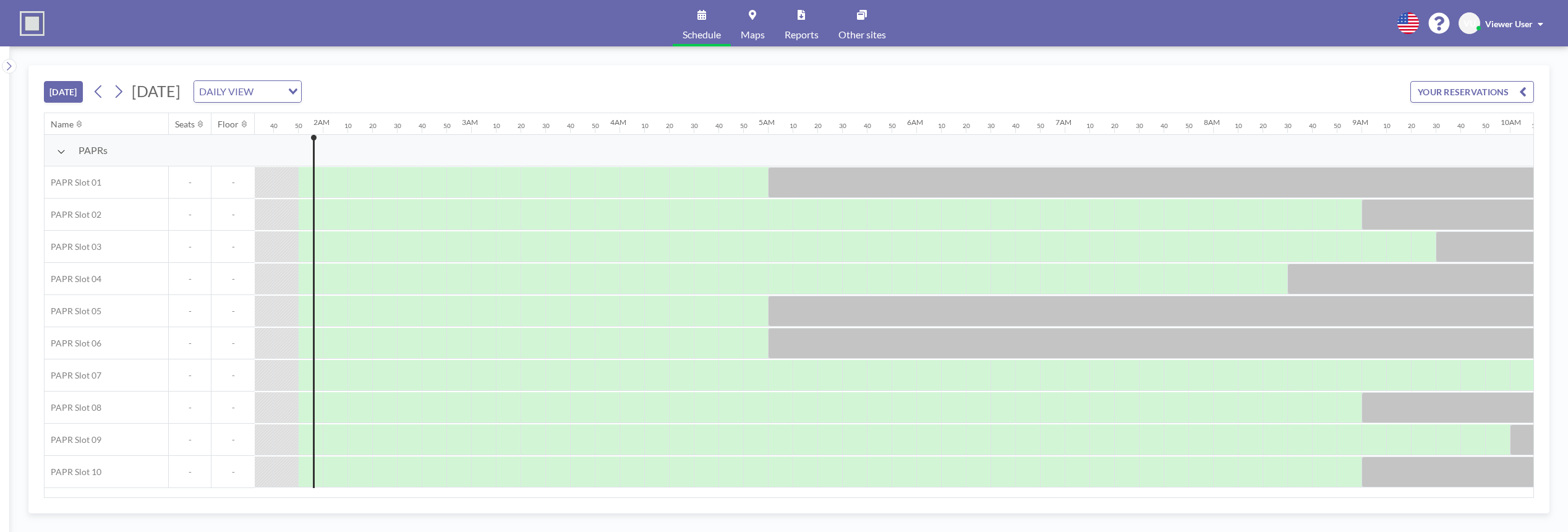
scroll to position [0, 248]
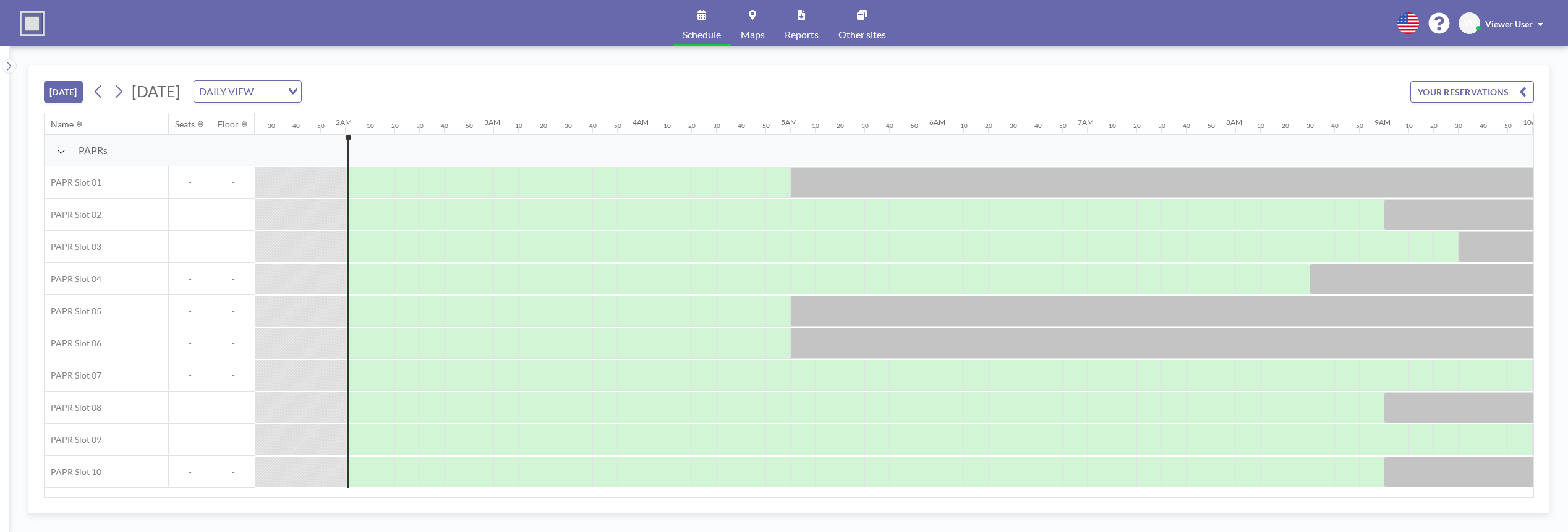
scroll to position [0, 272]
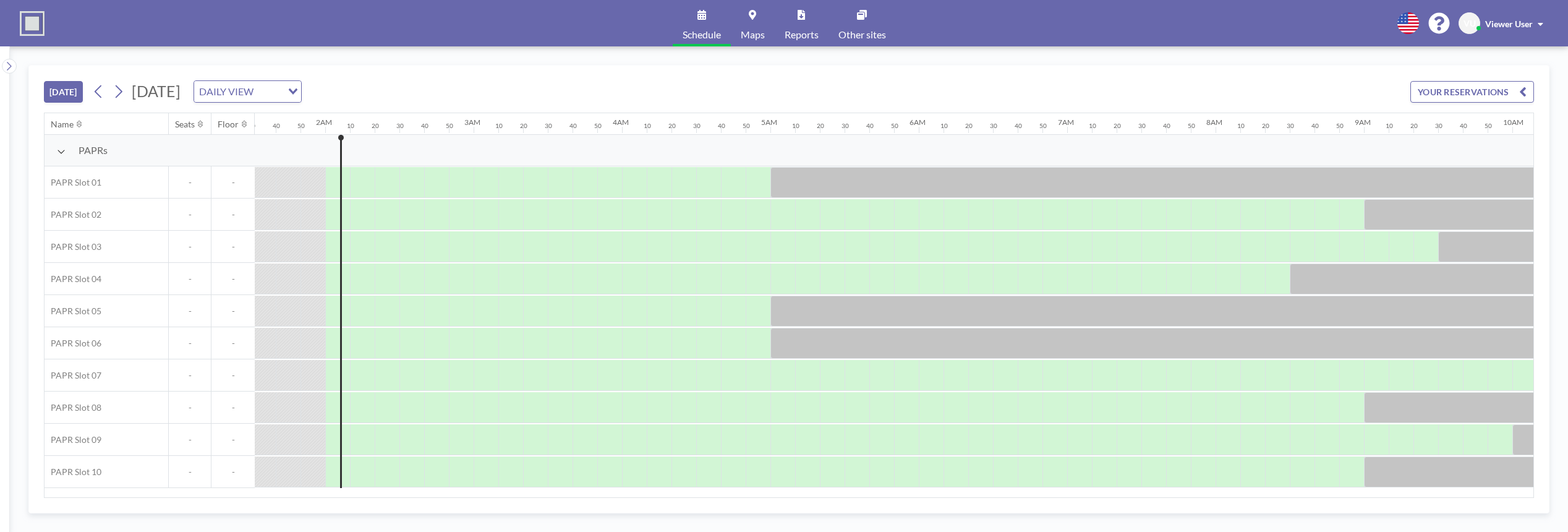
scroll to position [0, 272]
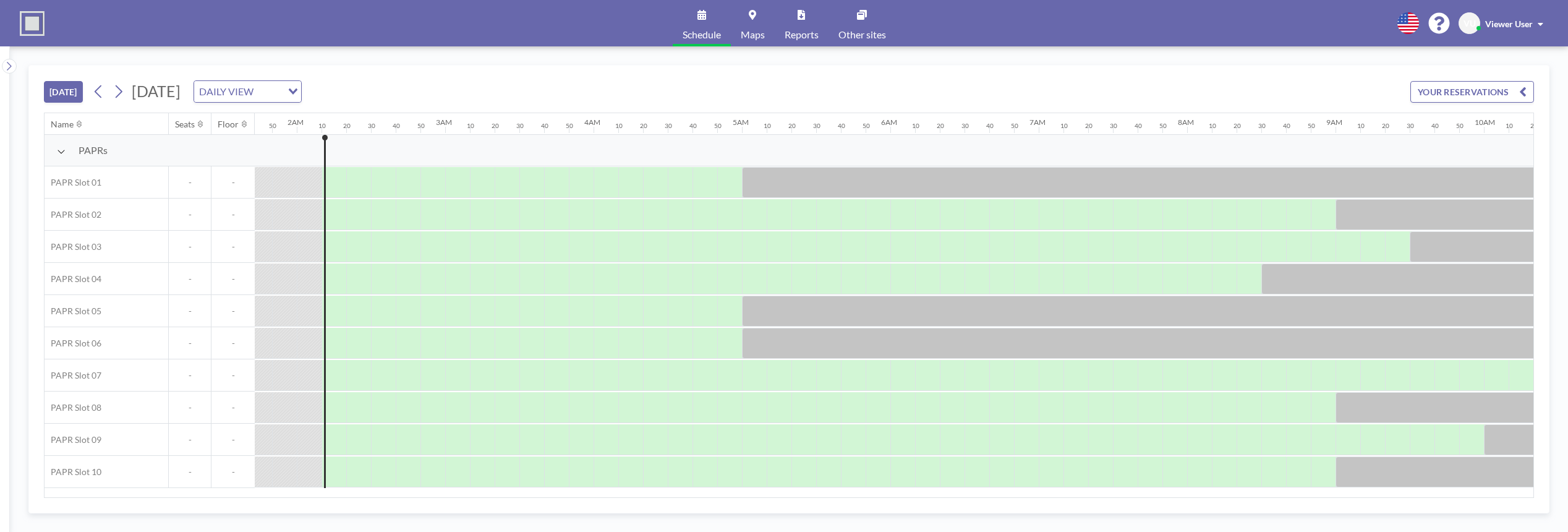
scroll to position [0, 297]
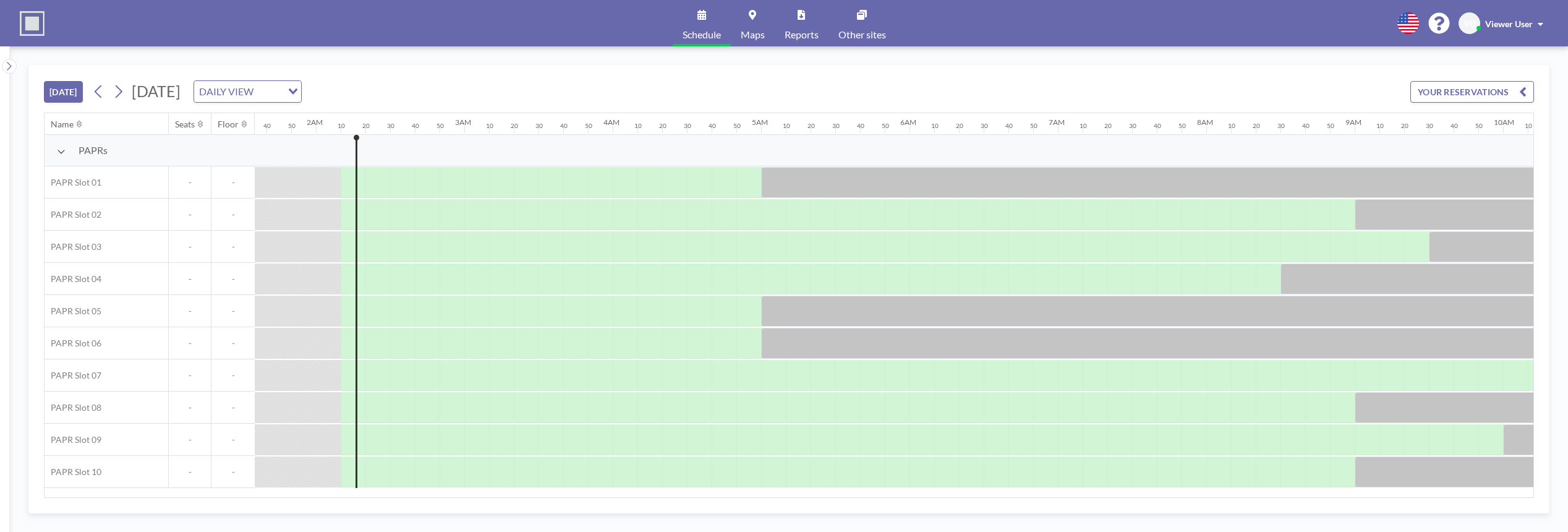
scroll to position [0, 297]
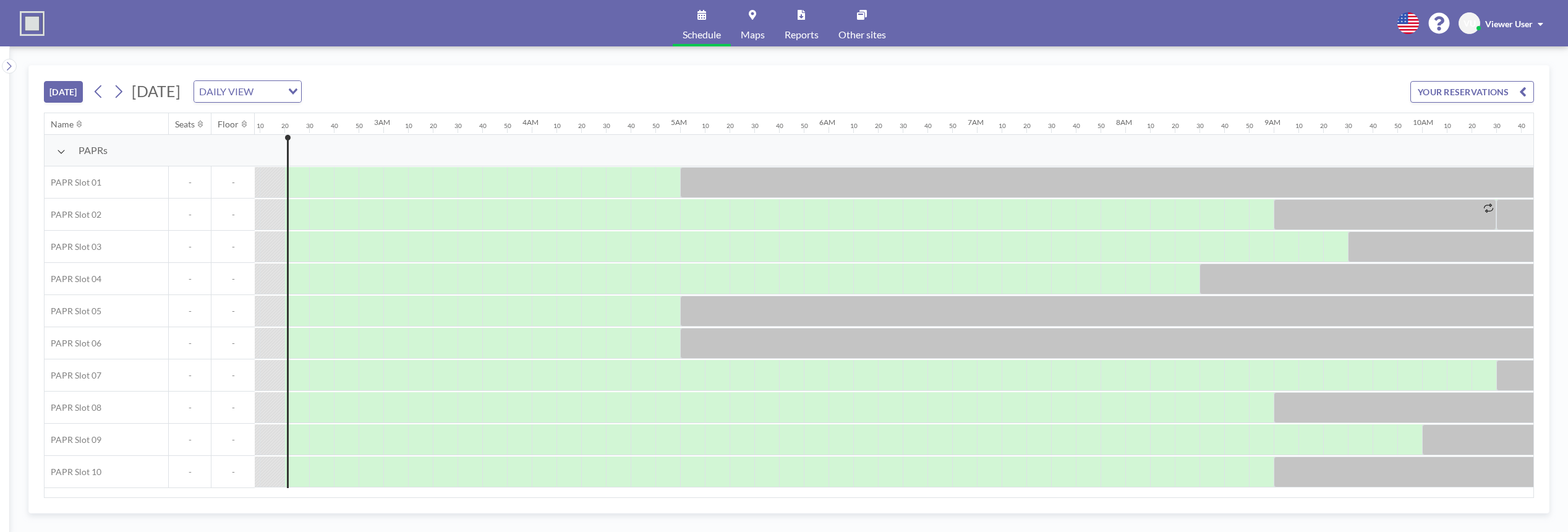
scroll to position [0, 322]
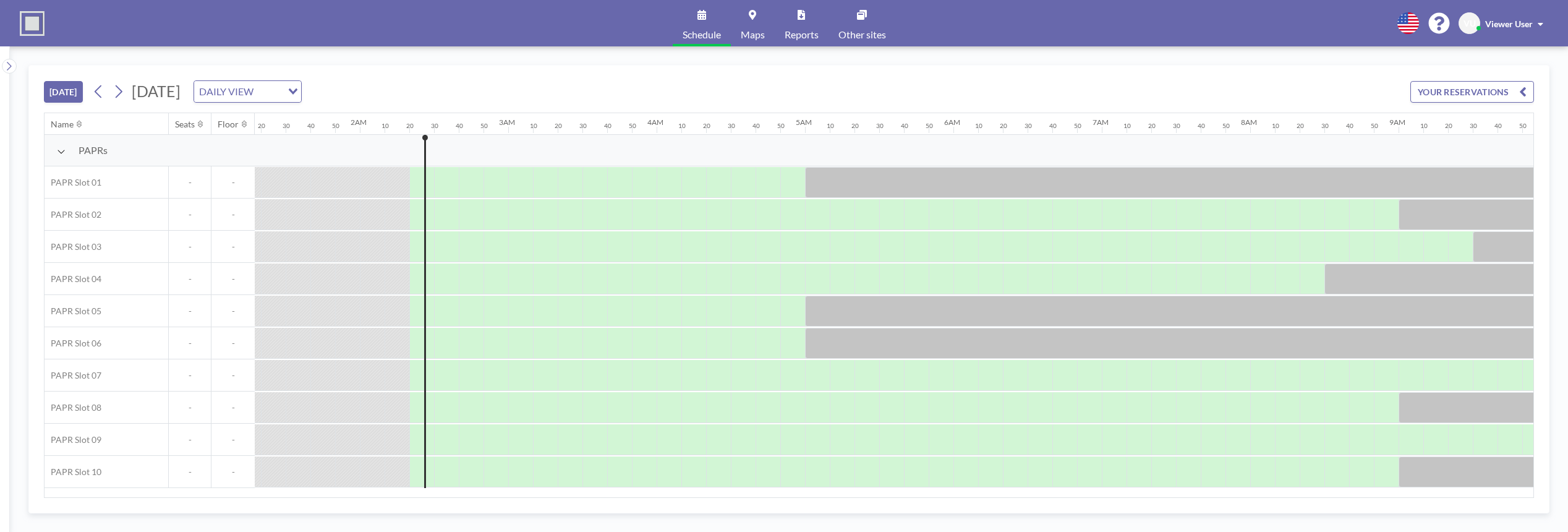
scroll to position [0, 322]
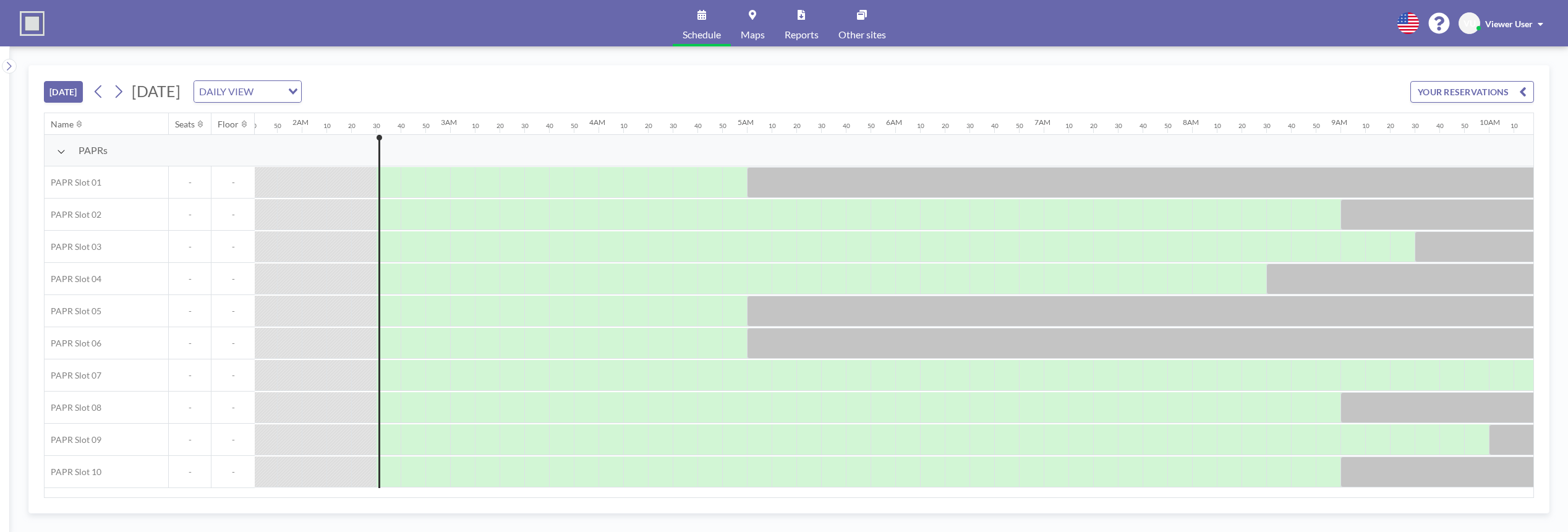
scroll to position [0, 347]
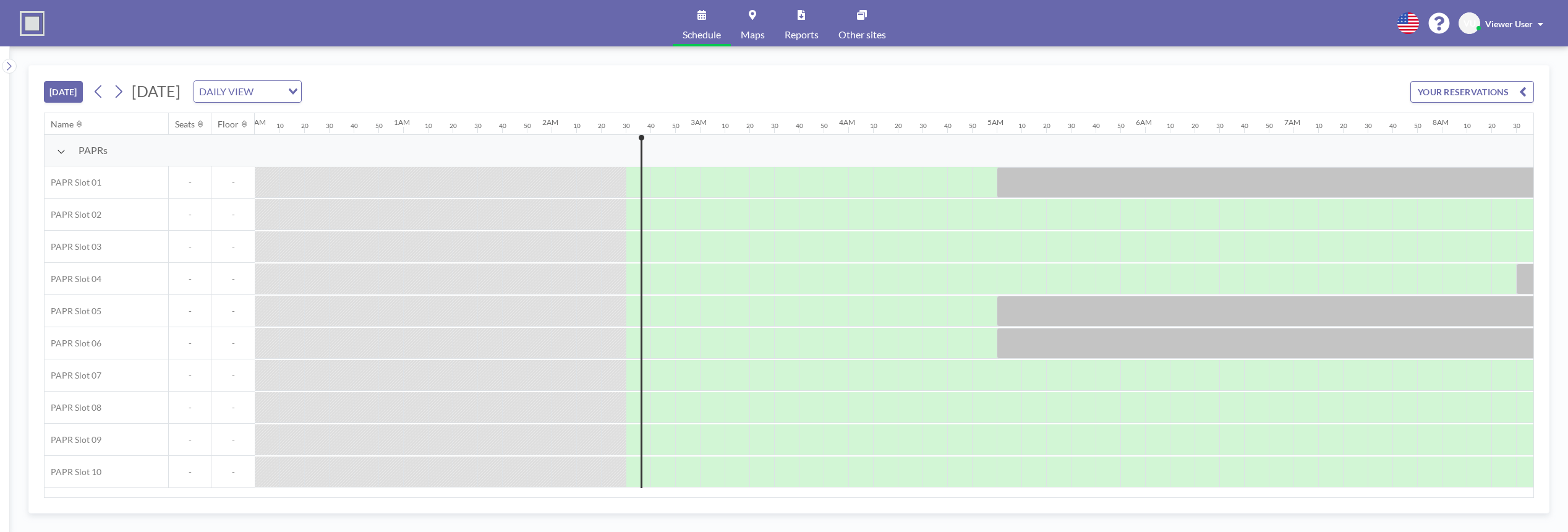
scroll to position [0, 347]
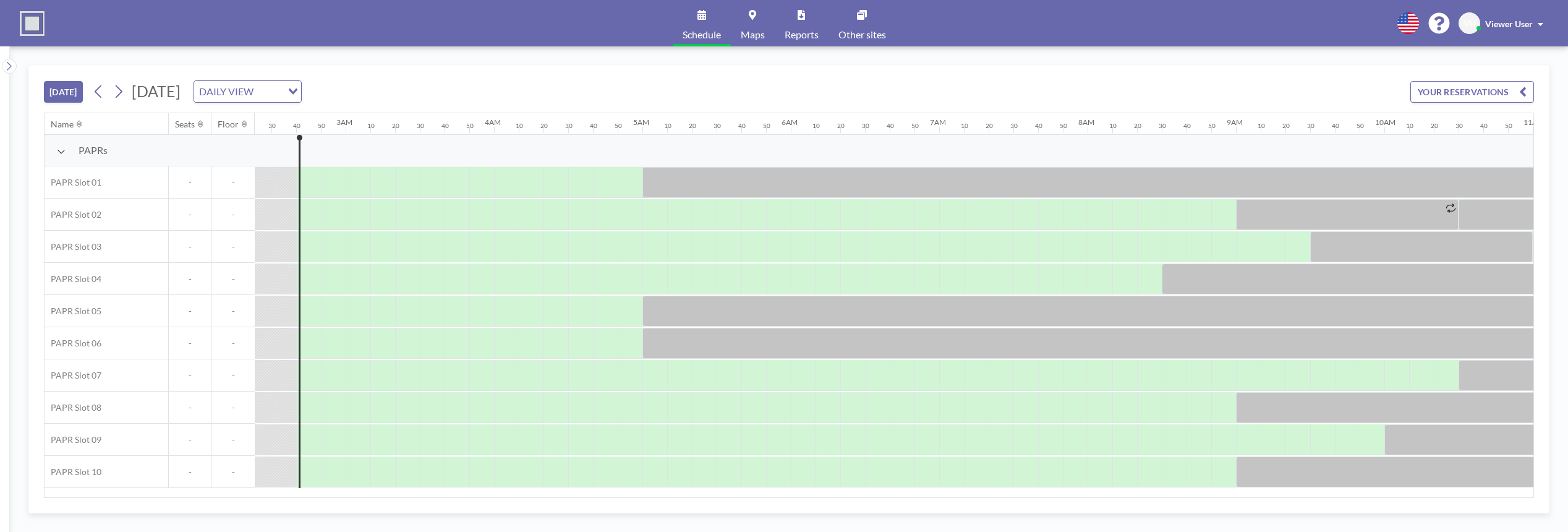
scroll to position [0, 371]
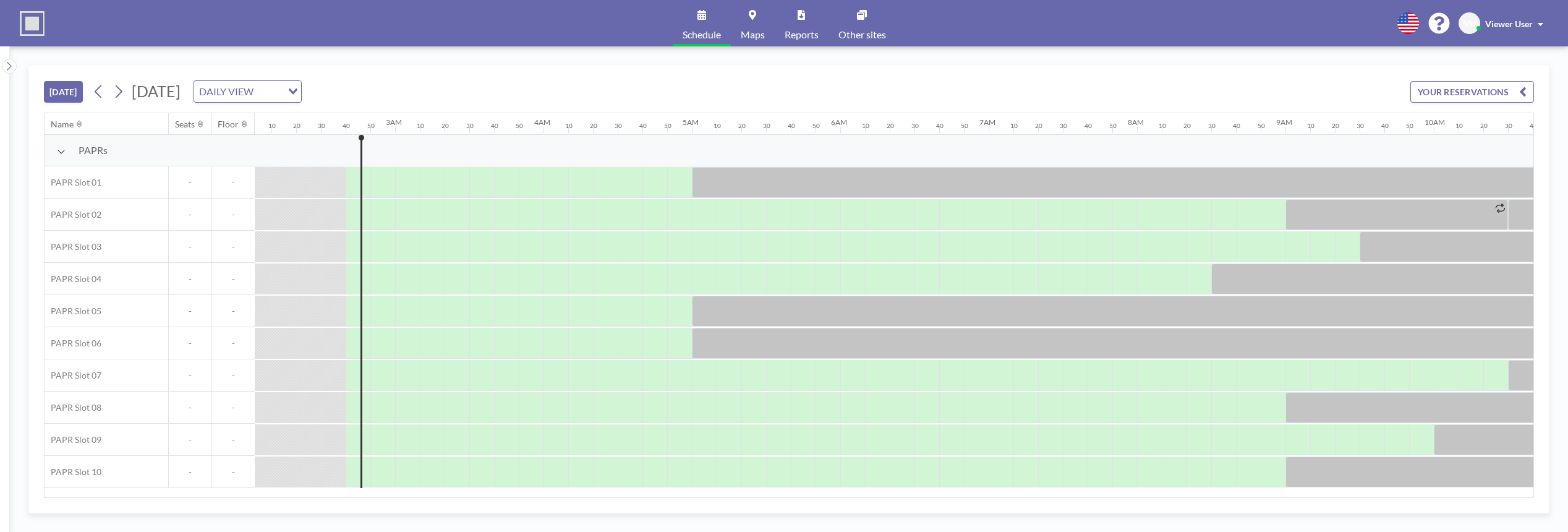
scroll to position [0, 371]
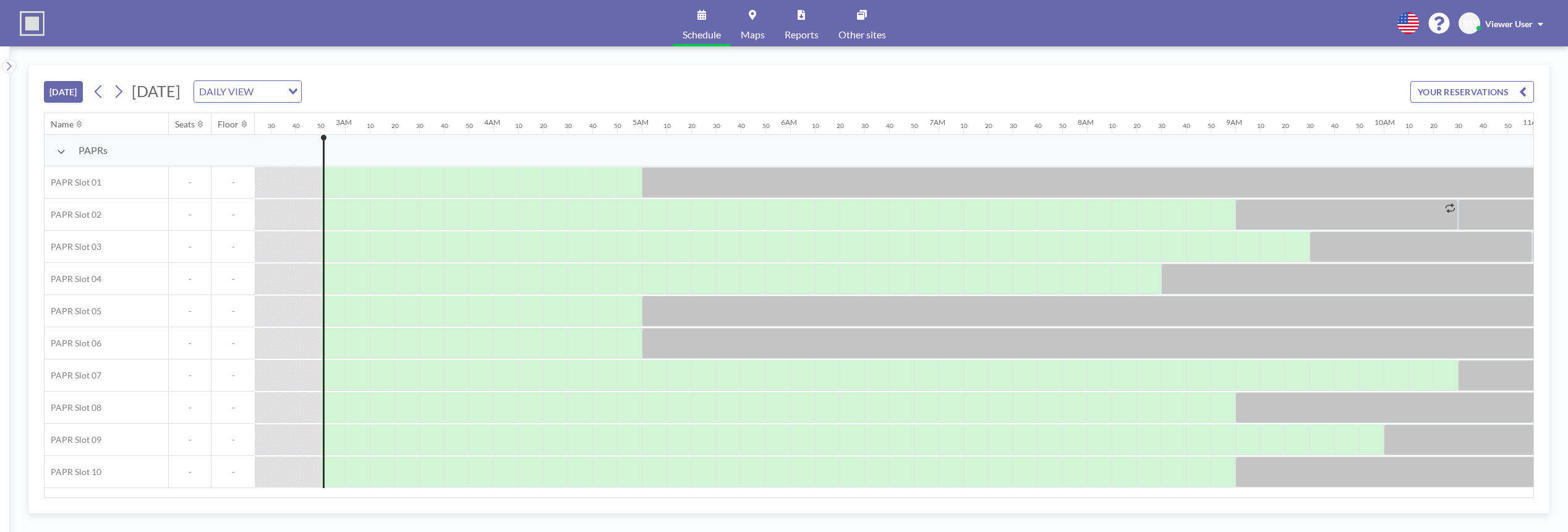
scroll to position [0, 396]
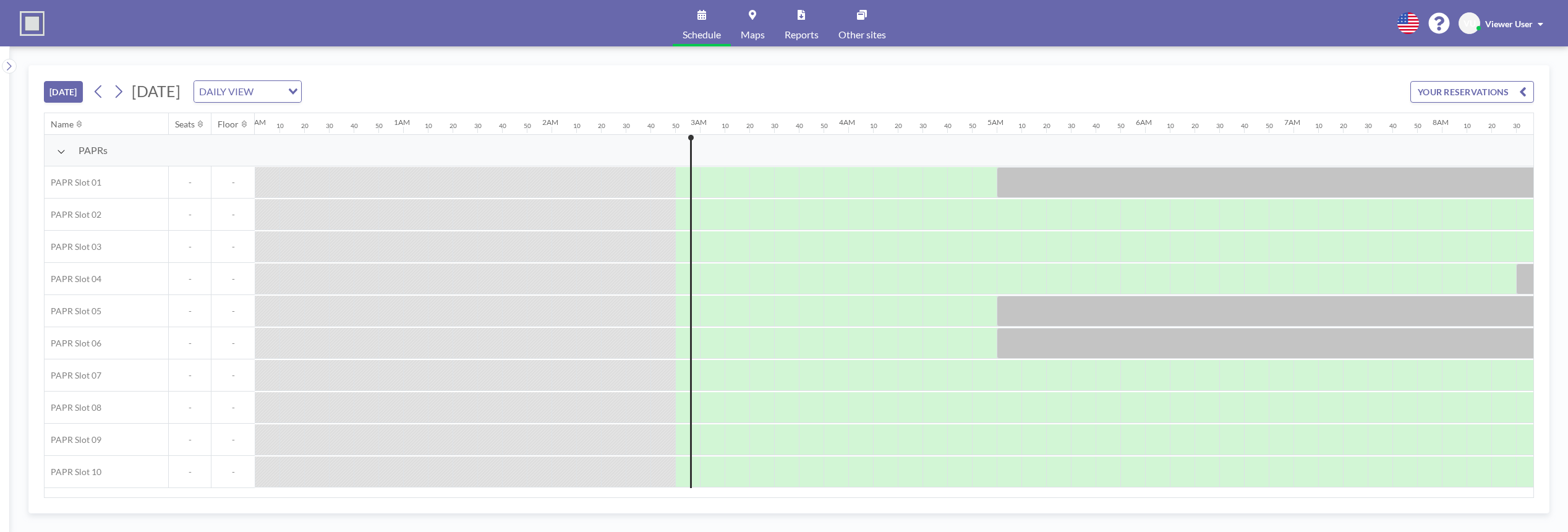
scroll to position [0, 396]
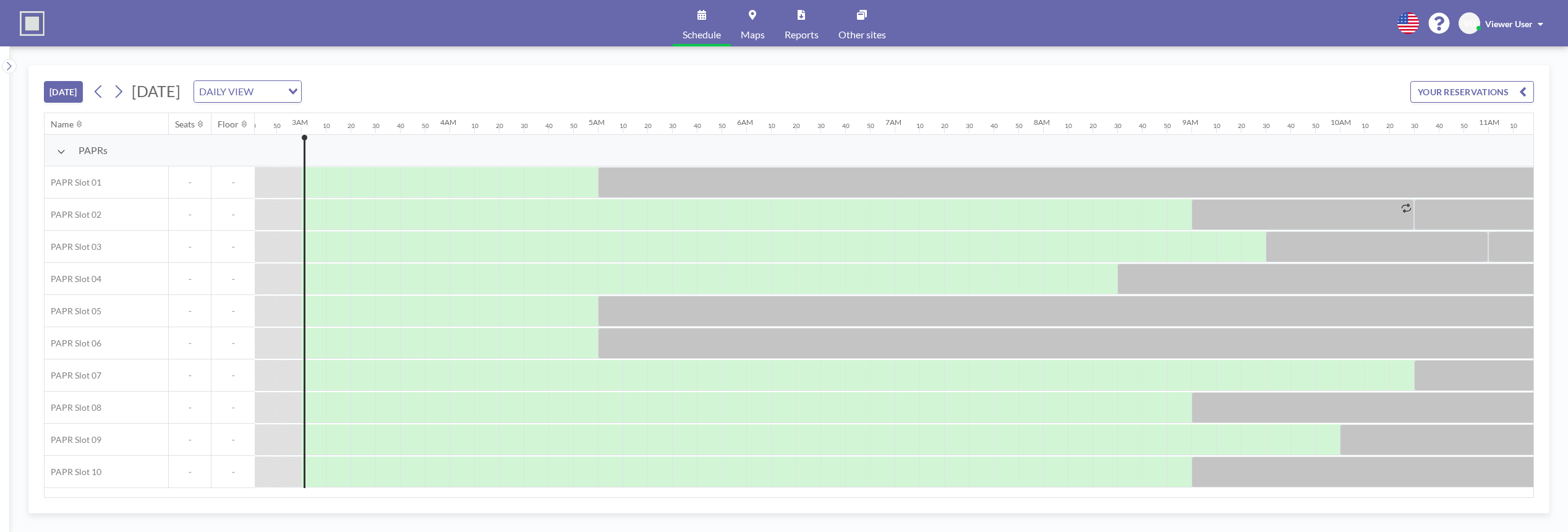
scroll to position [0, 421]
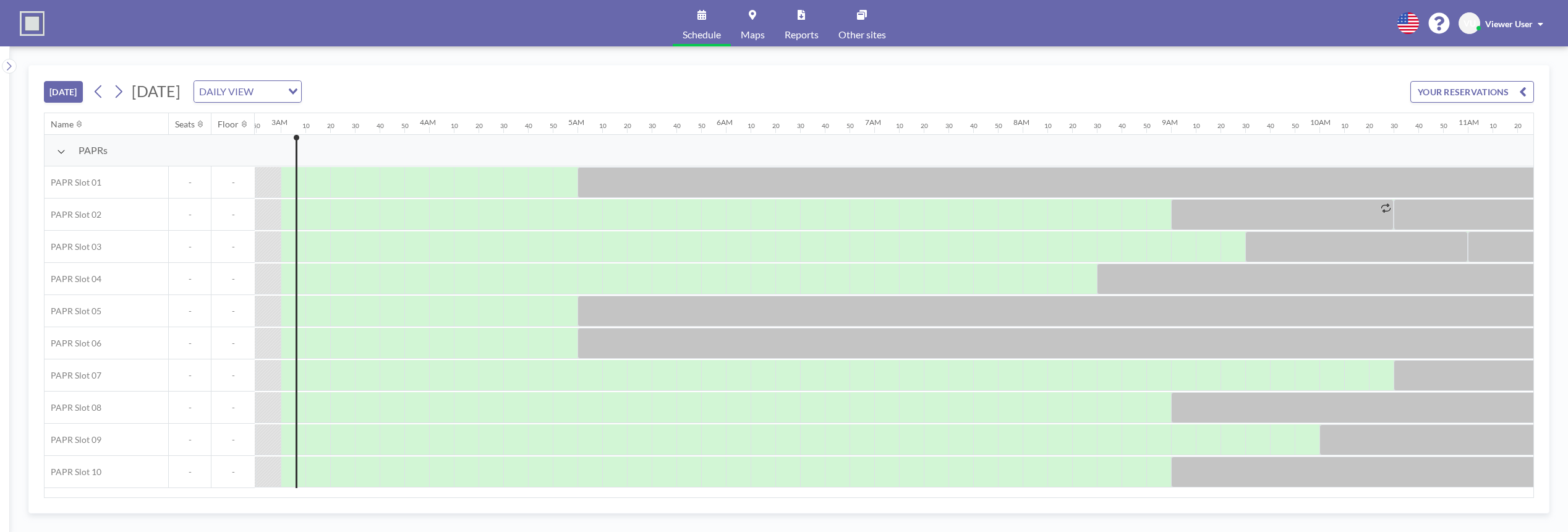
scroll to position [0, 421]
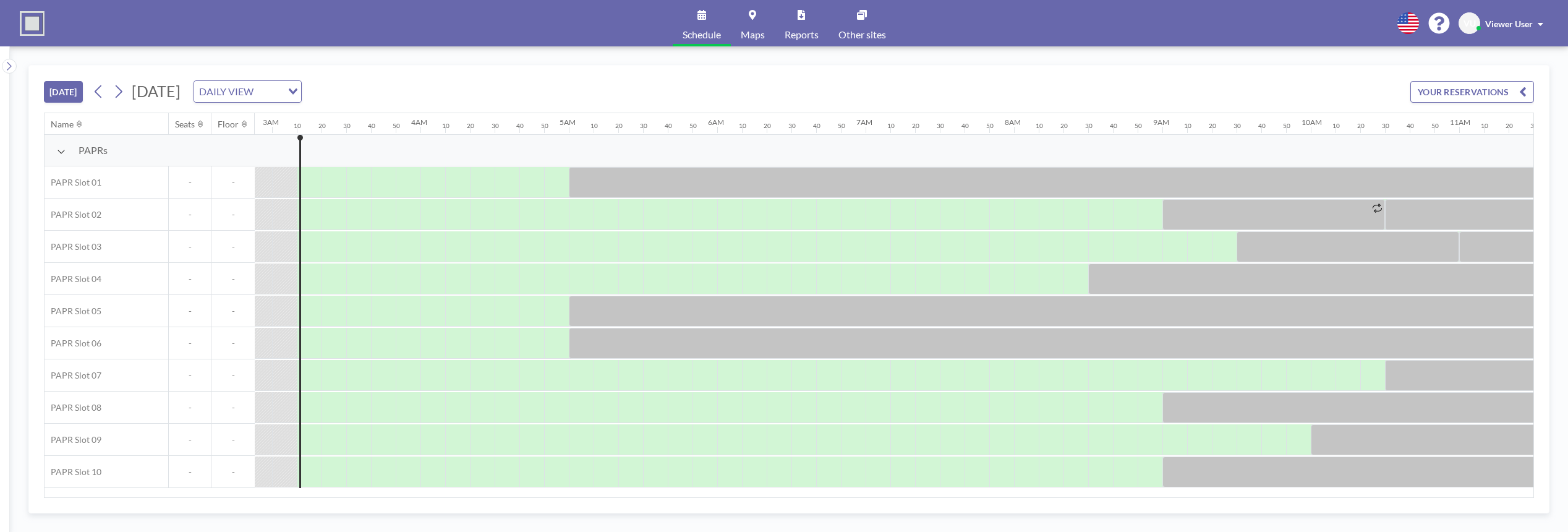
scroll to position [0, 445]
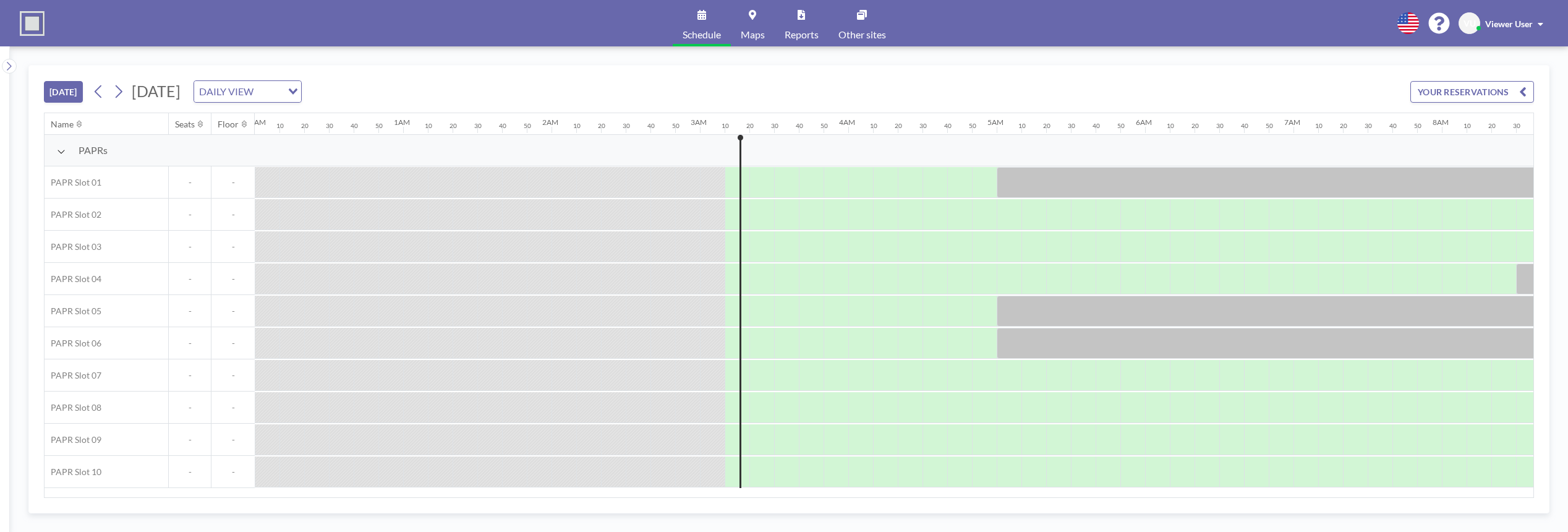
scroll to position [0, 445]
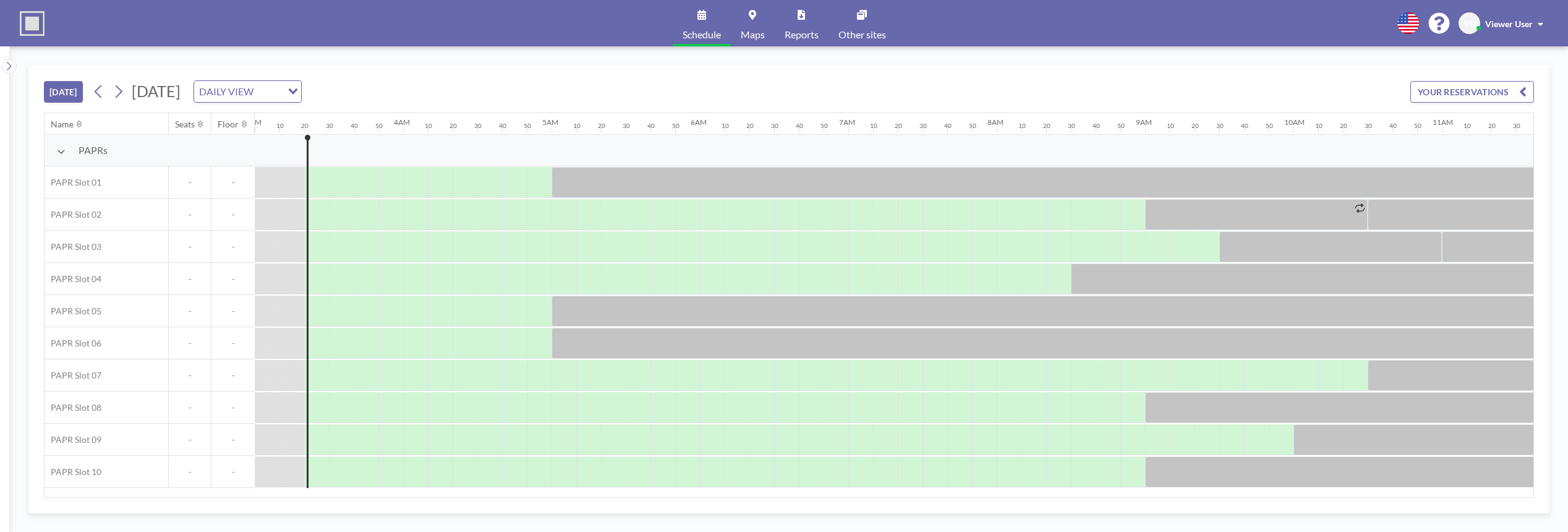
scroll to position [0, 470]
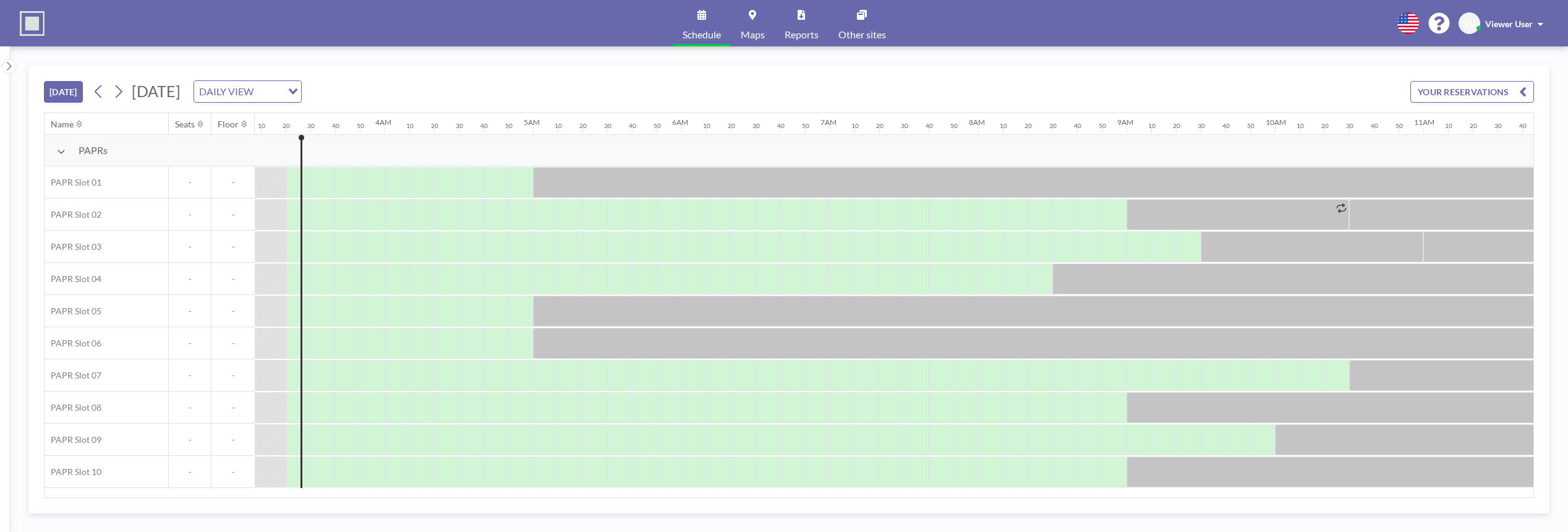
scroll to position [0, 470]
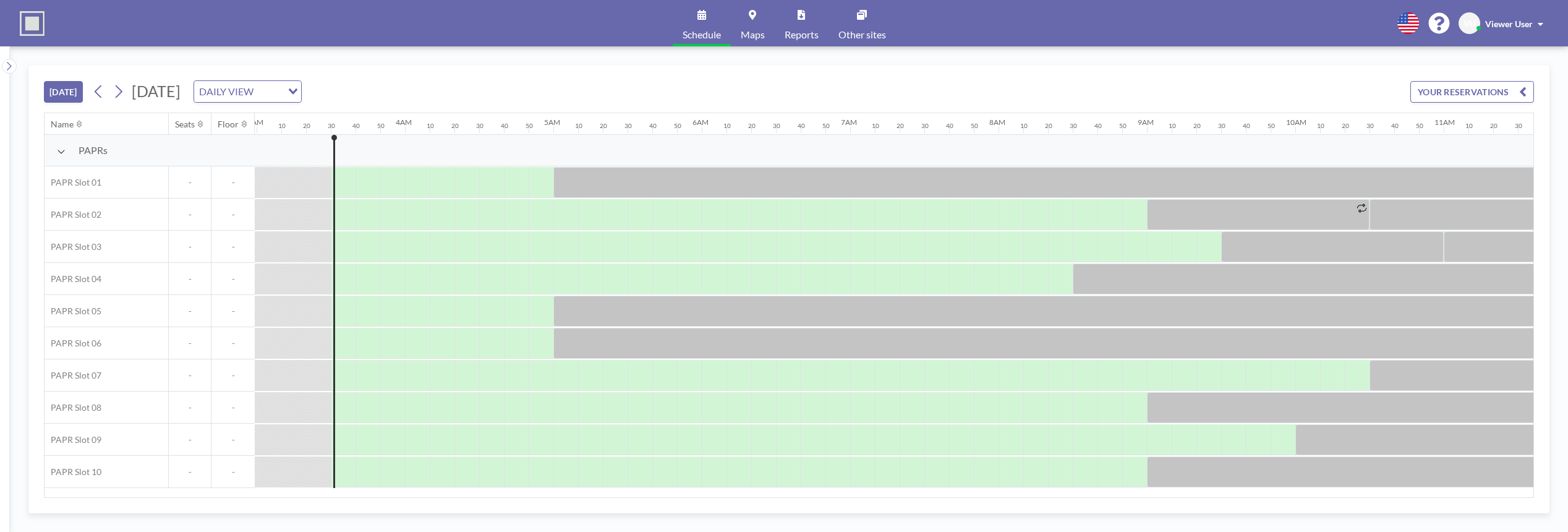
scroll to position [0, 495]
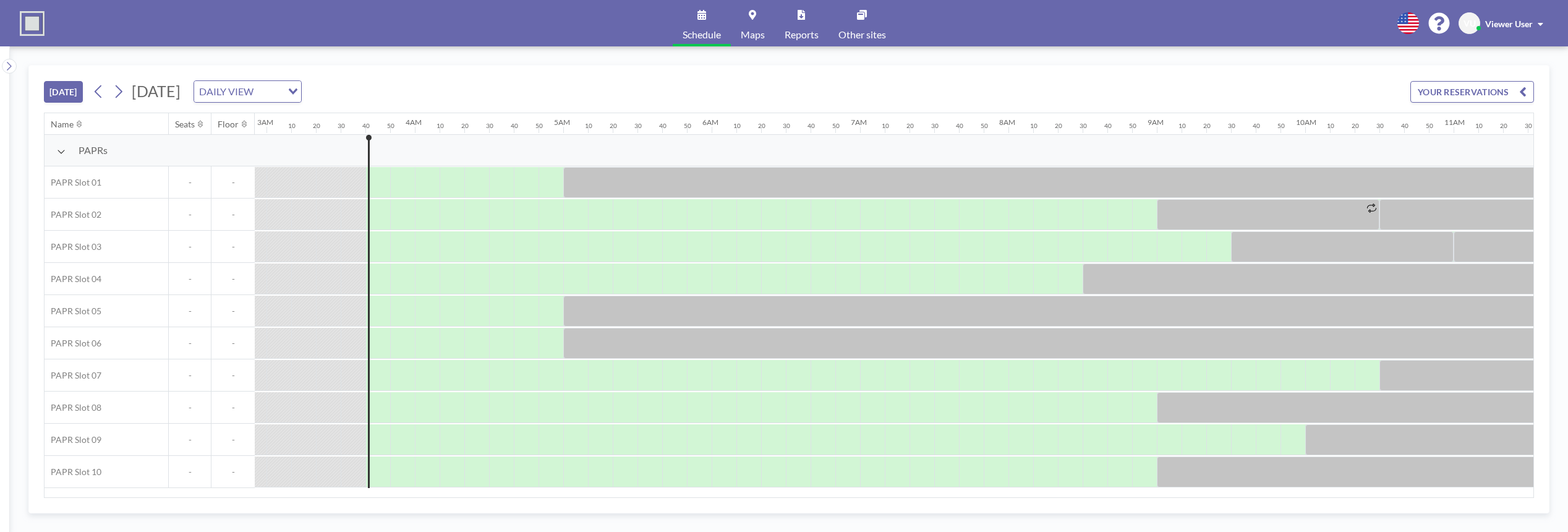
scroll to position [0, 519]
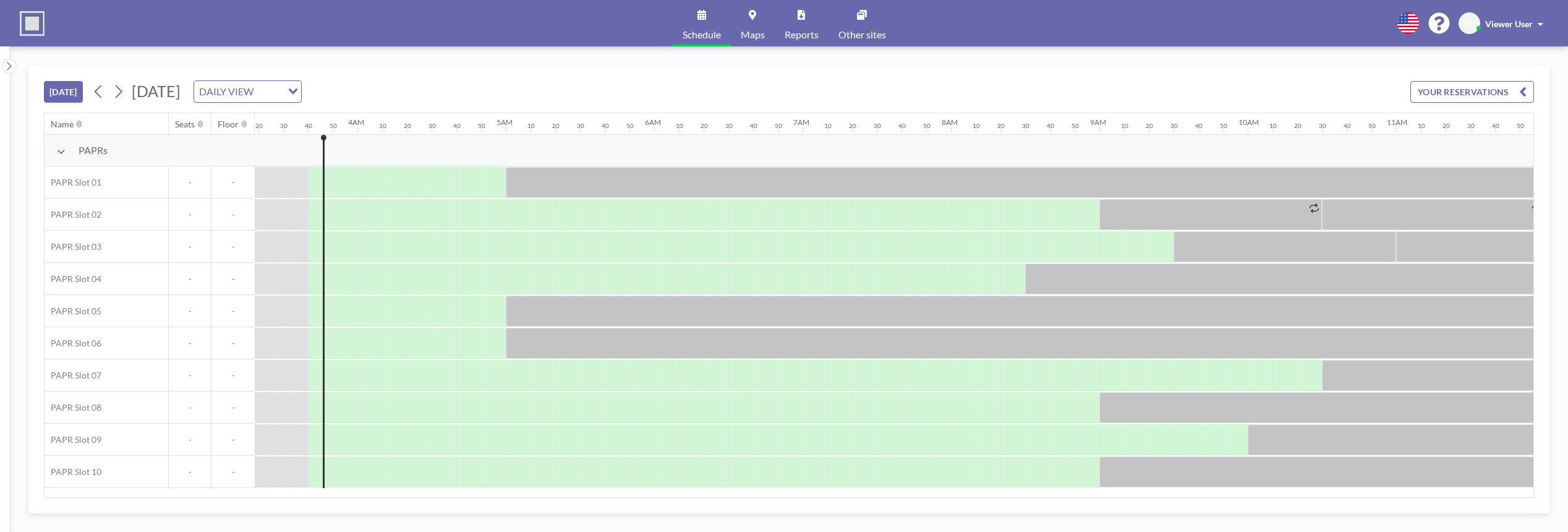
scroll to position [0, 519]
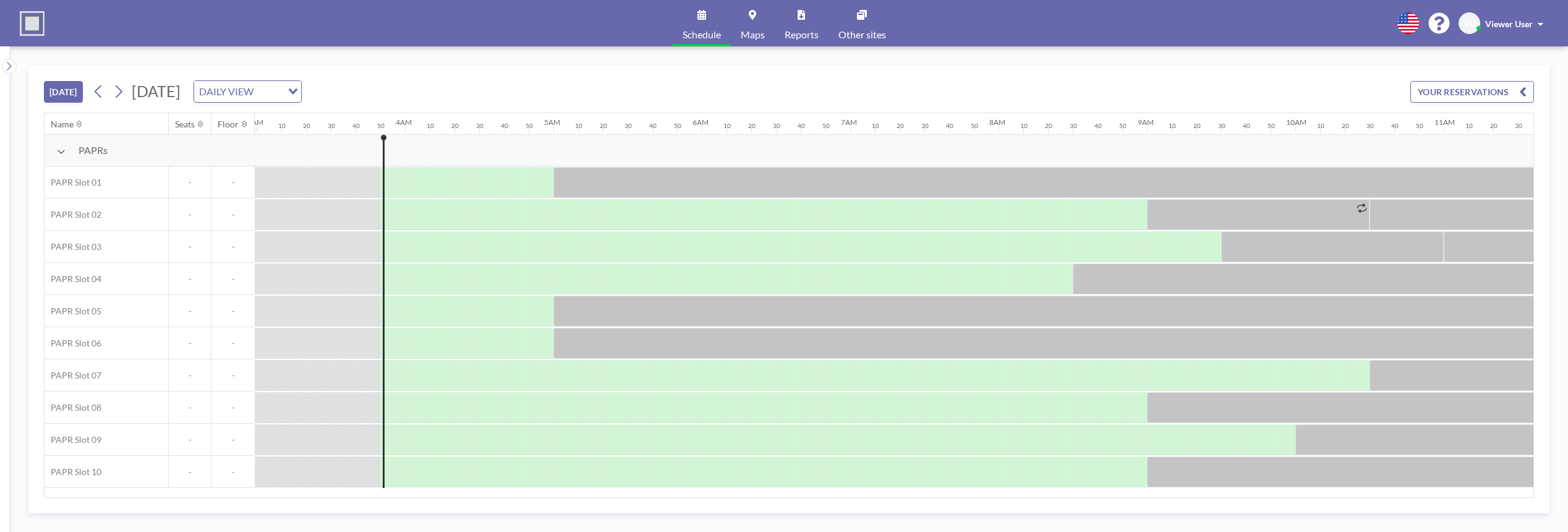
scroll to position [0, 544]
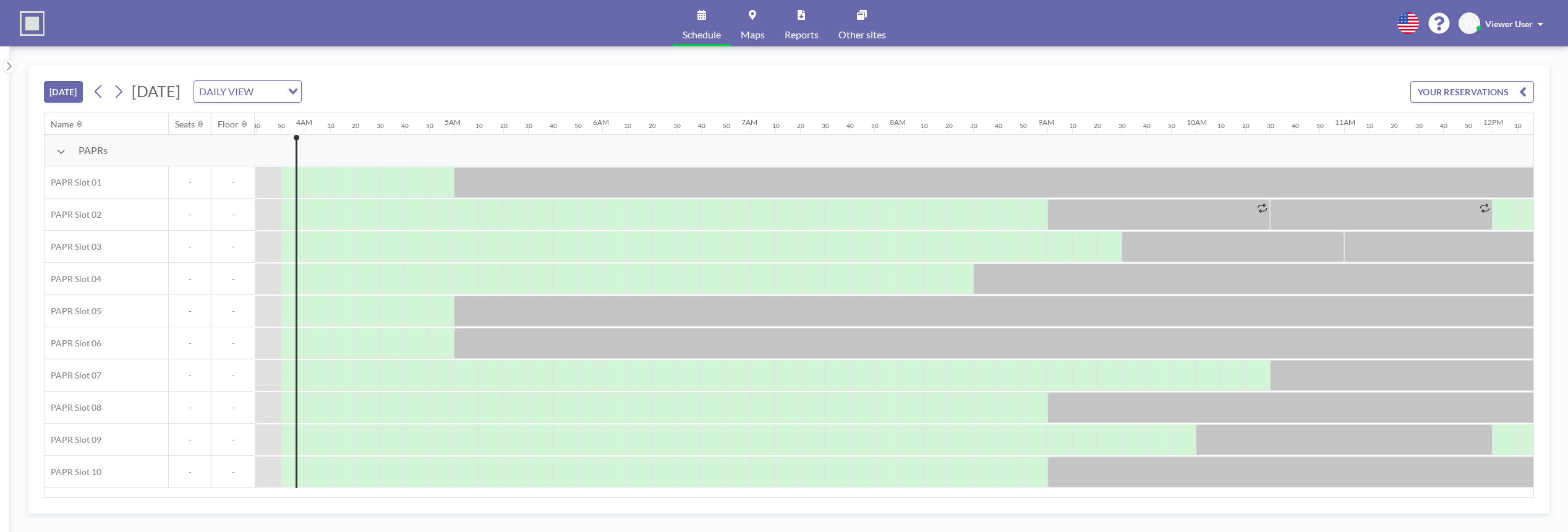
scroll to position [0, 544]
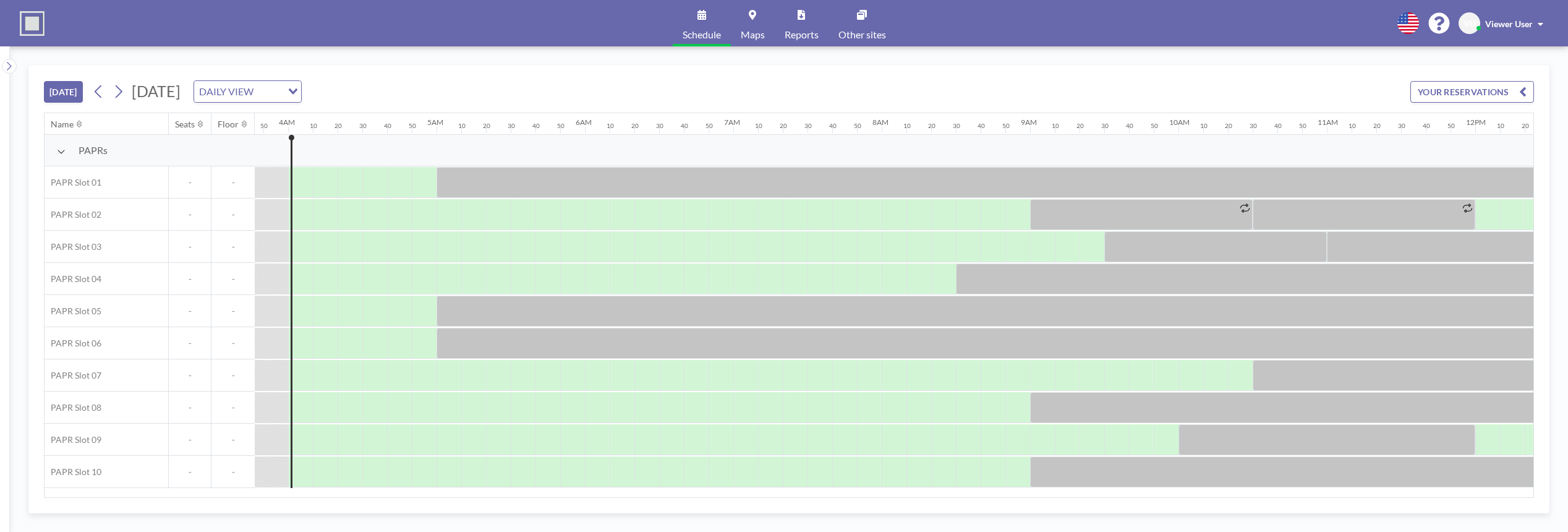
scroll to position [0, 569]
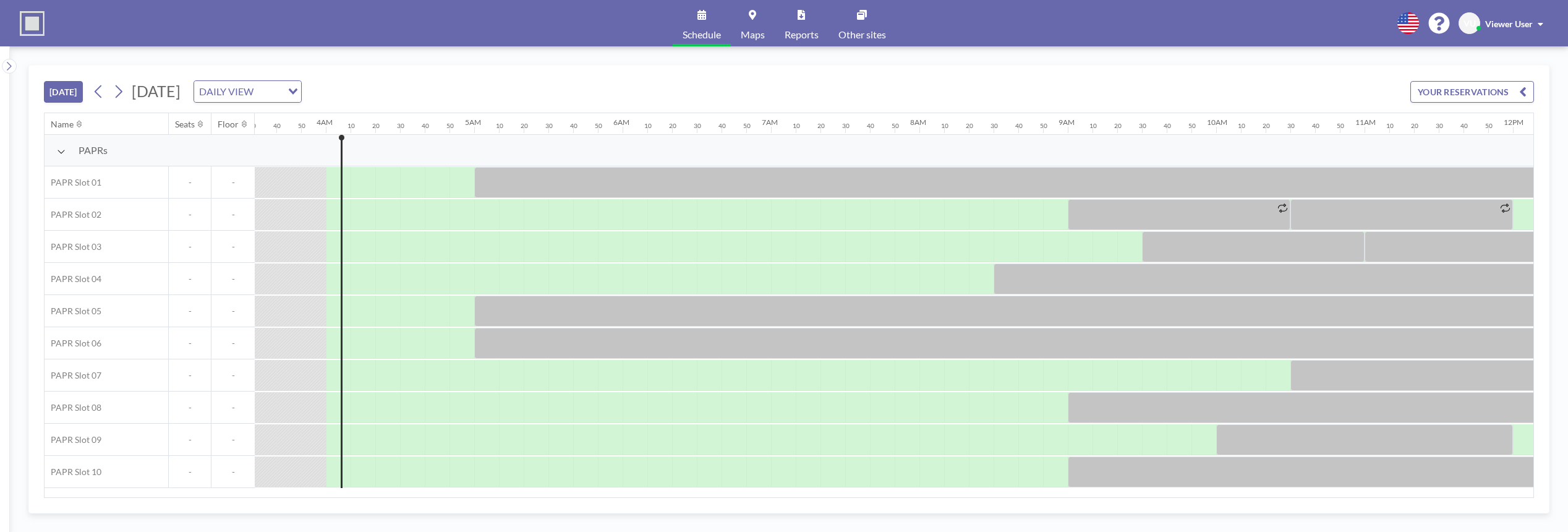
scroll to position [0, 569]
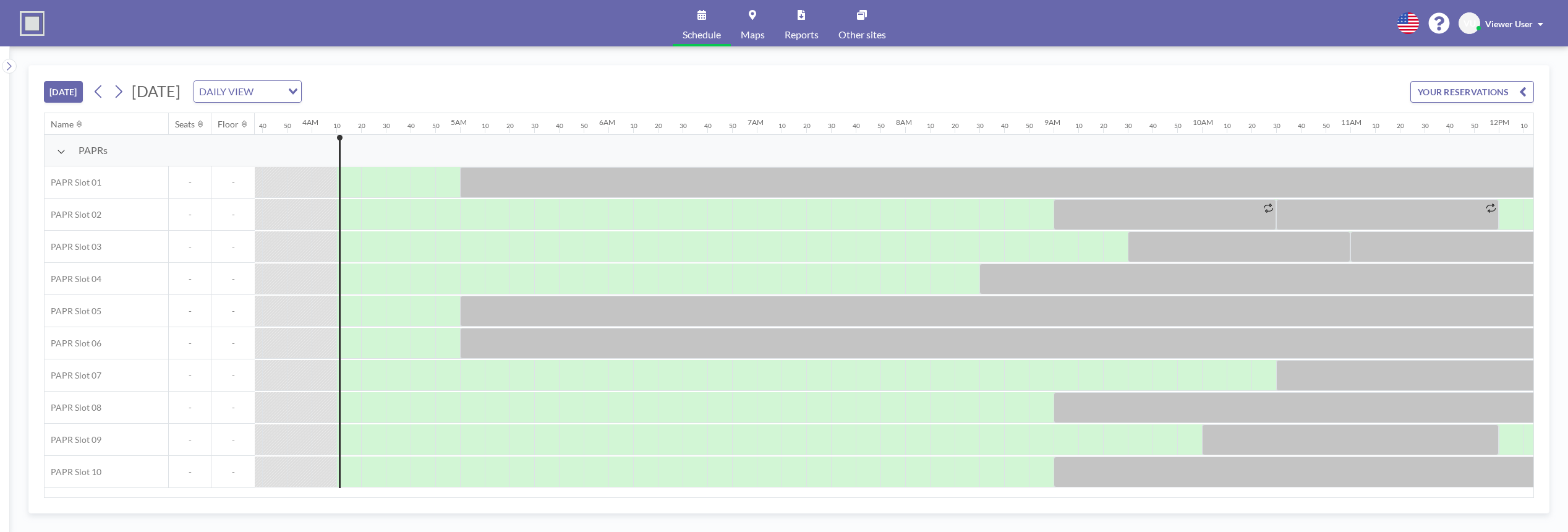
scroll to position [0, 593]
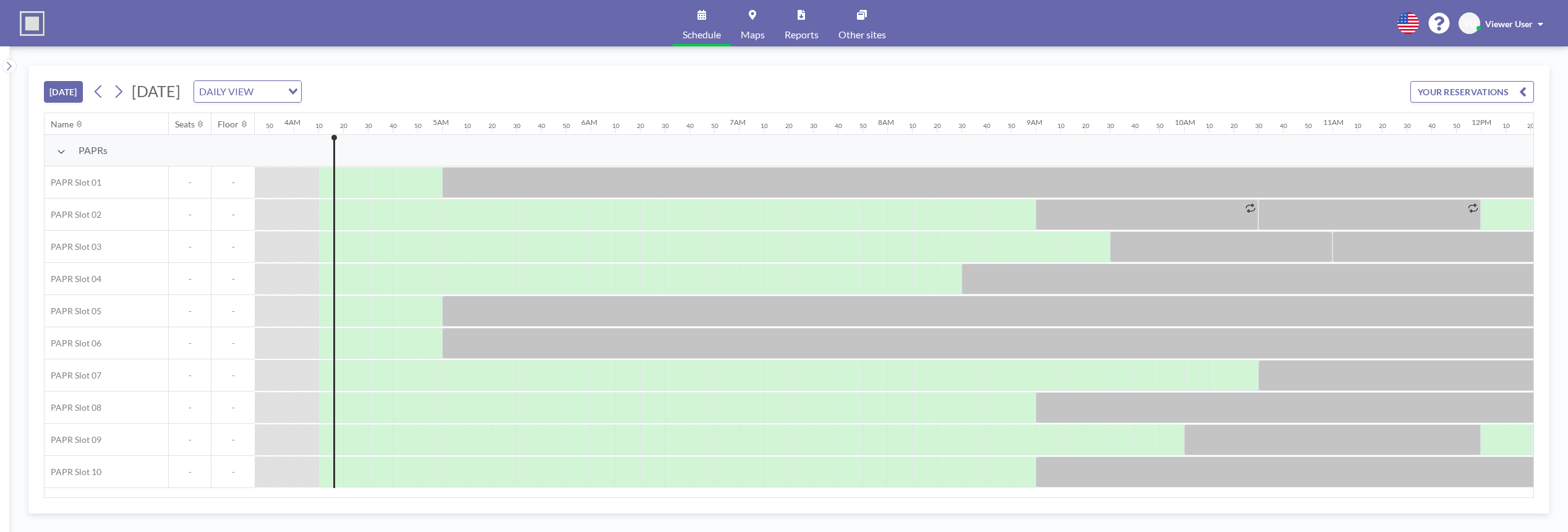
scroll to position [0, 593]
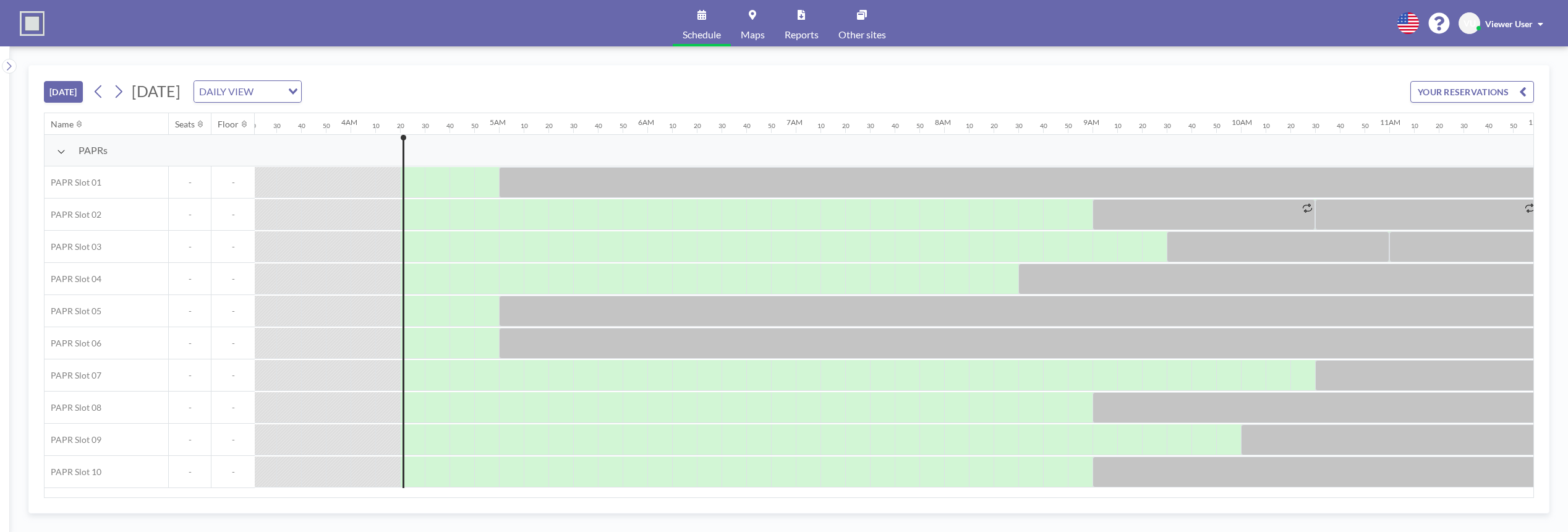
scroll to position [0, 618]
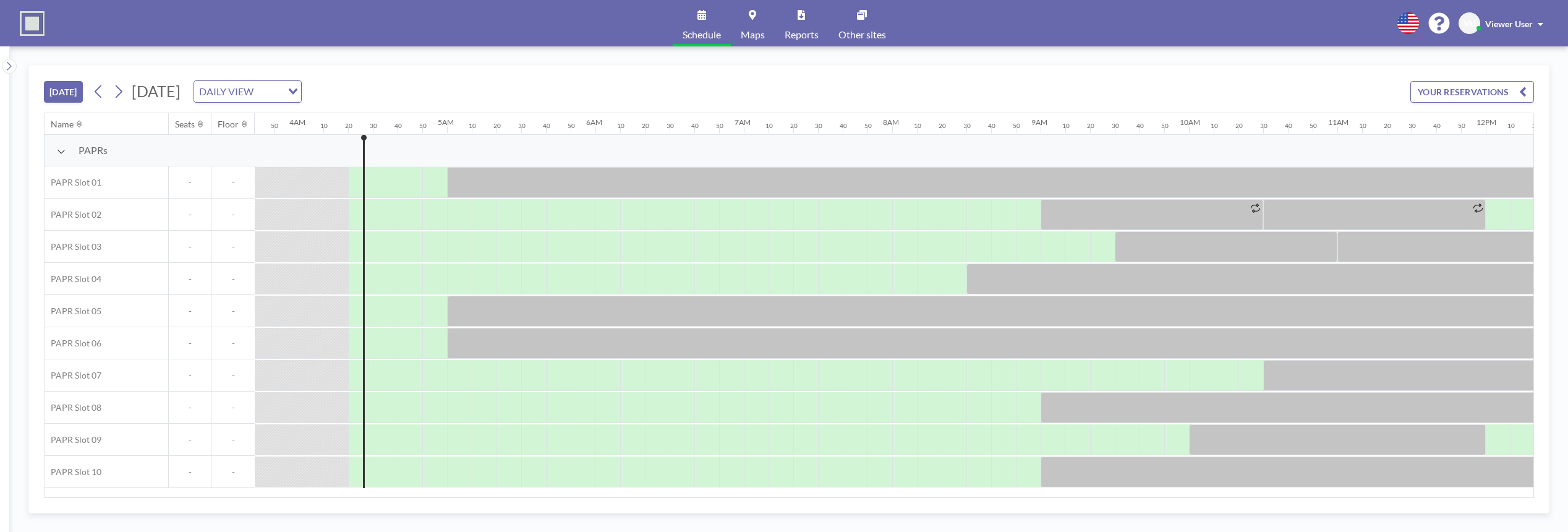
scroll to position [0, 618]
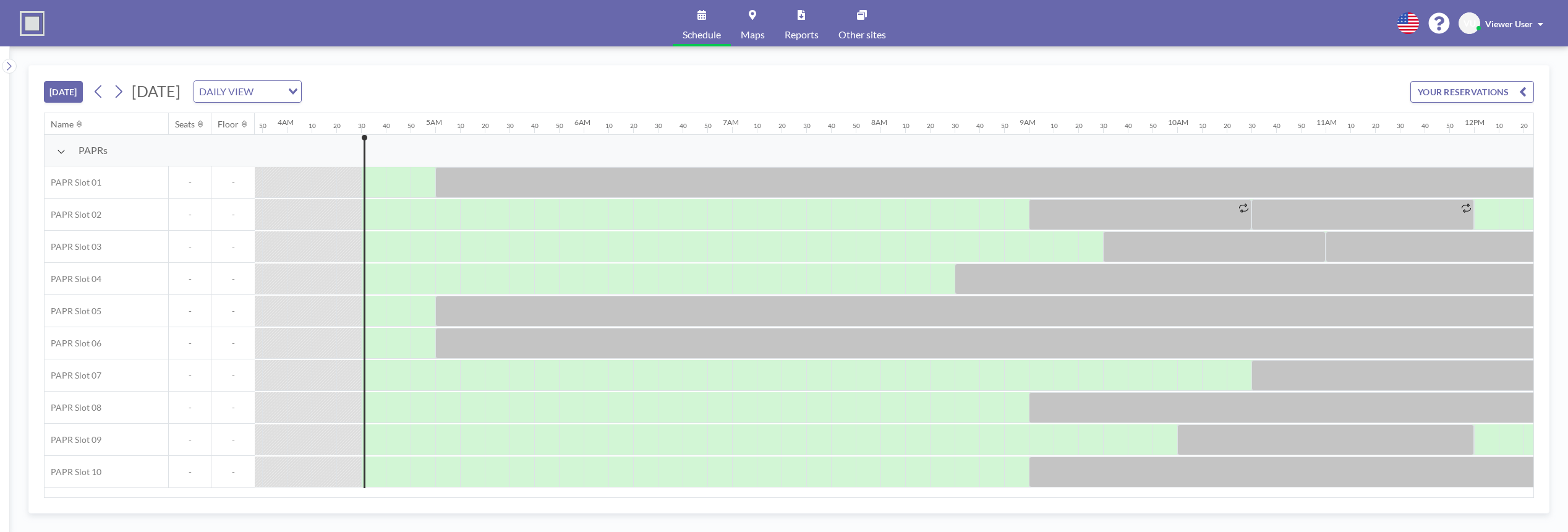
scroll to position [0, 643]
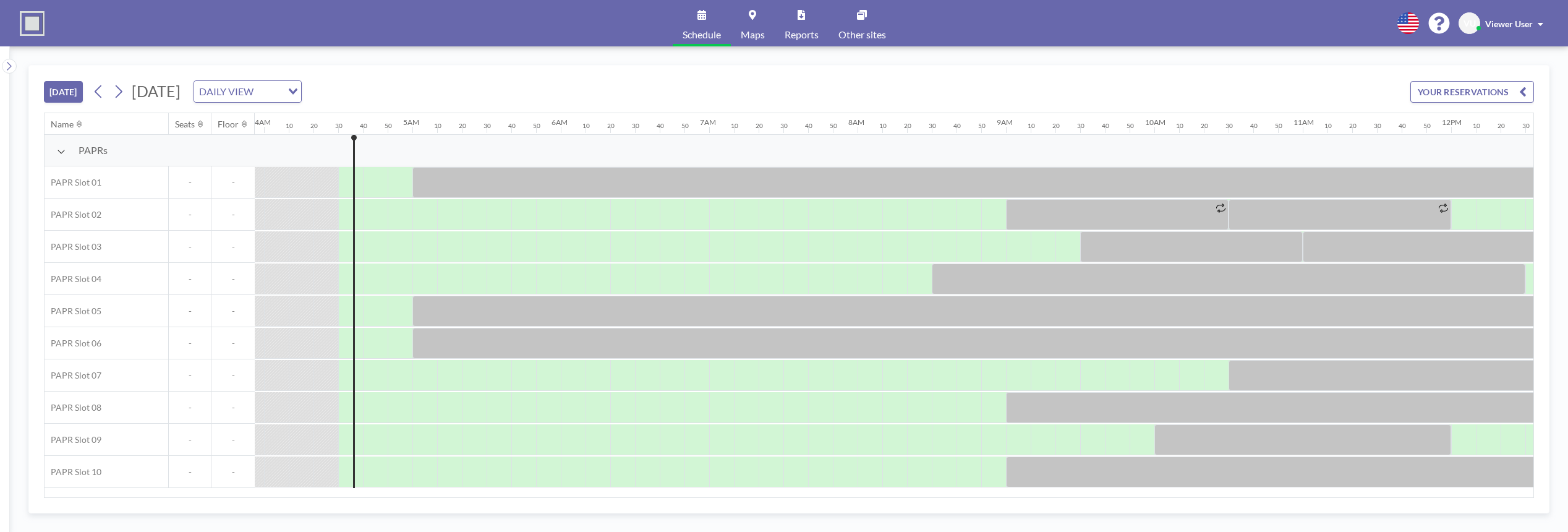
scroll to position [0, 643]
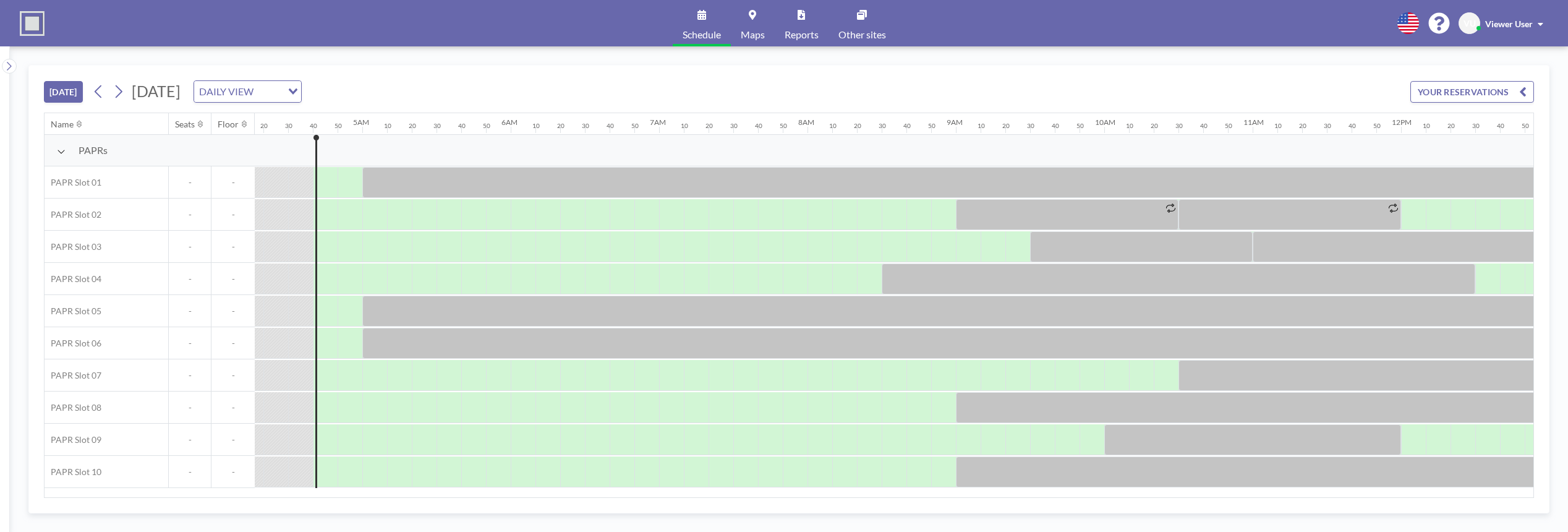
scroll to position [0, 668]
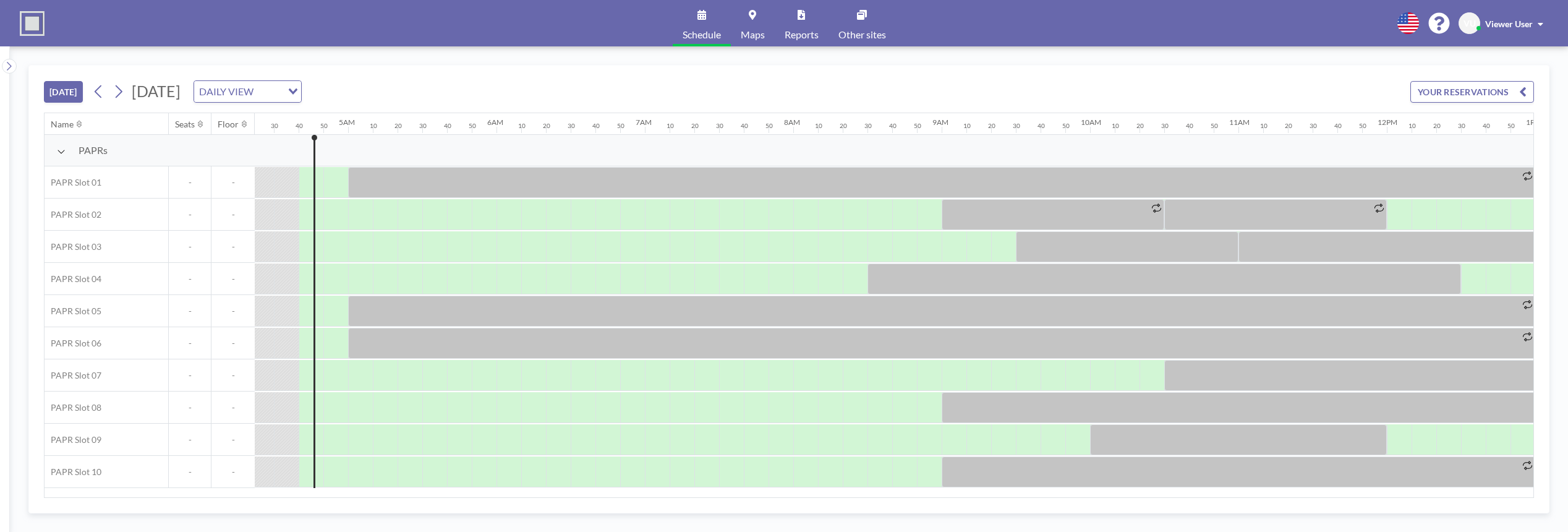
scroll to position [0, 668]
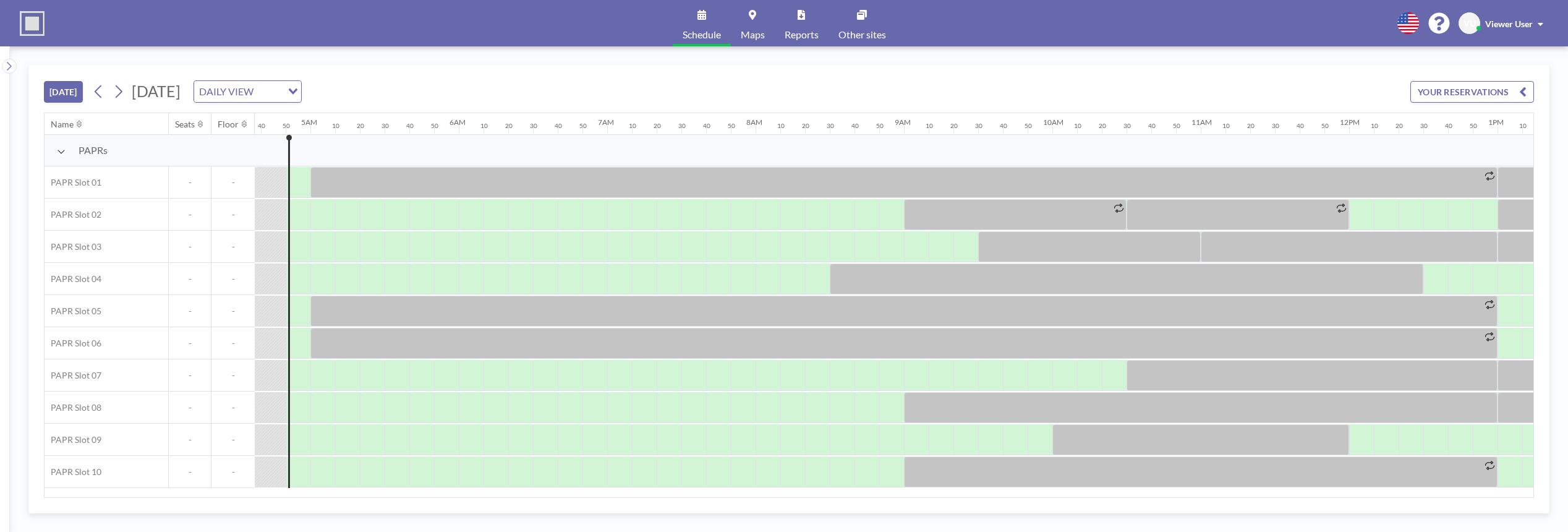
scroll to position [0, 692]
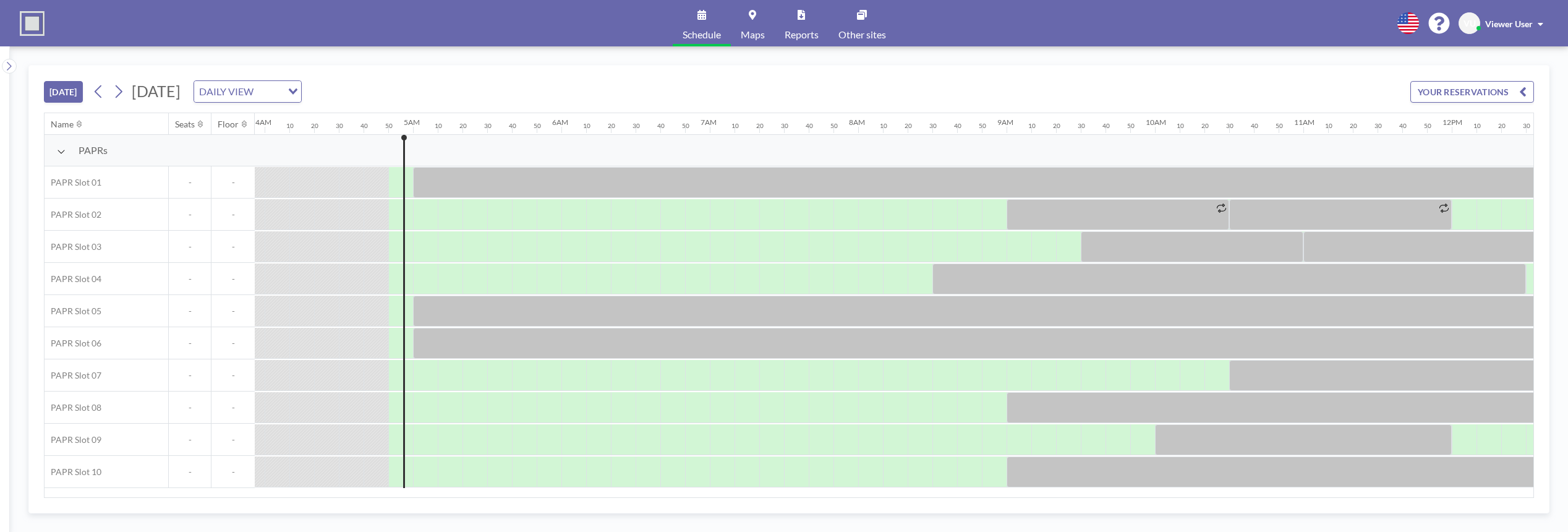
scroll to position [0, 692]
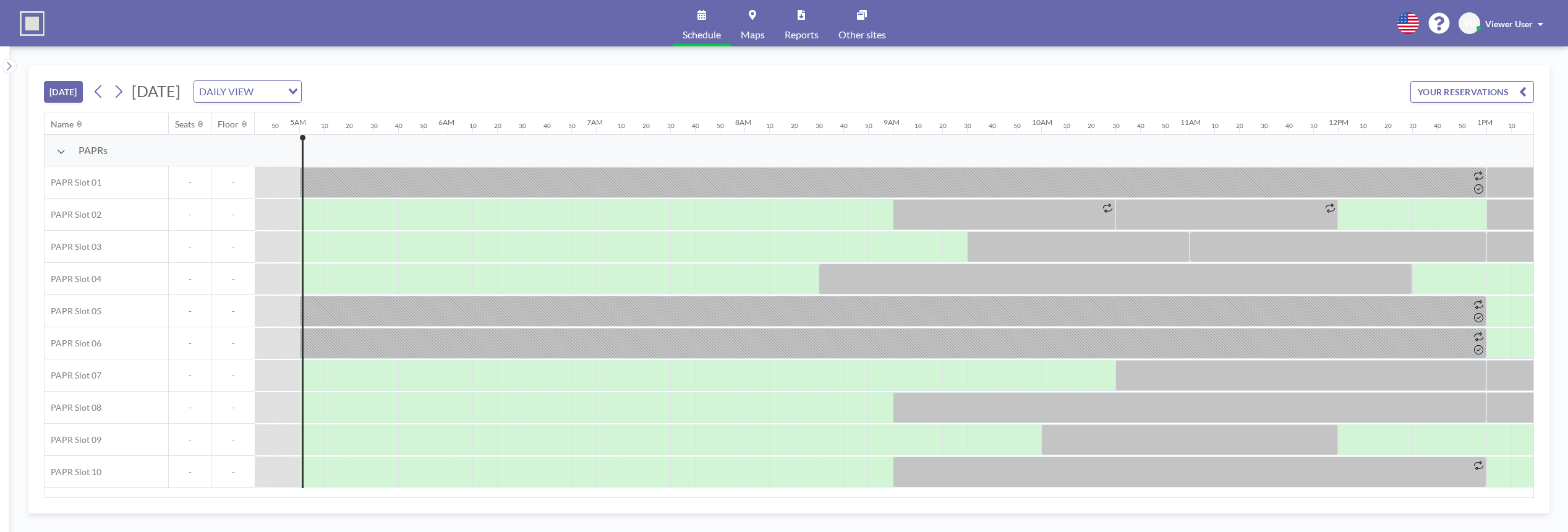
scroll to position [0, 717]
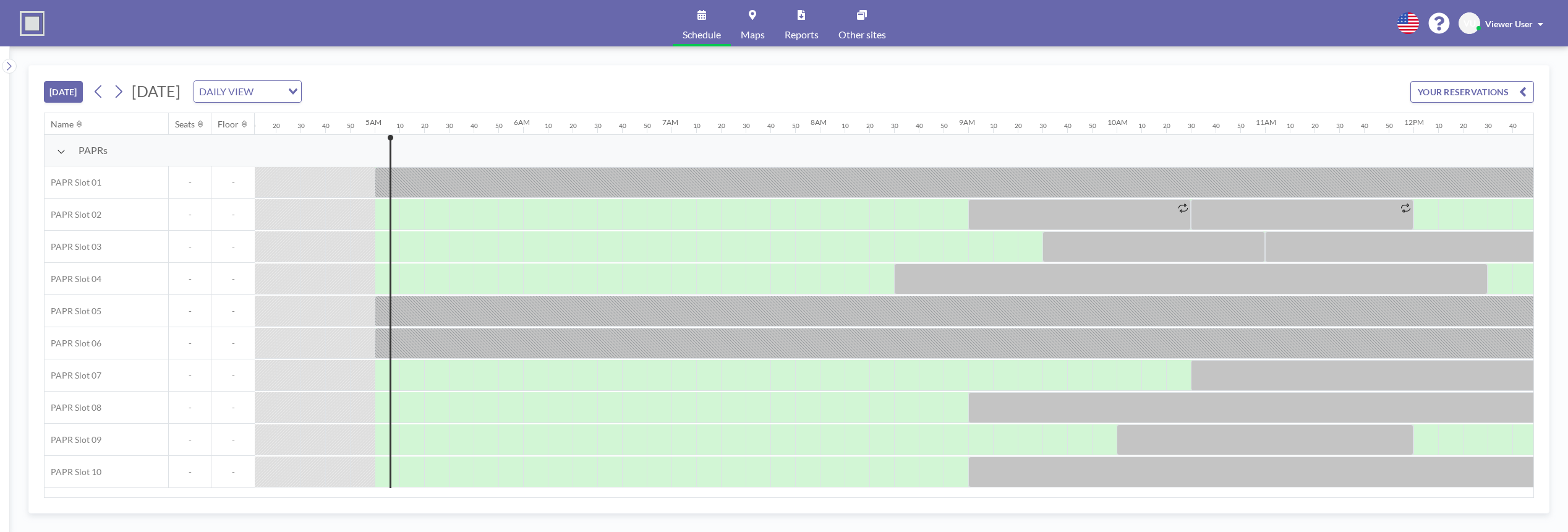
scroll to position [0, 717]
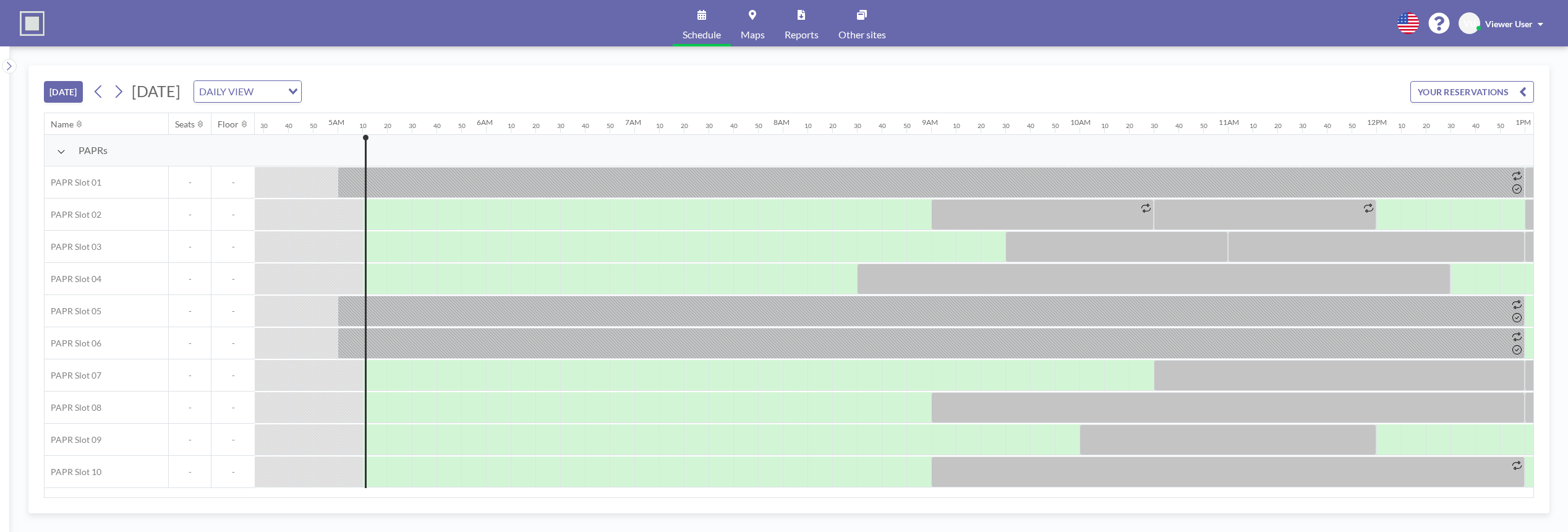
scroll to position [0, 742]
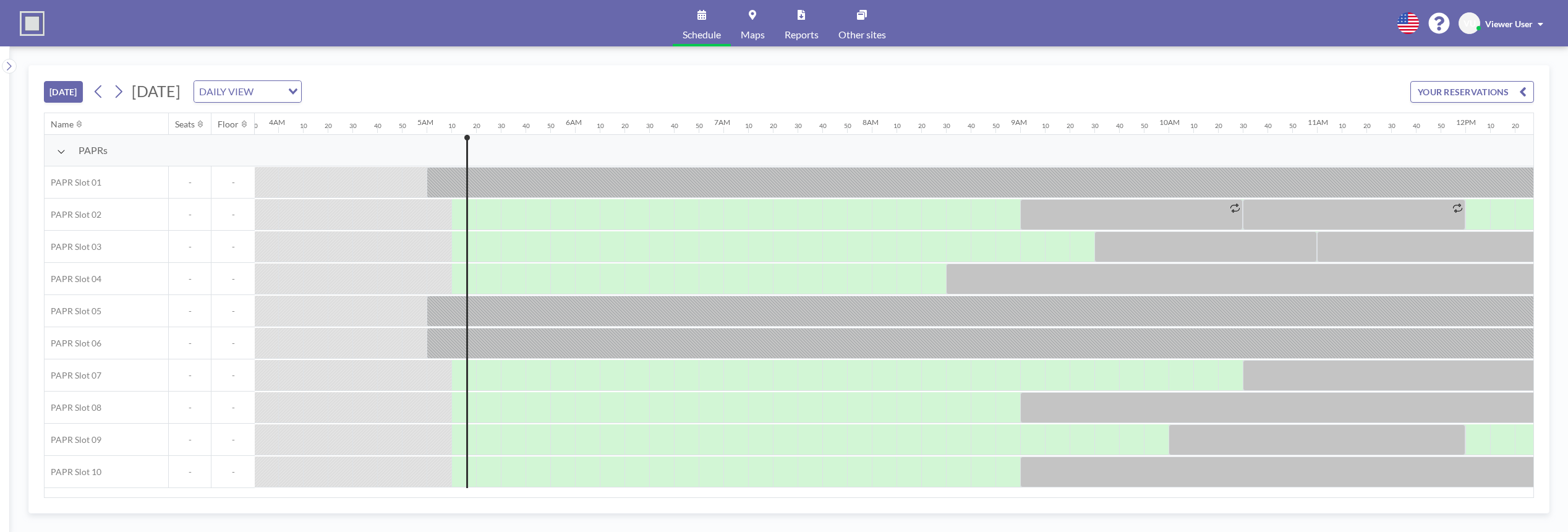
scroll to position [0, 742]
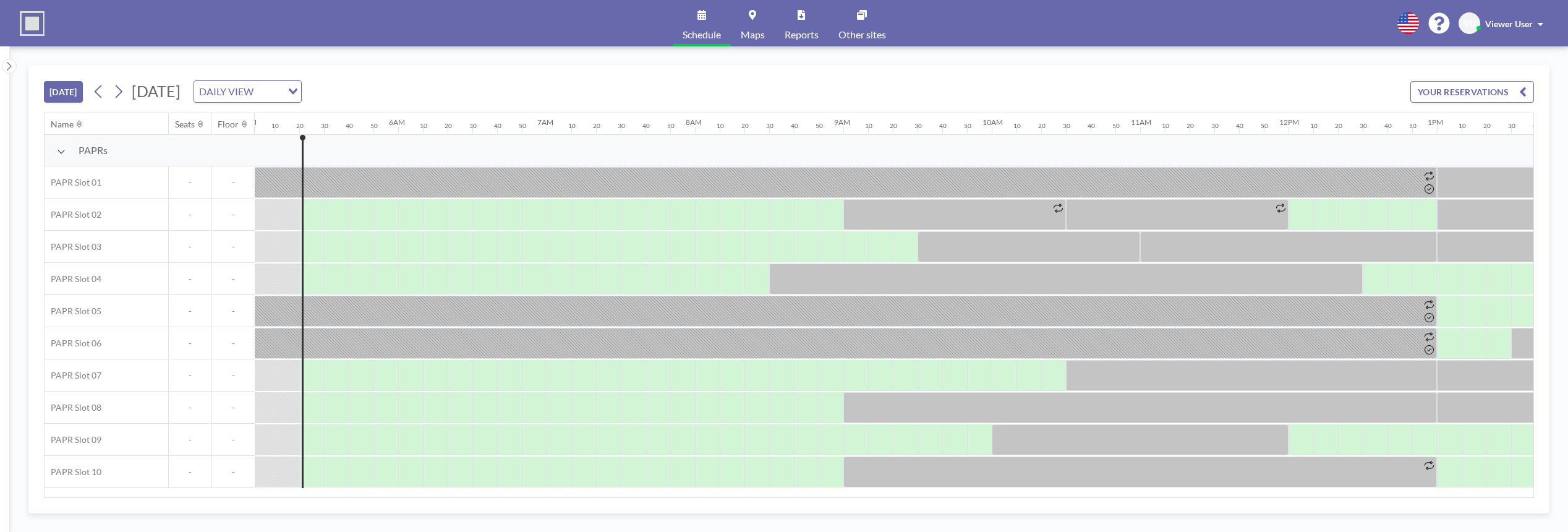
scroll to position [0, 767]
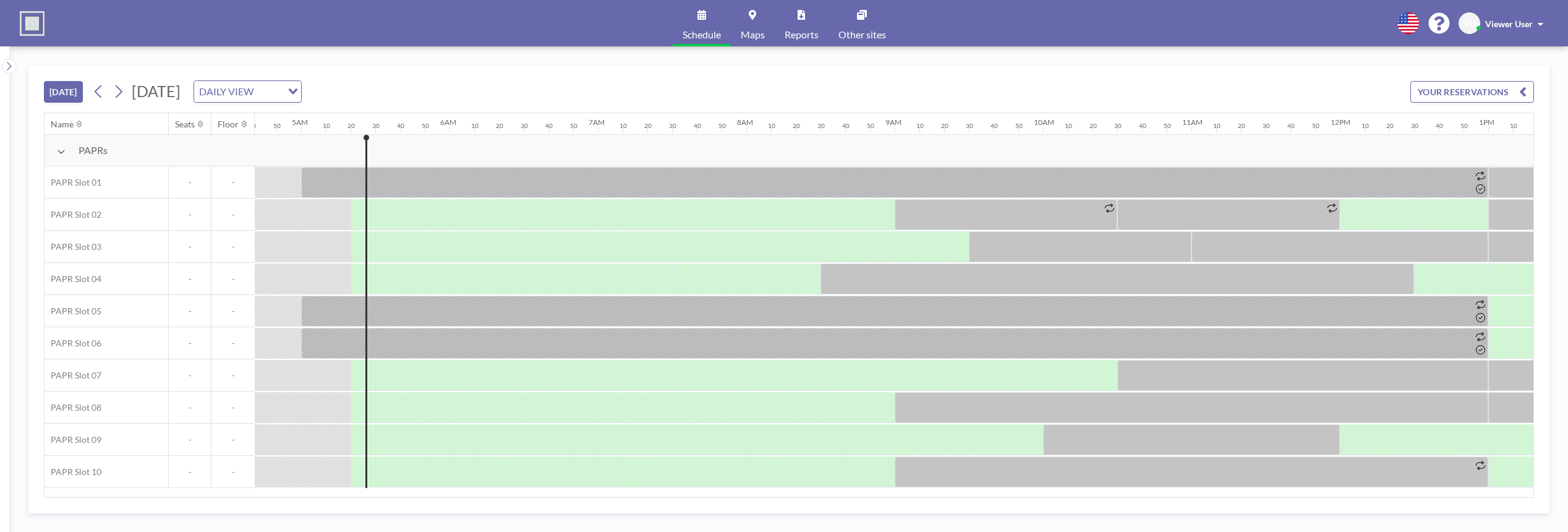
scroll to position [0, 767]
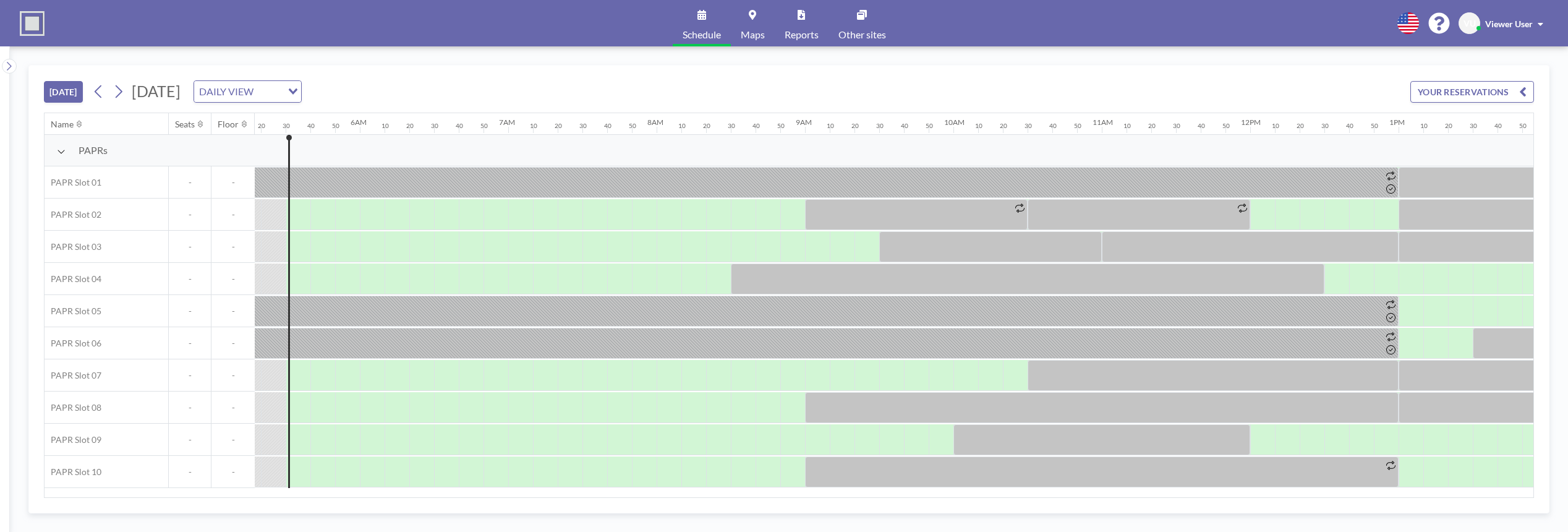
scroll to position [0, 791]
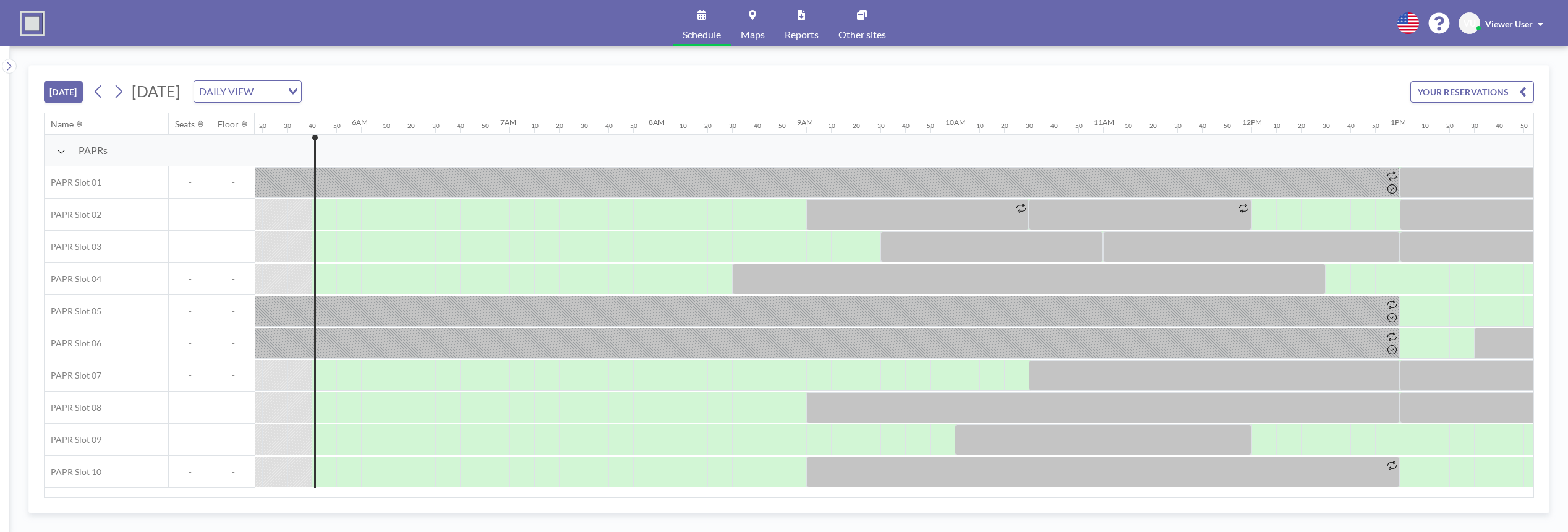
scroll to position [0, 816]
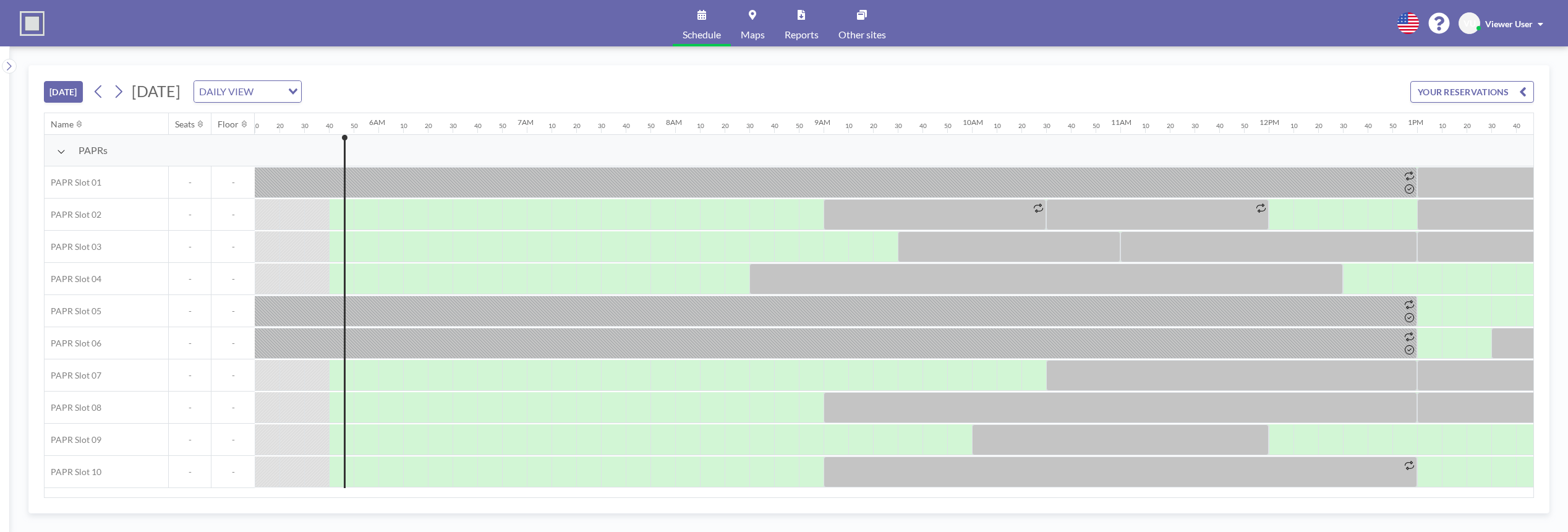
scroll to position [0, 816]
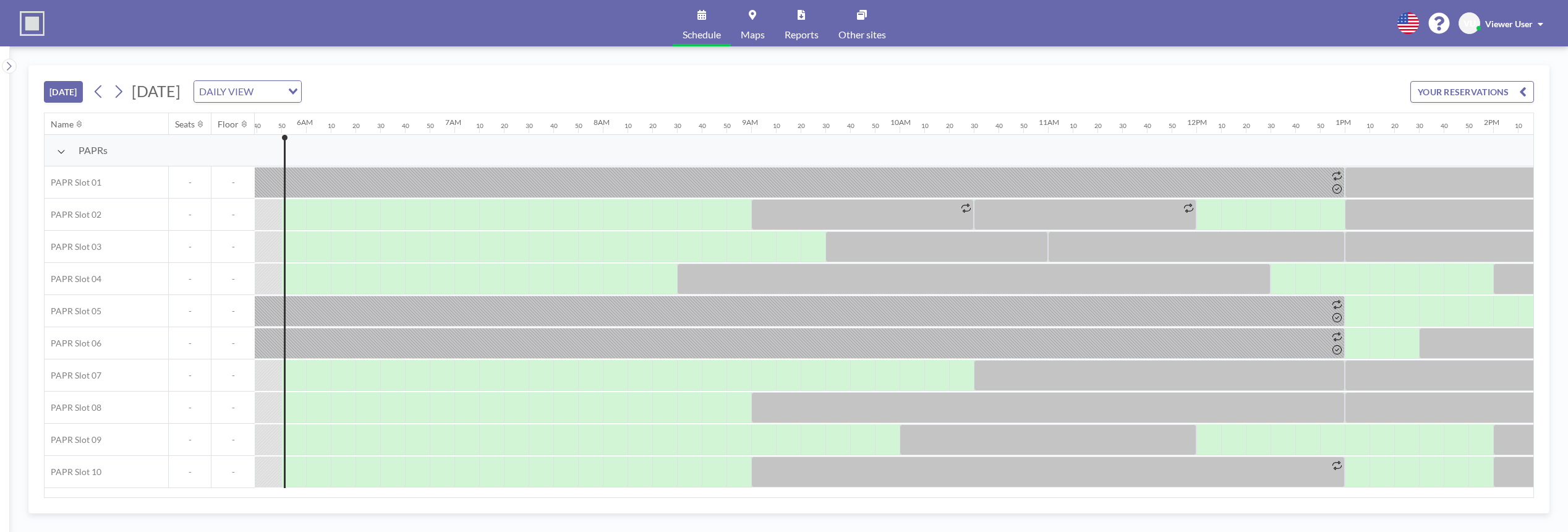
scroll to position [0, 841]
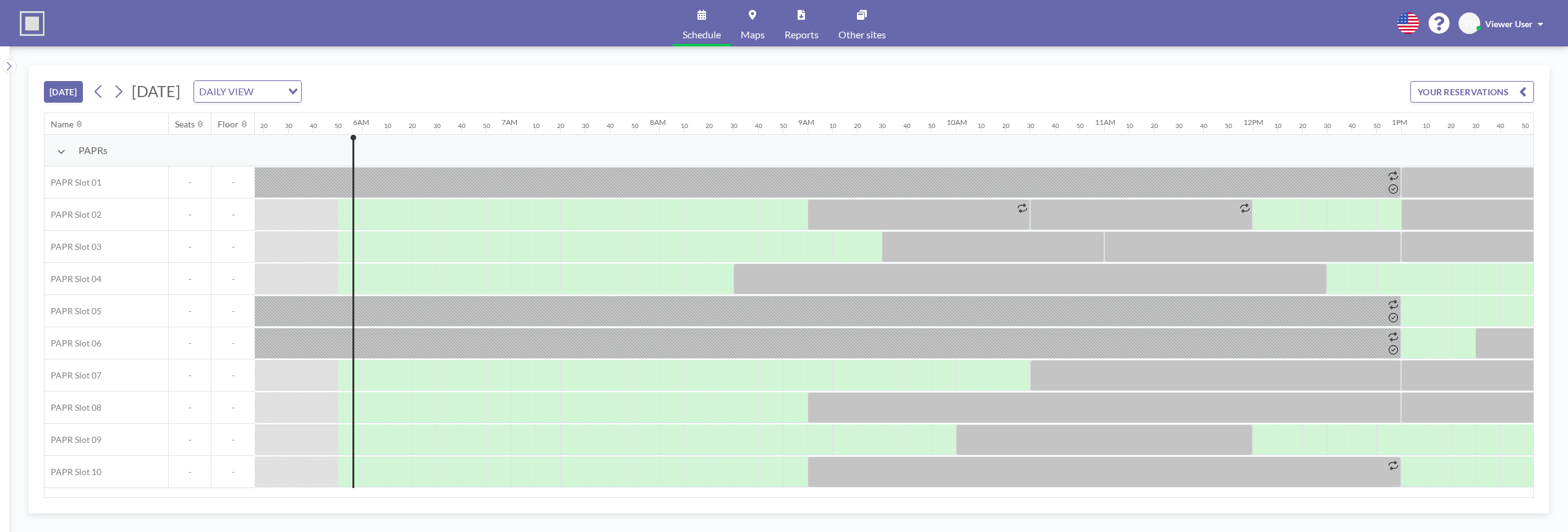
scroll to position [0, 841]
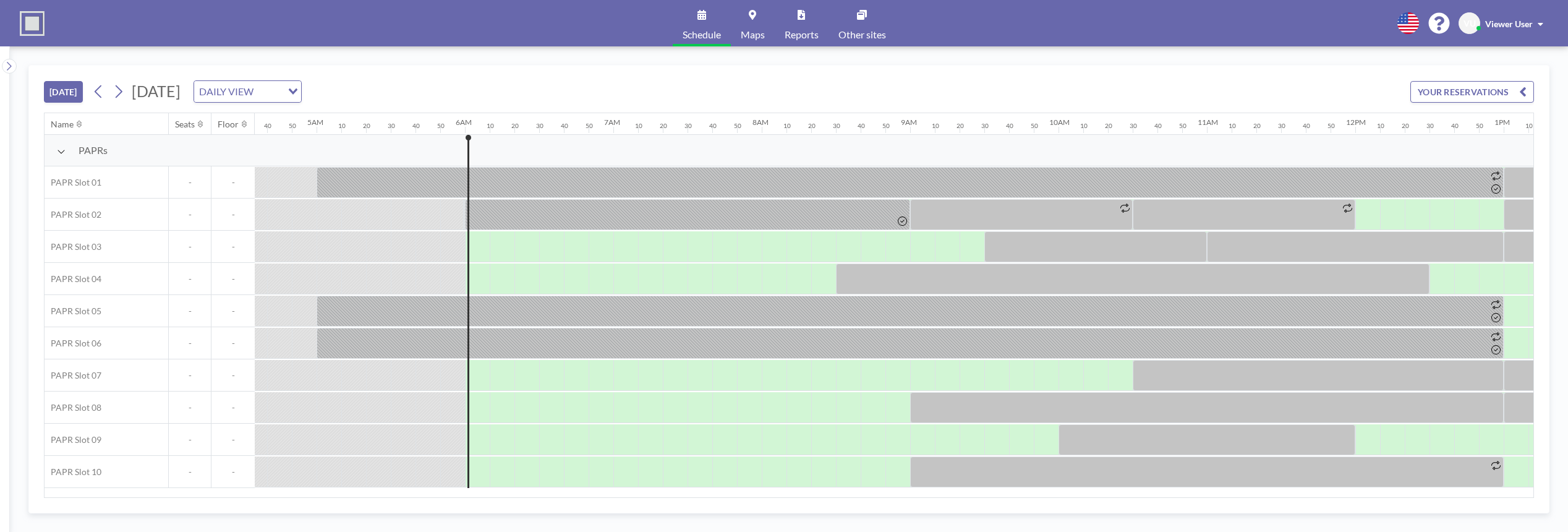
scroll to position [0, 866]
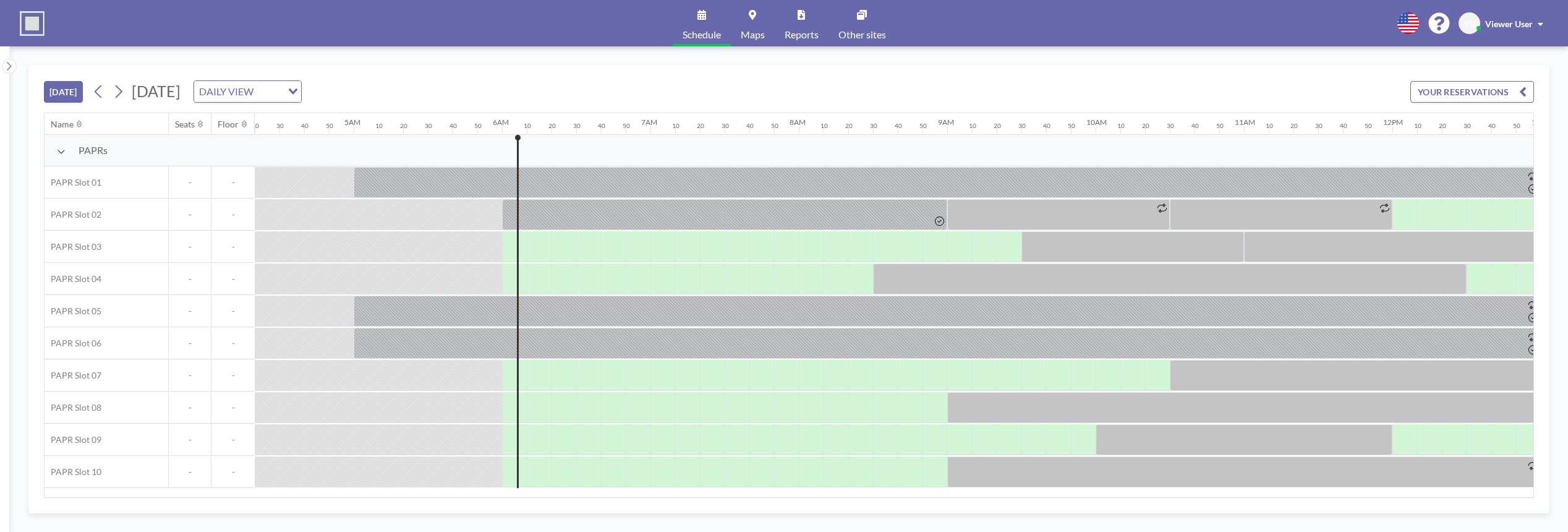
scroll to position [0, 866]
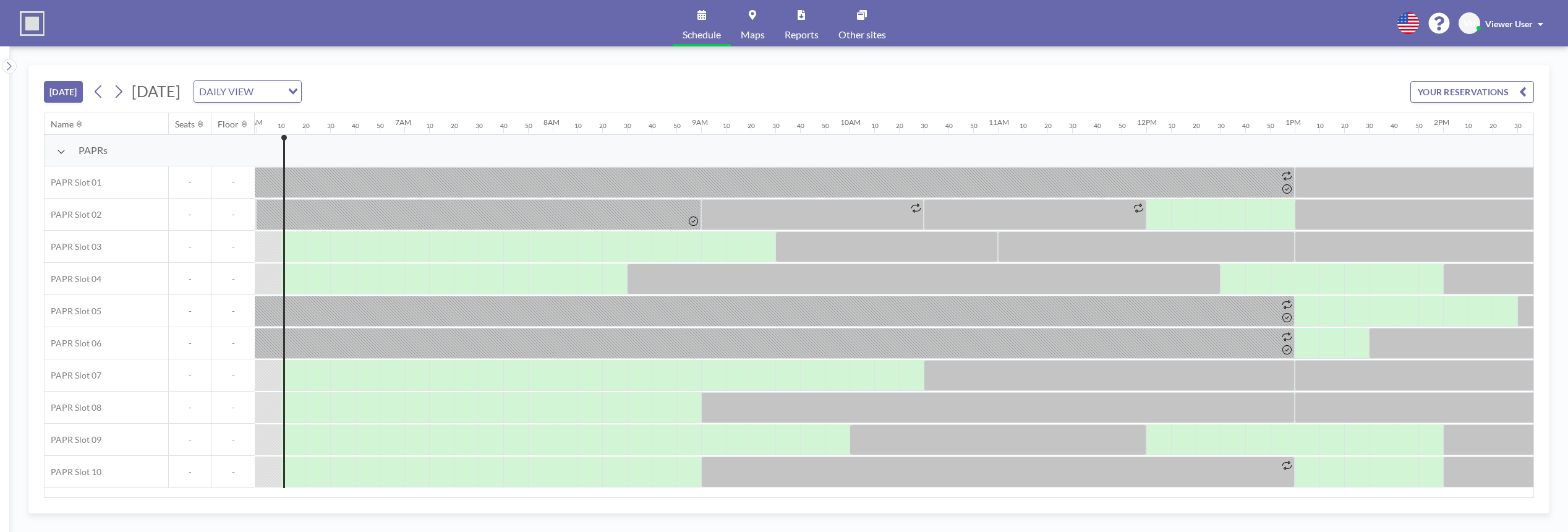
scroll to position [0, 891]
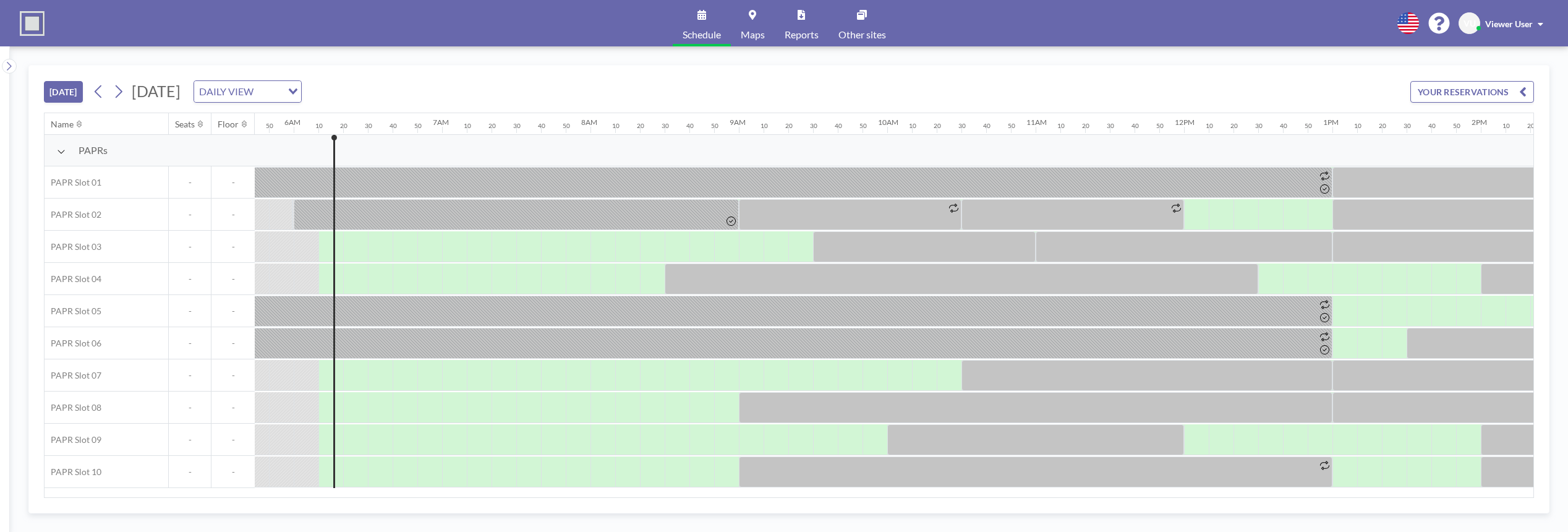
scroll to position [0, 891]
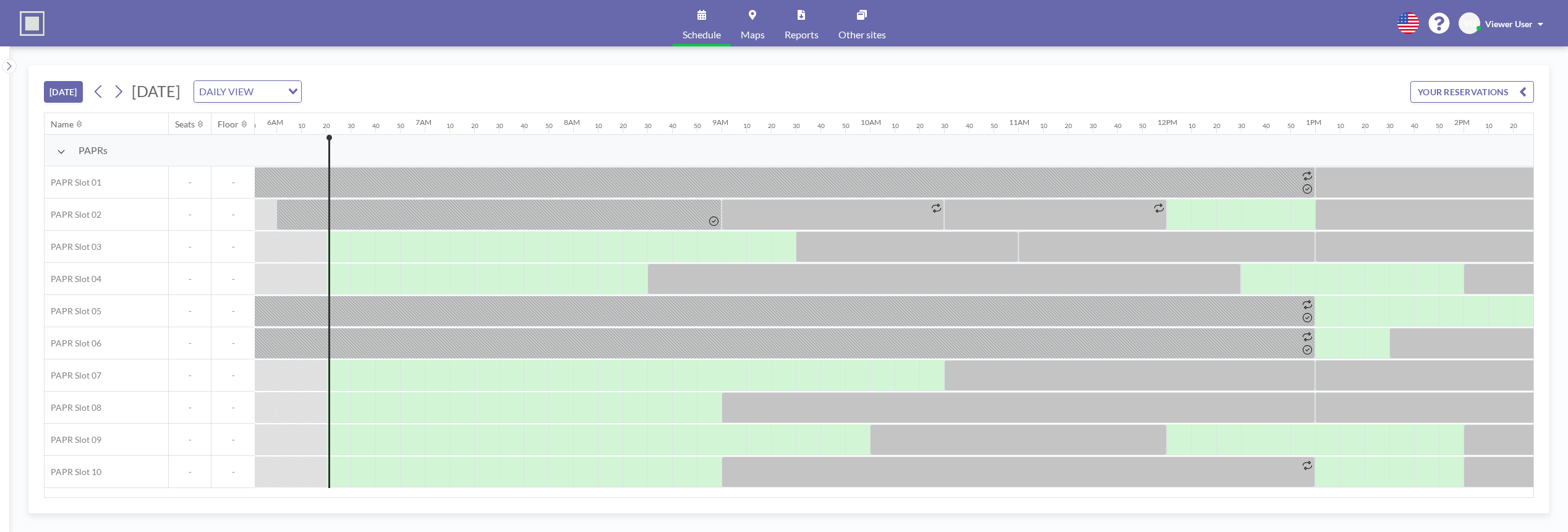
scroll to position [0, 915]
